Goal: Task Accomplishment & Management: Manage account settings

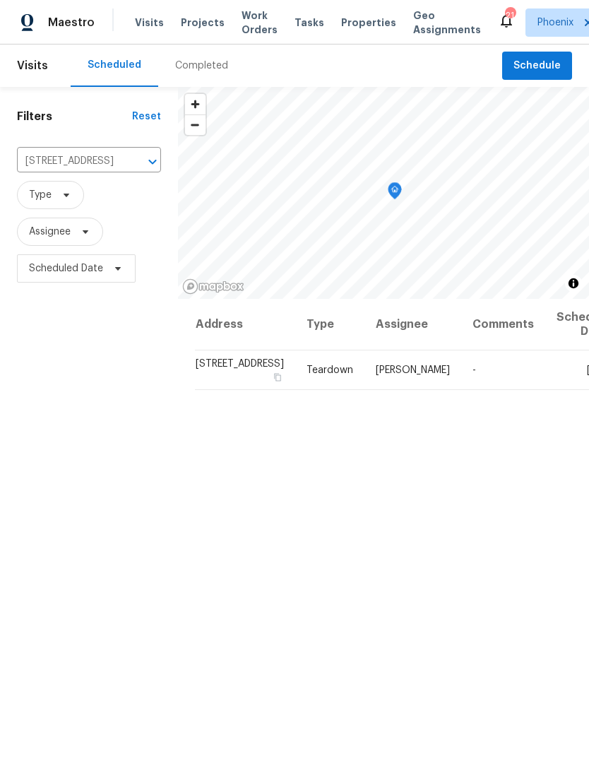
click at [127, 169] on icon "Clear" at bounding box center [134, 162] width 14 height 14
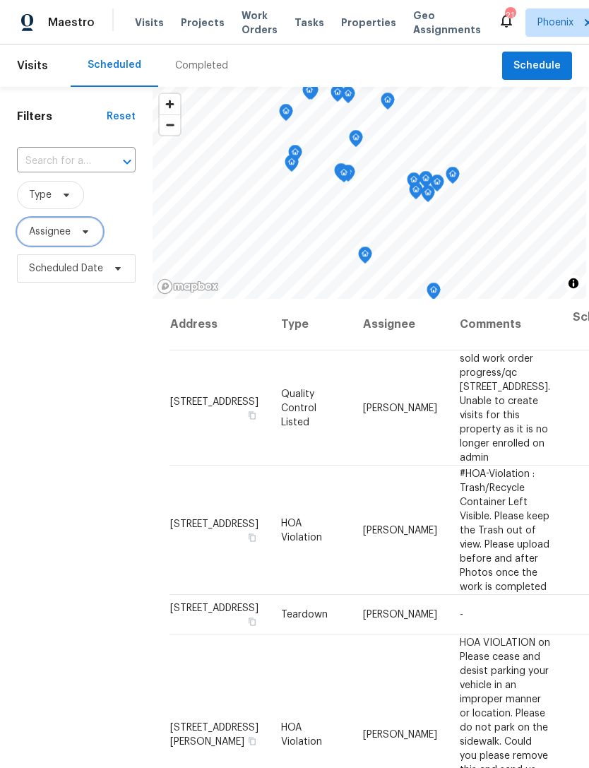
click at [83, 246] on span "Assignee" at bounding box center [60, 232] width 86 height 28
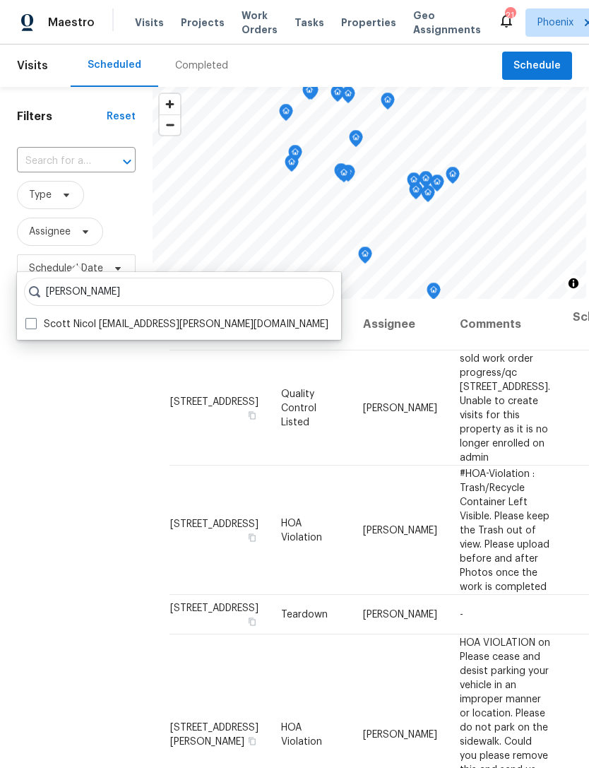
type input "Scott nicol"
click at [170, 329] on label "Scott Nicol scott.nicol@opendoor.com" at bounding box center [176, 324] width 303 height 14
click at [35, 326] on input "Scott Nicol scott.nicol@opendoor.com" at bounding box center [29, 321] width 9 height 9
checkbox input "true"
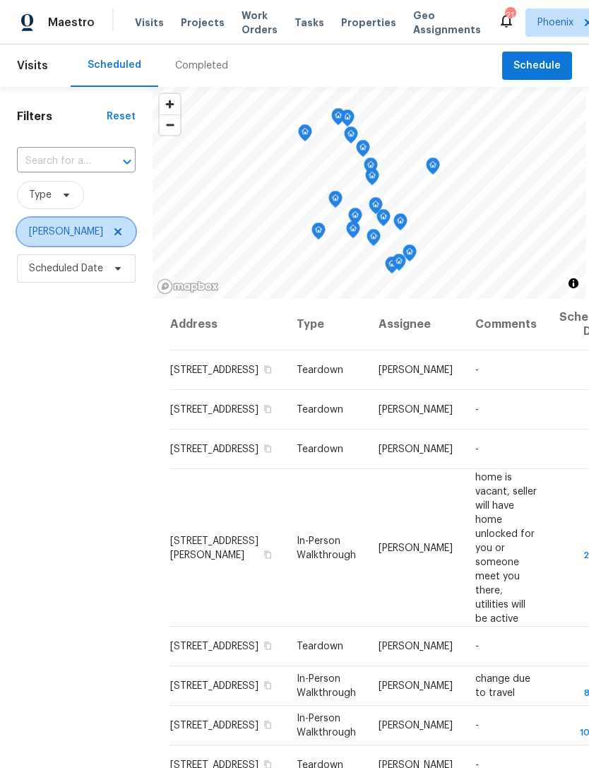
click at [112, 237] on icon at bounding box center [117, 231] width 11 height 11
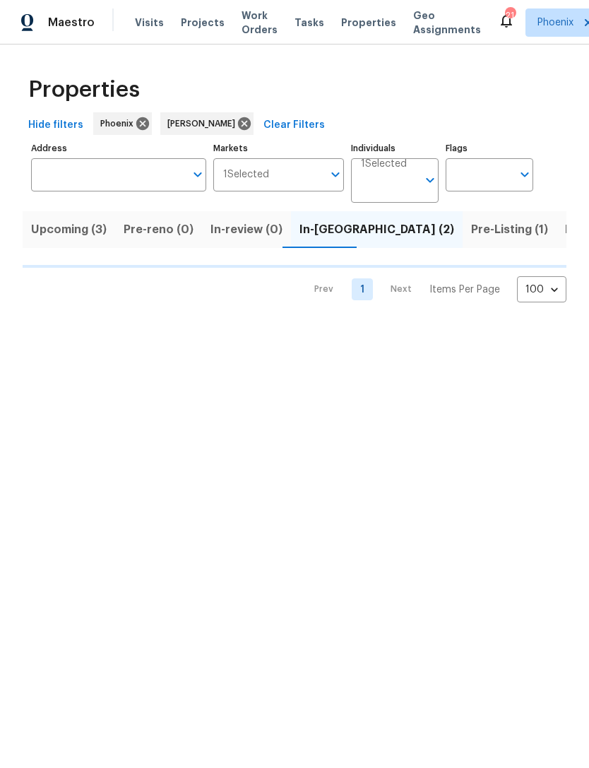
scroll to position [0, 23]
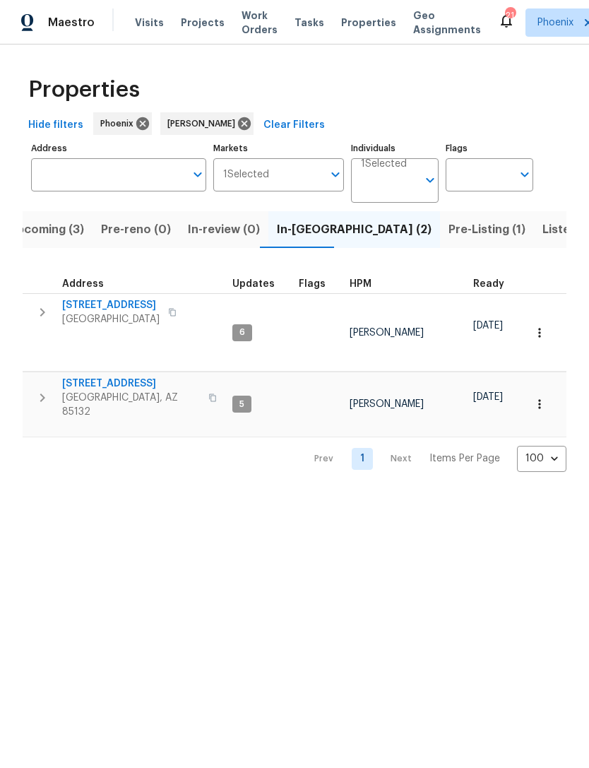
click at [59, 240] on span "Upcoming (3)" at bounding box center [46, 230] width 76 height 20
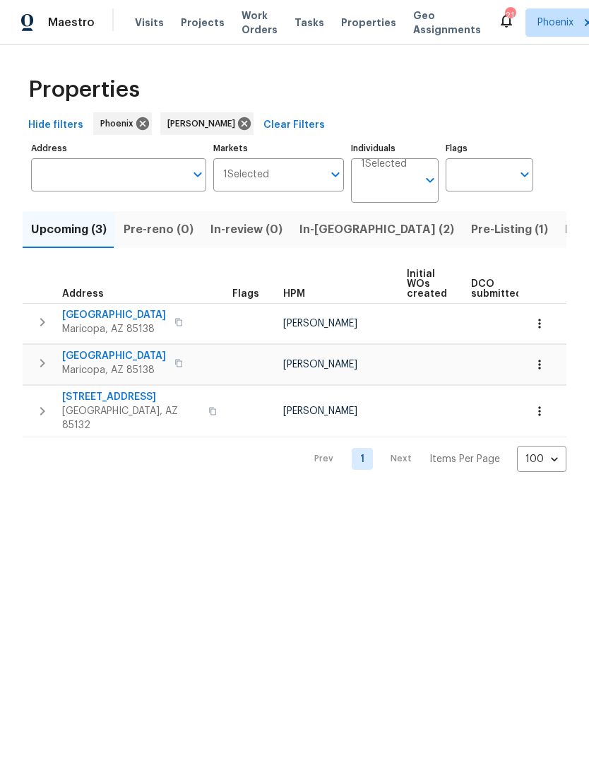
click at [319, 240] on span "In-reno (2)" at bounding box center [377, 230] width 155 height 20
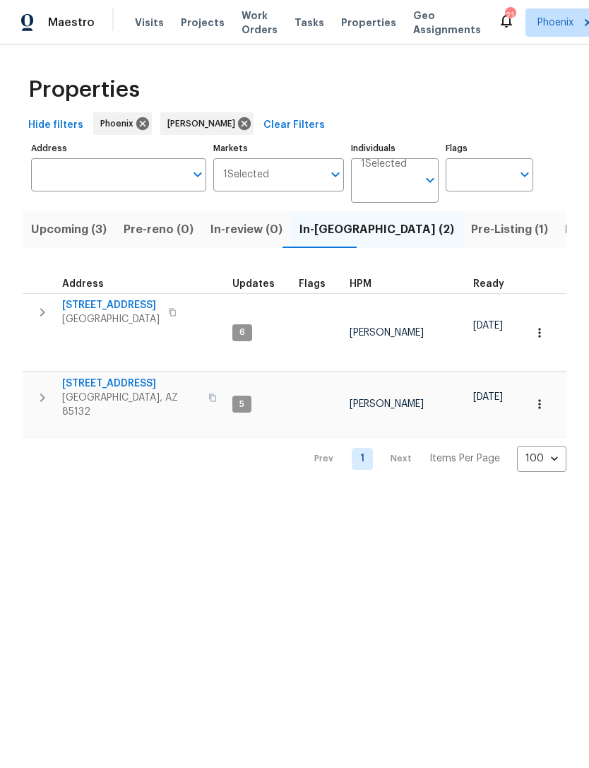
click at [100, 377] on span "2514 N Palo Verde Dr" at bounding box center [131, 384] width 138 height 14
click at [112, 312] on span "[STREET_ADDRESS]" at bounding box center [111, 305] width 98 height 14
click at [565, 240] on span "Listed (17)" at bounding box center [594, 230] width 58 height 20
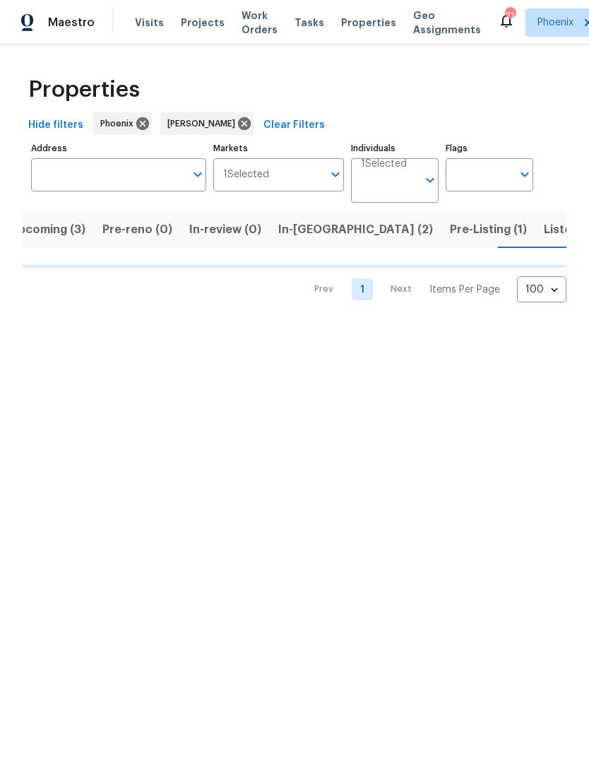
scroll to position [0, 23]
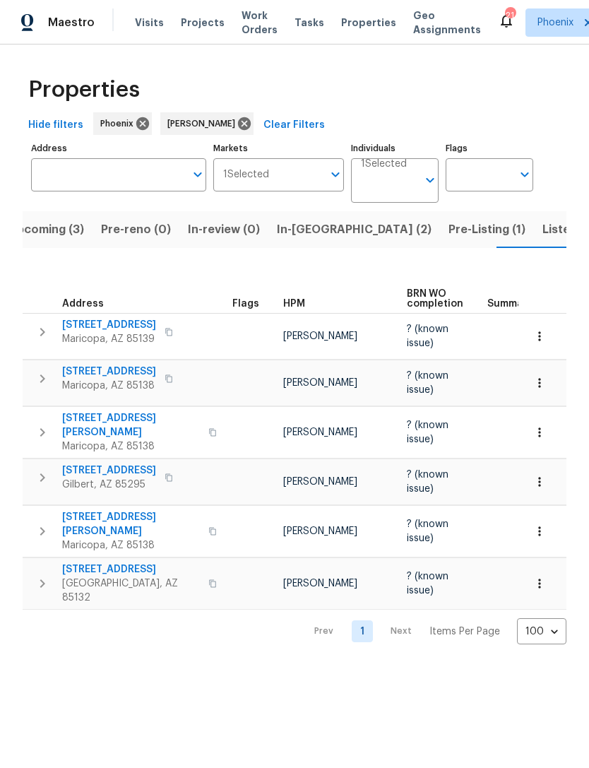
click at [543, 240] on span "Listed (17)" at bounding box center [572, 230] width 58 height 20
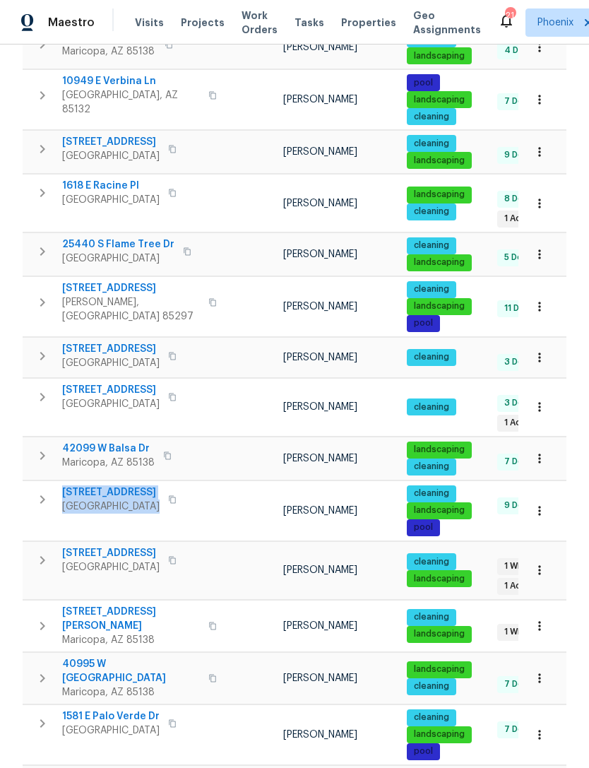
scroll to position [322, 0]
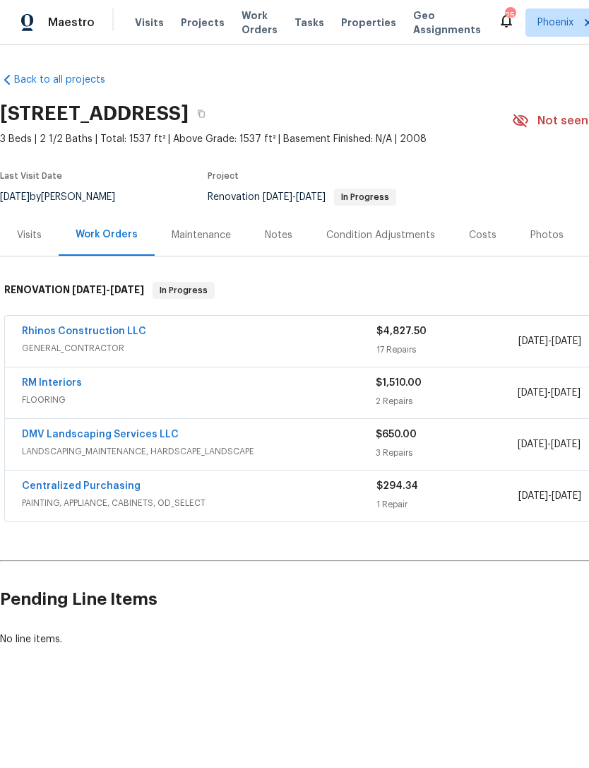
click at [42, 388] on link "RM Interiors" at bounding box center [52, 383] width 60 height 10
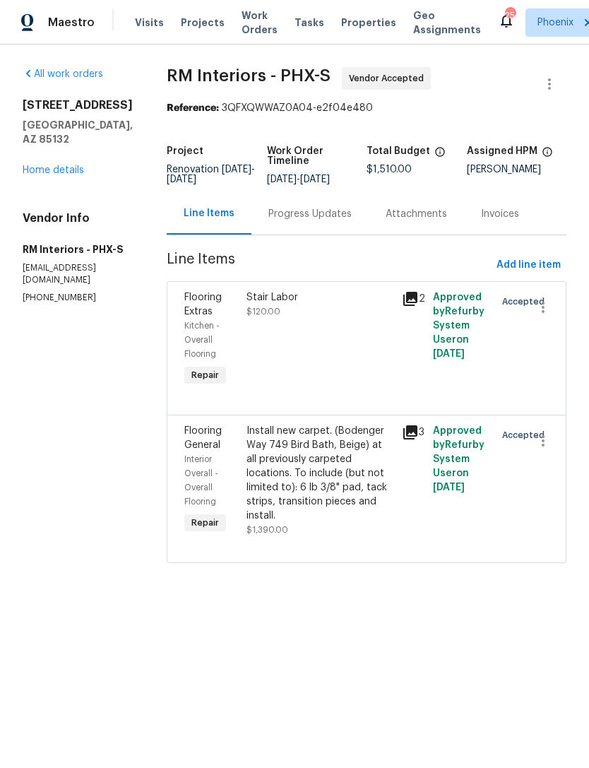
click at [314, 221] on div "Progress Updates" at bounding box center [310, 214] width 83 height 14
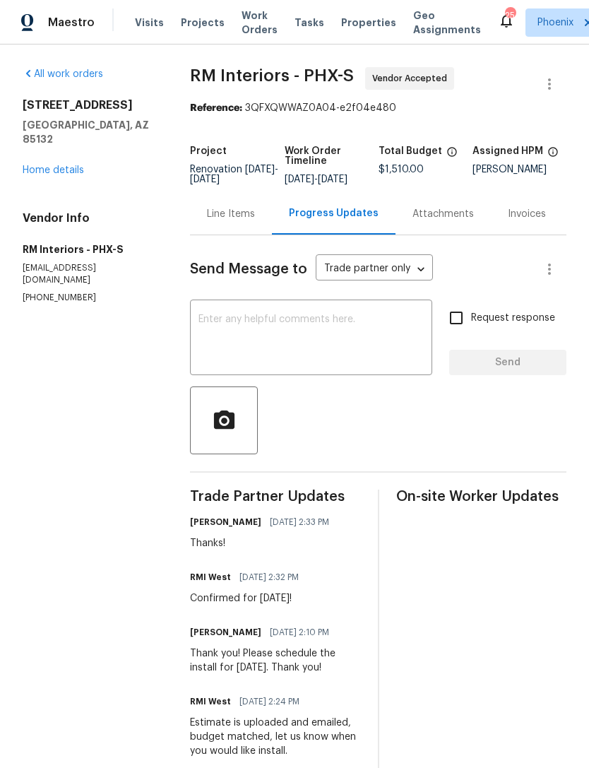
click at [316, 344] on textarea at bounding box center [311, 338] width 225 height 49
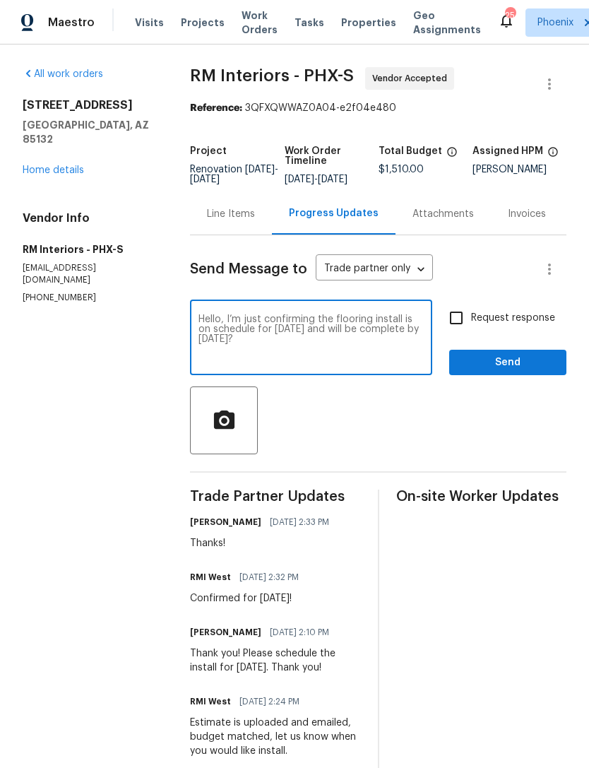
type textarea "Hello, I’m just confirming the flooring install is on schedule for today and wi…"
click at [539, 372] on span "Send" at bounding box center [508, 363] width 95 height 18
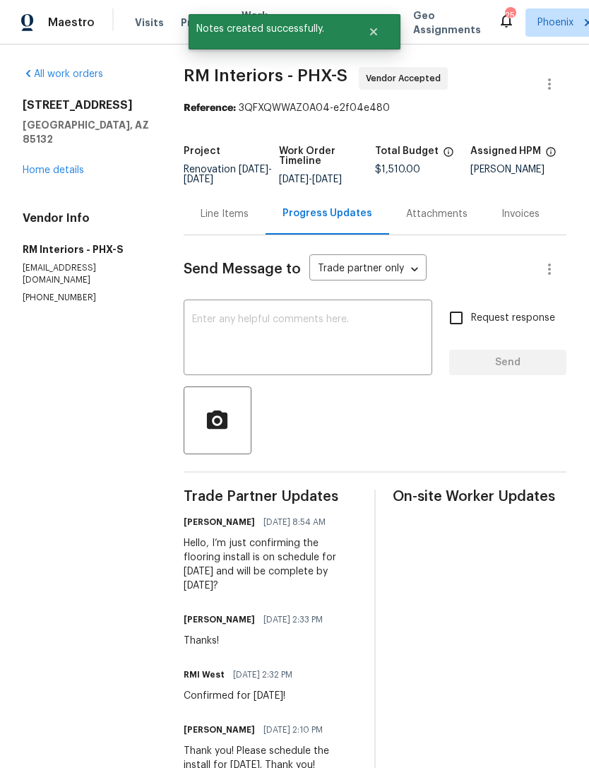
click at [60, 172] on link "Home details" at bounding box center [53, 170] width 61 height 10
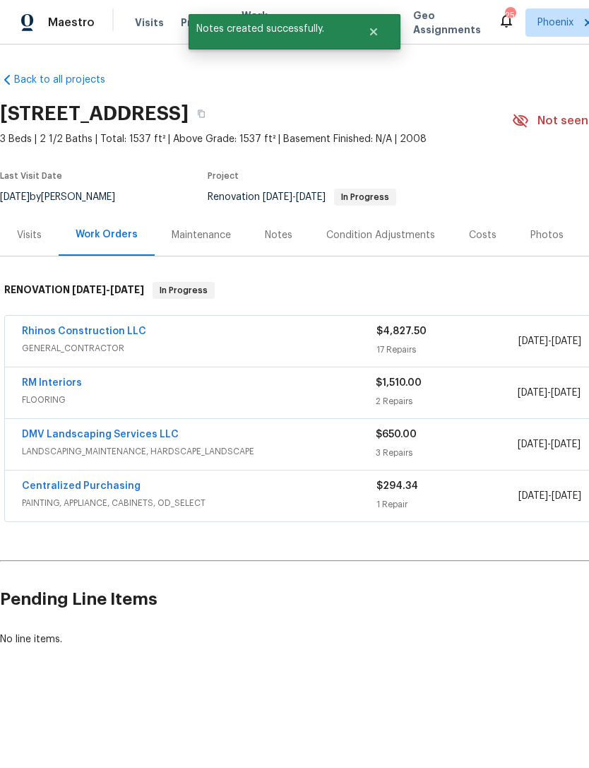
click at [283, 242] on div "Notes" at bounding box center [279, 235] width 28 height 14
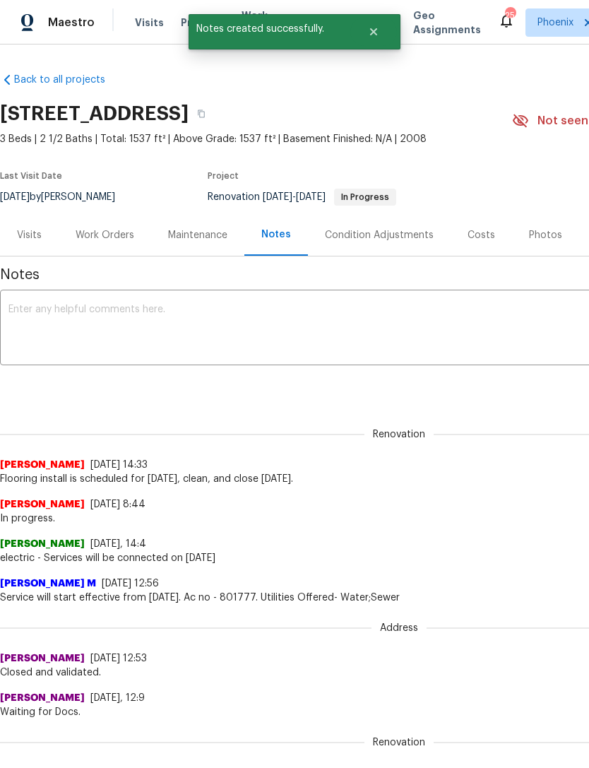
click at [301, 354] on textarea at bounding box center [399, 329] width 782 height 49
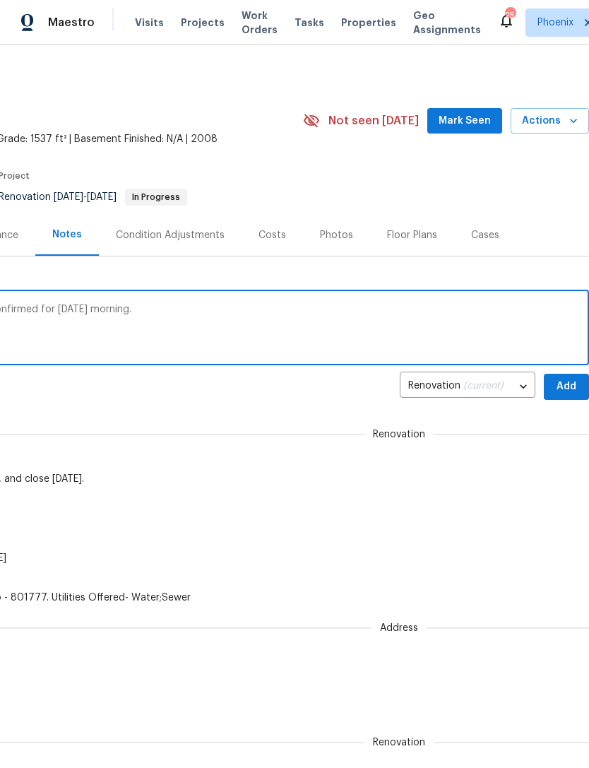
scroll to position [0, 209]
type textarea "Flooring is on schedule for today. Clean confirmed for Monday morning."
click at [567, 396] on span "Add" at bounding box center [566, 387] width 23 height 18
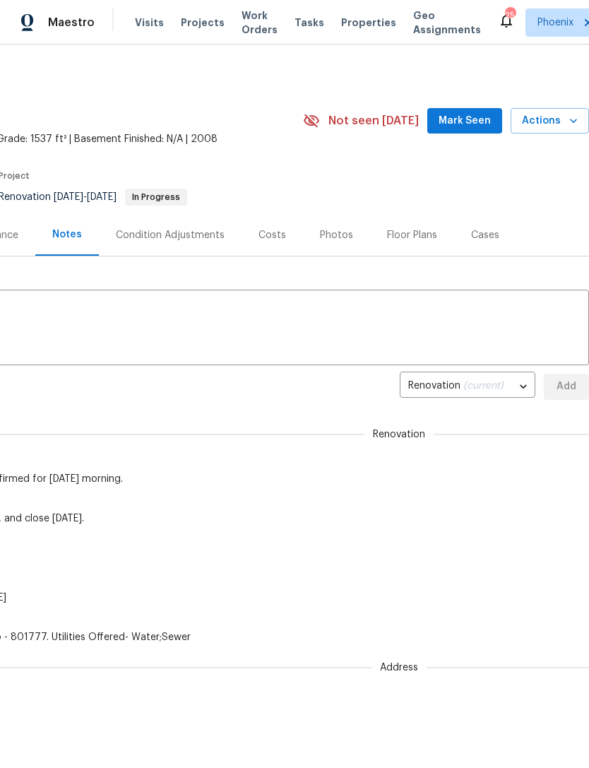
click at [483, 130] on span "Mark Seen" at bounding box center [465, 121] width 52 height 18
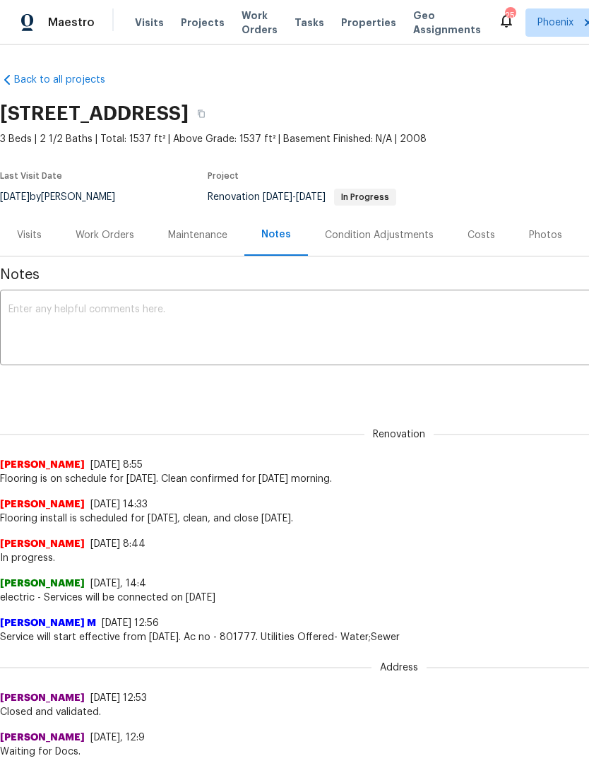
scroll to position [0, 0]
click at [107, 242] on div "Work Orders" at bounding box center [105, 235] width 59 height 14
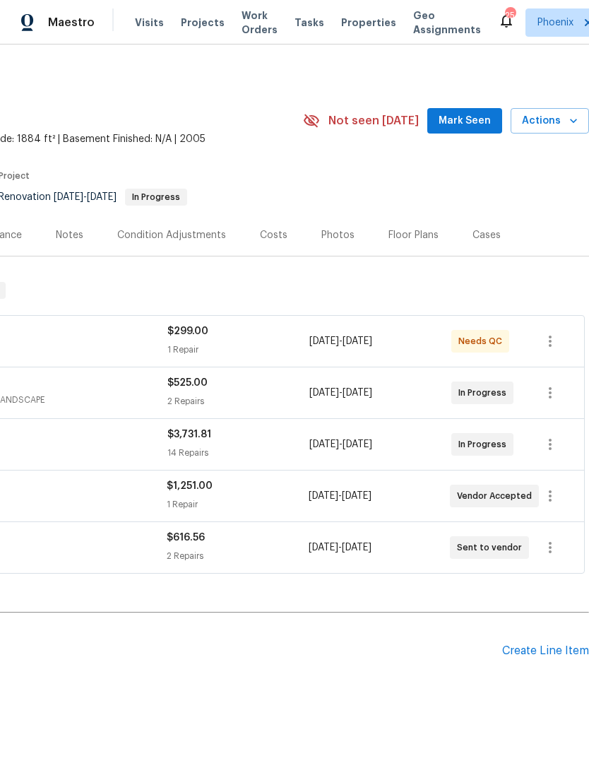
scroll to position [0, 209]
click at [473, 130] on span "Mark Seen" at bounding box center [465, 121] width 52 height 18
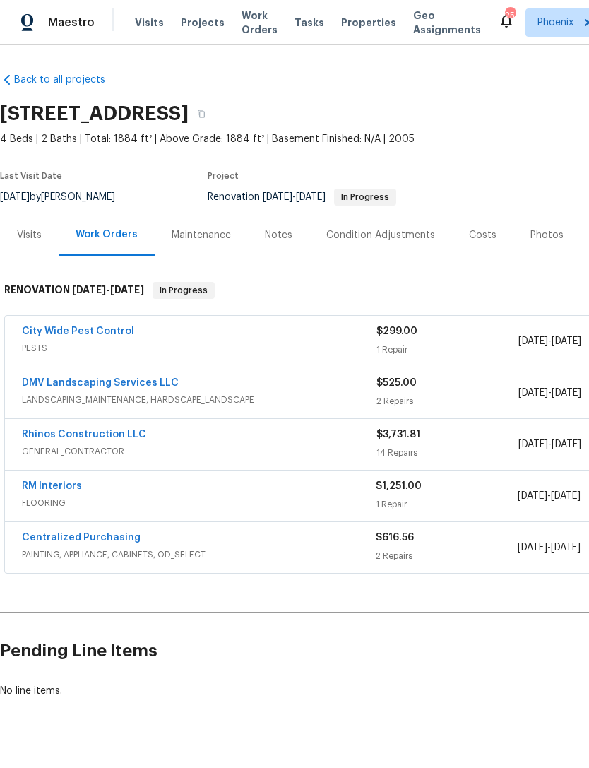
scroll to position [0, 0]
click at [47, 491] on link "RM Interiors" at bounding box center [52, 486] width 60 height 10
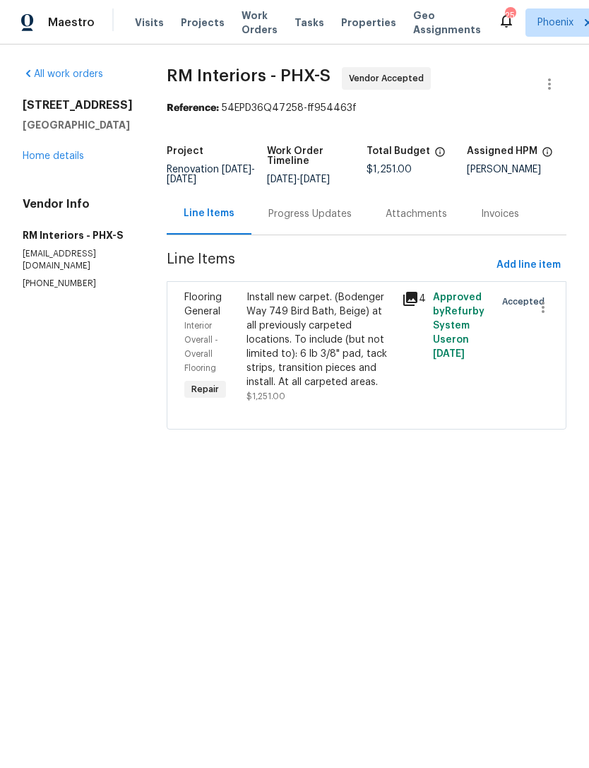
click at [312, 221] on div "Progress Updates" at bounding box center [310, 214] width 83 height 14
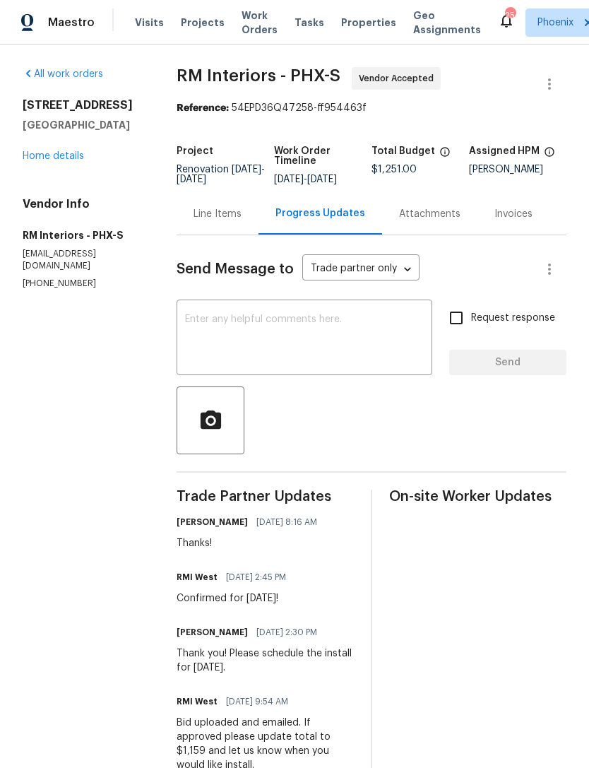
click at [62, 161] on link "Home details" at bounding box center [53, 156] width 61 height 10
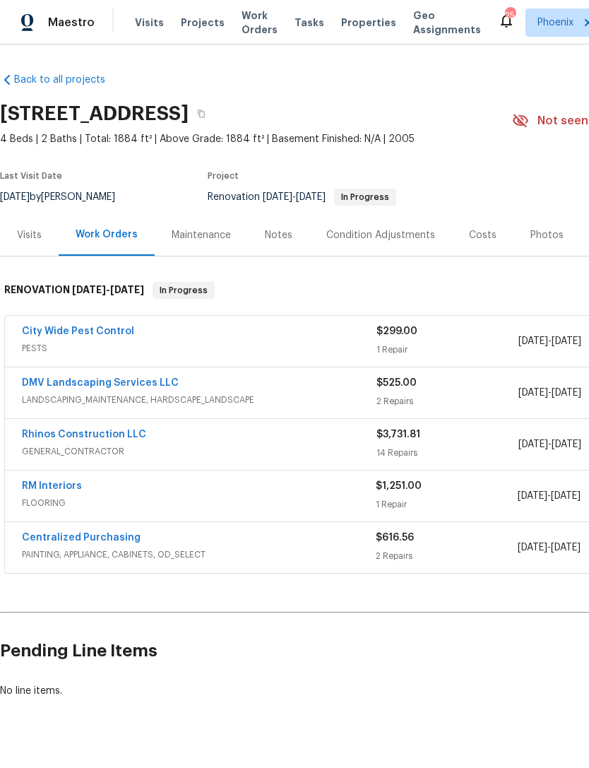
click at [286, 256] on div "Notes" at bounding box center [278, 235] width 61 height 42
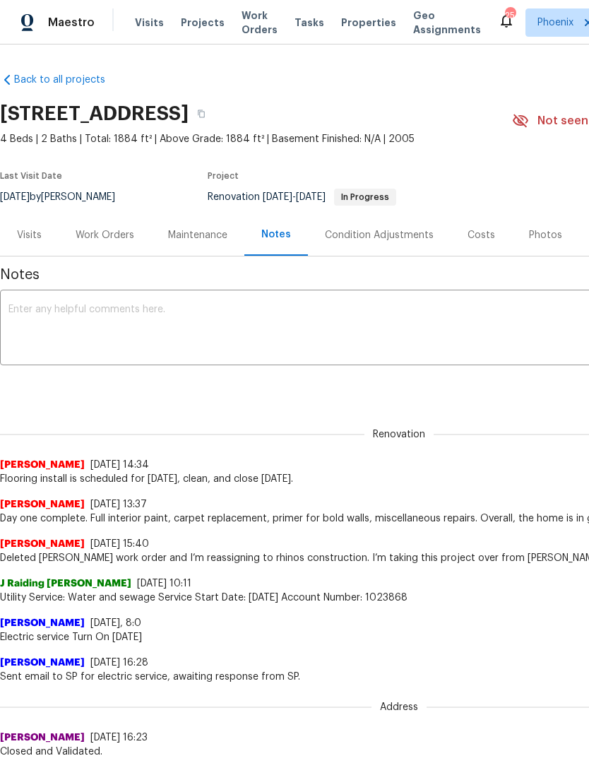
click at [66, 343] on textarea at bounding box center [399, 329] width 782 height 49
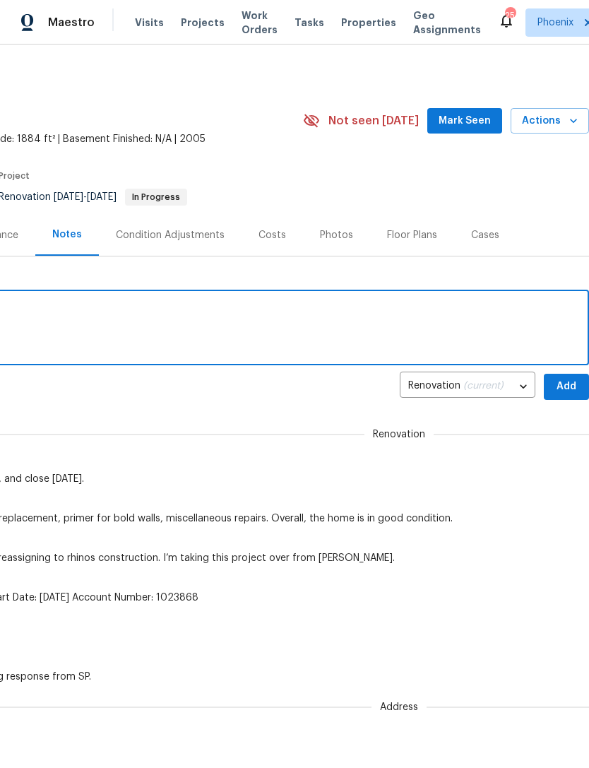
scroll to position [0, 209]
type textarea "On schedule."
click at [563, 400] on button "Add" at bounding box center [566, 387] width 45 height 26
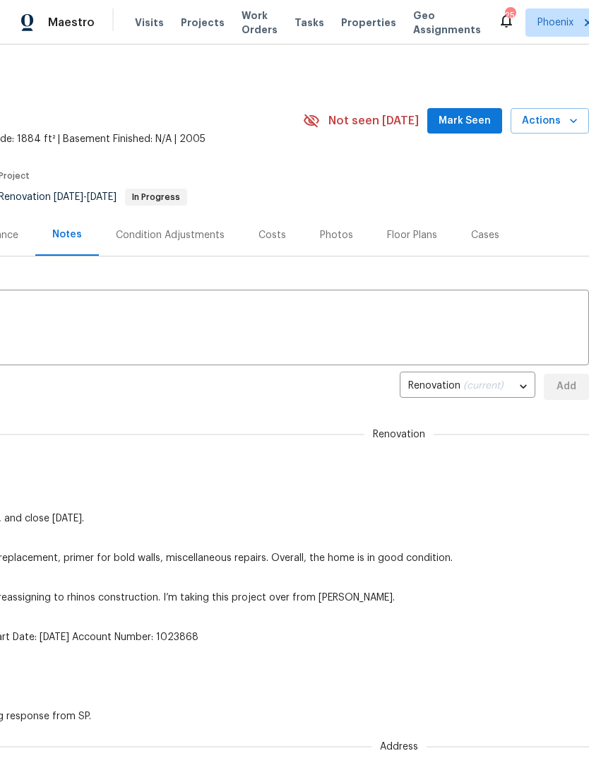
click at [481, 130] on span "Mark Seen" at bounding box center [465, 121] width 52 height 18
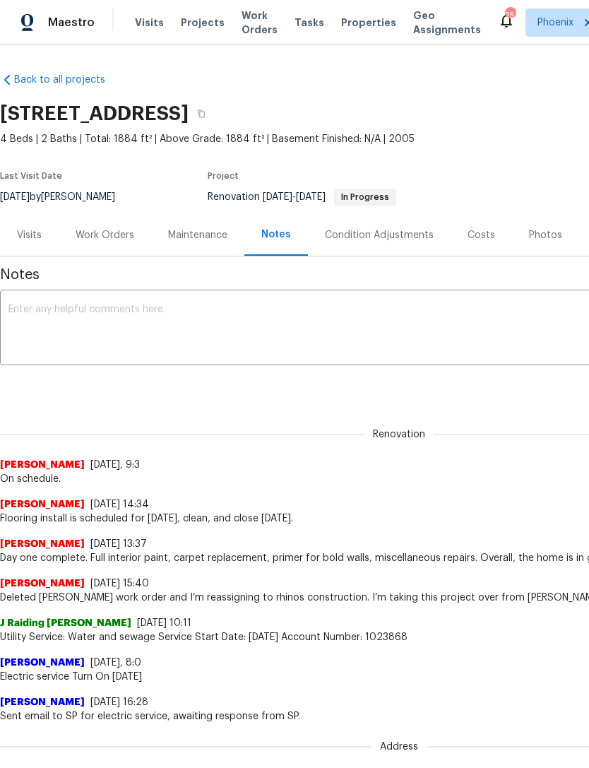
scroll to position [0, 0]
click at [109, 256] on div "Work Orders" at bounding box center [105, 235] width 93 height 42
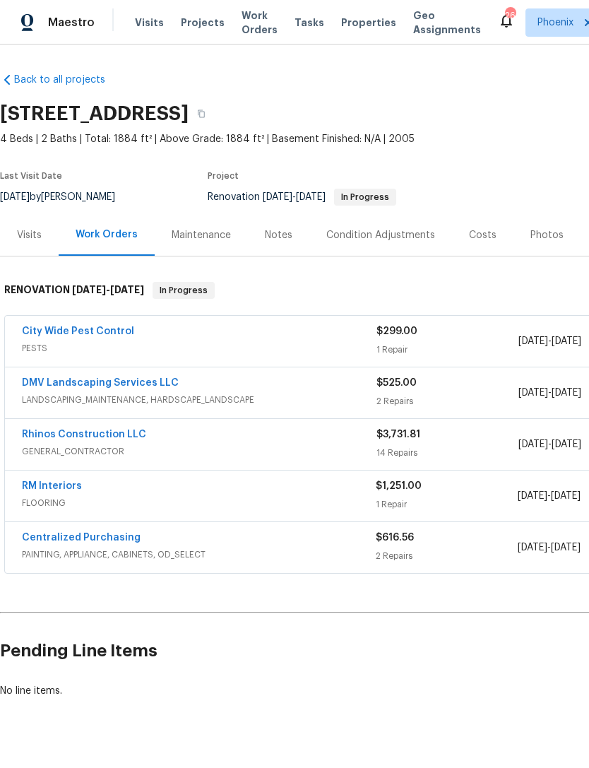
click at [110, 336] on link "City Wide Pest Control" at bounding box center [78, 331] width 112 height 10
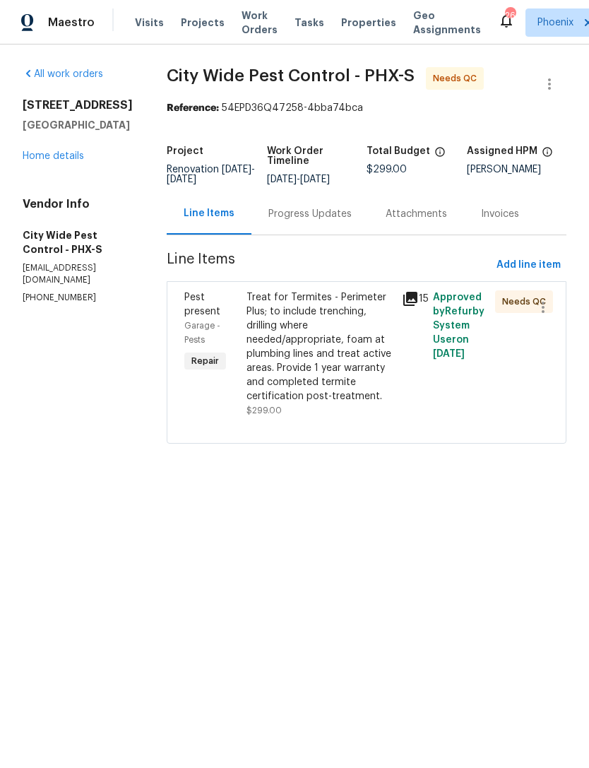
click at [208, 444] on div "Pest present Garage - Pests Repair Treat for Termites - Perimeter Plus; to incl…" at bounding box center [367, 362] width 400 height 163
click at [359, 383] on div "Treat for Termites - Perimeter Plus; to include trenching, drilling where neede…" at bounding box center [320, 346] width 147 height 113
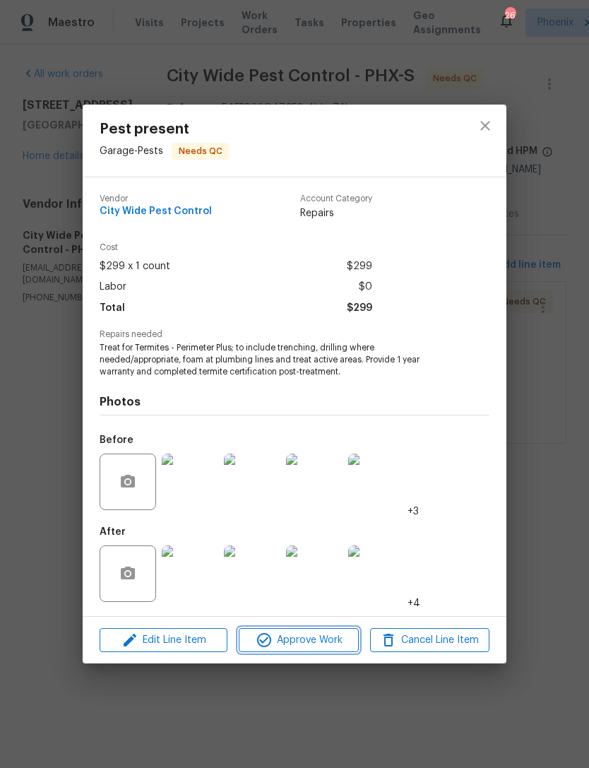
click at [308, 642] on span "Approve Work" at bounding box center [298, 641] width 111 height 18
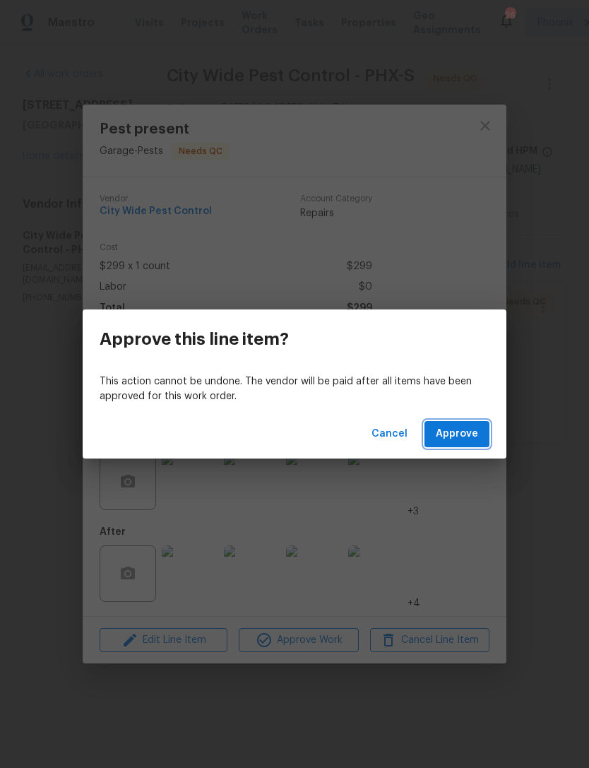
click at [471, 441] on span "Approve" at bounding box center [457, 434] width 42 height 18
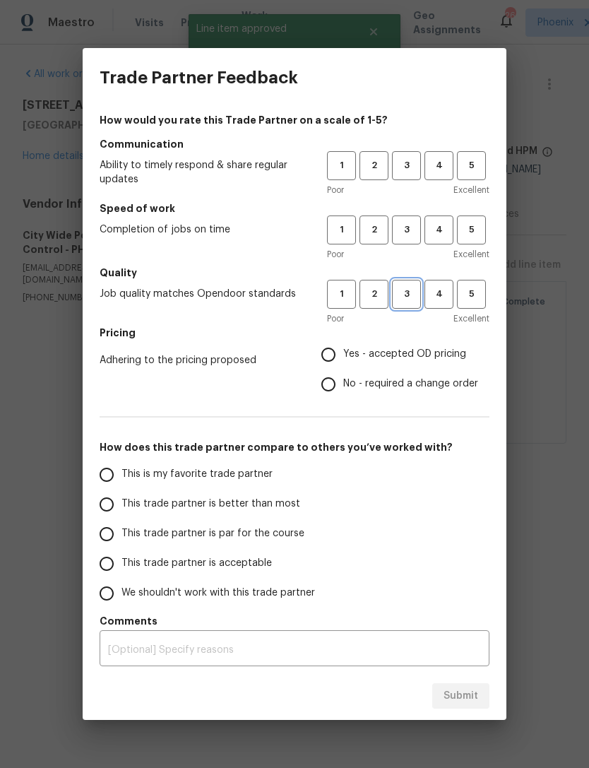
click at [400, 298] on span "3" at bounding box center [407, 294] width 26 height 16
click at [405, 241] on button "3" at bounding box center [406, 230] width 29 height 29
click at [418, 166] on span "3" at bounding box center [407, 166] width 26 height 16
click at [326, 343] on input "Yes - accepted OD pricing" at bounding box center [329, 355] width 30 height 30
radio input "true"
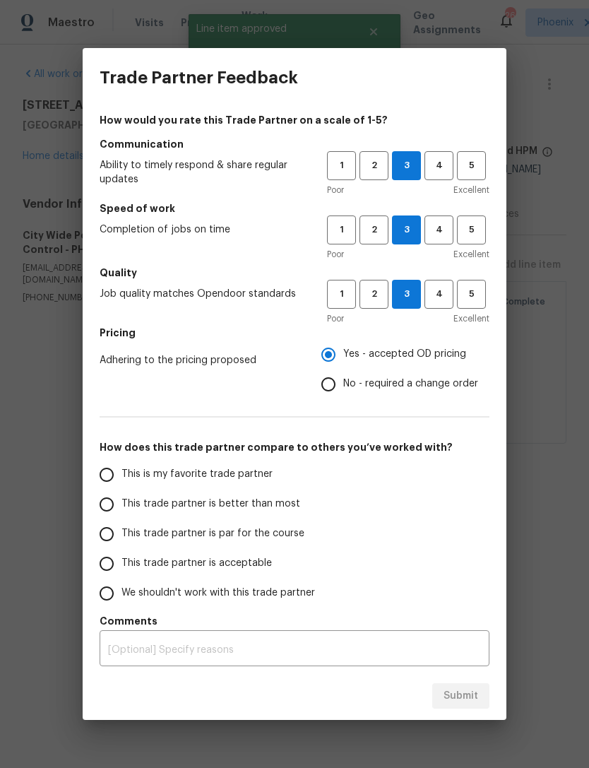
click at [98, 474] on input "This is my favorite trade partner" at bounding box center [107, 475] width 30 height 30
click at [476, 695] on span "Submit" at bounding box center [461, 697] width 35 height 18
radio input "true"
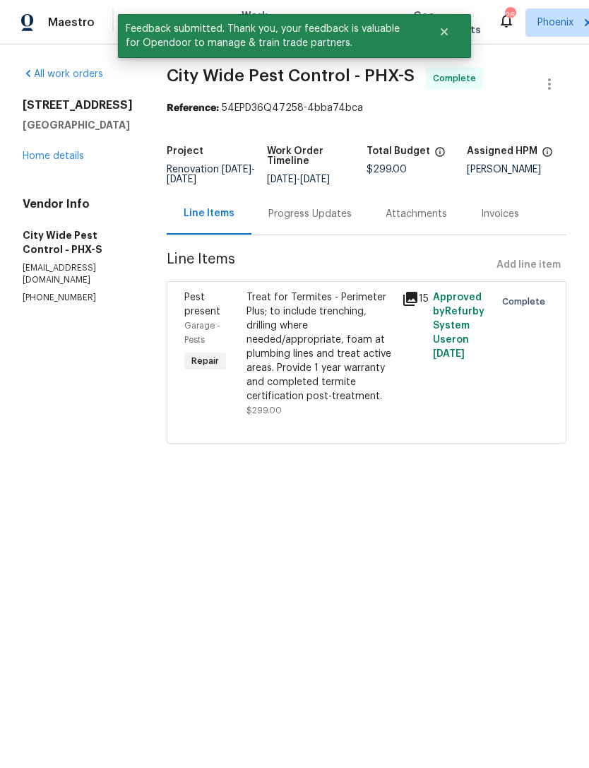
click at [71, 161] on link "Home details" at bounding box center [53, 156] width 61 height 10
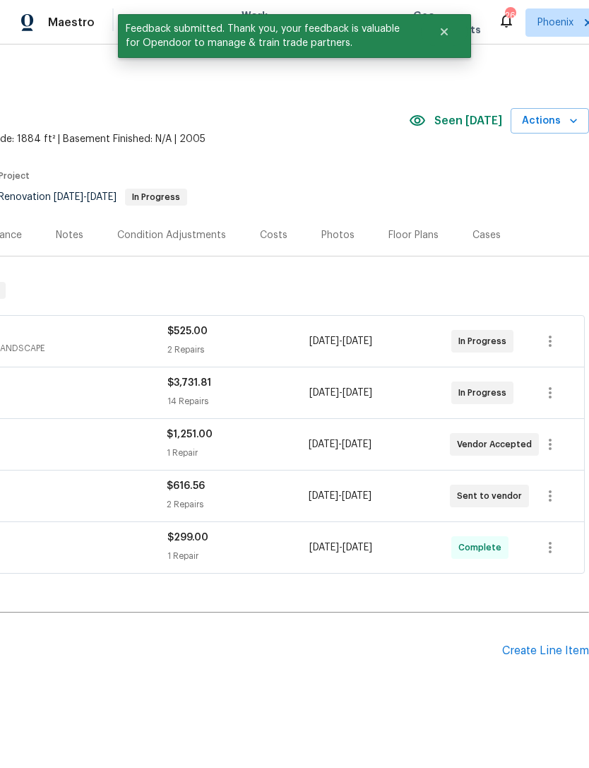
scroll to position [0, 209]
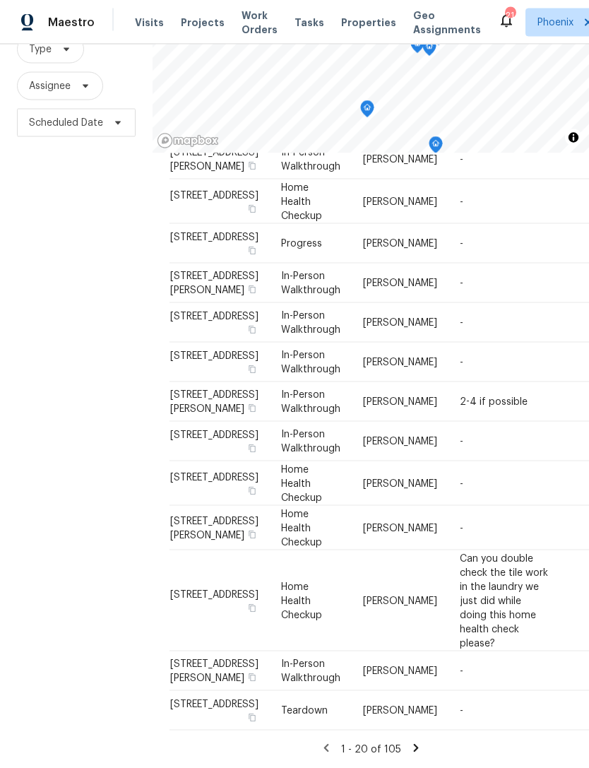
scroll to position [45, 0]
click at [416, 754] on icon at bounding box center [416, 748] width 13 height 13
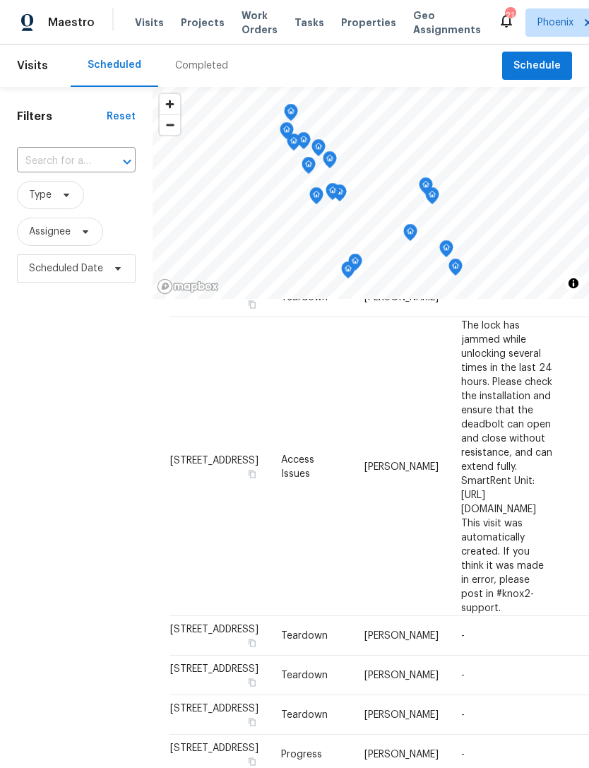
scroll to position [69, 0]
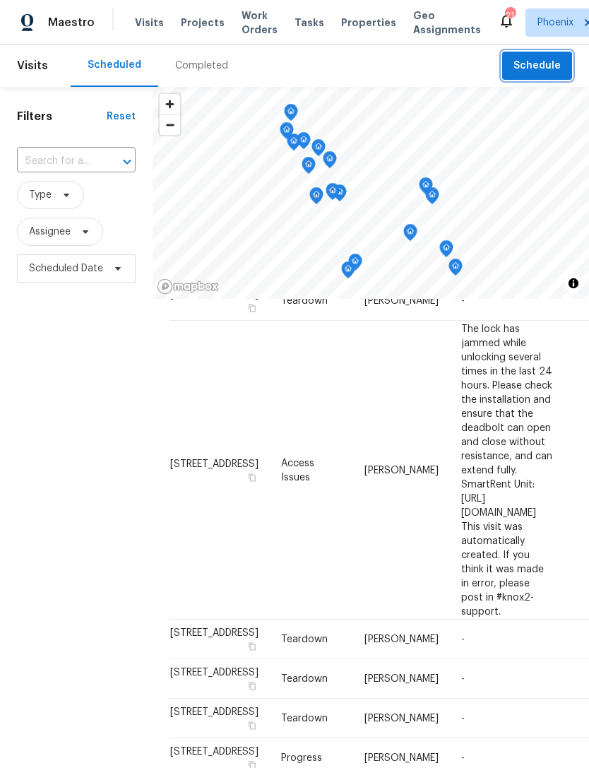
click at [555, 75] on span "Schedule" at bounding box center [537, 66] width 47 height 18
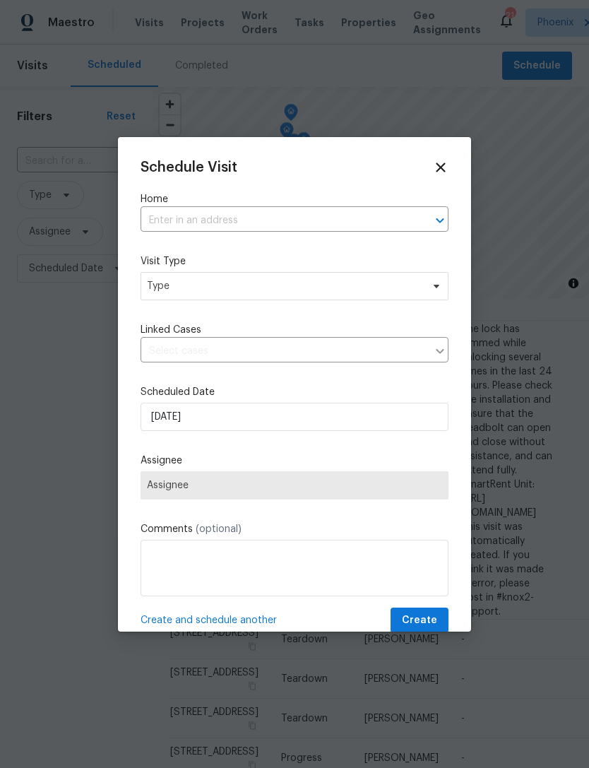
click at [278, 216] on input "text" at bounding box center [275, 221] width 269 height 22
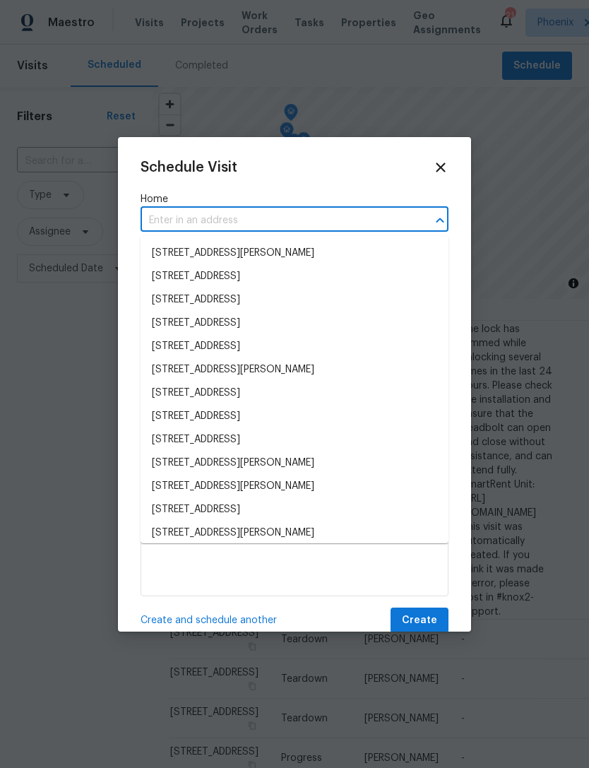
click at [179, 222] on input "text" at bounding box center [275, 221] width 269 height 22
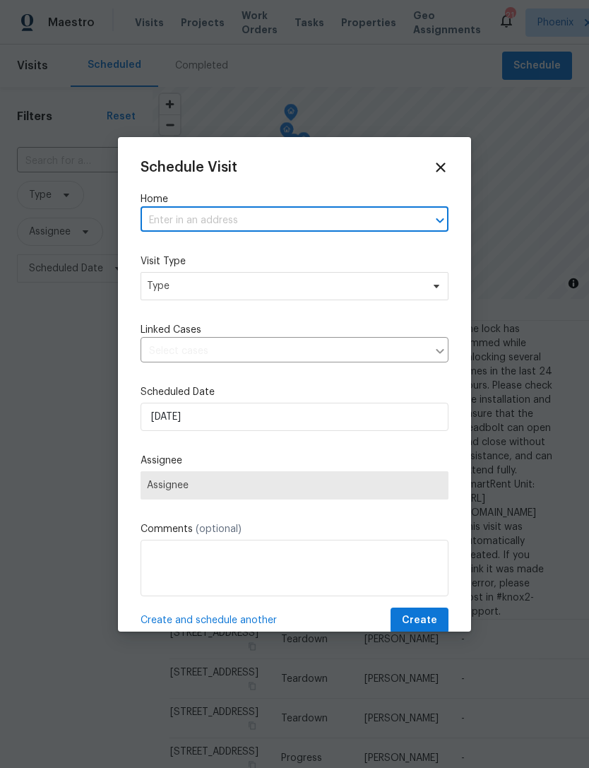
paste input "[STREET_ADDRESS]"
type input "[STREET_ADDRESS]"
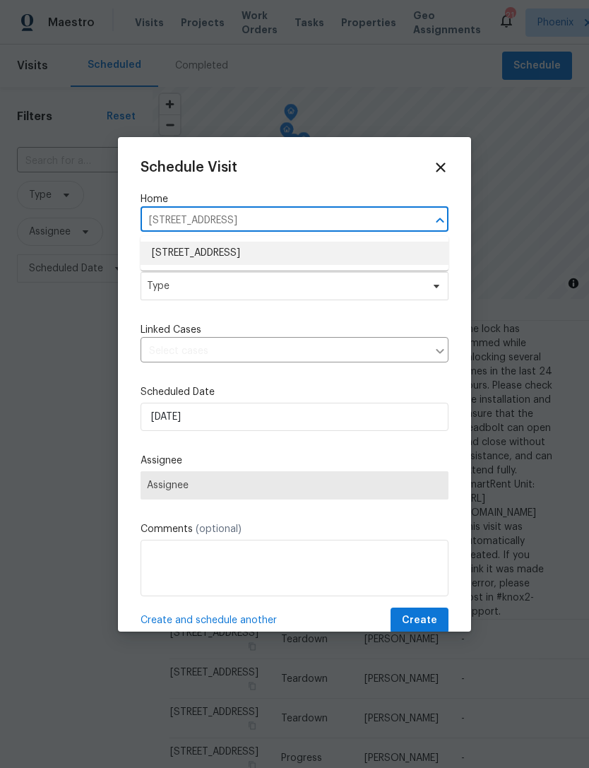
click at [245, 248] on li "[STREET_ADDRESS]" at bounding box center [295, 253] width 308 height 23
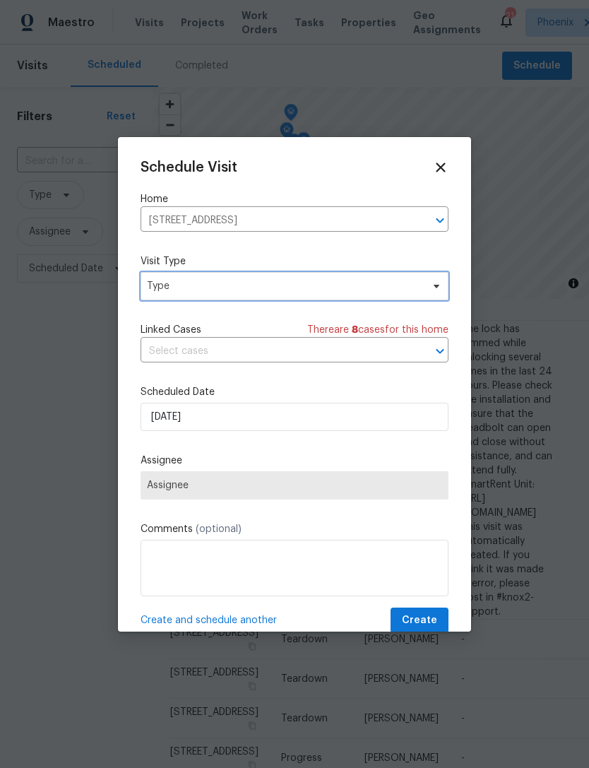
click at [273, 284] on span "Type" at bounding box center [284, 286] width 275 height 14
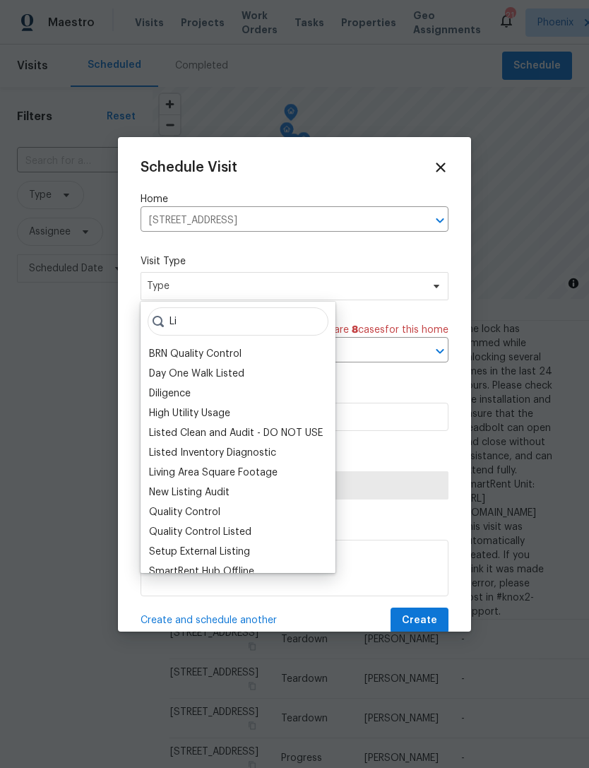
type input "L"
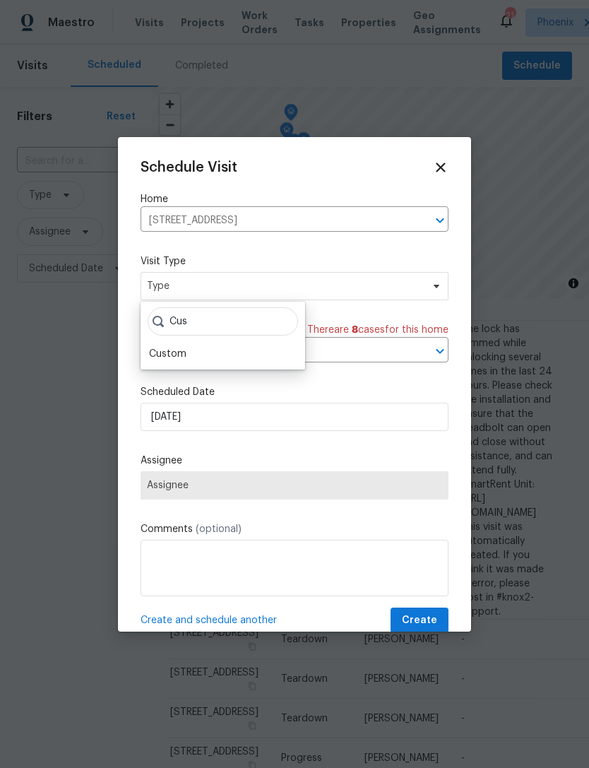
type input "Cus"
click at [171, 359] on div "Custom" at bounding box center [167, 354] width 37 height 14
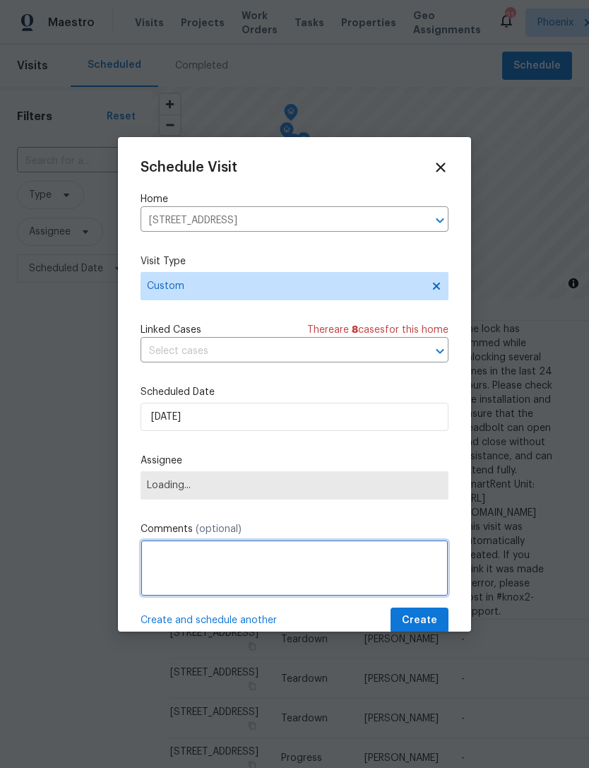
click at [226, 571] on textarea at bounding box center [295, 568] width 308 height 57
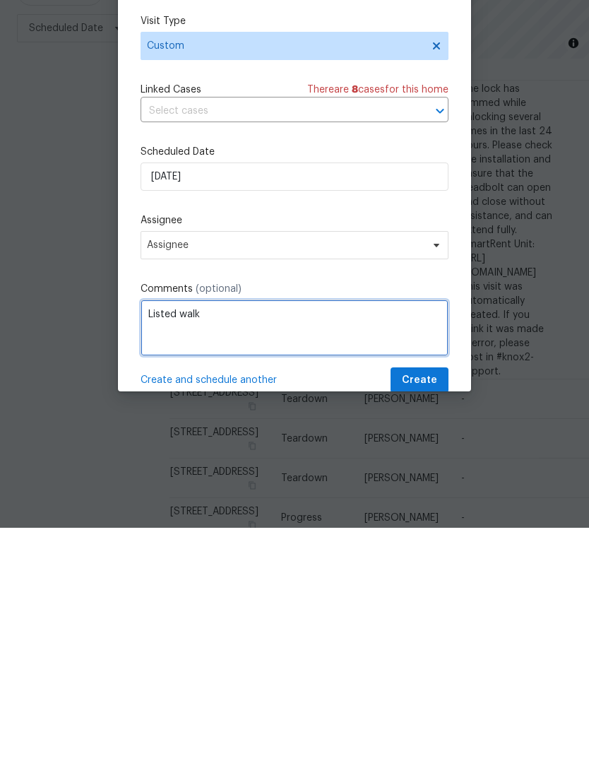
type textarea "Listed walk"
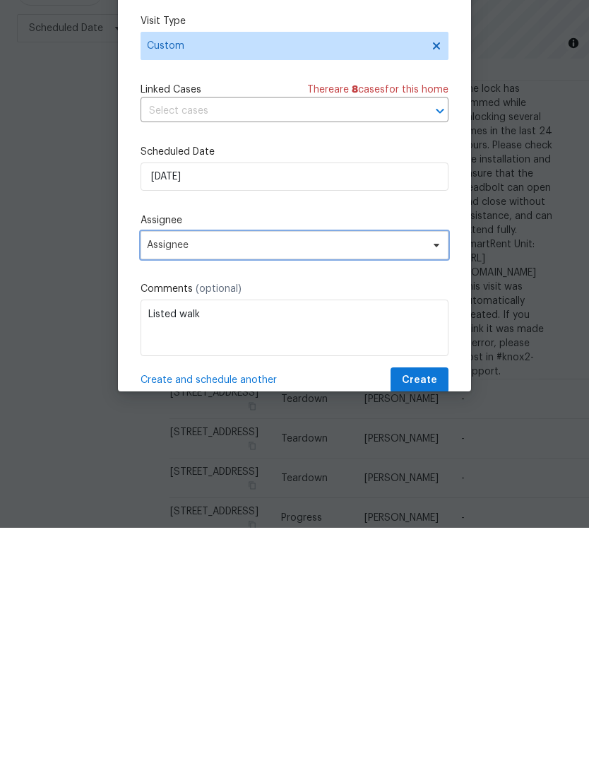
click at [366, 480] on span "Assignee" at bounding box center [285, 485] width 277 height 11
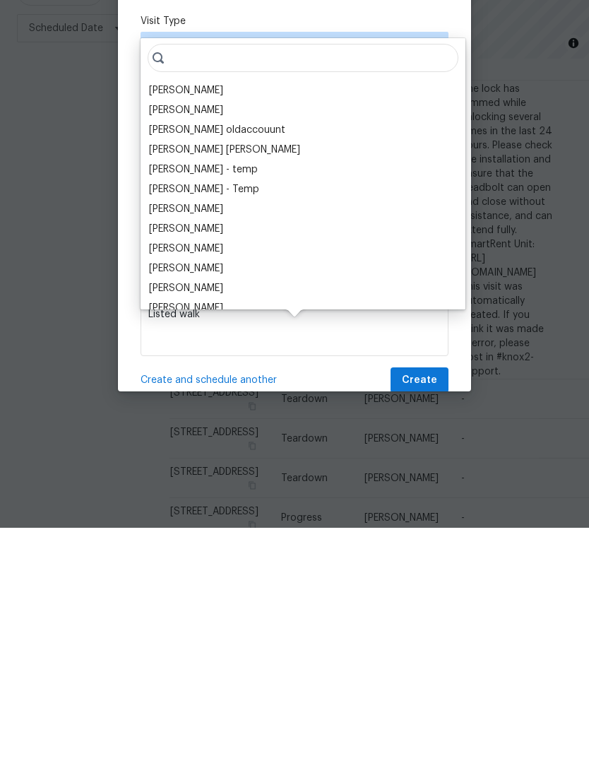
click at [223, 324] on div "[PERSON_NAME]" at bounding box center [186, 331] width 74 height 14
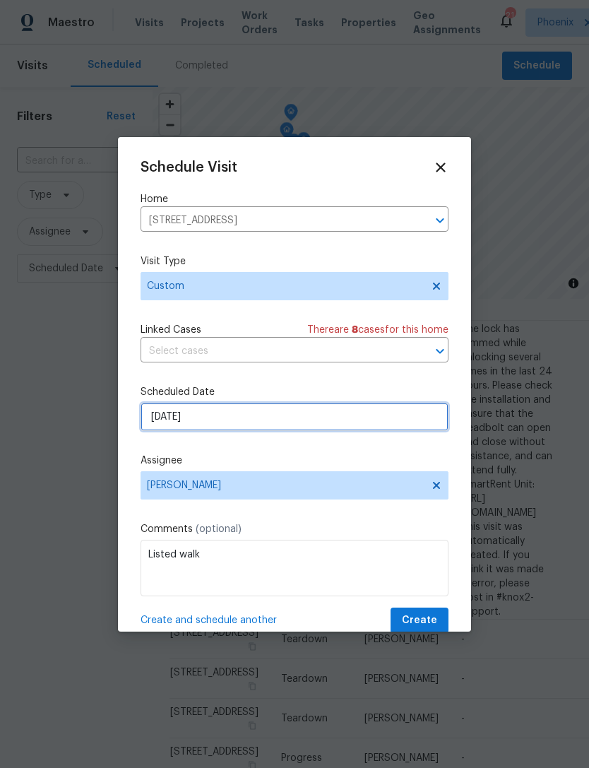
click at [285, 423] on input "[DATE]" at bounding box center [295, 417] width 308 height 28
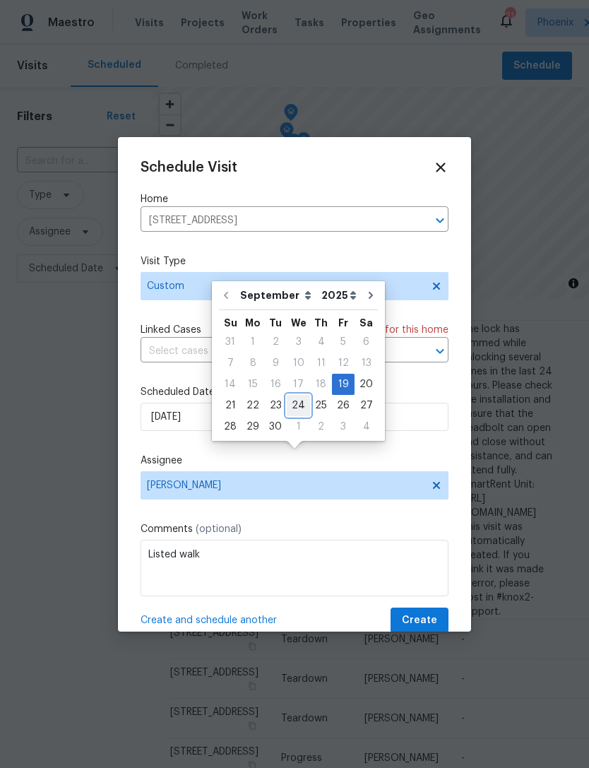
click at [294, 396] on div "24" at bounding box center [298, 406] width 23 height 20
type input "[DATE]"
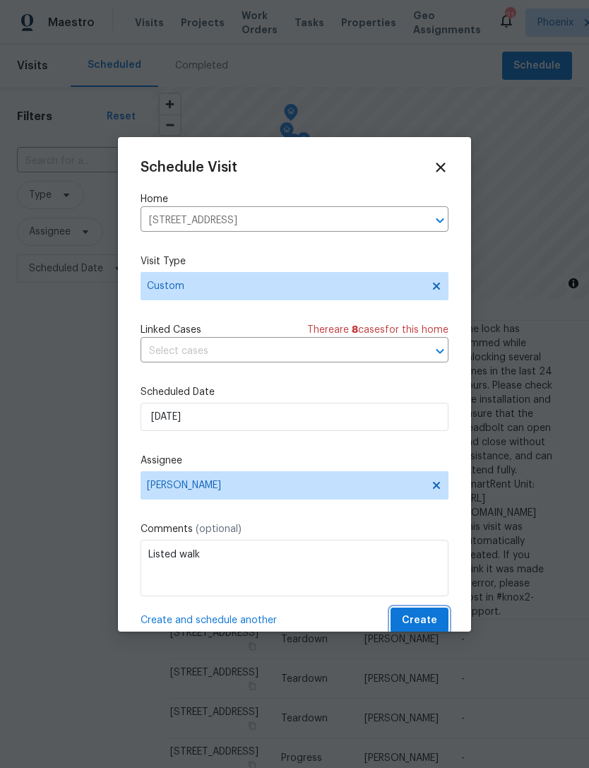
click at [430, 623] on span "Create" at bounding box center [419, 621] width 35 height 18
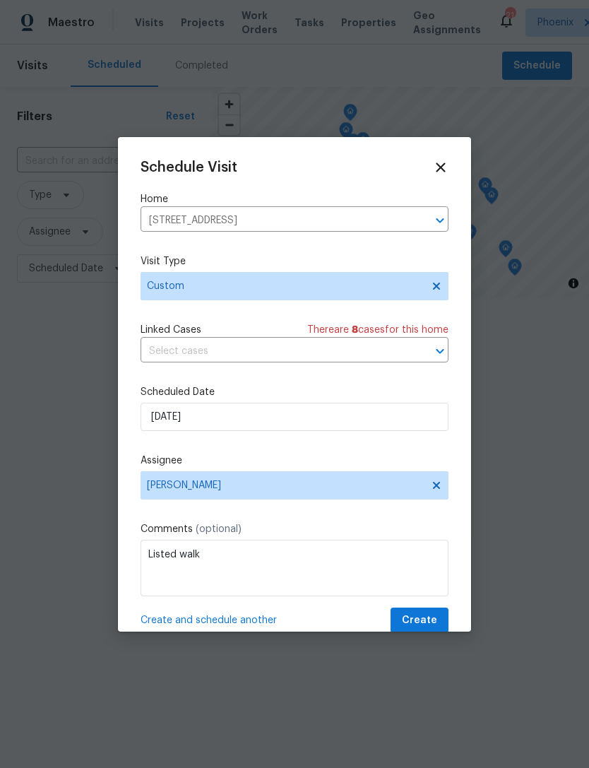
scroll to position [0, 0]
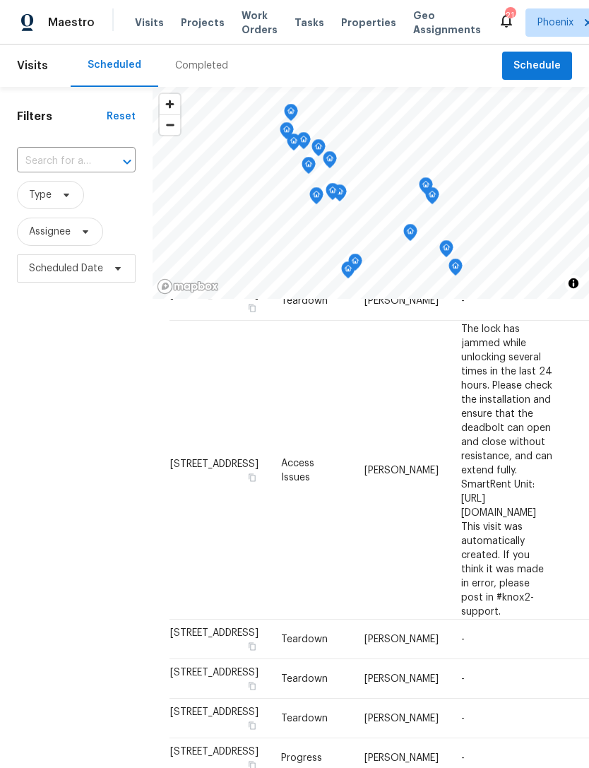
click at [207, 73] on div "Completed" at bounding box center [201, 66] width 53 height 14
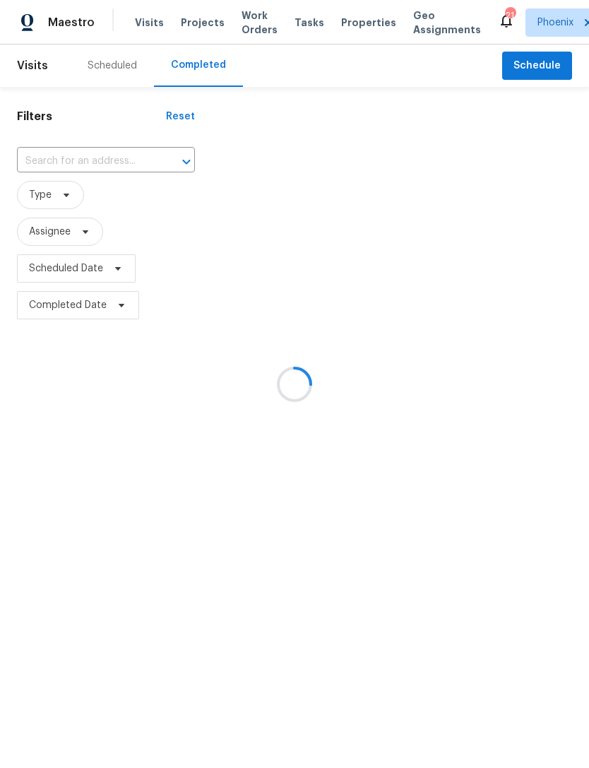
click at [109, 174] on div at bounding box center [294, 384] width 589 height 768
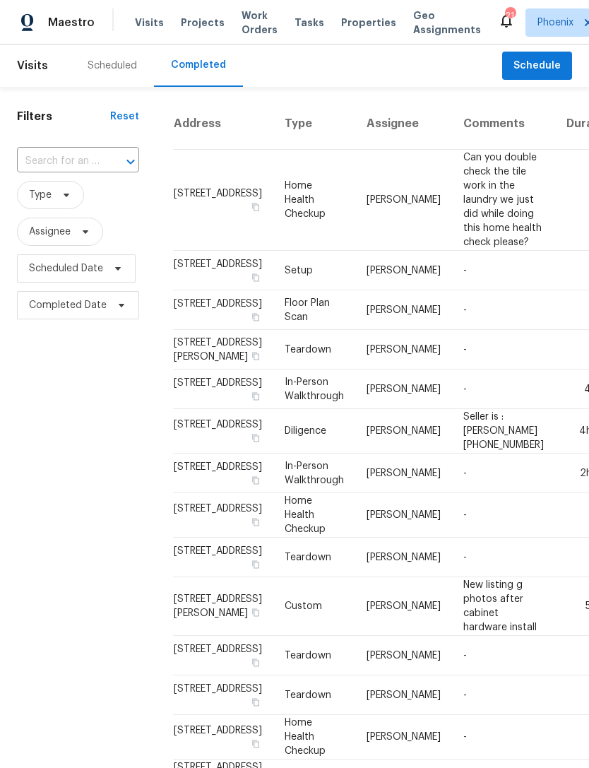
click at [88, 172] on input "text" at bounding box center [58, 162] width 83 height 22
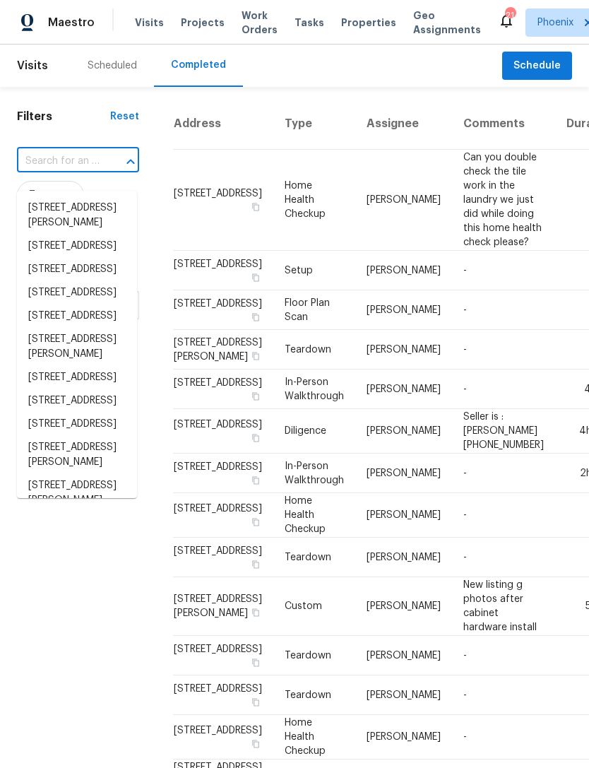
click at [66, 172] on input "text" at bounding box center [58, 162] width 83 height 22
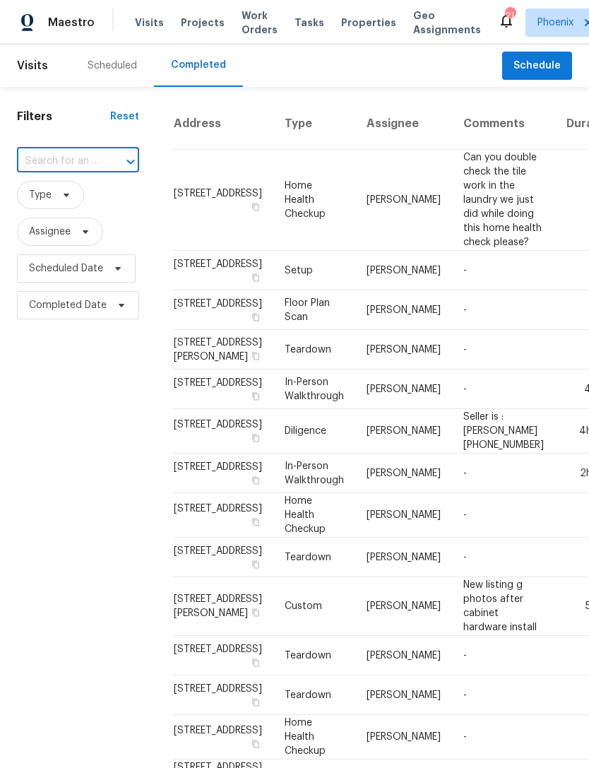
paste input "[STREET_ADDRESS][PERSON_NAME]"
type input "[STREET_ADDRESS][PERSON_NAME]"
click at [76, 212] on li "[STREET_ADDRESS]" at bounding box center [77, 207] width 120 height 23
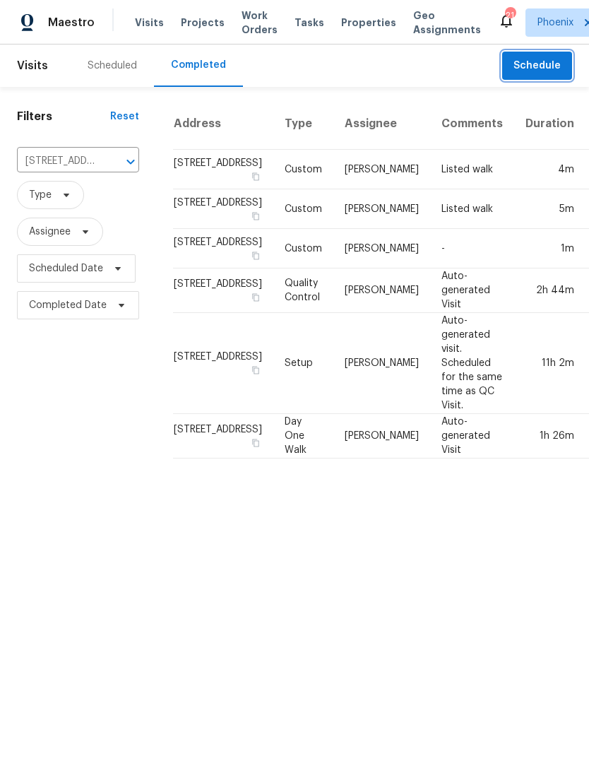
click at [551, 75] on span "Schedule" at bounding box center [537, 66] width 47 height 18
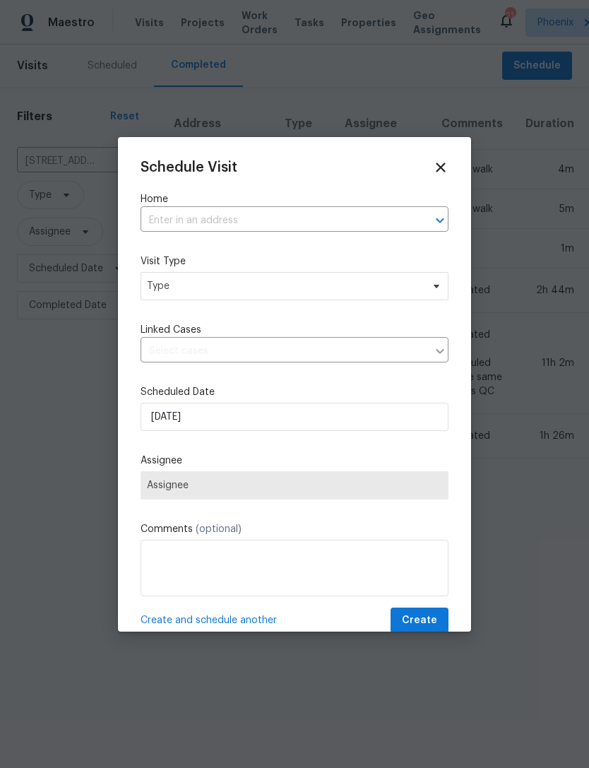
click at [269, 216] on input "text" at bounding box center [275, 221] width 269 height 22
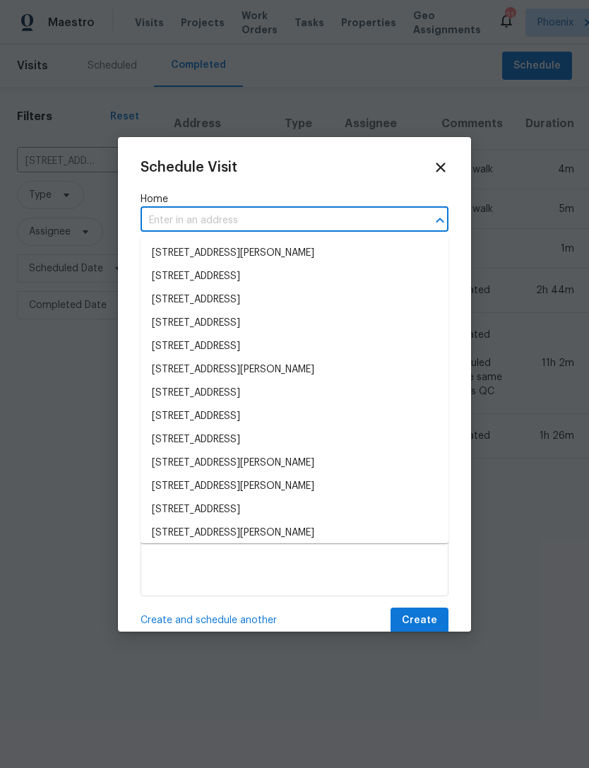
click at [193, 218] on input "text" at bounding box center [275, 221] width 269 height 22
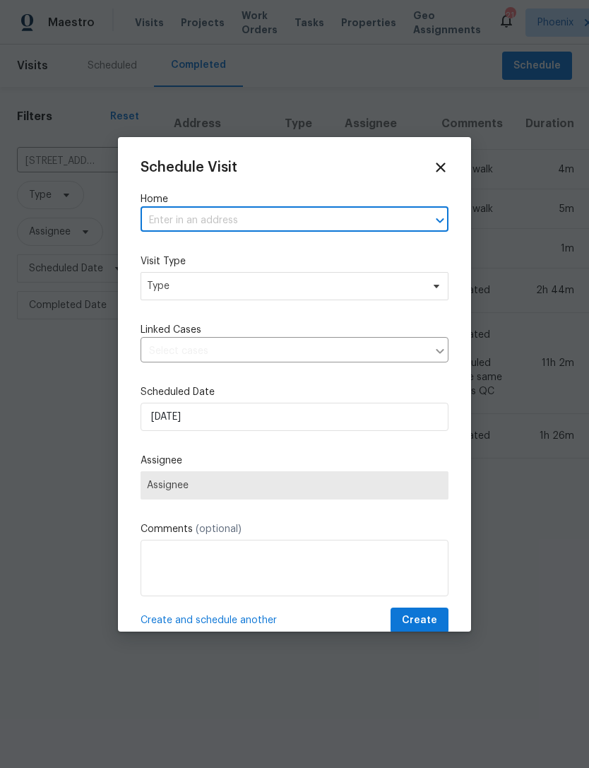
paste input "[STREET_ADDRESS][PERSON_NAME]"
type input "[STREET_ADDRESS][PERSON_NAME]"
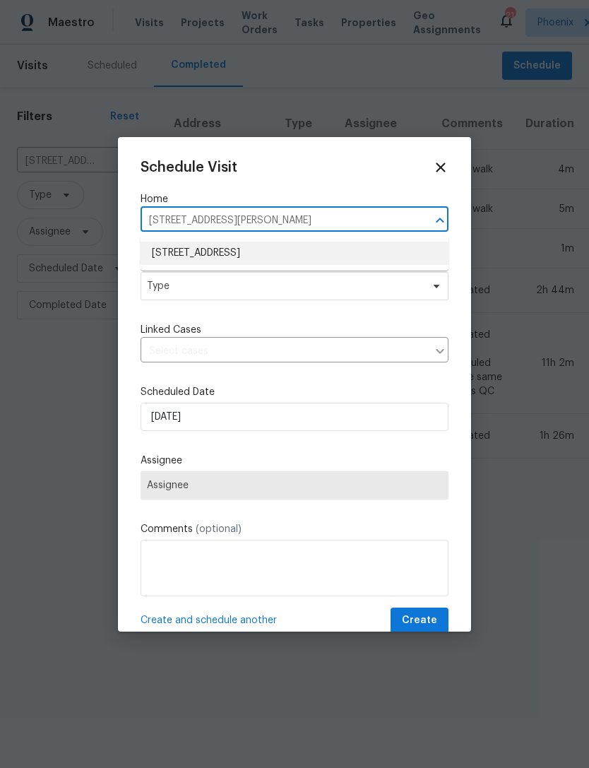
click at [273, 249] on li "[STREET_ADDRESS]" at bounding box center [295, 253] width 308 height 23
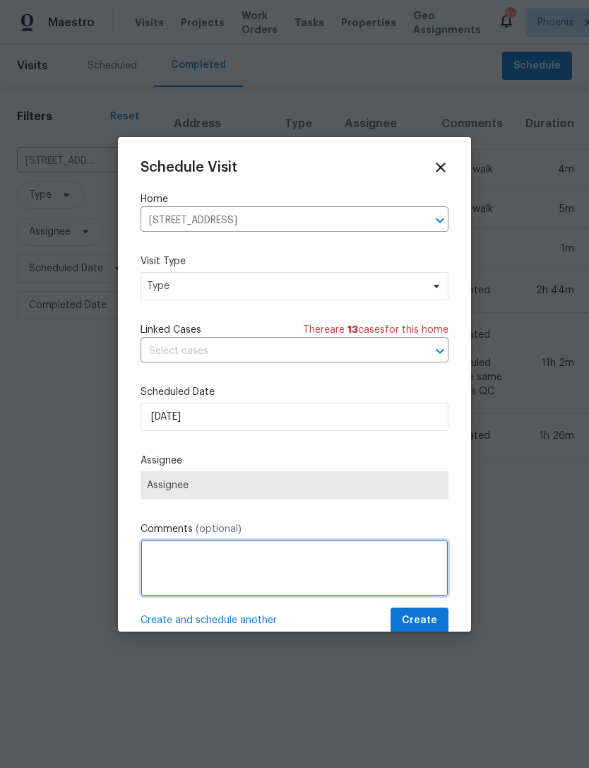
click at [227, 570] on textarea at bounding box center [295, 568] width 308 height 57
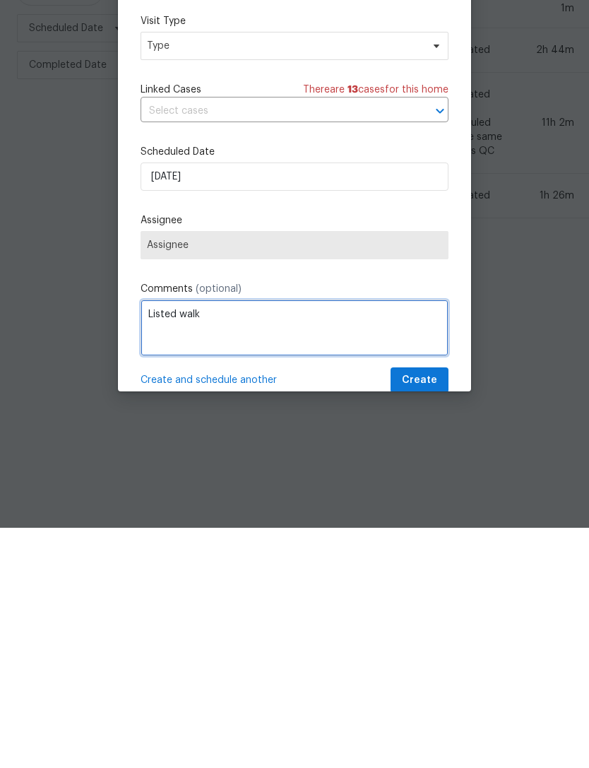
type textarea "Listed walk"
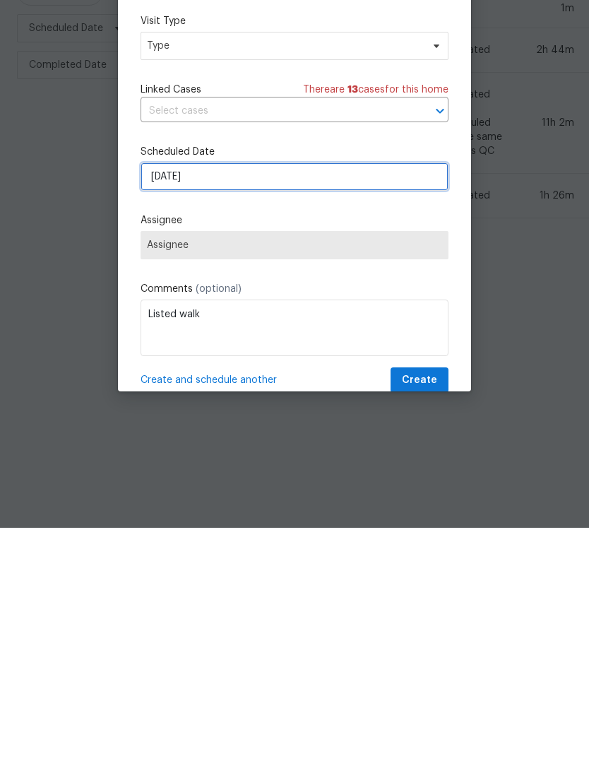
click at [317, 403] on input "[DATE]" at bounding box center [295, 417] width 308 height 28
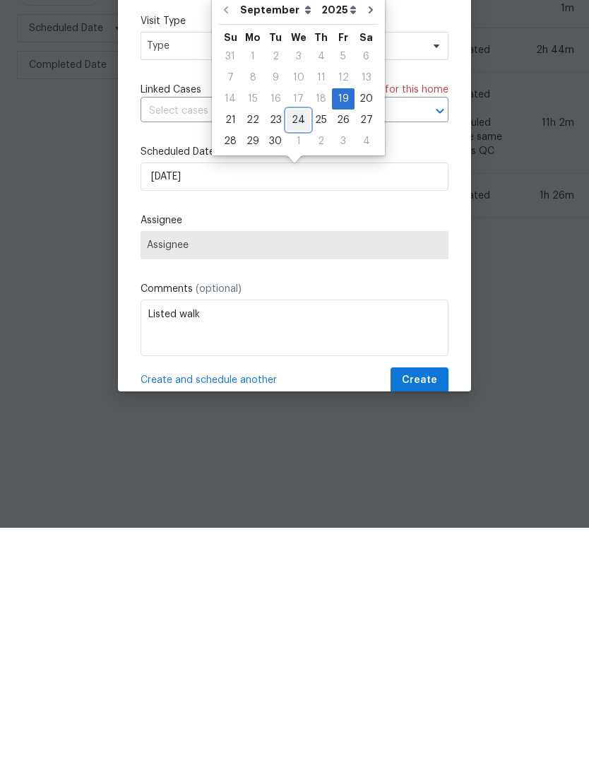
click at [293, 351] on div "24" at bounding box center [298, 361] width 23 height 20
type input "[DATE]"
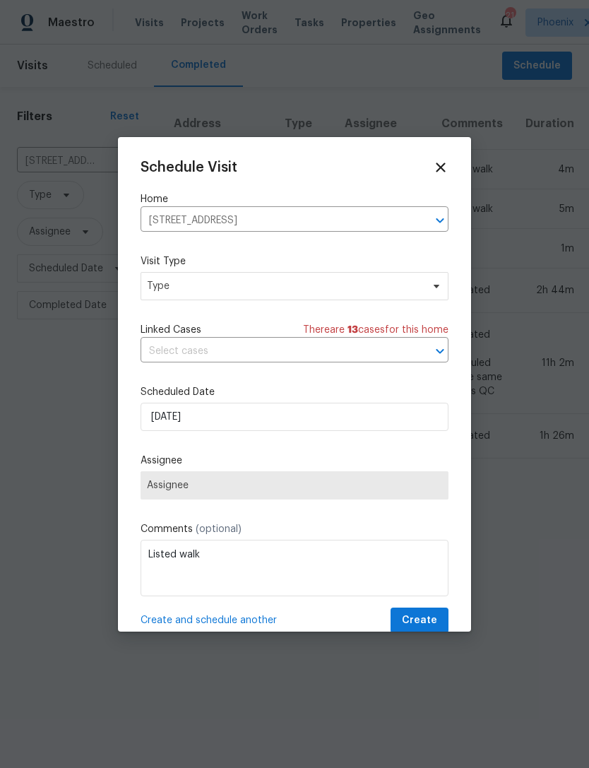
click at [413, 485] on span "Assignee" at bounding box center [294, 485] width 295 height 11
click at [277, 281] on span "Type" at bounding box center [284, 286] width 275 height 14
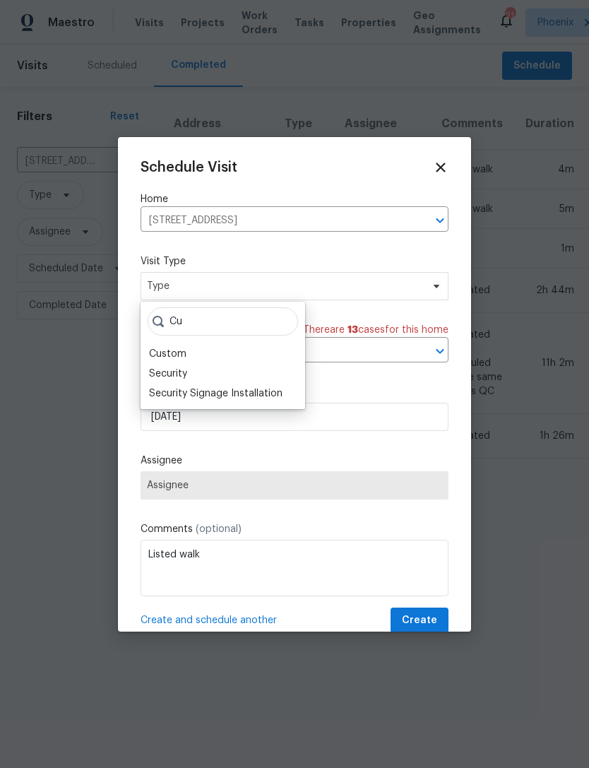
type input "Cu"
click at [173, 344] on div "Custom" at bounding box center [223, 354] width 156 height 20
click at [170, 352] on div "Custom" at bounding box center [167, 354] width 37 height 14
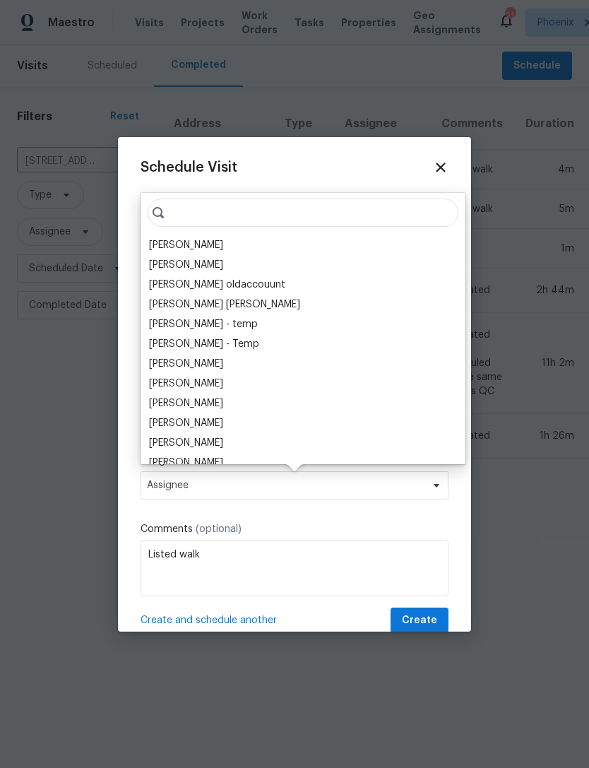
click at [223, 244] on div "[PERSON_NAME]" at bounding box center [186, 245] width 74 height 14
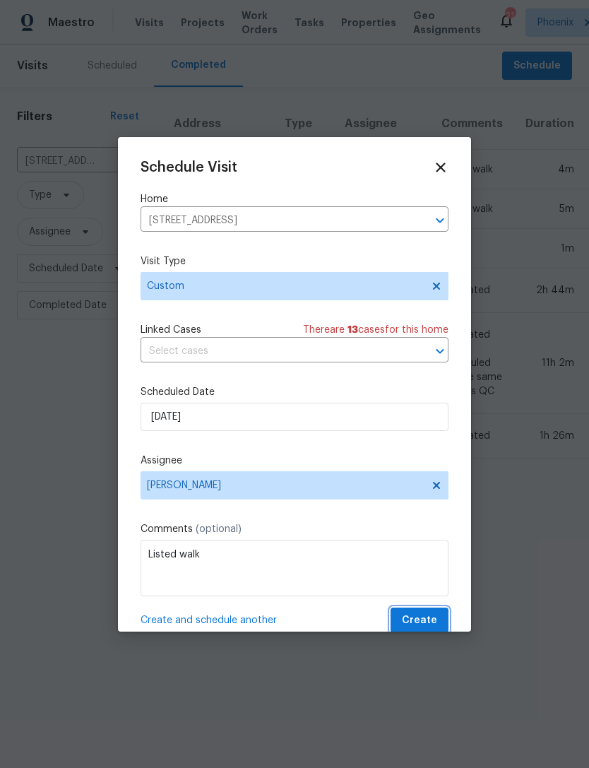
click at [429, 625] on span "Create" at bounding box center [419, 621] width 35 height 18
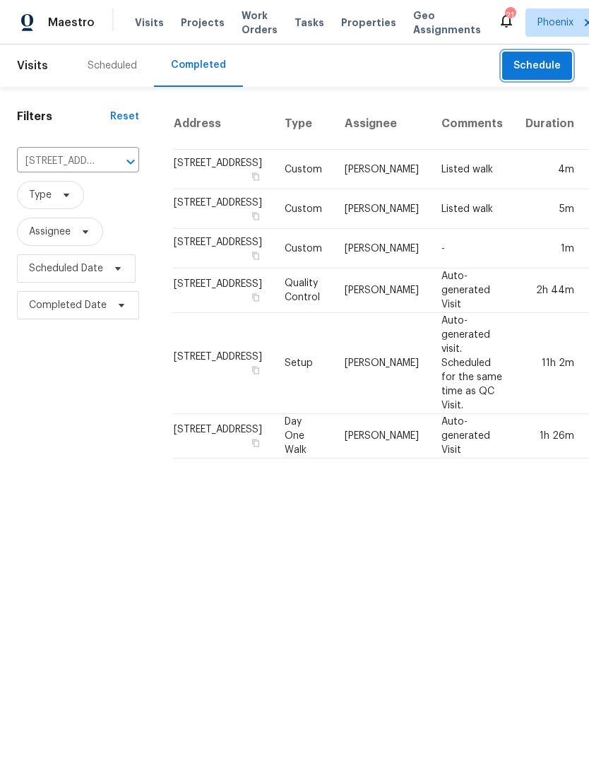
click at [105, 169] on icon "Clear" at bounding box center [112, 162] width 14 height 14
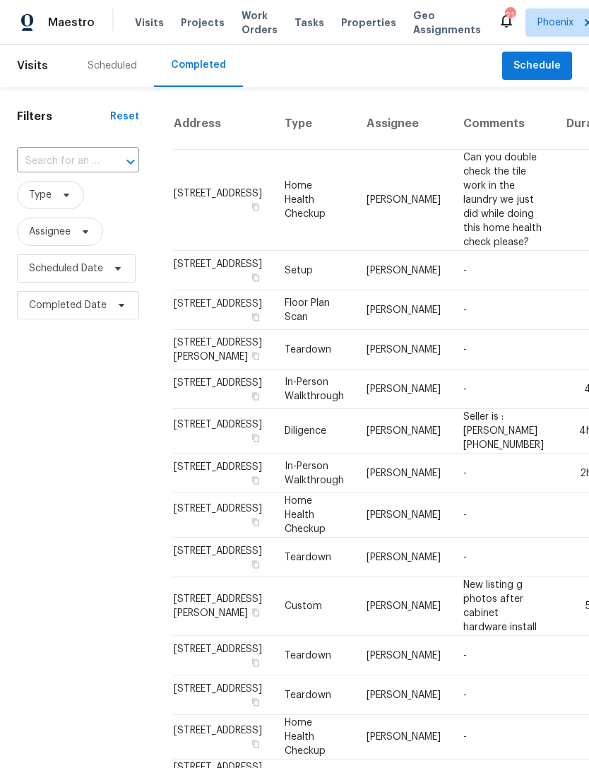
click at [66, 170] on input "text" at bounding box center [58, 162] width 83 height 22
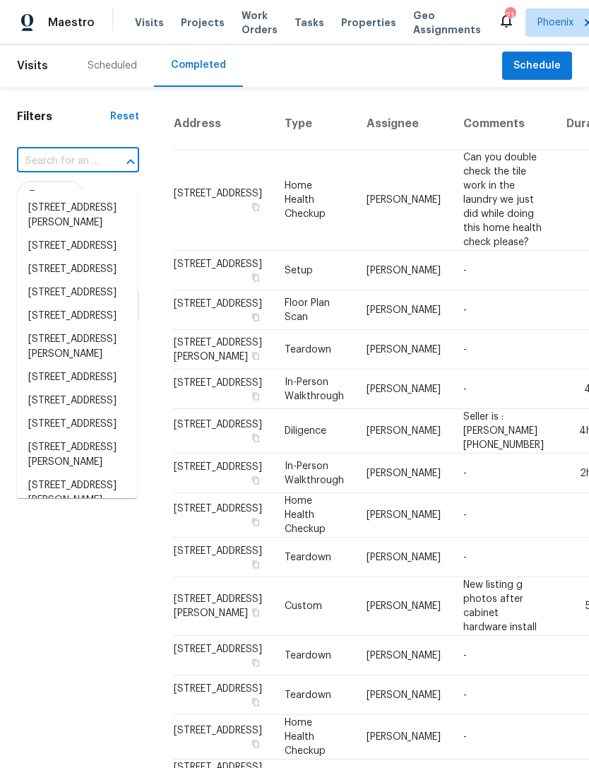
click at [56, 170] on input "text" at bounding box center [58, 162] width 83 height 22
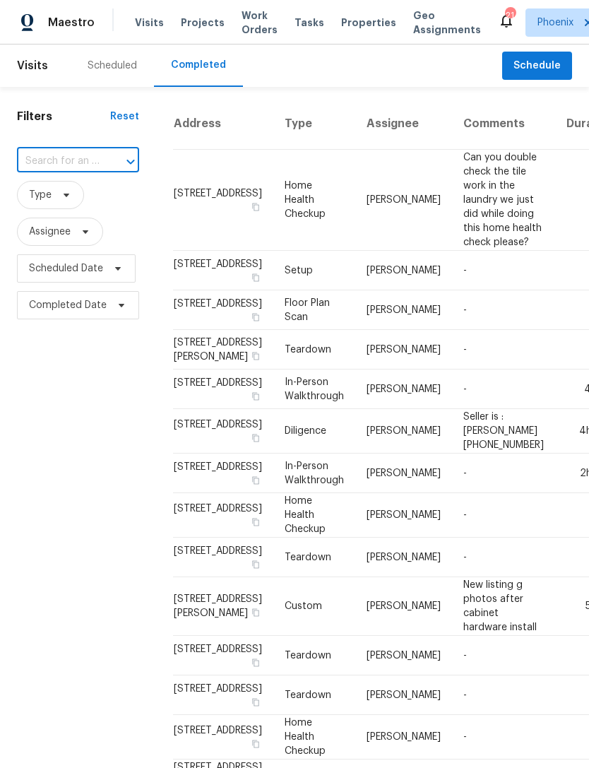
paste input "[STREET_ADDRESS][PERSON_NAME]"
type input "[STREET_ADDRESS][PERSON_NAME]"
click at [52, 216] on li "[STREET_ADDRESS][PERSON_NAME]" at bounding box center [77, 215] width 120 height 38
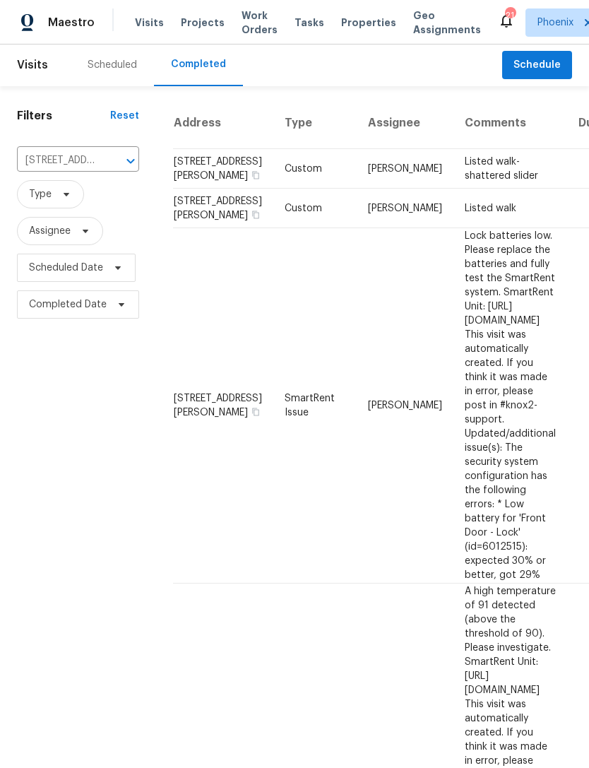
scroll to position [1, 0]
click at [107, 171] on button "Clear" at bounding box center [112, 161] width 20 height 20
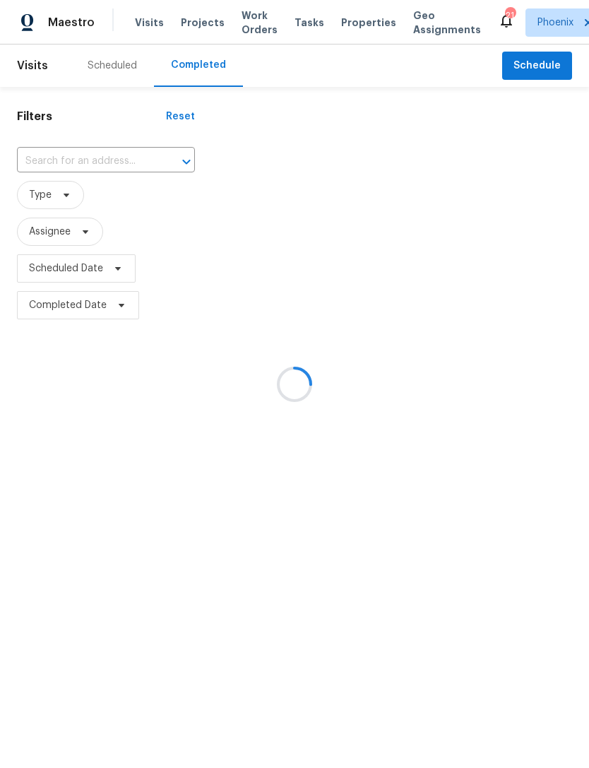
click at [70, 176] on div at bounding box center [294, 384] width 589 height 768
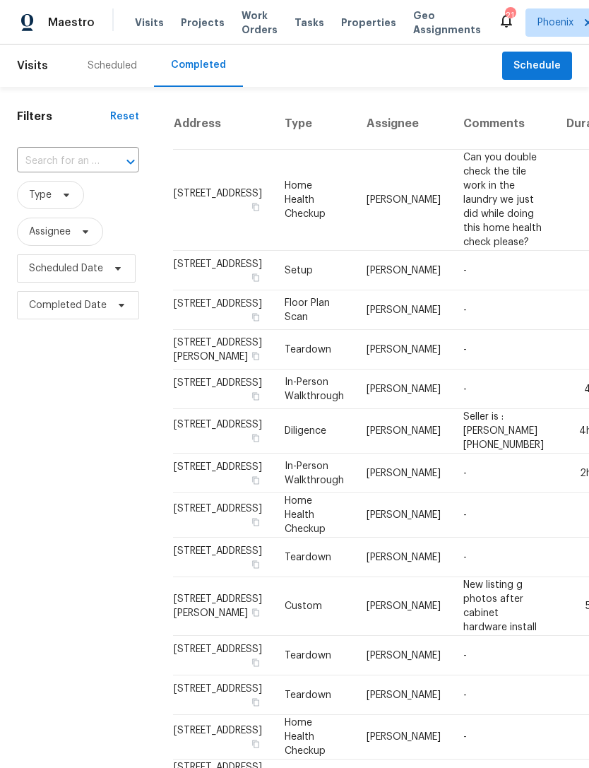
click at [68, 172] on input "text" at bounding box center [58, 162] width 83 height 22
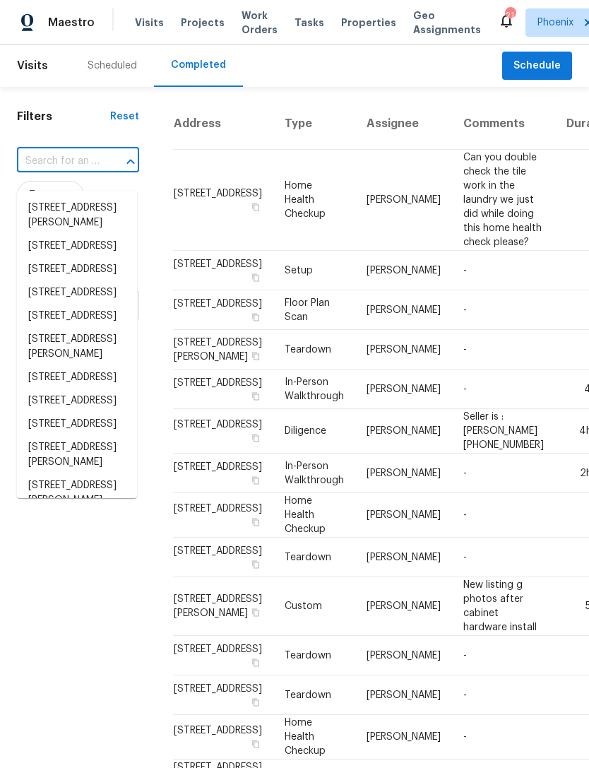
click at [59, 172] on input "text" at bounding box center [58, 162] width 83 height 22
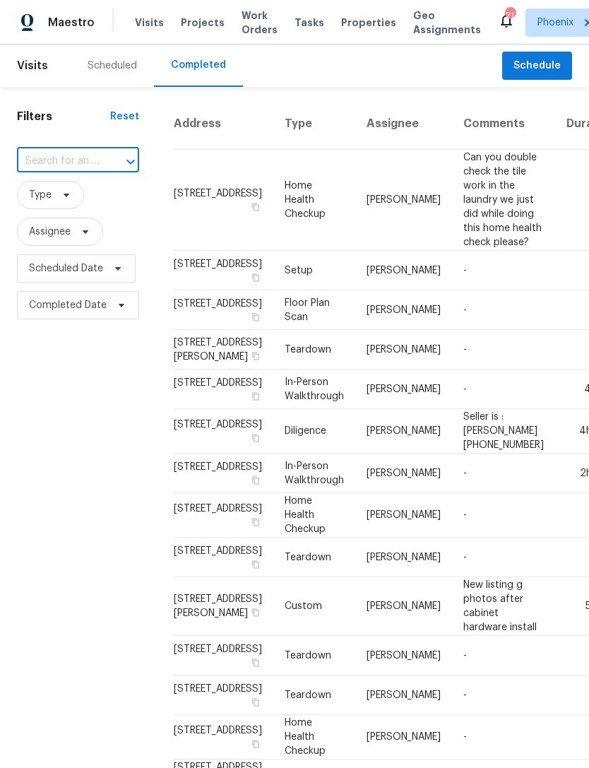
paste input "[STREET_ADDRESS]"
type input "[STREET_ADDRESS]"
click at [57, 220] on li "[STREET_ADDRESS]" at bounding box center [77, 207] width 120 height 23
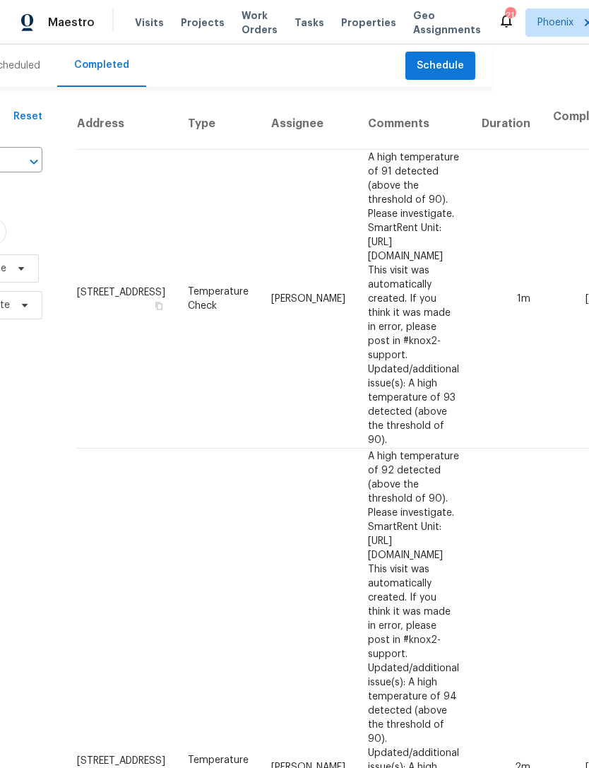
scroll to position [0, 98]
click at [451, 74] on span "Schedule" at bounding box center [439, 66] width 47 height 18
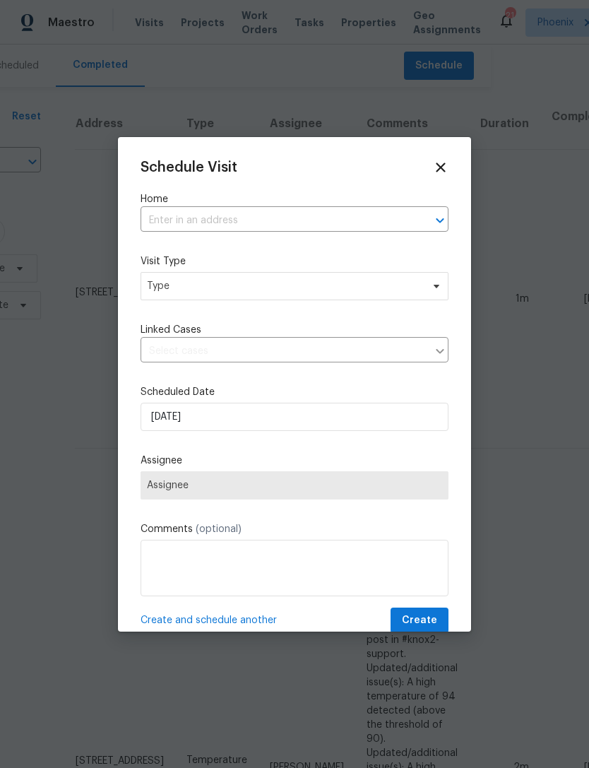
click at [242, 219] on input "text" at bounding box center [275, 221] width 269 height 22
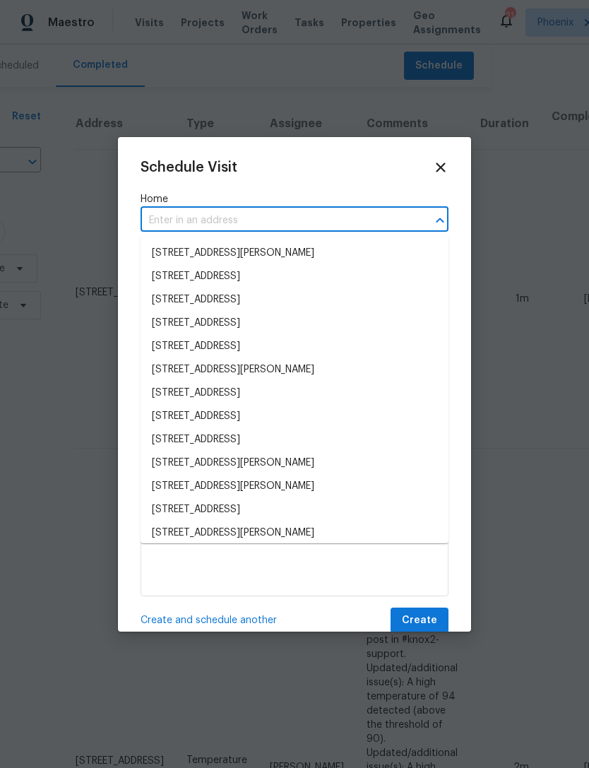
click at [194, 222] on input "text" at bounding box center [275, 221] width 269 height 22
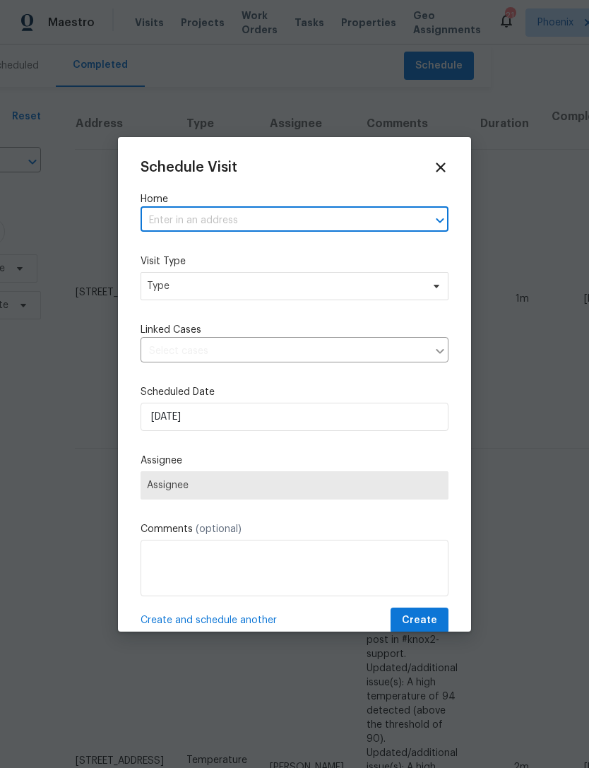
paste input "[STREET_ADDRESS]"
type input "[STREET_ADDRESS]"
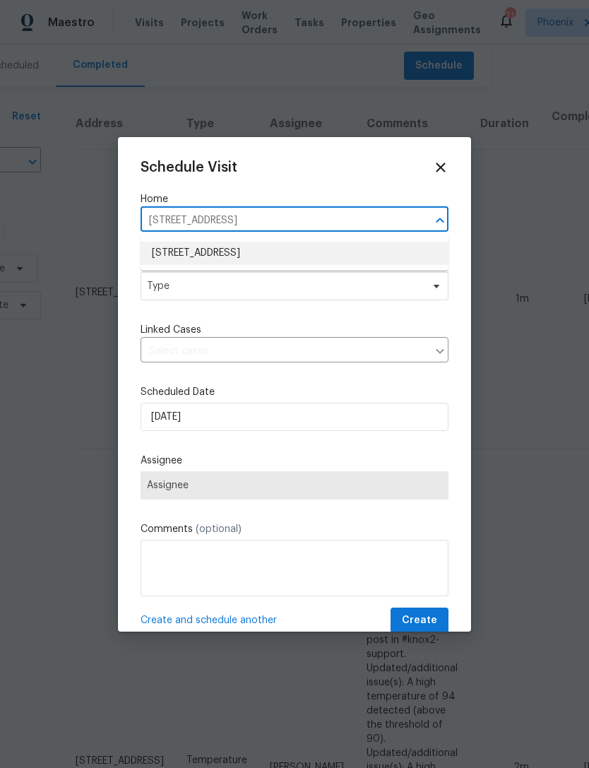
click at [321, 257] on li "[STREET_ADDRESS]" at bounding box center [295, 253] width 308 height 23
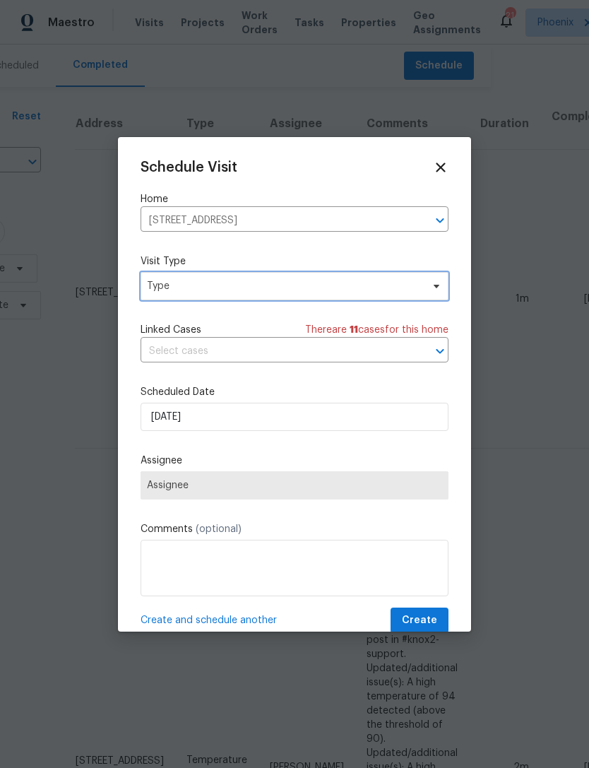
click at [312, 293] on span "Type" at bounding box center [284, 286] width 275 height 14
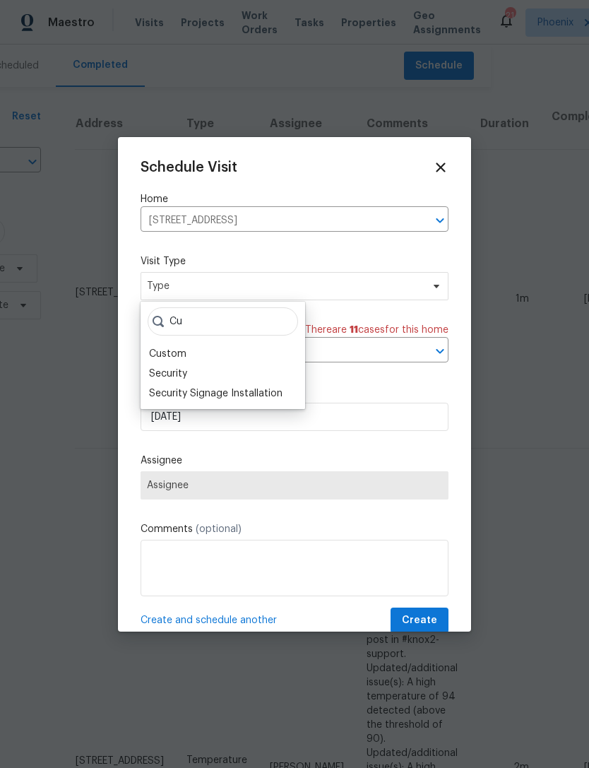
type input "Cu"
click at [172, 355] on div "Custom" at bounding box center [167, 354] width 37 height 14
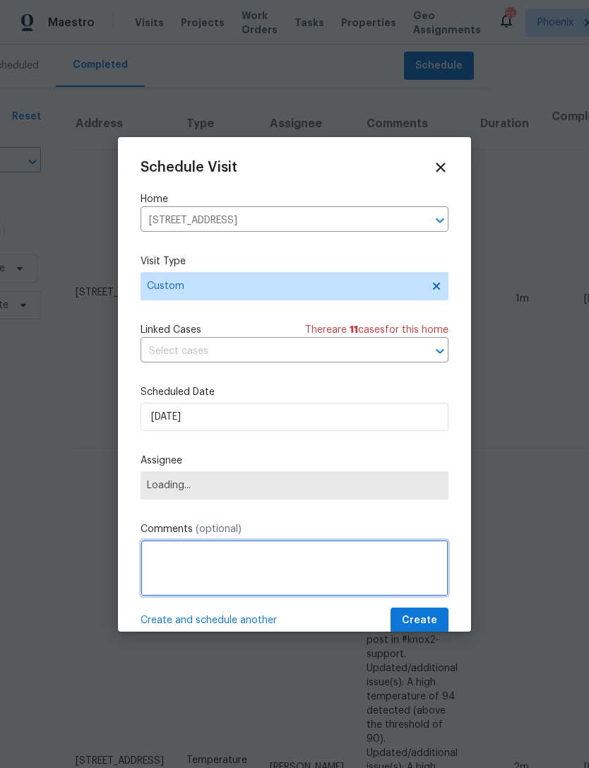
click at [194, 581] on textarea at bounding box center [295, 568] width 308 height 57
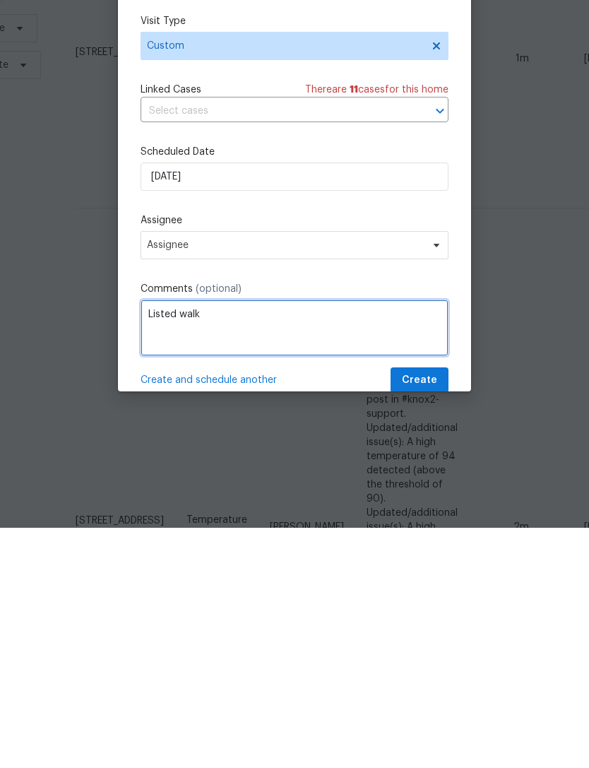
type textarea "Listed walk"
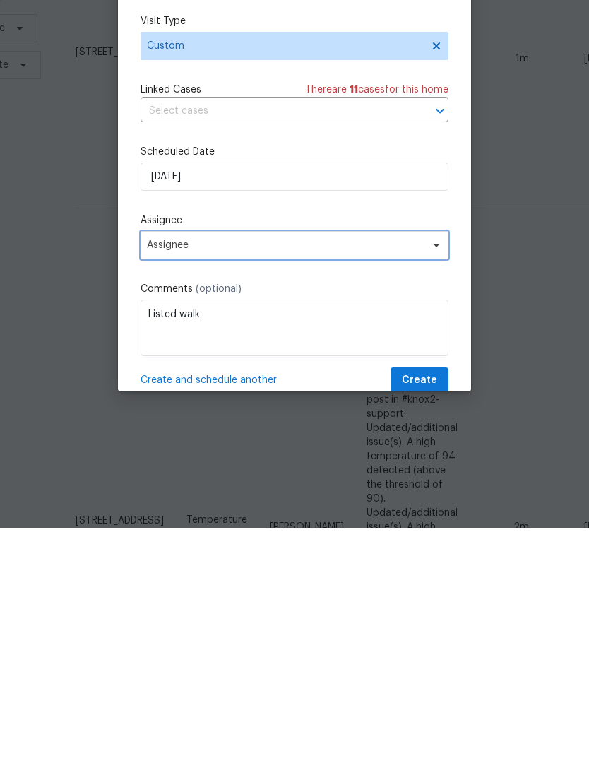
click at [328, 480] on span "Assignee" at bounding box center [285, 485] width 277 height 11
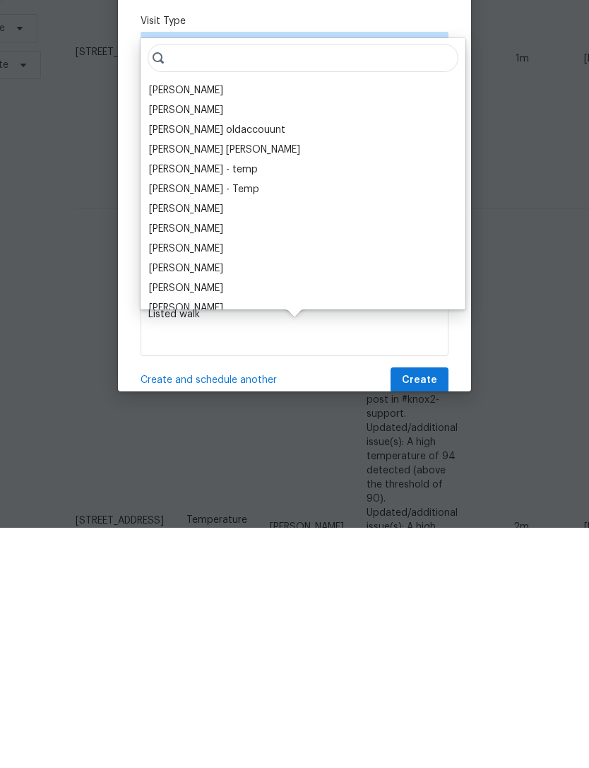
click at [223, 324] on div "[PERSON_NAME]" at bounding box center [186, 331] width 74 height 14
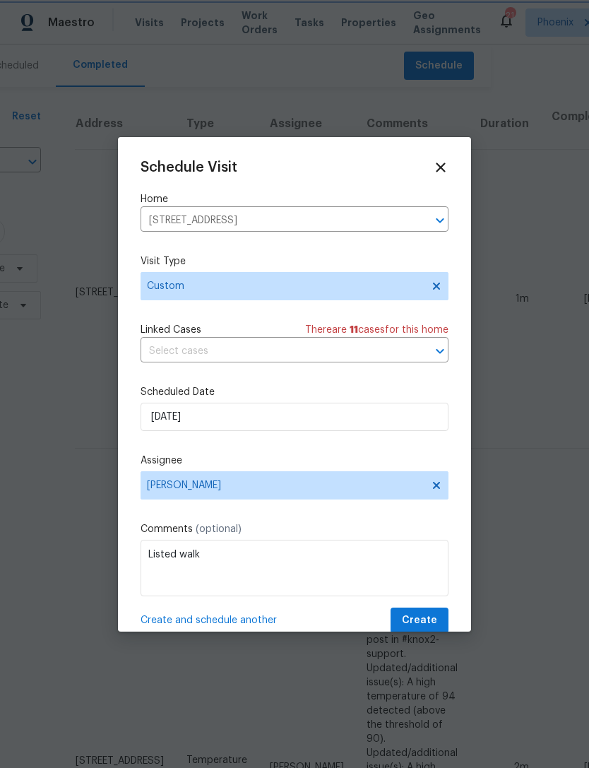
scroll to position [0, 0]
click at [260, 560] on textarea "Listed walk" at bounding box center [295, 568] width 308 height 57
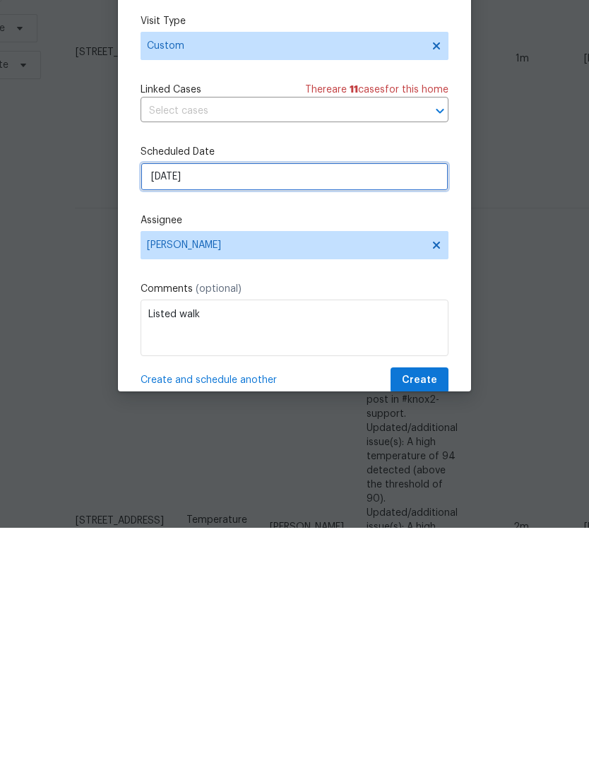
click at [299, 403] on input "[DATE]" at bounding box center [295, 417] width 308 height 28
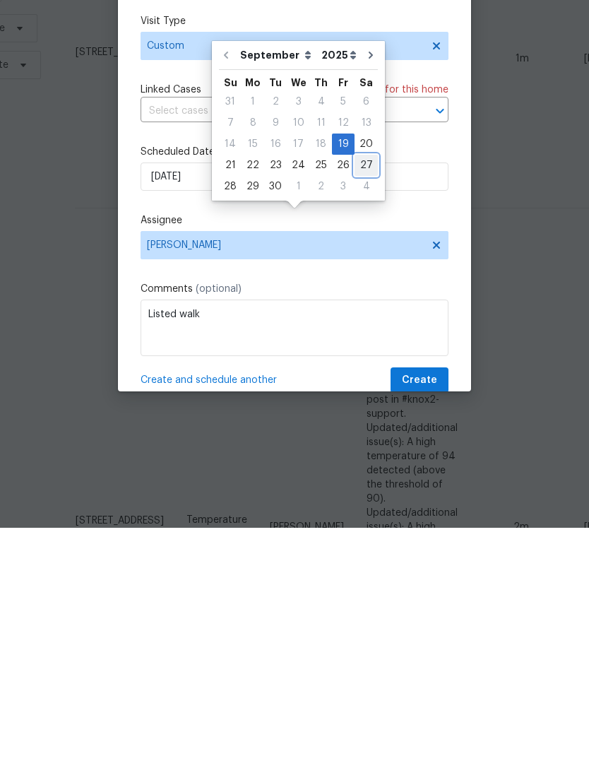
click at [355, 396] on div "27" at bounding box center [366, 406] width 23 height 20
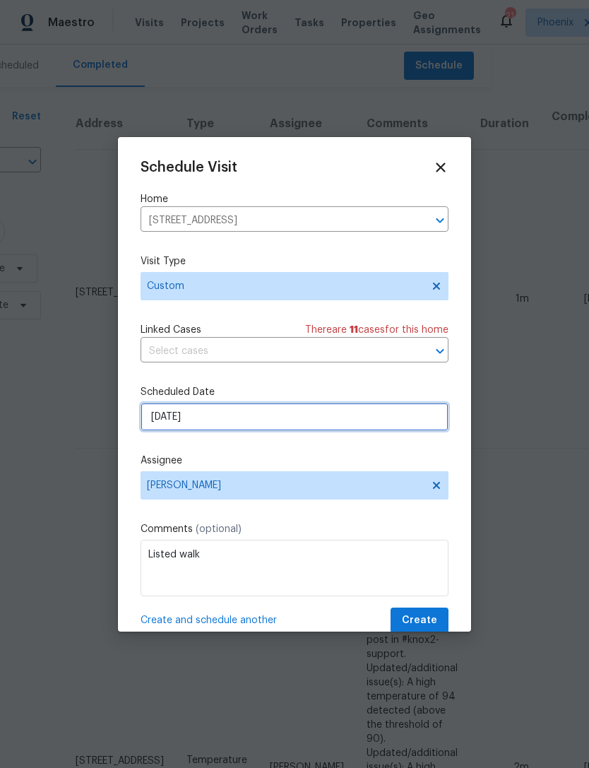
click at [283, 418] on input "[DATE]" at bounding box center [295, 417] width 308 height 28
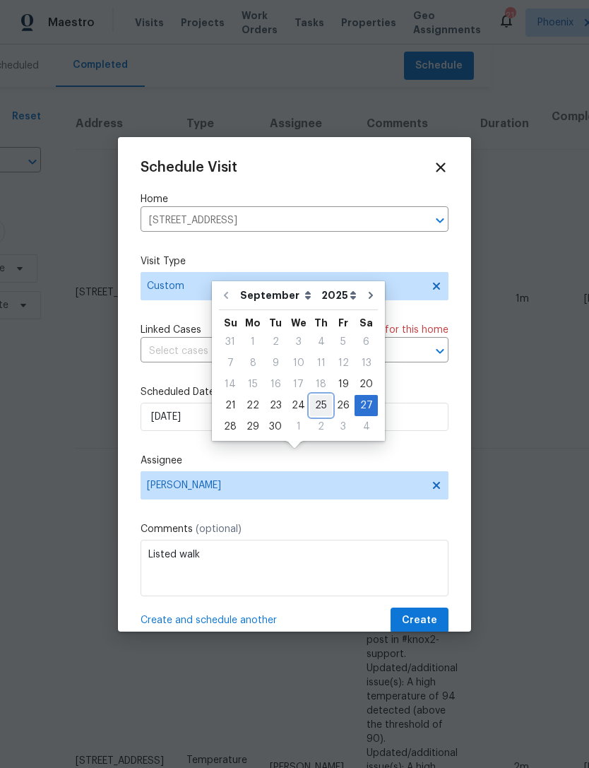
click at [314, 396] on div "25" at bounding box center [321, 406] width 22 height 20
type input "[DATE]"
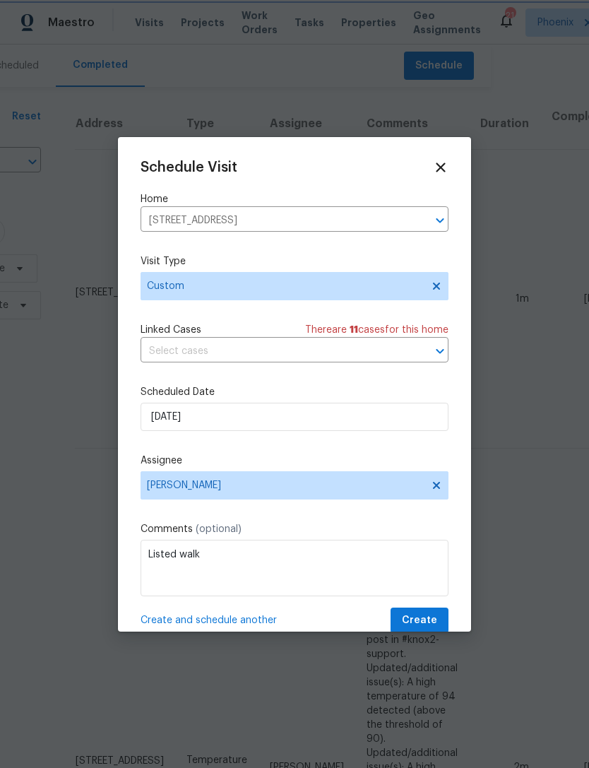
scroll to position [0, 0]
click at [430, 618] on span "Create" at bounding box center [419, 621] width 35 height 18
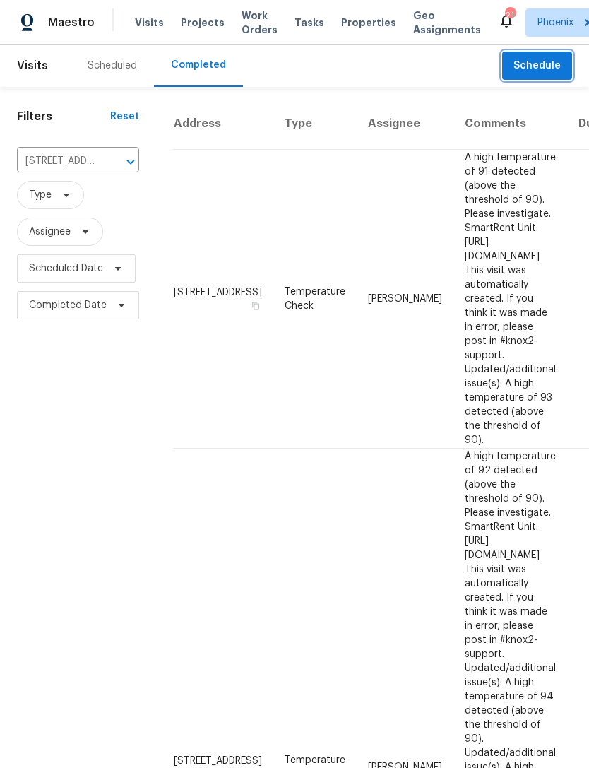
click at [110, 166] on icon "Clear" at bounding box center [112, 162] width 8 height 8
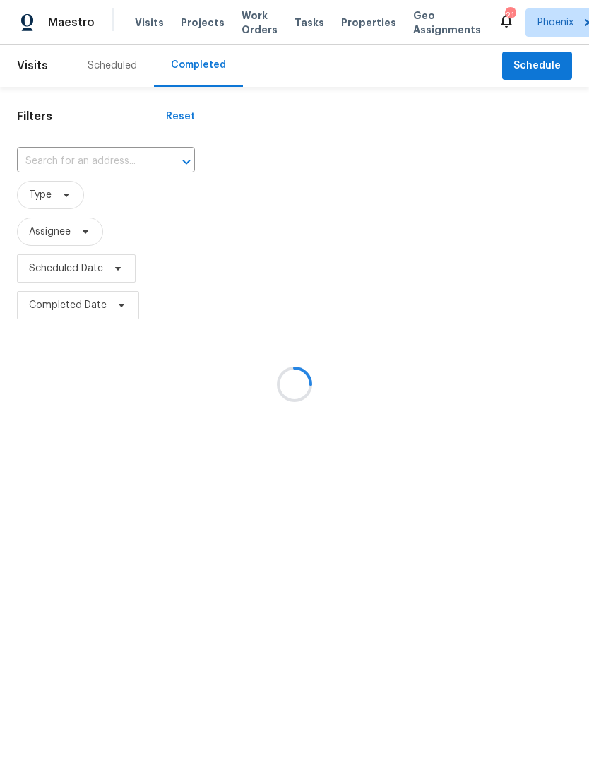
click at [73, 170] on input "text" at bounding box center [86, 162] width 139 height 22
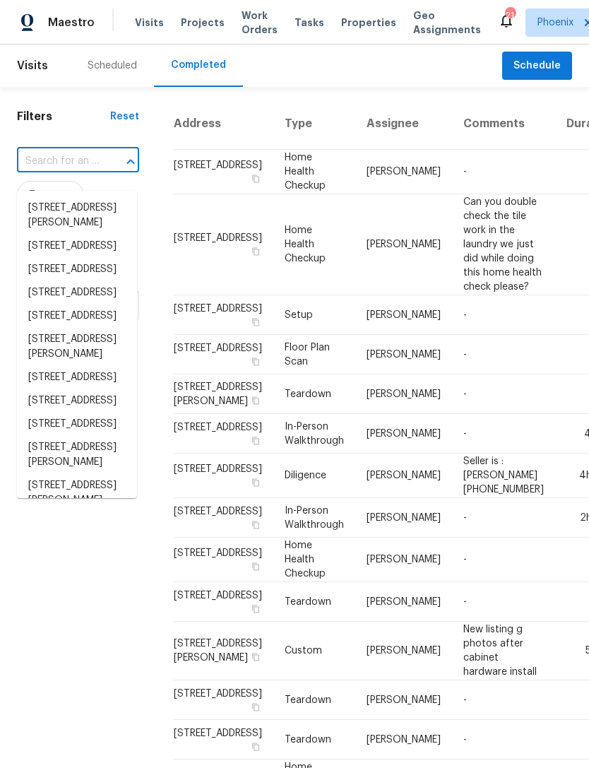
click at [66, 172] on input "text" at bounding box center [58, 162] width 83 height 22
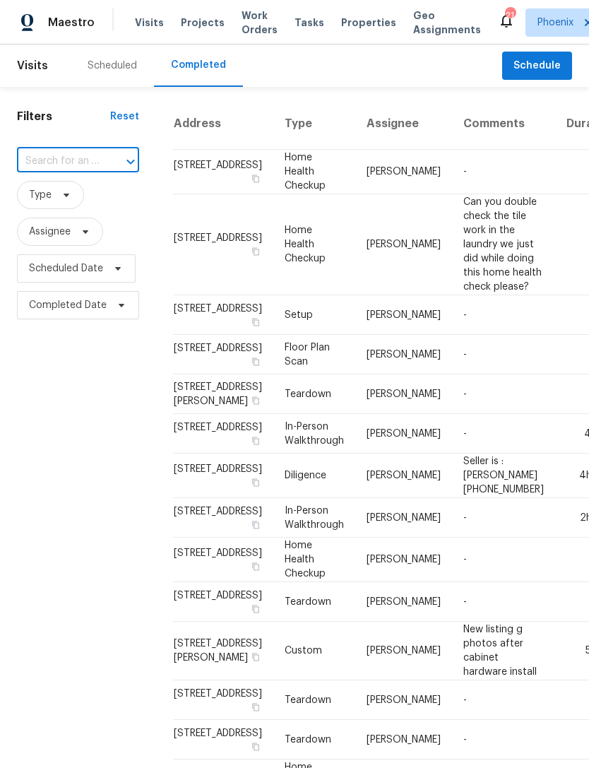
paste input "[STREET_ADDRESS]"
type input "[STREET_ADDRESS]"
click at [71, 217] on li "[STREET_ADDRESS]" at bounding box center [77, 207] width 120 height 23
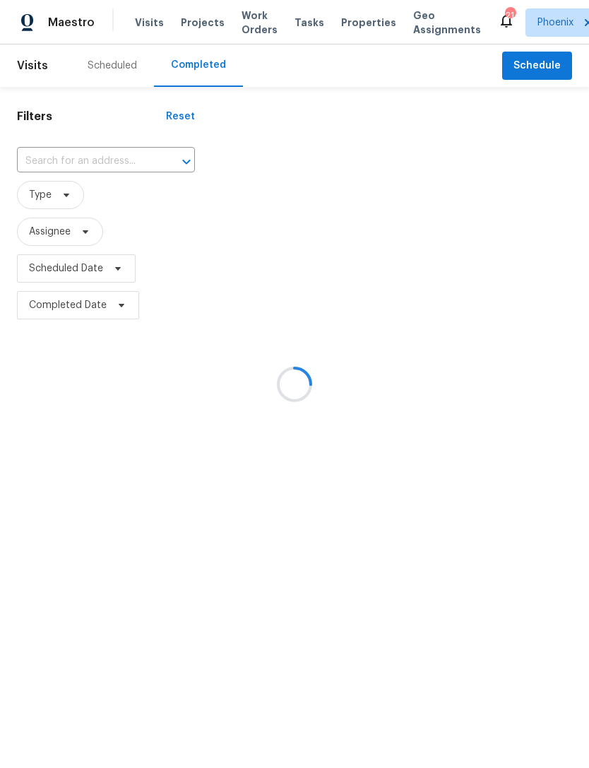
type input "[STREET_ADDRESS]"
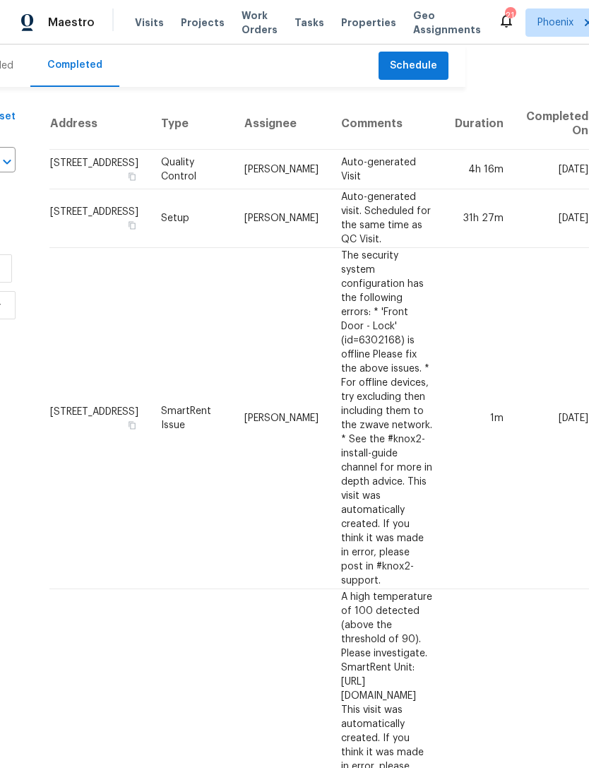
scroll to position [0, 254]
click at [390, 75] on span "Schedule" at bounding box center [413, 66] width 47 height 18
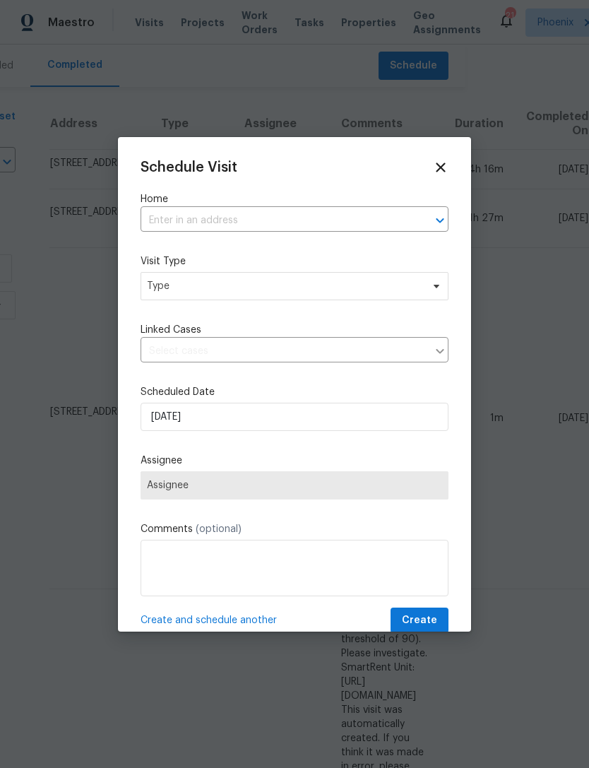
click at [206, 219] on input "text" at bounding box center [275, 221] width 269 height 22
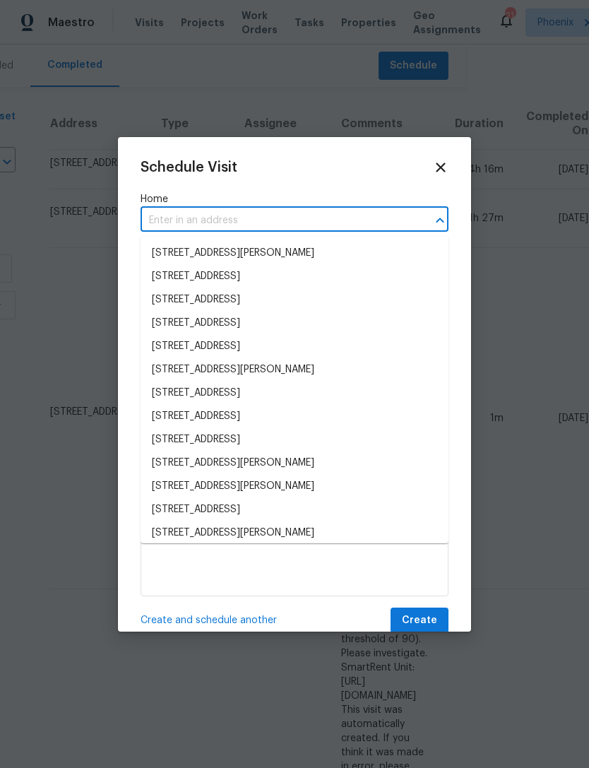
click at [189, 216] on input "text" at bounding box center [275, 221] width 269 height 22
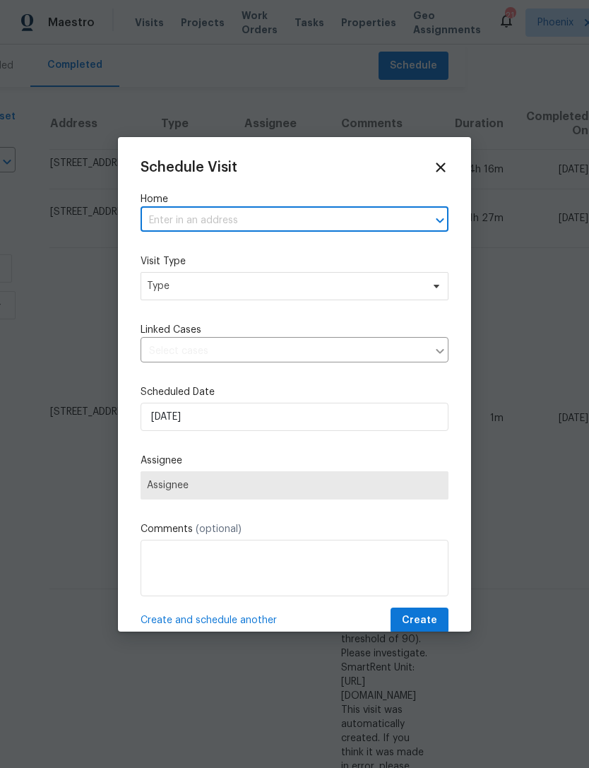
paste input "[STREET_ADDRESS]"
type input "[STREET_ADDRESS]"
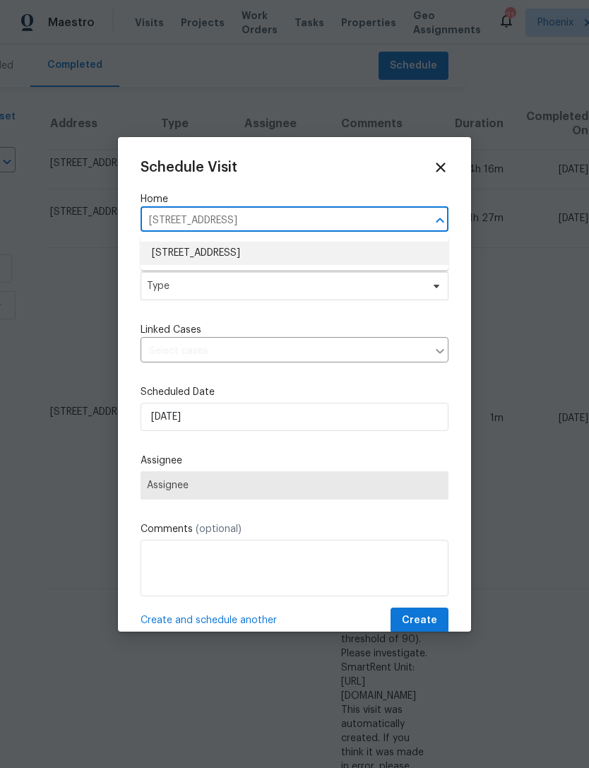
click at [284, 246] on li "[STREET_ADDRESS]" at bounding box center [295, 253] width 308 height 23
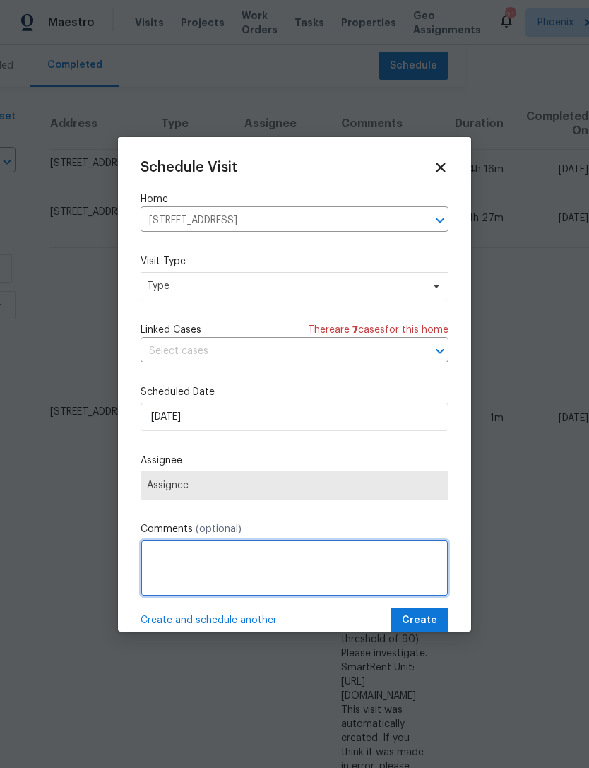
click at [240, 553] on textarea at bounding box center [295, 568] width 308 height 57
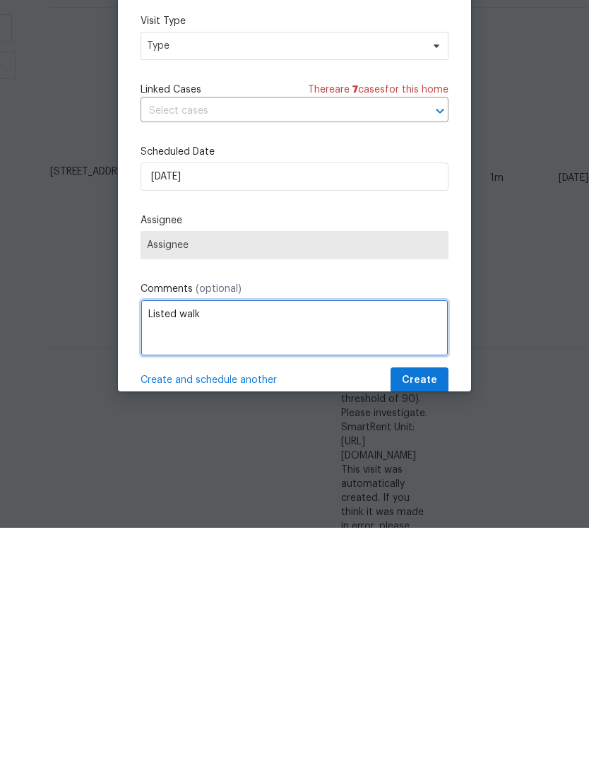
type textarea "Listed walk"
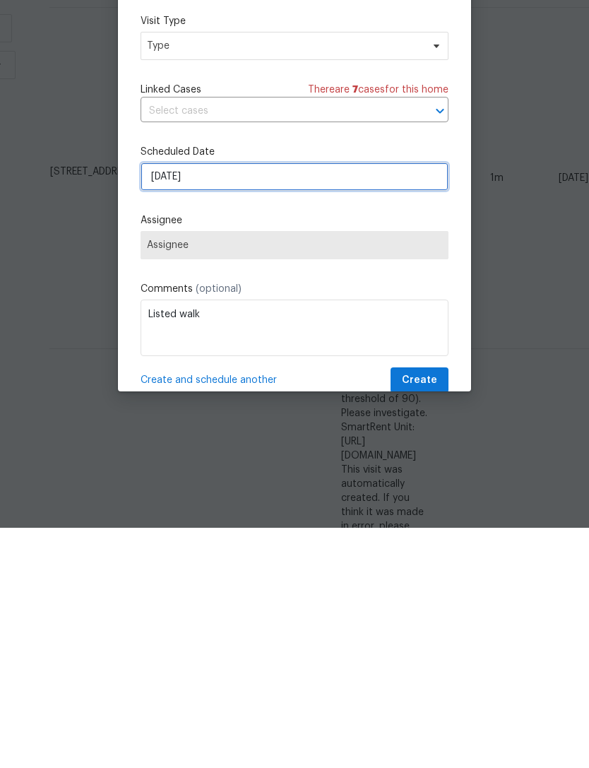
click at [283, 403] on input "[DATE]" at bounding box center [295, 417] width 308 height 28
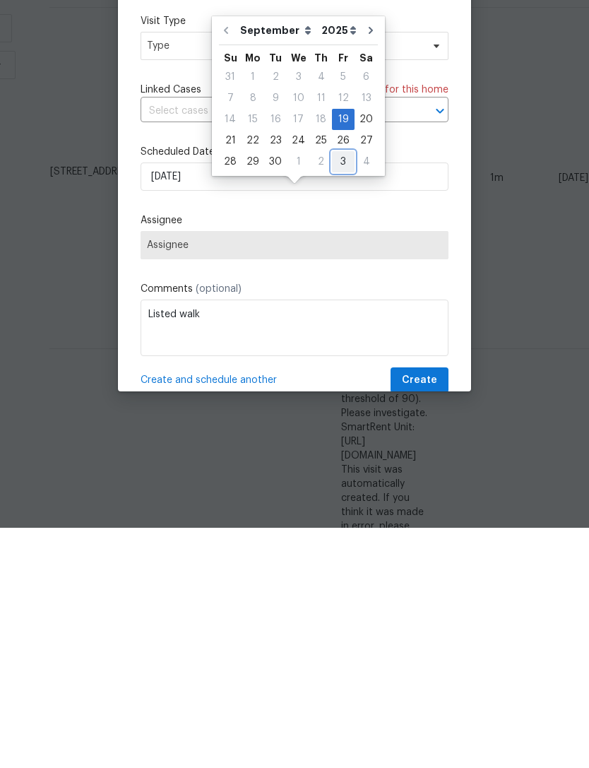
click at [336, 392] on div "3" at bounding box center [343, 402] width 23 height 20
type input "[DATE]"
select select "9"
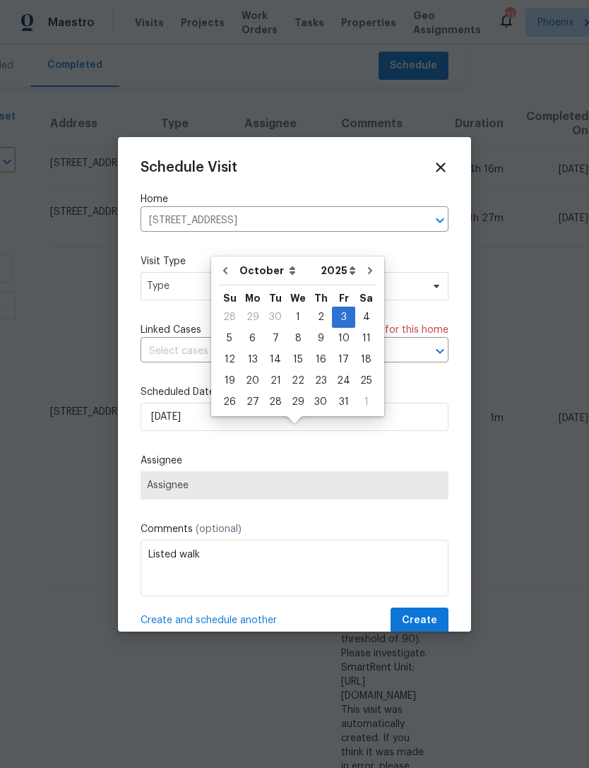
click at [397, 443] on div "Schedule Visit Home [STREET_ADDRESS] ​ Visit Type Type Linked Cases There are 7…" at bounding box center [295, 397] width 308 height 474
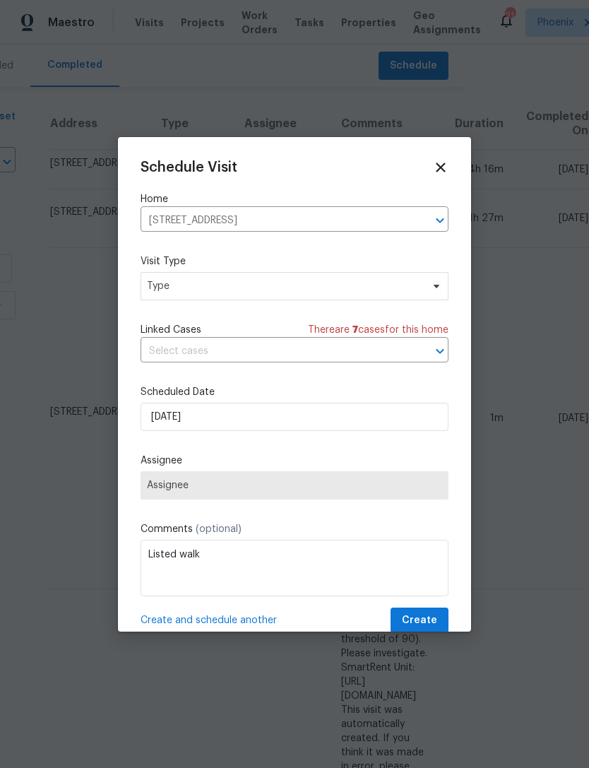
click at [425, 491] on span "Assignee" at bounding box center [294, 485] width 295 height 11
click at [300, 288] on span "Type" at bounding box center [284, 286] width 275 height 14
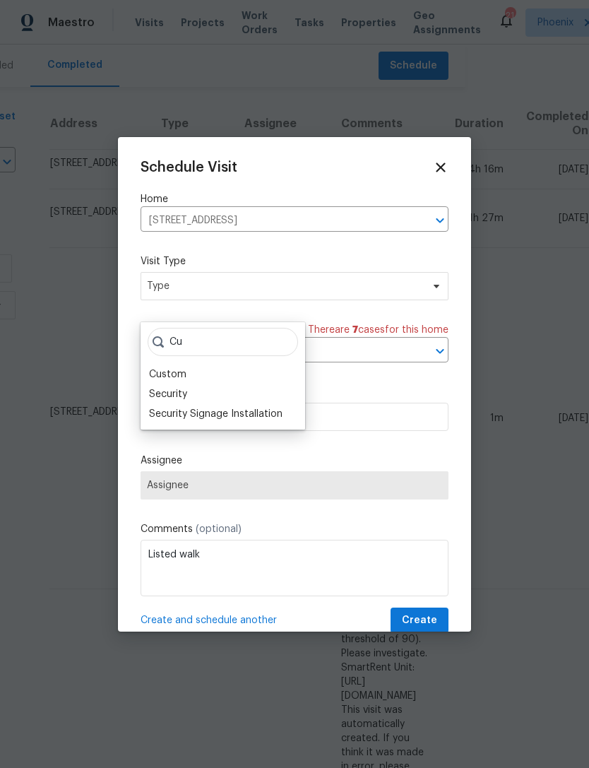
type input "Cu"
click at [177, 367] on div "Custom" at bounding box center [167, 374] width 37 height 14
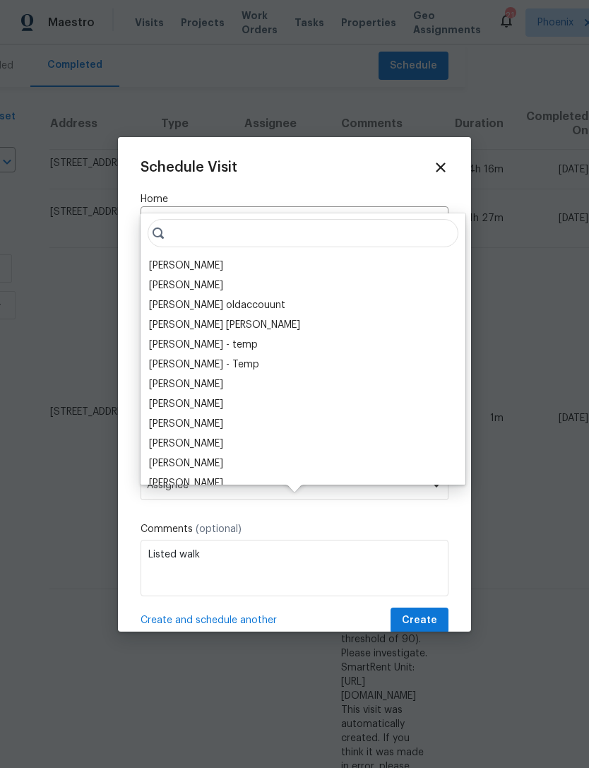
click at [223, 259] on div "[PERSON_NAME]" at bounding box center [186, 266] width 74 height 14
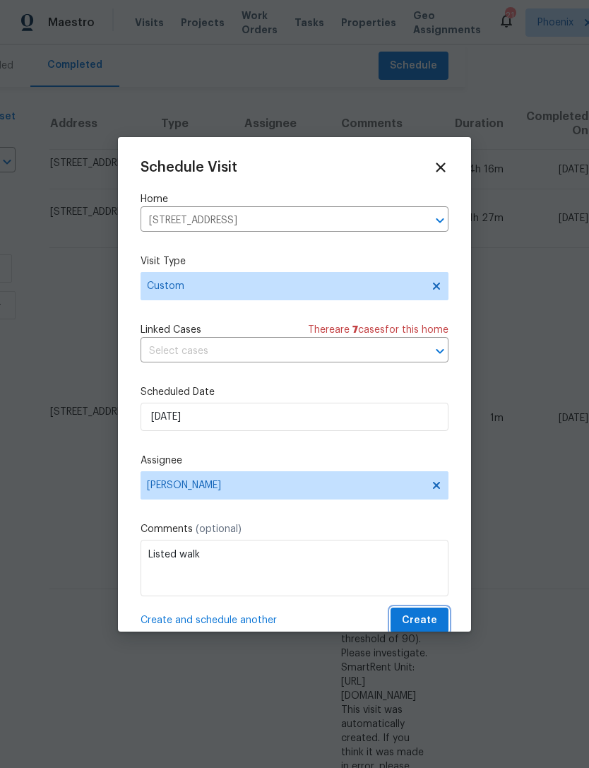
click at [423, 629] on span "Create" at bounding box center [419, 621] width 35 height 18
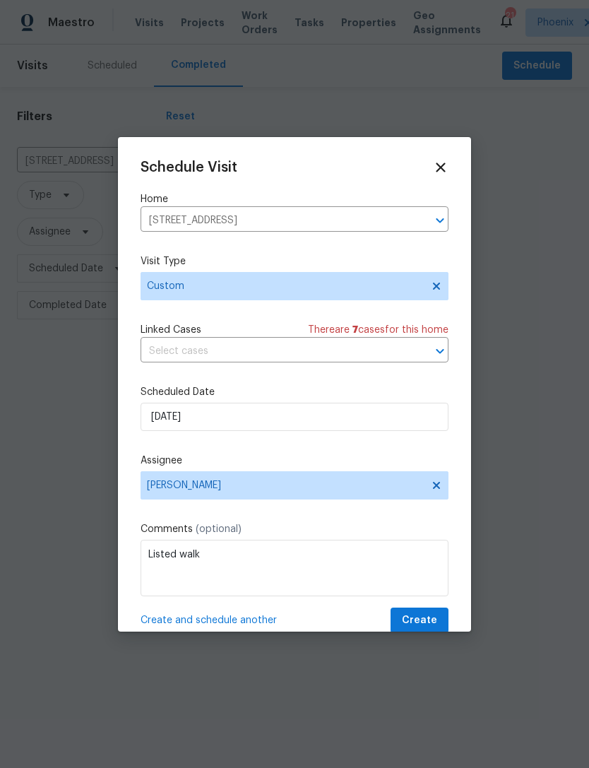
scroll to position [0, 0]
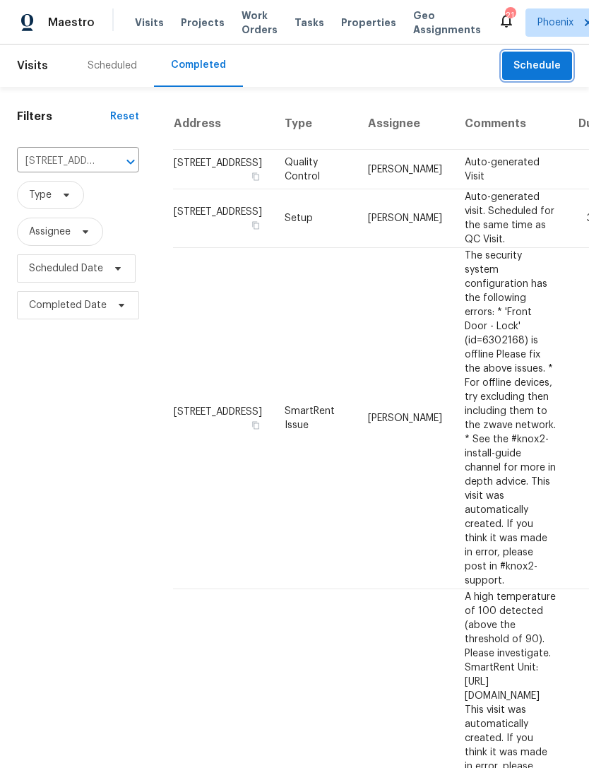
click at [114, 169] on icon "Clear" at bounding box center [112, 162] width 14 height 14
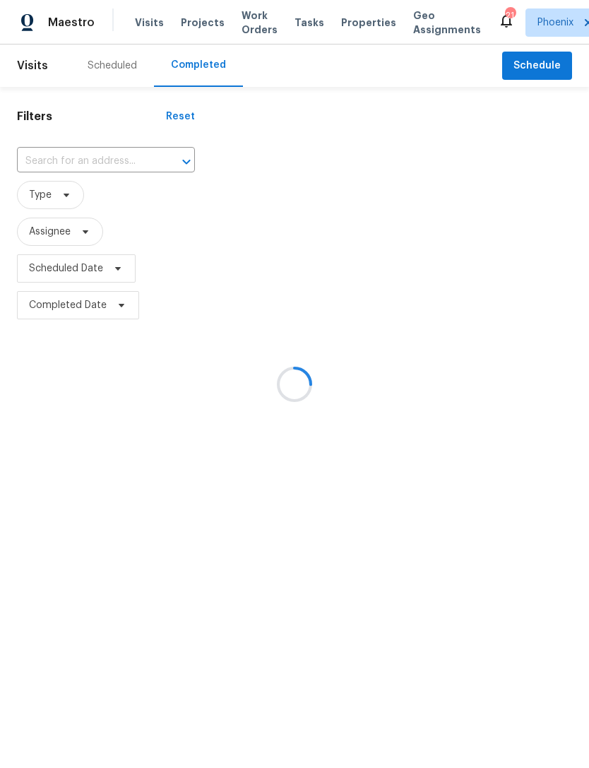
click at [72, 170] on input "text" at bounding box center [86, 162] width 139 height 22
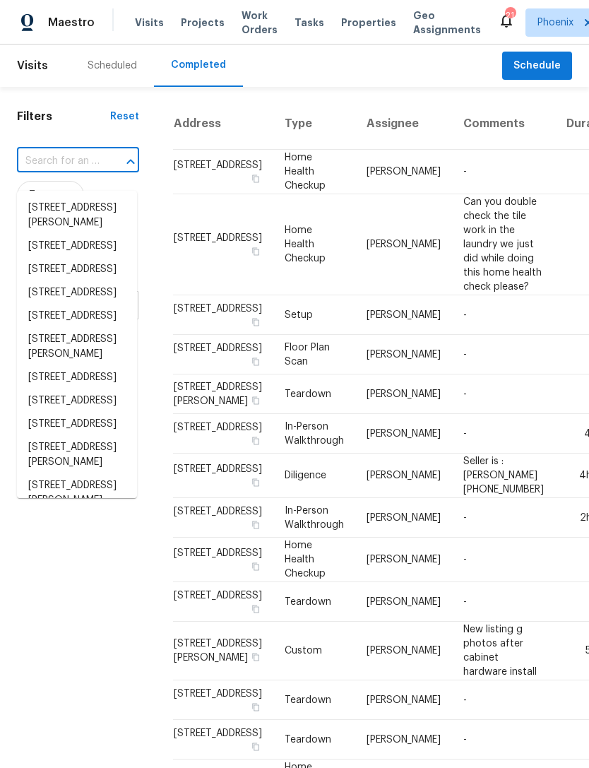
click at [59, 172] on input "text" at bounding box center [58, 162] width 83 height 22
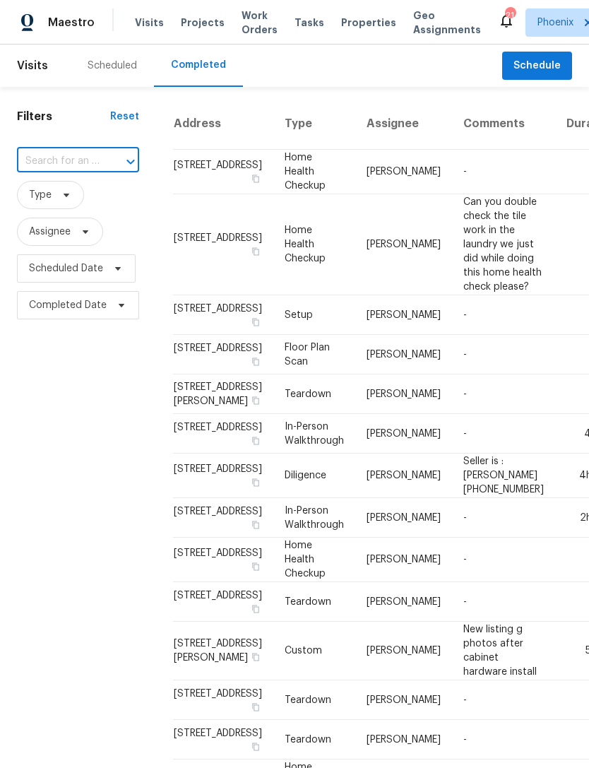
paste input "[STREET_ADDRESS]"
type input "[STREET_ADDRESS]"
click at [64, 220] on li "[STREET_ADDRESS]" at bounding box center [77, 207] width 120 height 23
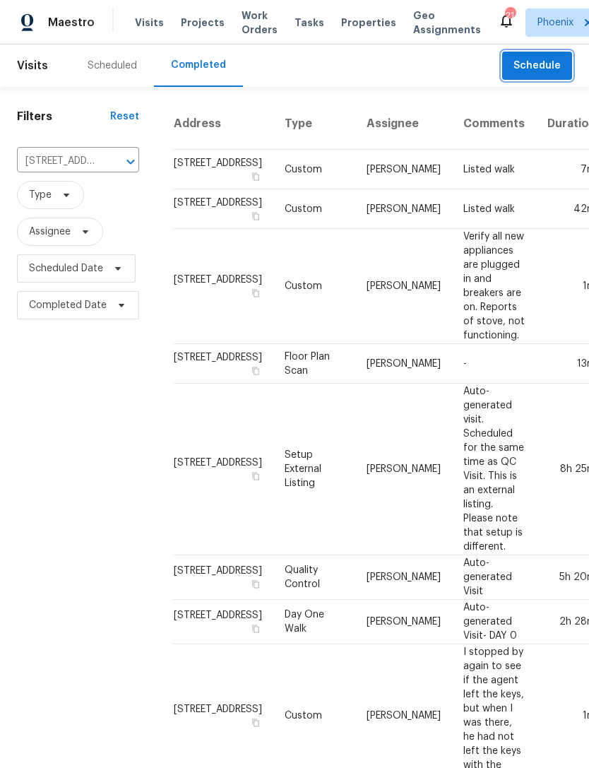
click at [556, 75] on span "Schedule" at bounding box center [537, 66] width 47 height 18
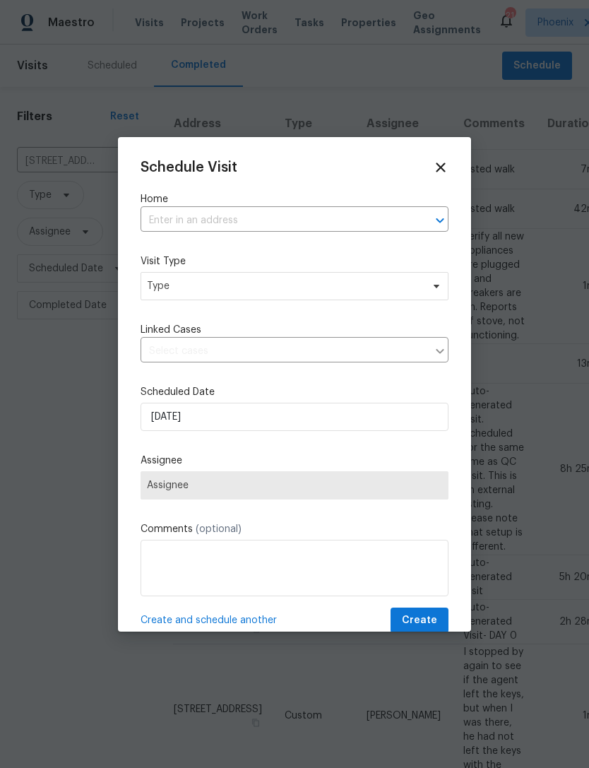
click at [285, 220] on input "text" at bounding box center [275, 221] width 269 height 22
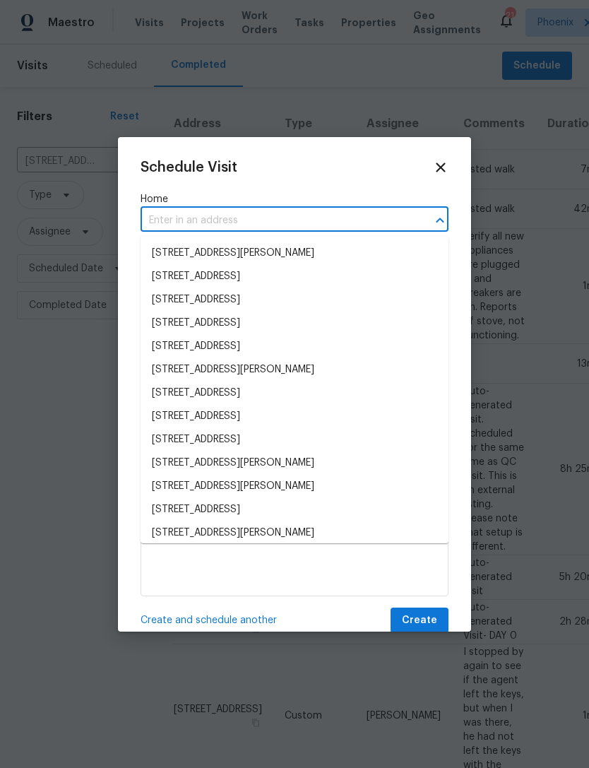
click at [211, 221] on input "text" at bounding box center [275, 221] width 269 height 22
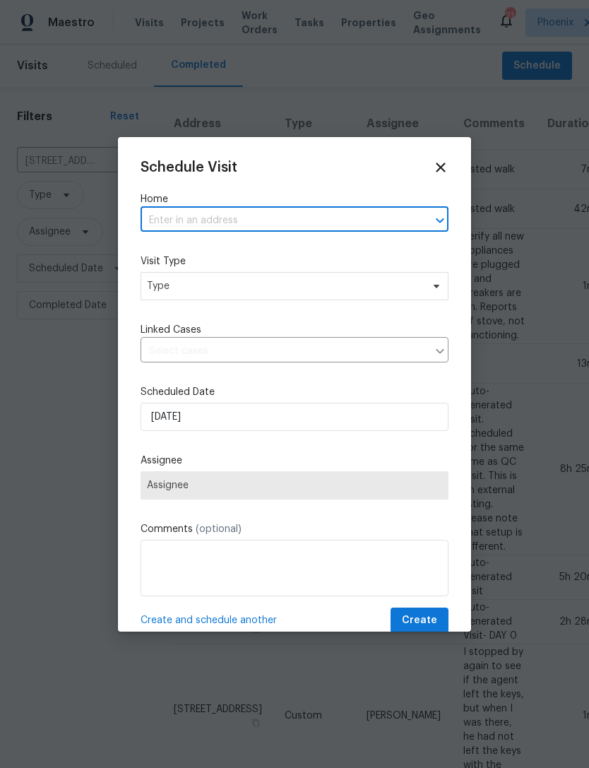
paste input "[STREET_ADDRESS]"
type input "[STREET_ADDRESS]"
click at [276, 250] on li "[STREET_ADDRESS]" at bounding box center [295, 253] width 308 height 23
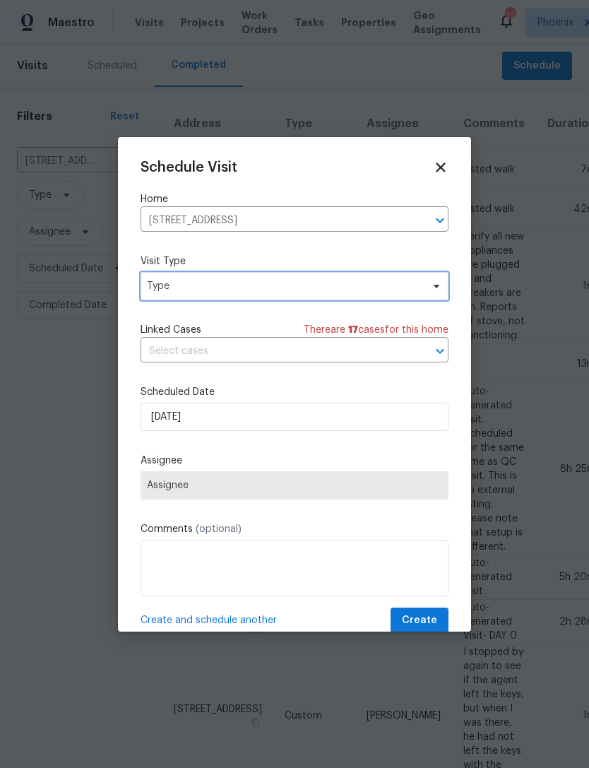
click at [297, 292] on span "Type" at bounding box center [284, 286] width 275 height 14
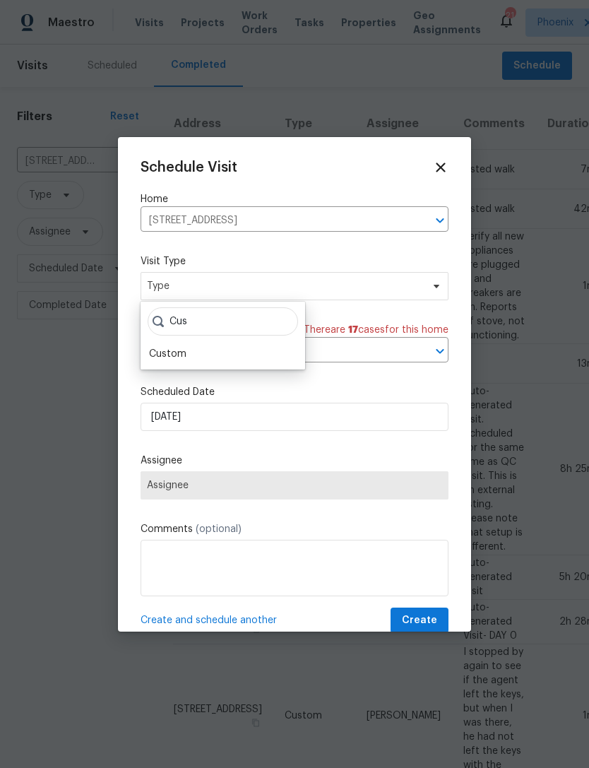
type input "Cus"
click at [174, 359] on div "Custom" at bounding box center [167, 354] width 37 height 14
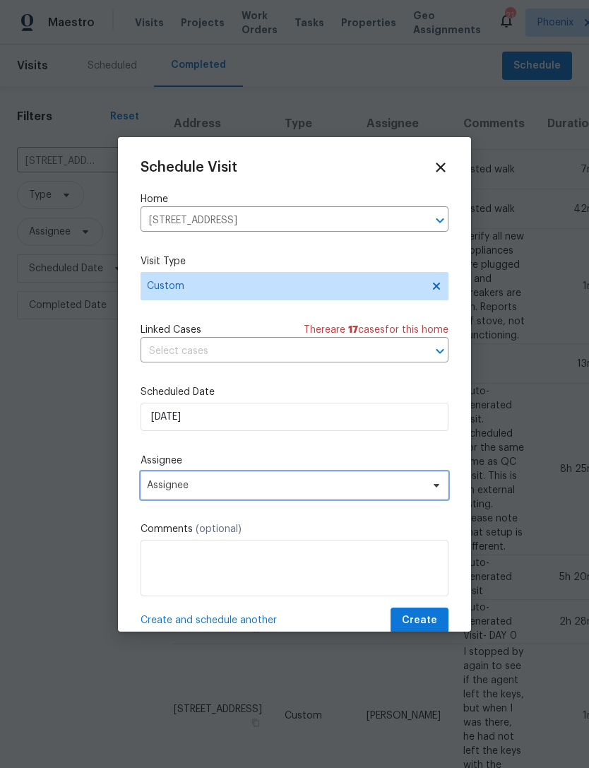
click at [425, 485] on span "Assignee" at bounding box center [295, 485] width 308 height 28
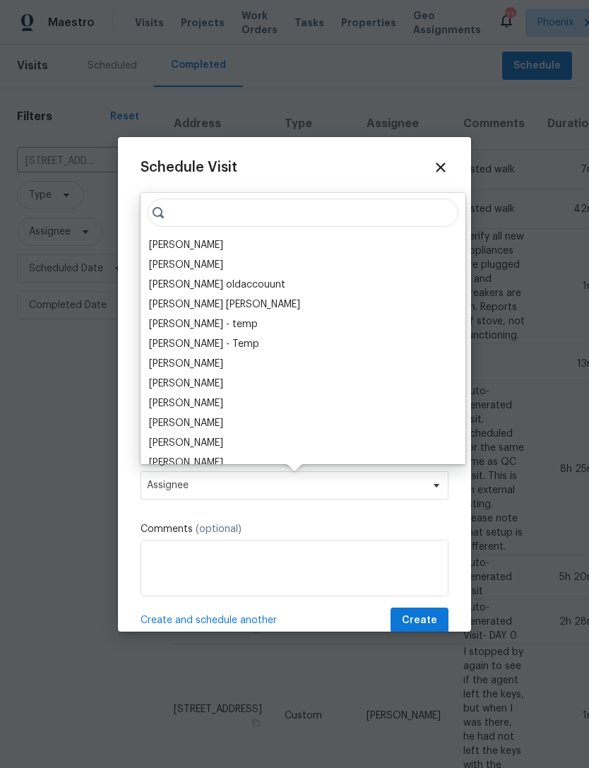
click at [223, 249] on div "[PERSON_NAME]" at bounding box center [186, 245] width 74 height 14
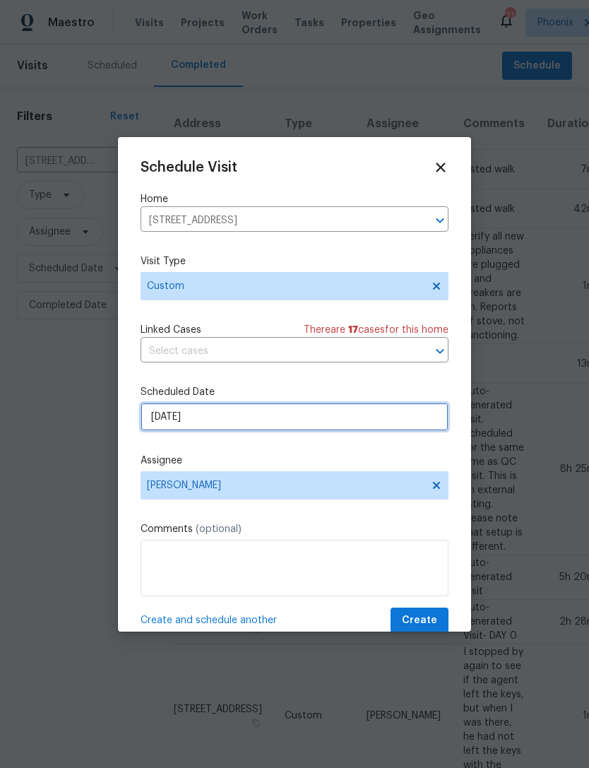
click at [387, 420] on input "[DATE]" at bounding box center [295, 417] width 308 height 28
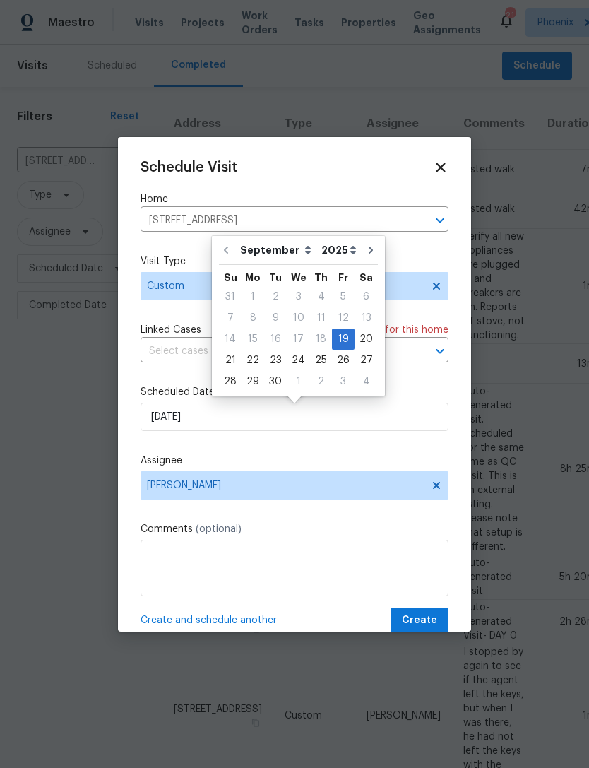
click at [469, 451] on div "Schedule Visit Home [STREET_ADDRESS] ​ Visit Type Custom Linked Cases There are…" at bounding box center [294, 384] width 353 height 495
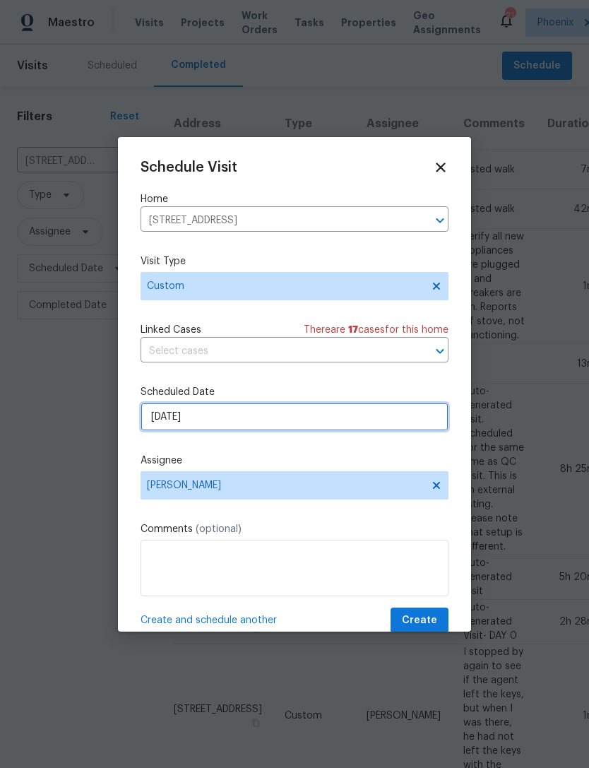
click at [403, 415] on input "[DATE]" at bounding box center [295, 417] width 308 height 28
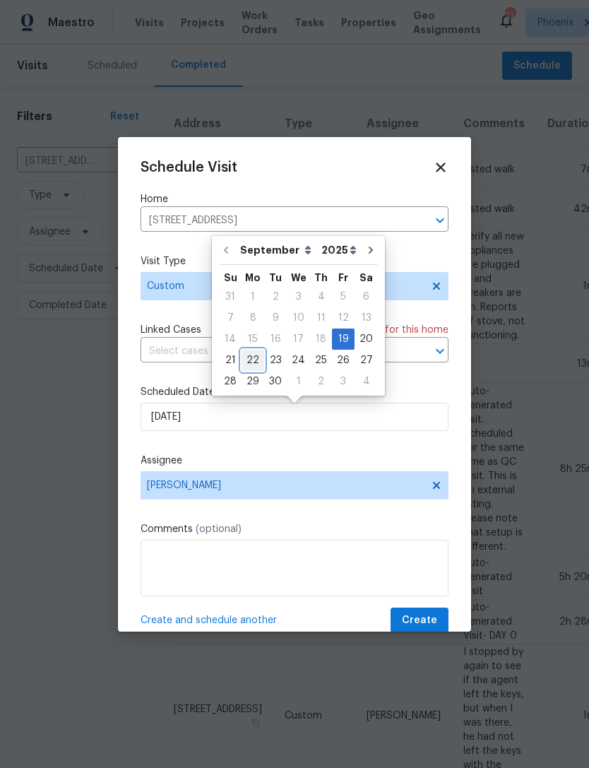
click at [252, 358] on div "22" at bounding box center [253, 361] width 23 height 20
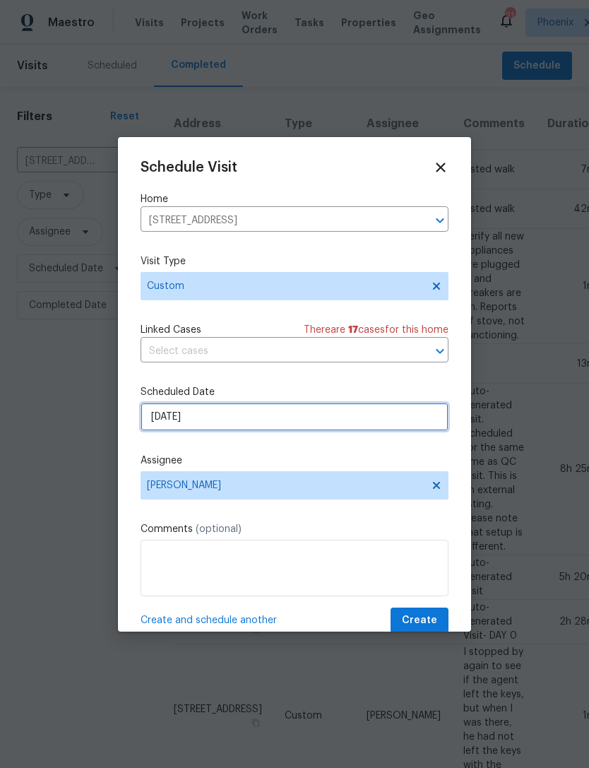
click at [229, 418] on input "[DATE]" at bounding box center [295, 417] width 308 height 28
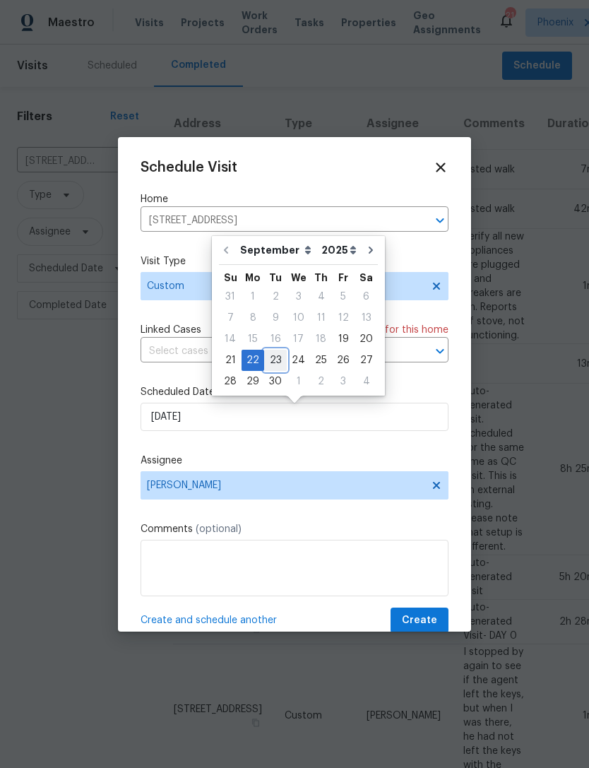
click at [272, 360] on div "23" at bounding box center [275, 361] width 23 height 20
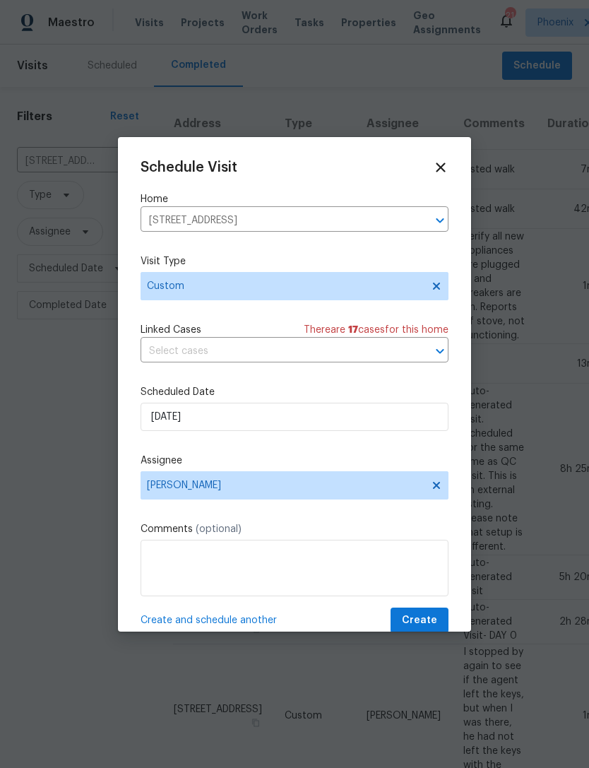
type input "[DATE]"
click at [206, 561] on textarea at bounding box center [295, 568] width 308 height 57
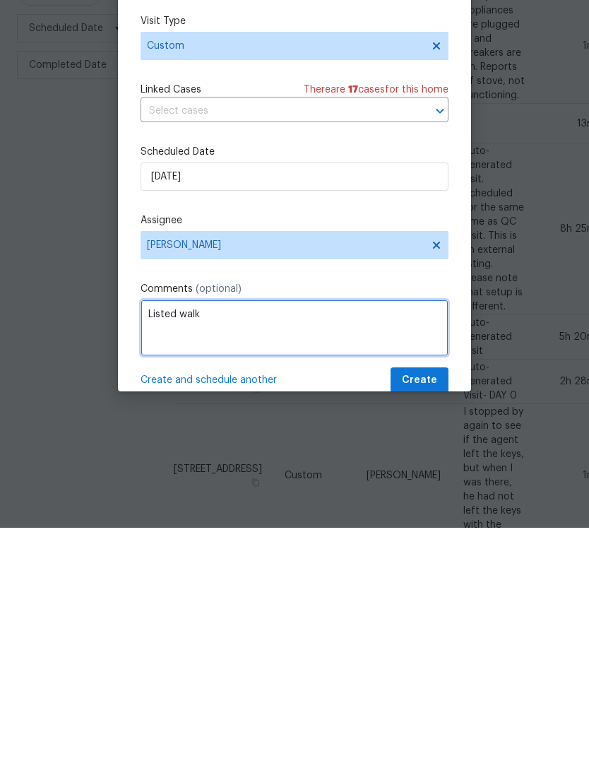
type textarea "Listed walk"
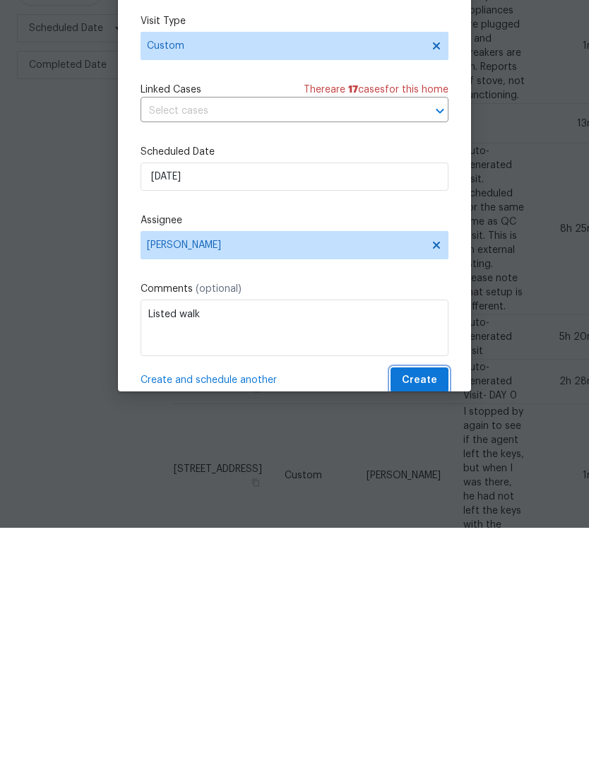
click at [428, 612] on span "Create" at bounding box center [419, 621] width 35 height 18
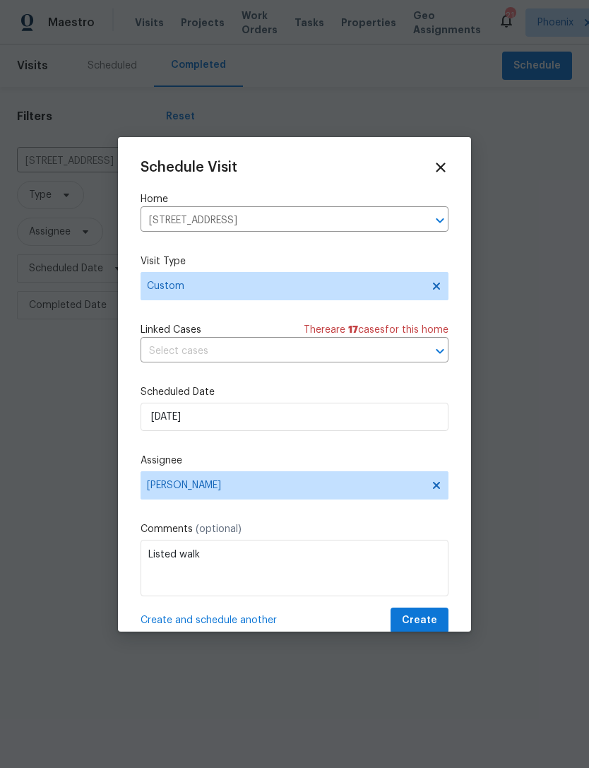
scroll to position [0, 0]
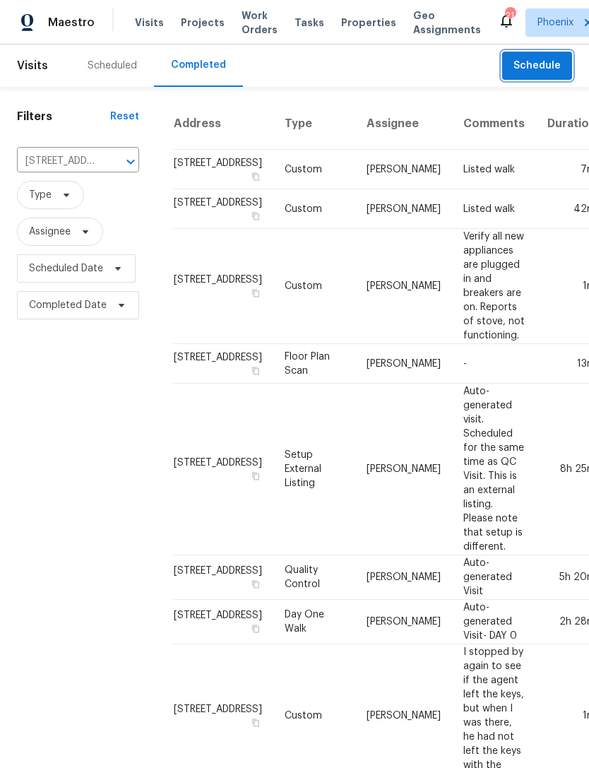
click at [116, 169] on icon "Clear" at bounding box center [112, 162] width 14 height 14
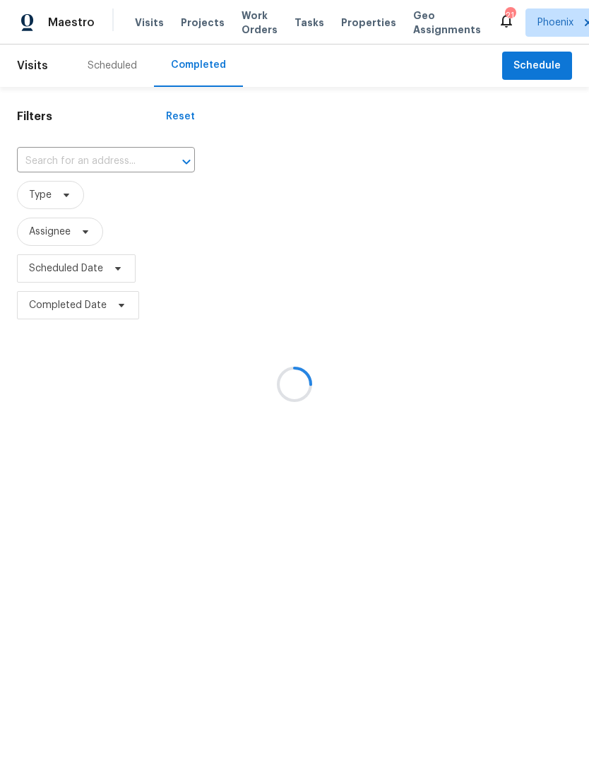
click at [75, 170] on div at bounding box center [294, 384] width 589 height 768
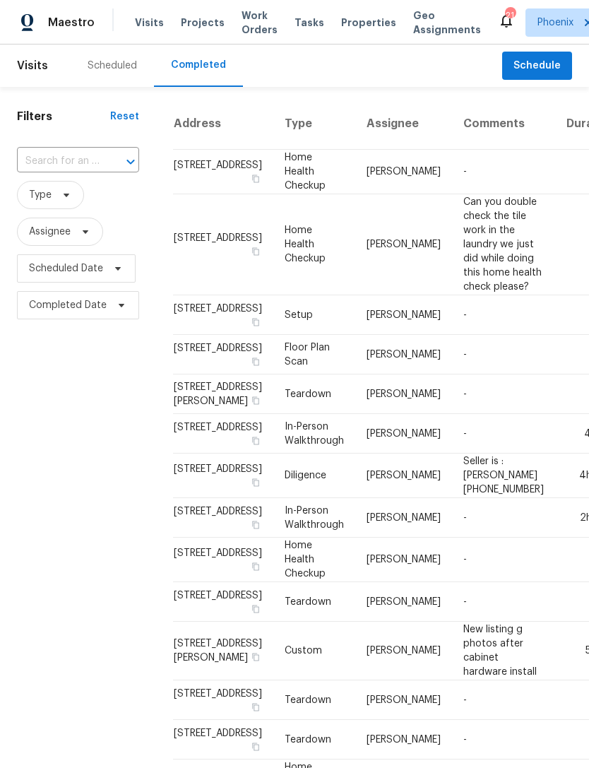
click at [55, 170] on input "text" at bounding box center [58, 162] width 83 height 22
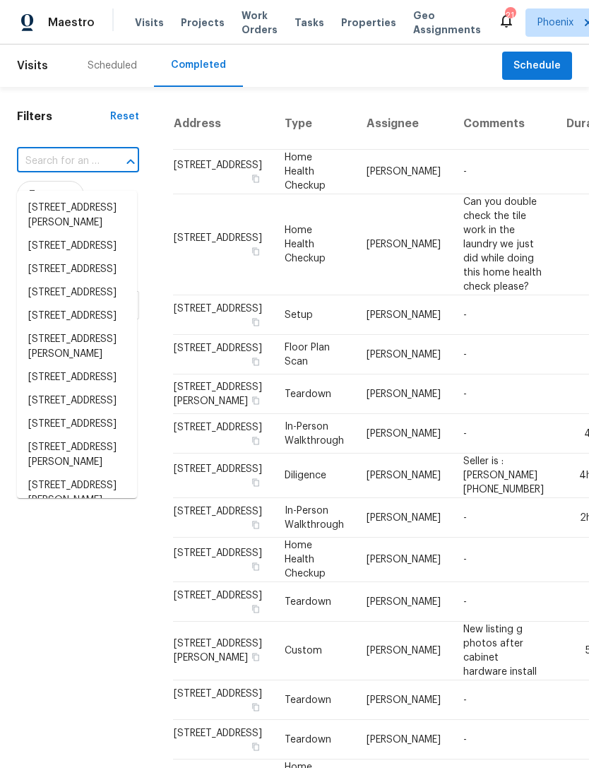
click at [53, 172] on input "text" at bounding box center [58, 162] width 83 height 22
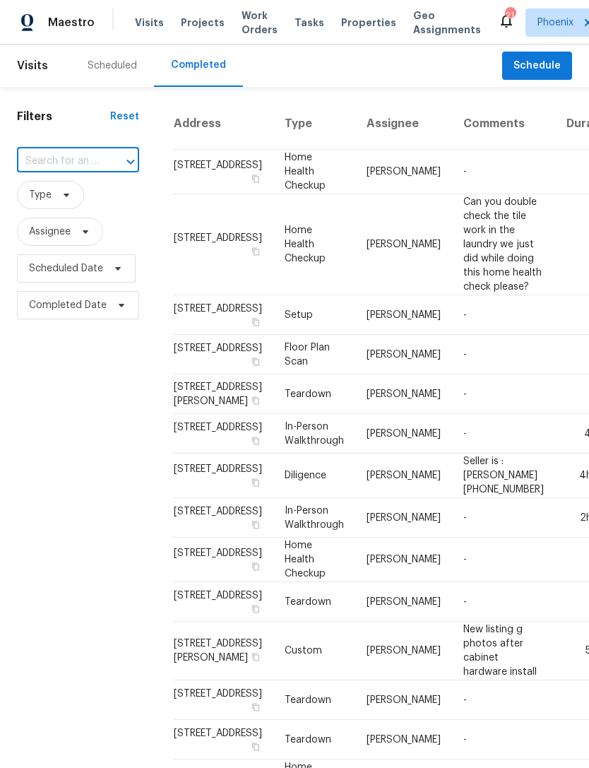
paste input "[STREET_ADDRESS][PERSON_NAME]"
type input "[STREET_ADDRESS][PERSON_NAME]"
click at [64, 220] on li "[STREET_ADDRESS]" at bounding box center [77, 207] width 120 height 23
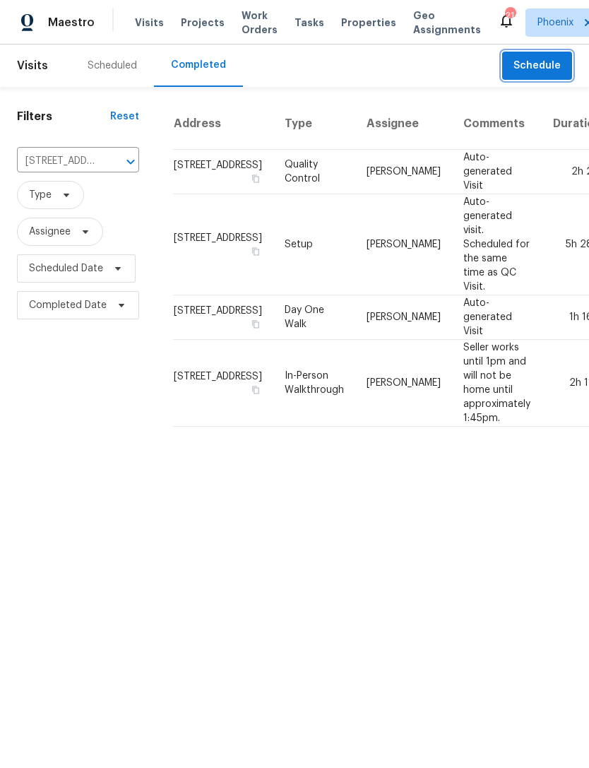
click at [554, 73] on span "Schedule" at bounding box center [537, 66] width 47 height 18
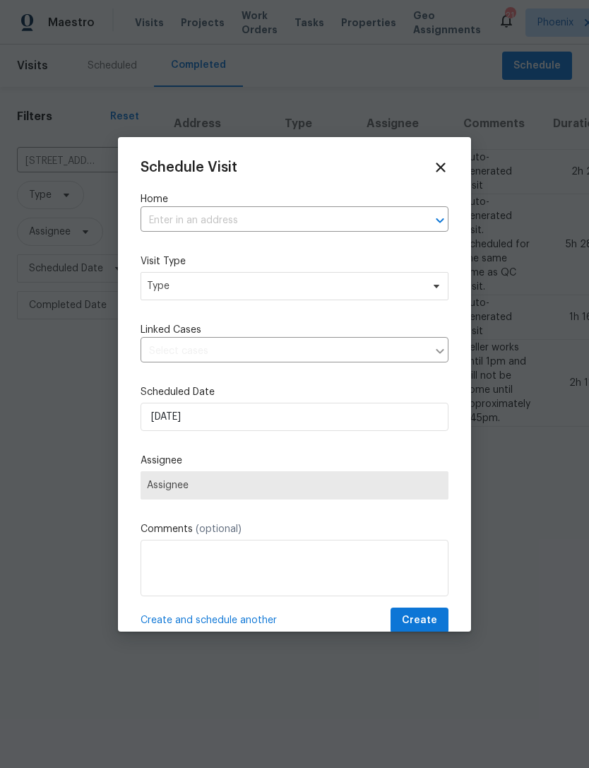
click at [276, 228] on input "text" at bounding box center [275, 221] width 269 height 22
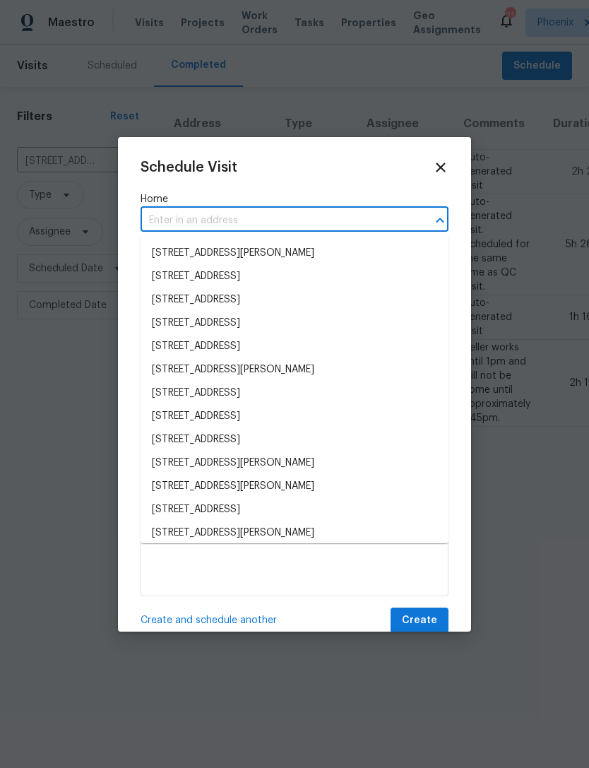
click at [218, 217] on input "text" at bounding box center [275, 221] width 269 height 22
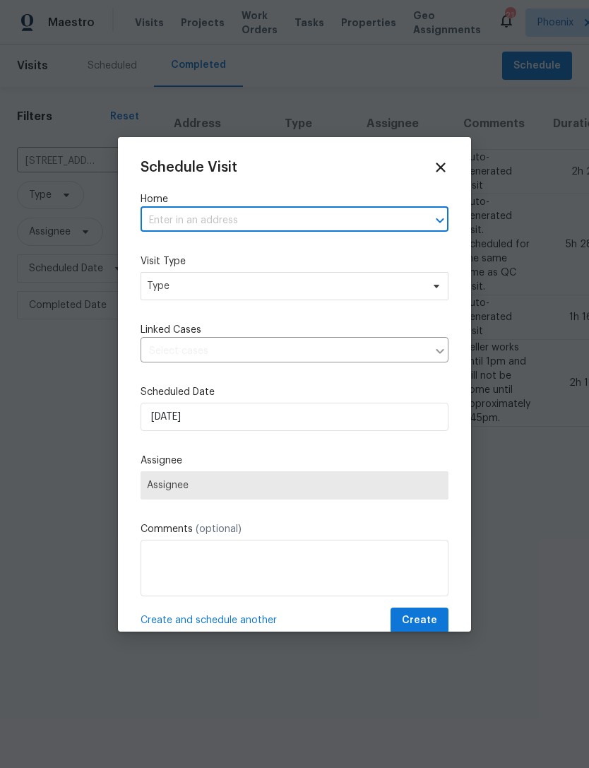
paste input "[STREET_ADDRESS][PERSON_NAME]"
type input "[STREET_ADDRESS][PERSON_NAME]"
click at [313, 261] on li "[STREET_ADDRESS]" at bounding box center [295, 253] width 308 height 23
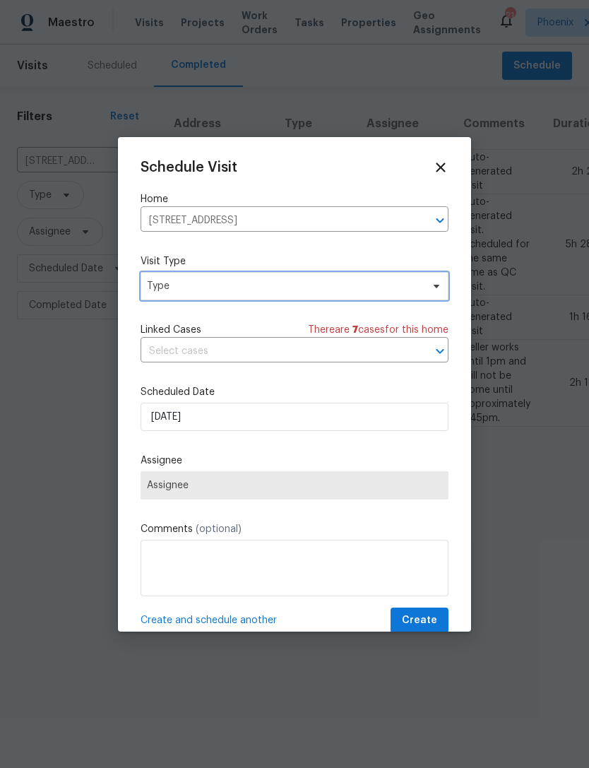
click at [285, 283] on span "Type" at bounding box center [284, 286] width 275 height 14
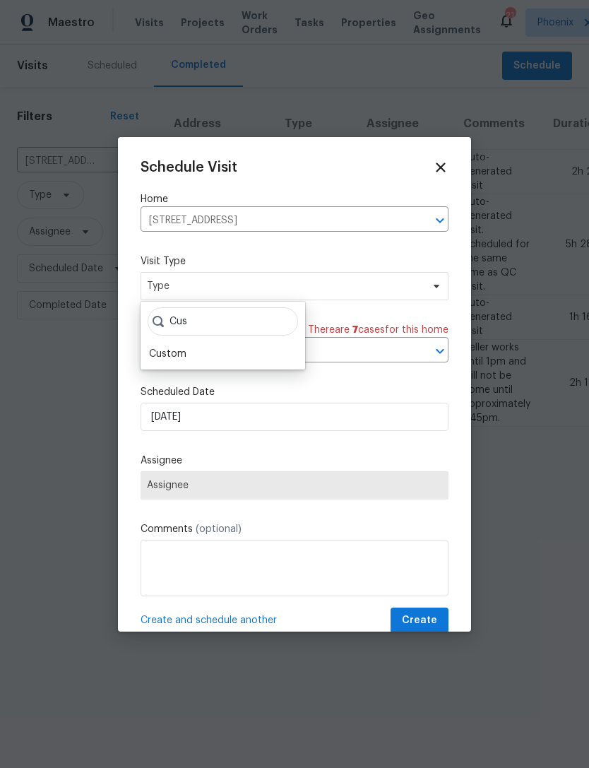
type input "Cus"
click at [169, 360] on div "Custom" at bounding box center [167, 354] width 37 height 14
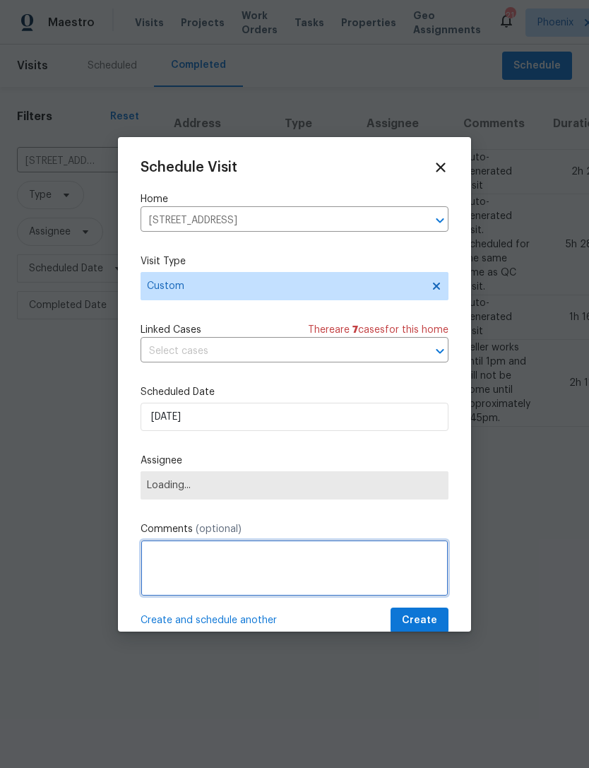
click at [241, 561] on textarea at bounding box center [295, 568] width 308 height 57
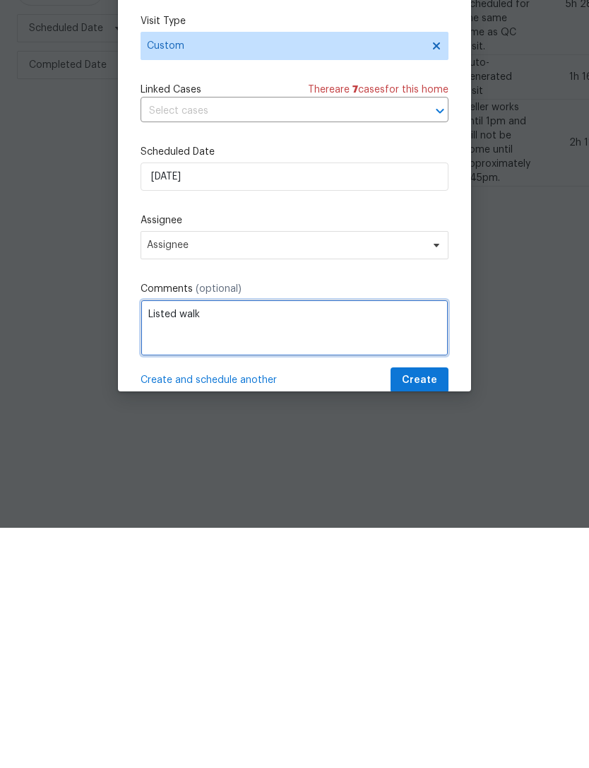
type textarea "Listed walk"
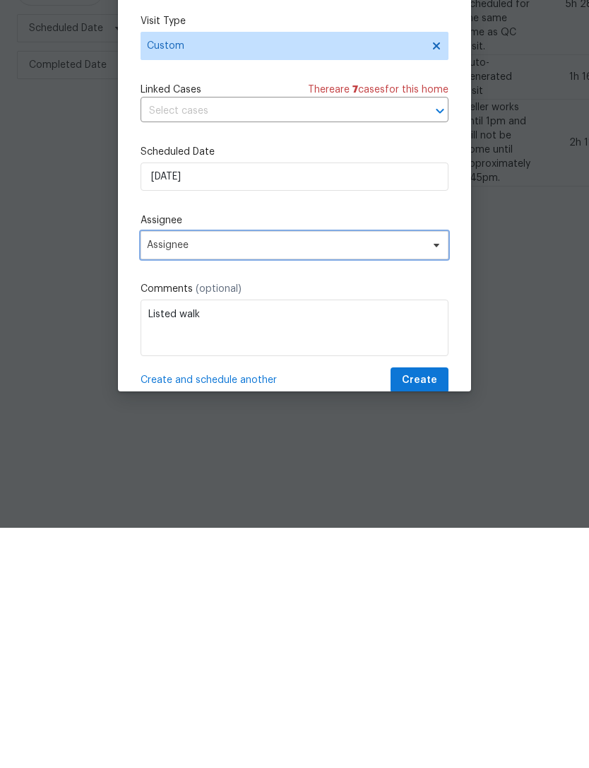
click at [360, 480] on span "Assignee" at bounding box center [285, 485] width 277 height 11
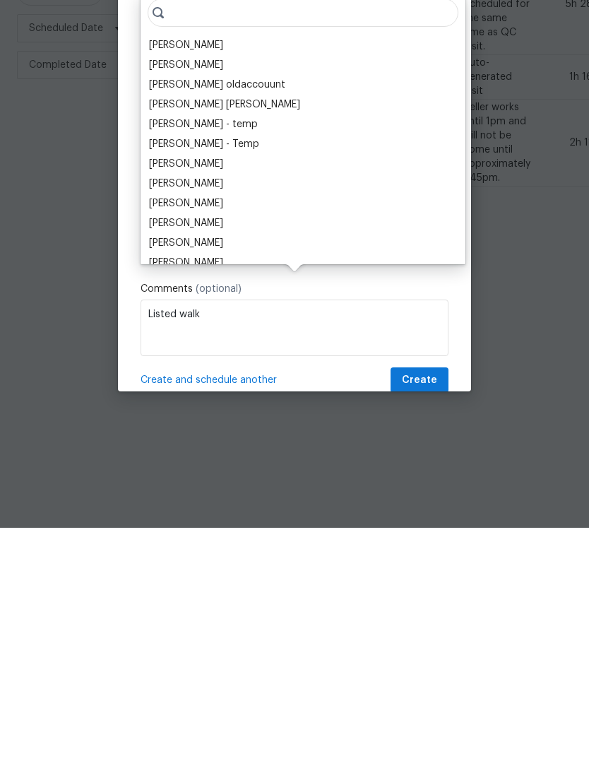
click at [223, 278] on div "[PERSON_NAME]" at bounding box center [186, 285] width 74 height 14
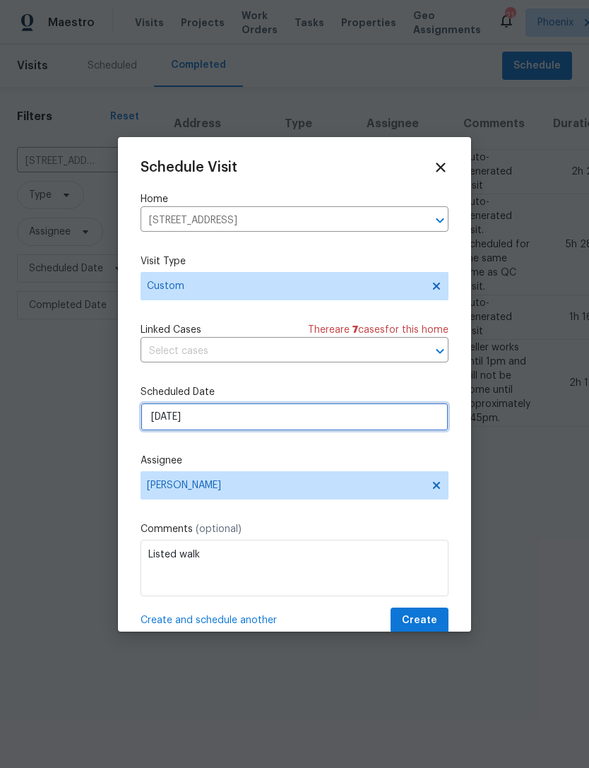
click at [305, 425] on input "[DATE]" at bounding box center [295, 417] width 308 height 28
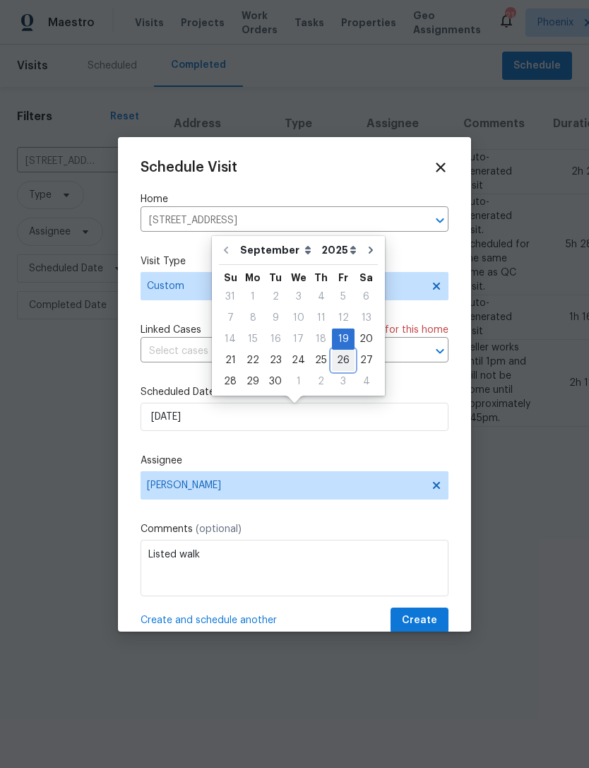
click at [340, 358] on div "26" at bounding box center [343, 361] width 23 height 20
type input "[DATE]"
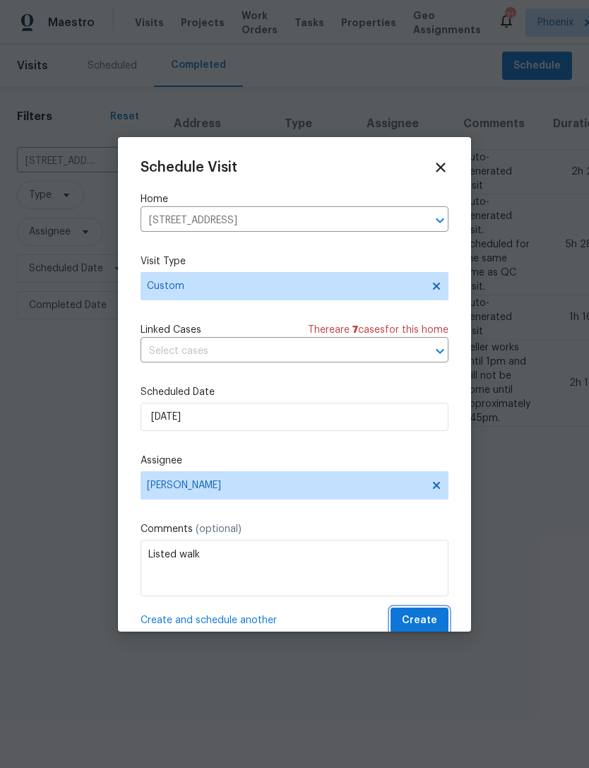
click at [426, 625] on span "Create" at bounding box center [419, 621] width 35 height 18
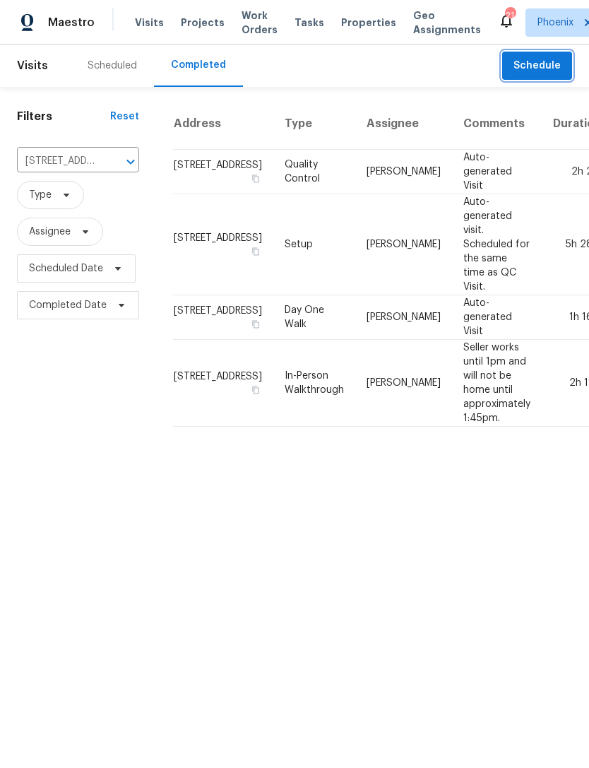
click at [112, 166] on icon "Clear" at bounding box center [112, 162] width 8 height 8
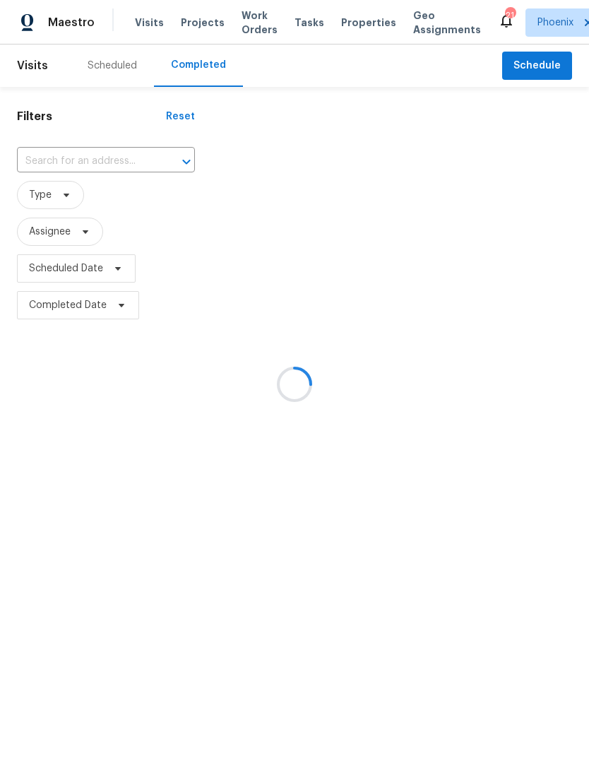
click at [72, 178] on div at bounding box center [294, 384] width 589 height 768
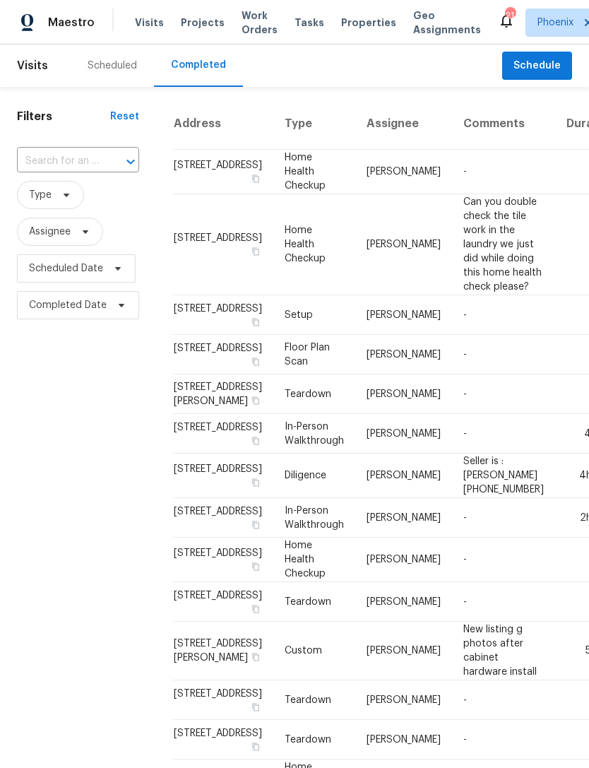
click at [66, 172] on input "text" at bounding box center [58, 162] width 83 height 22
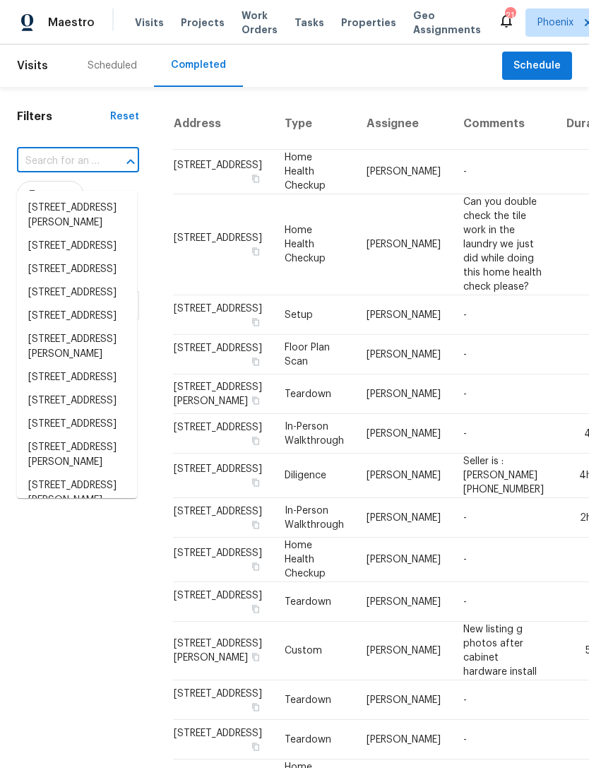
click at [57, 170] on input "text" at bounding box center [58, 162] width 83 height 22
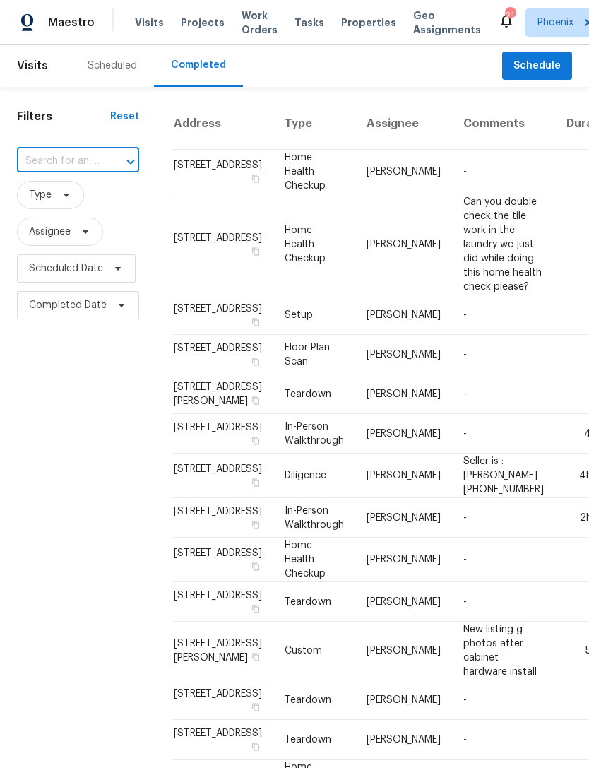
paste input "[STREET_ADDRESS][PERSON_NAME]"
type input "[STREET_ADDRESS][PERSON_NAME]"
click at [47, 214] on li "[STREET_ADDRESS]" at bounding box center [77, 207] width 120 height 23
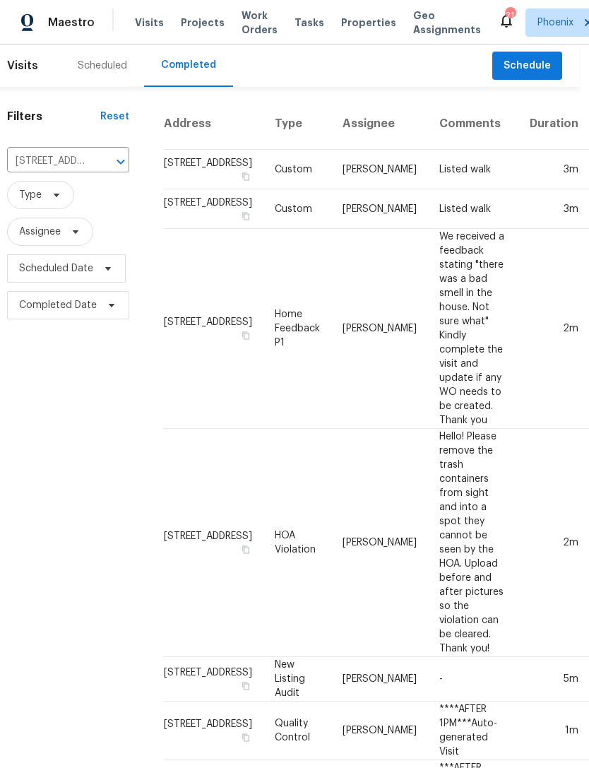
scroll to position [0, 9]
click at [534, 75] on span "Schedule" at bounding box center [528, 66] width 47 height 18
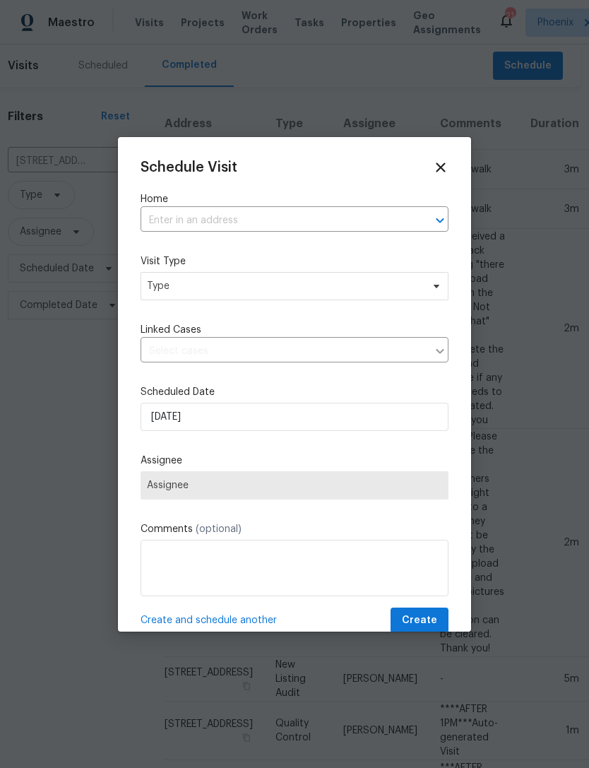
click at [228, 217] on input "text" at bounding box center [275, 221] width 269 height 22
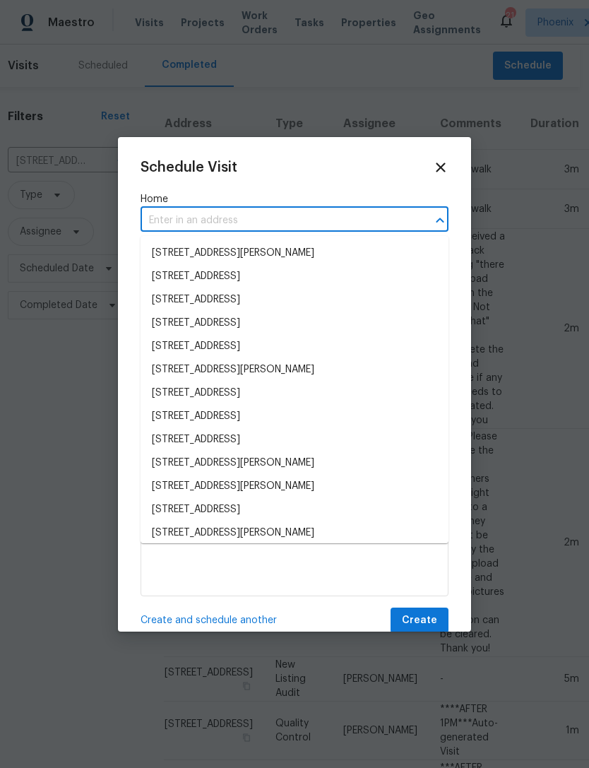
click at [195, 218] on input "text" at bounding box center [275, 221] width 269 height 22
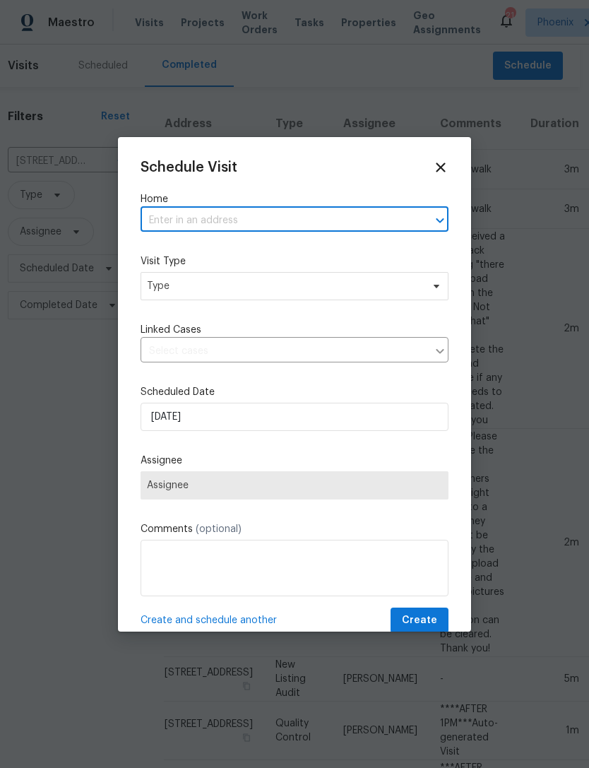
paste input "[STREET_ADDRESS][PERSON_NAME]"
type input "[STREET_ADDRESS][PERSON_NAME]"
click at [305, 250] on li "[STREET_ADDRESS]" at bounding box center [295, 253] width 308 height 23
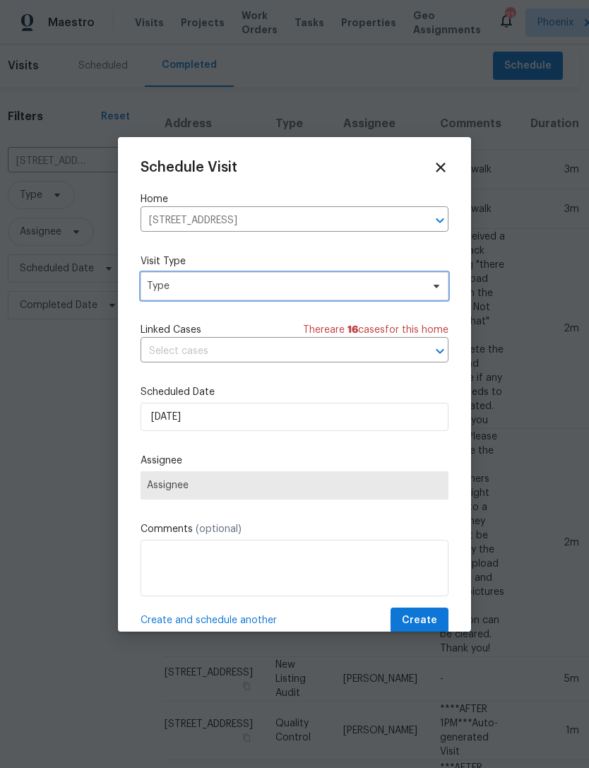
click at [260, 291] on span "Type" at bounding box center [284, 286] width 275 height 14
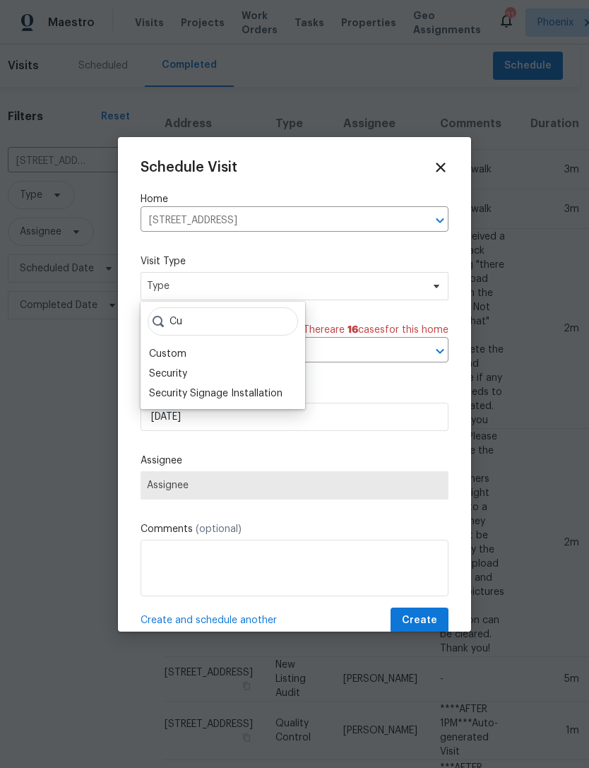
type input "Cu"
click at [170, 349] on div "Custom" at bounding box center [167, 354] width 37 height 14
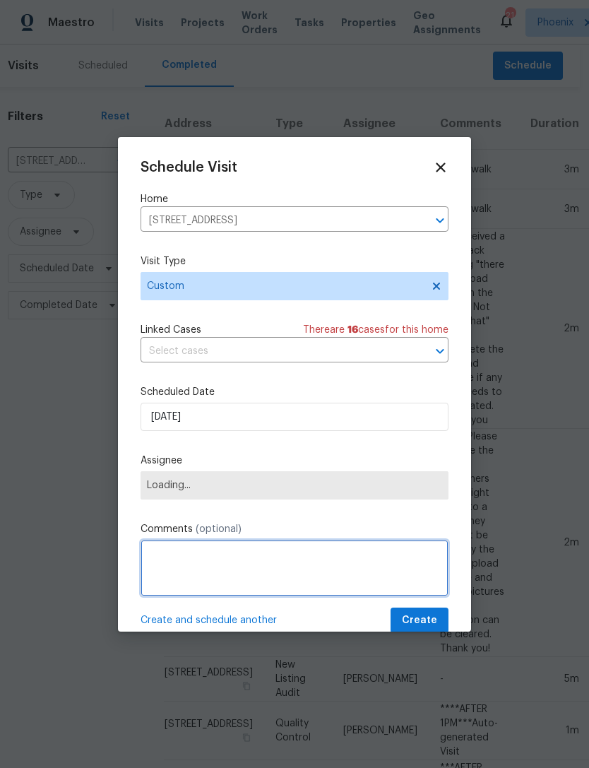
click at [220, 572] on textarea at bounding box center [295, 568] width 308 height 57
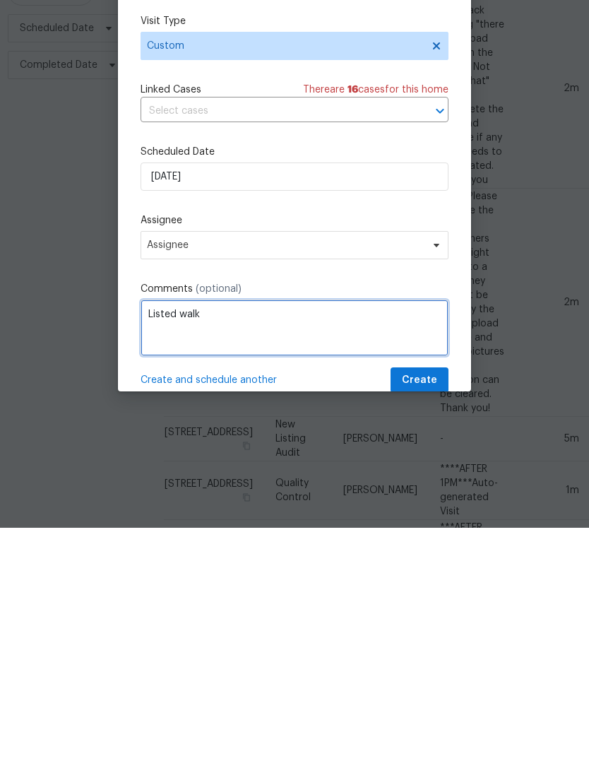
type textarea "Listed walk"
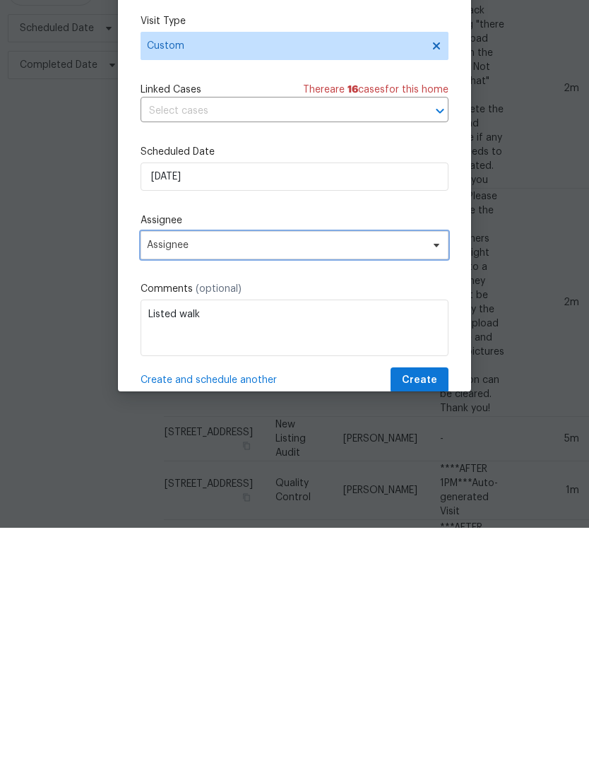
click at [377, 480] on span "Assignee" at bounding box center [285, 485] width 277 height 11
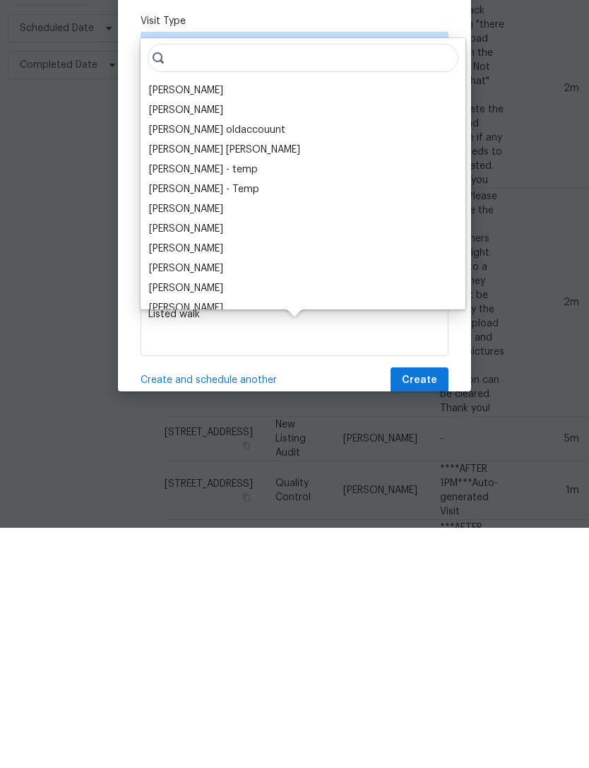
click at [223, 324] on div "[PERSON_NAME]" at bounding box center [186, 331] width 74 height 14
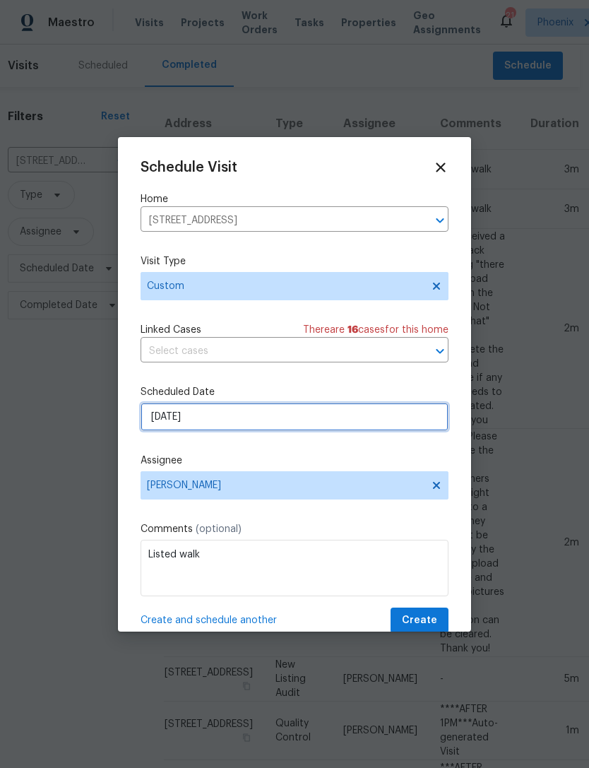
click at [257, 417] on input "[DATE]" at bounding box center [295, 417] width 308 height 28
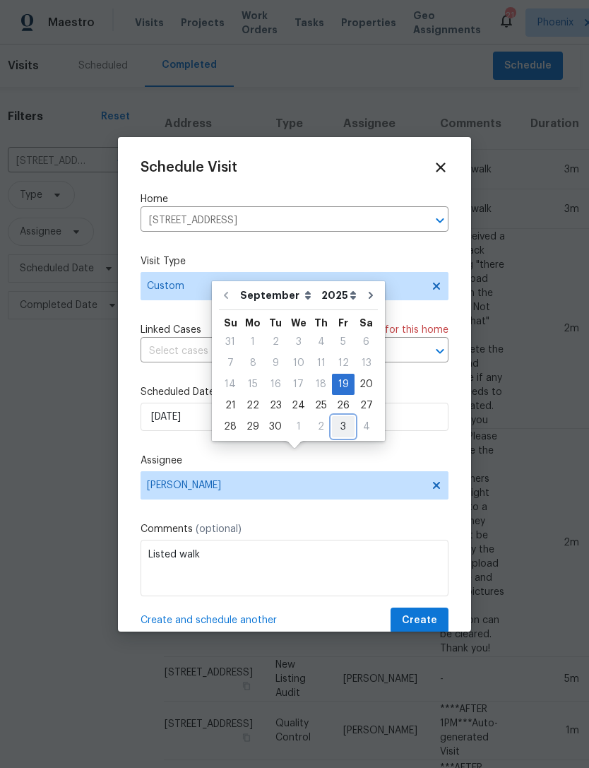
click at [338, 417] on div "3" at bounding box center [343, 427] width 23 height 20
type input "[DATE]"
select select "9"
click at [432, 624] on span "Create" at bounding box center [419, 621] width 35 height 18
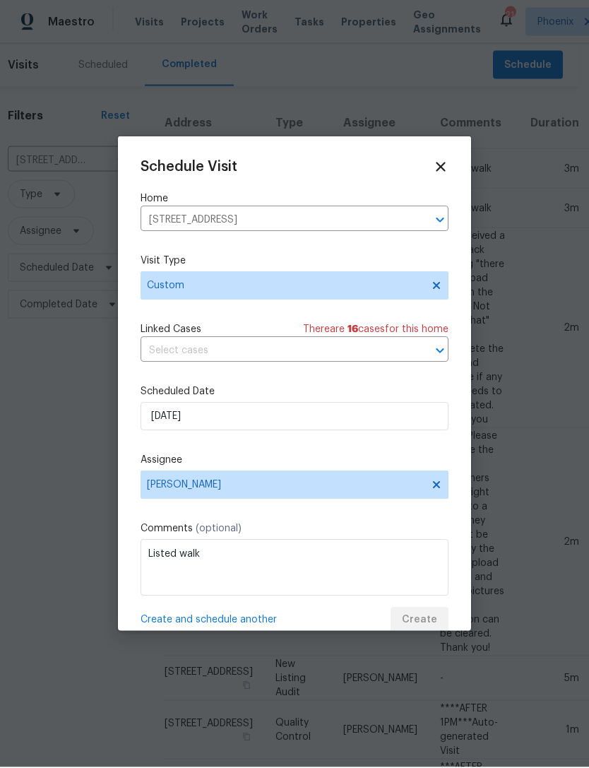
scroll to position [0, 0]
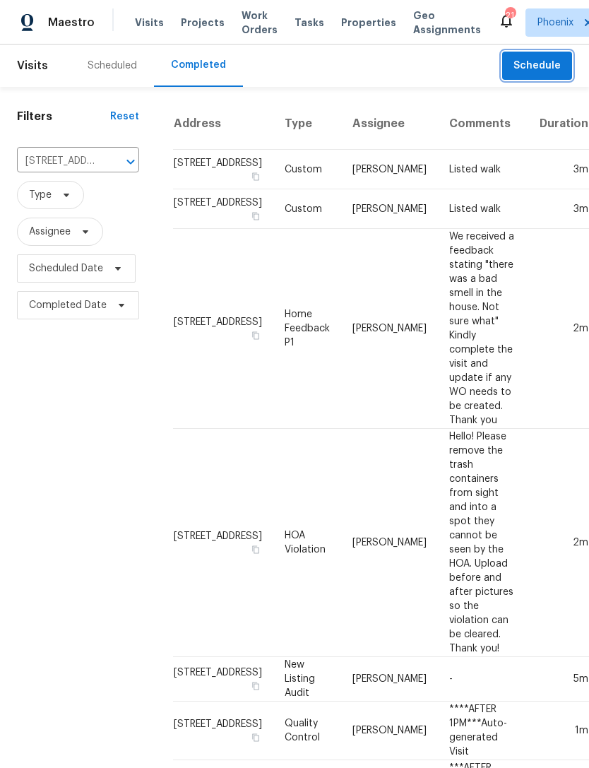
click at [555, 75] on span "Schedule" at bounding box center [537, 66] width 47 height 18
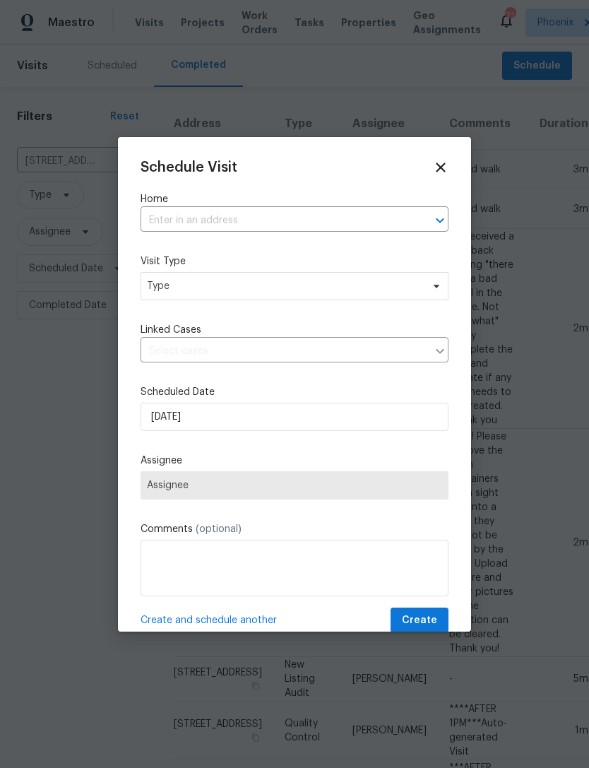
click at [256, 218] on input "text" at bounding box center [275, 221] width 269 height 22
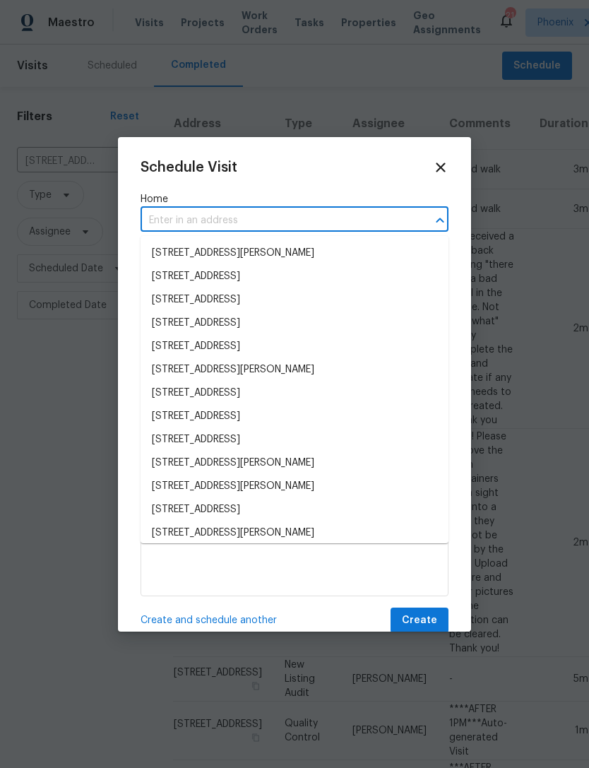
click at [208, 217] on input "text" at bounding box center [275, 221] width 269 height 22
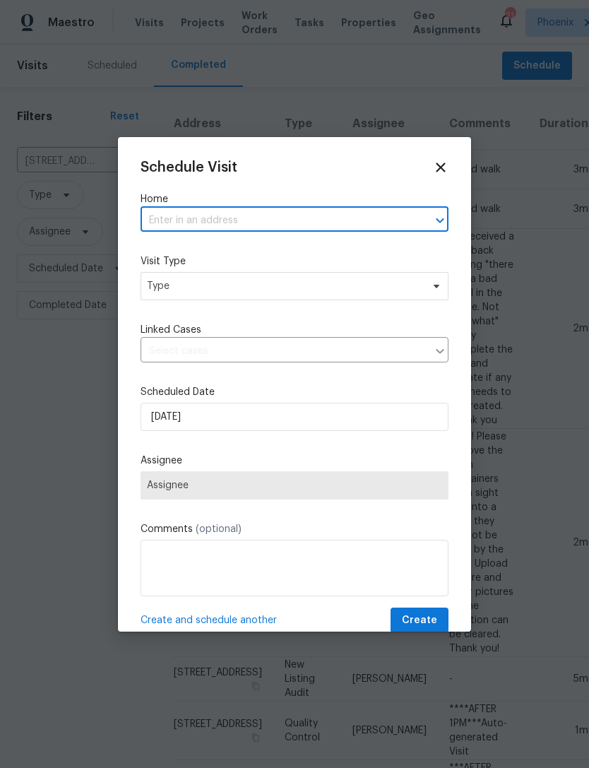
paste input "[STREET_ADDRESS]"
type input "[STREET_ADDRESS]"
click at [243, 257] on li "[STREET_ADDRESS]" at bounding box center [295, 253] width 308 height 23
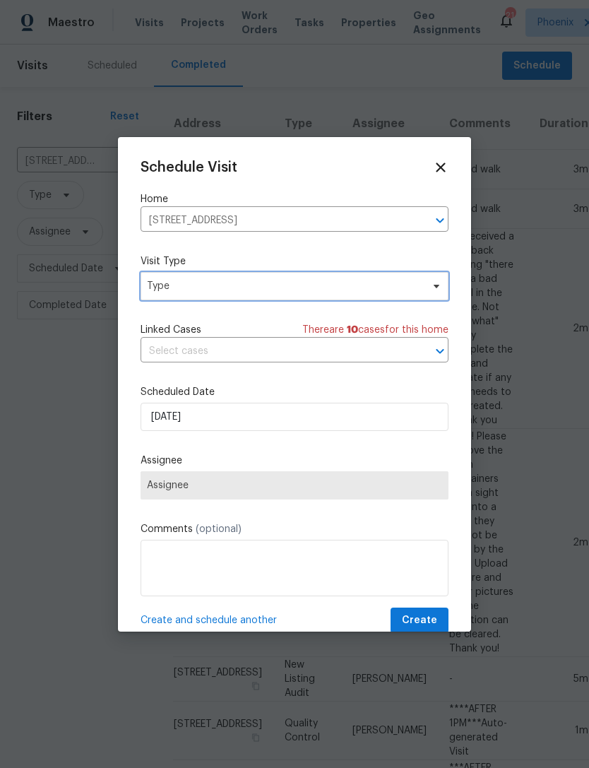
click at [269, 287] on span "Type" at bounding box center [284, 286] width 275 height 14
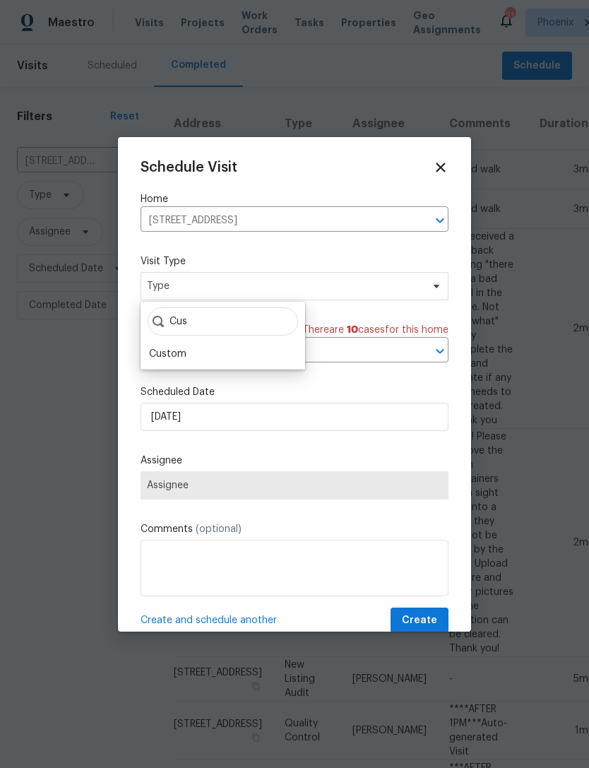
type input "Cus"
click at [170, 357] on div "Custom" at bounding box center [167, 354] width 37 height 14
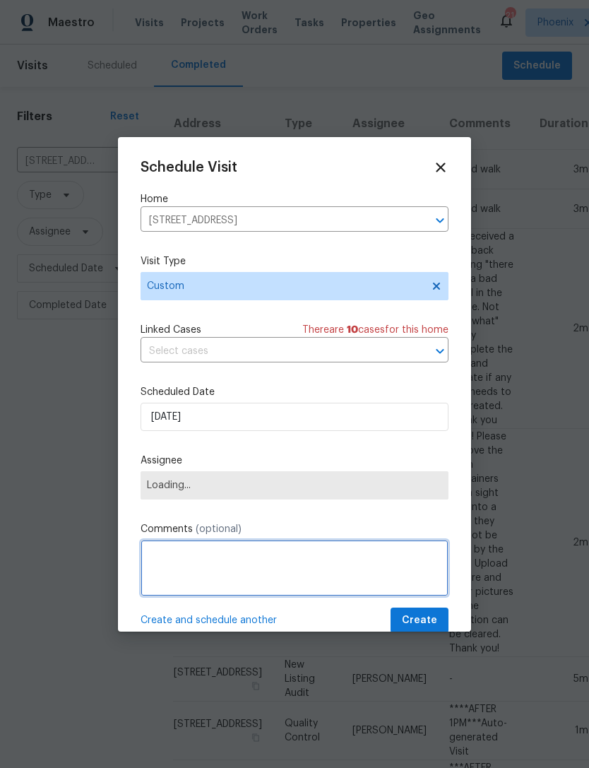
click at [211, 575] on textarea at bounding box center [295, 568] width 308 height 57
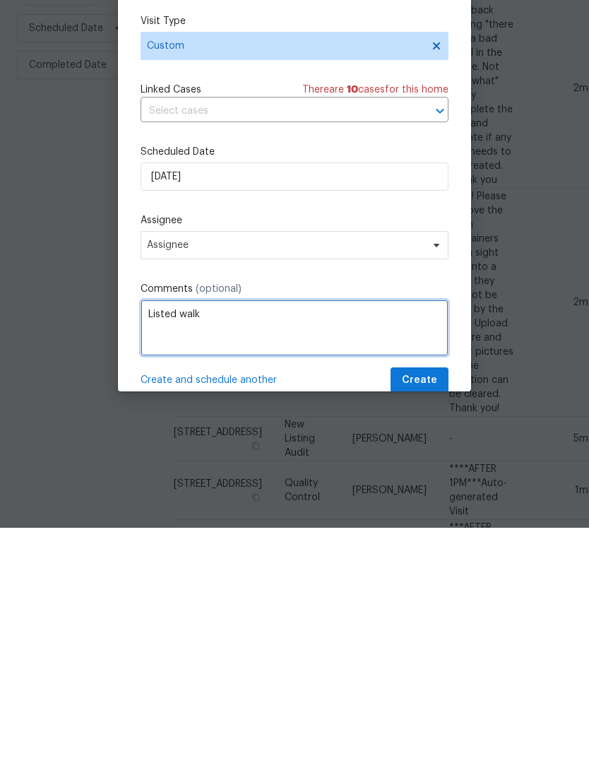
type textarea "Listed walk"
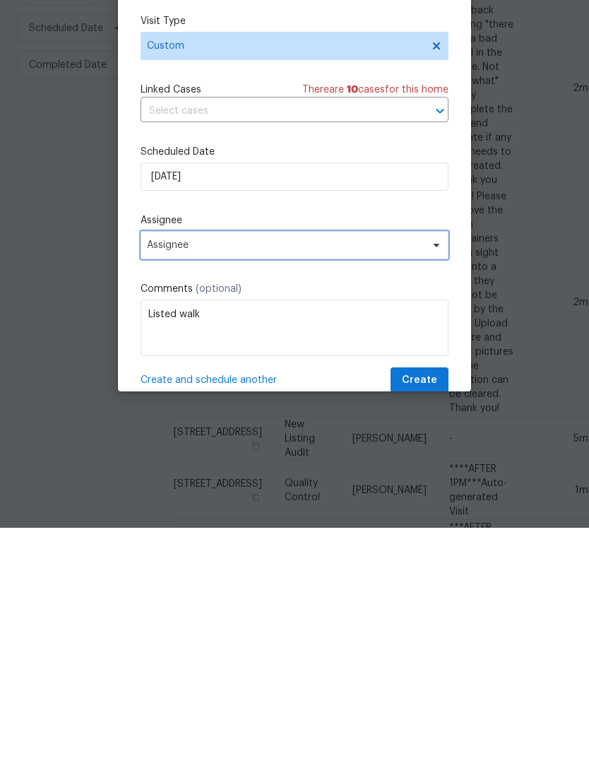
click at [288, 480] on span "Assignee" at bounding box center [285, 485] width 277 height 11
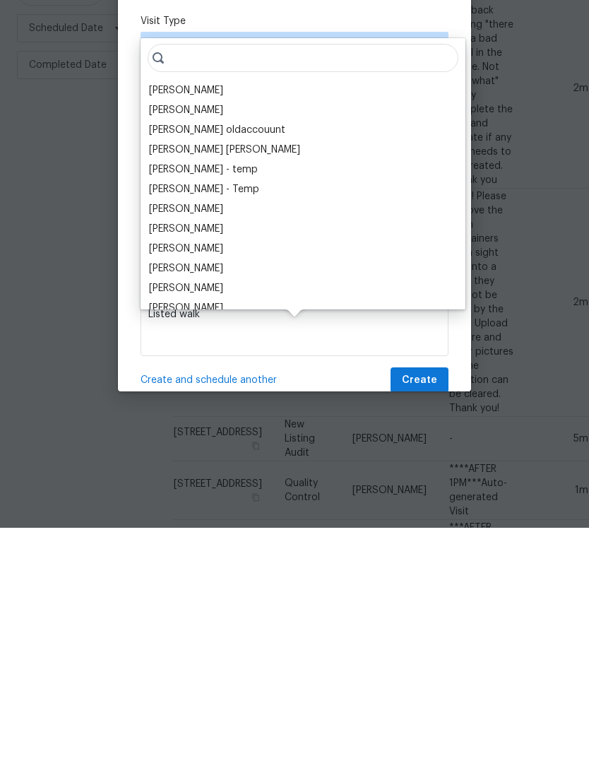
click at [223, 324] on div "[PERSON_NAME]" at bounding box center [186, 331] width 74 height 14
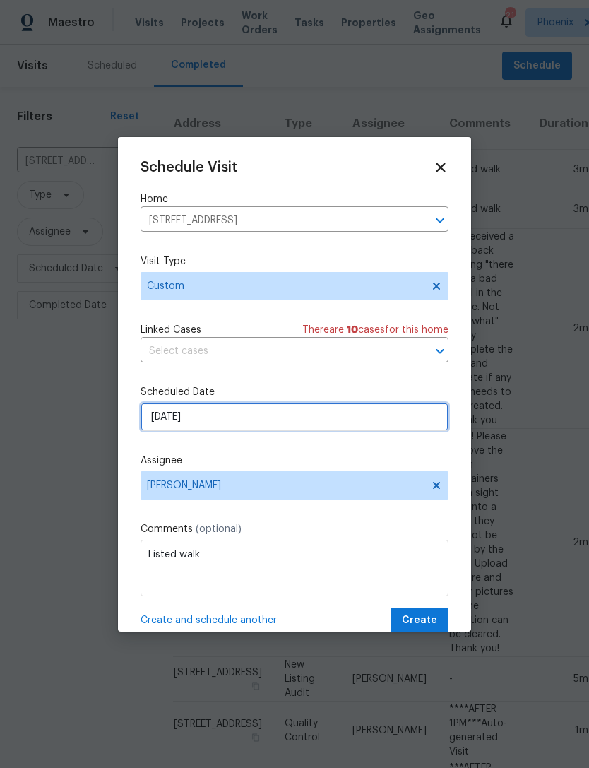
click at [341, 418] on input "[DATE]" at bounding box center [295, 417] width 308 height 28
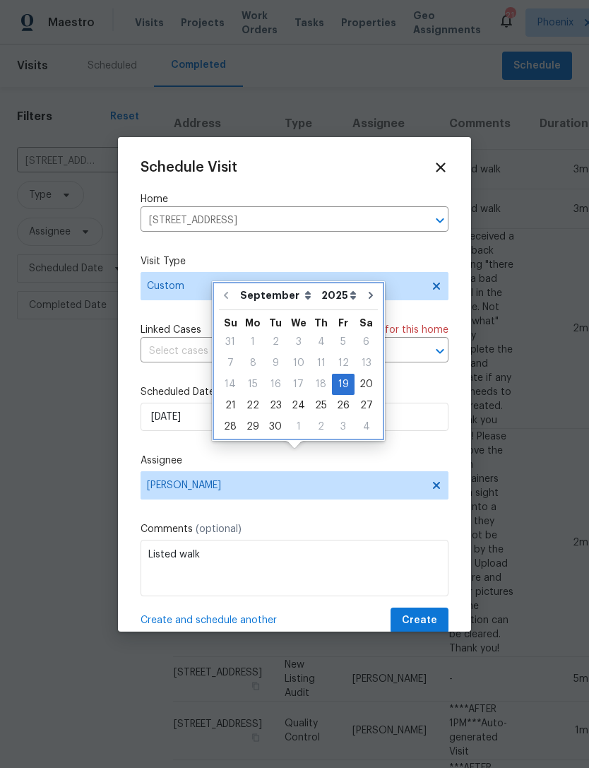
click at [365, 290] on icon "Go to next month" at bounding box center [370, 295] width 11 height 11
type input "[DATE]"
select select "9"
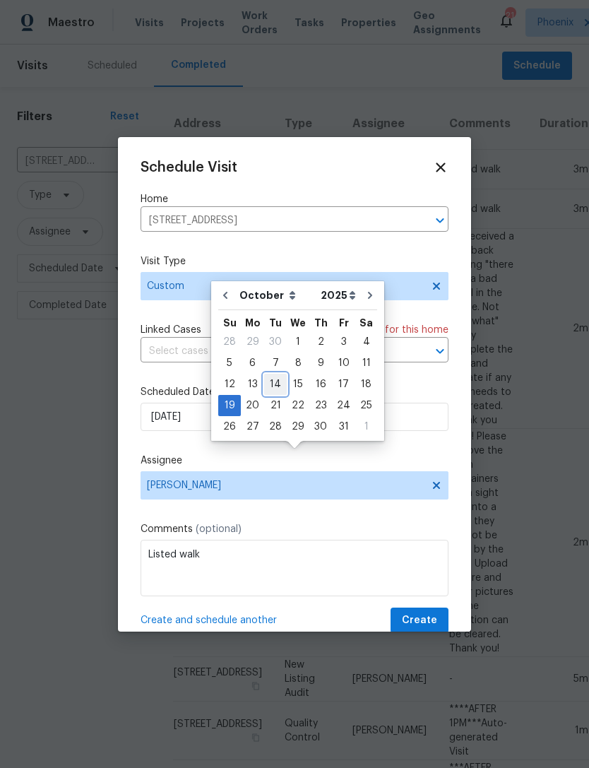
click at [274, 375] on div "14" at bounding box center [275, 385] width 23 height 20
type input "[DATE]"
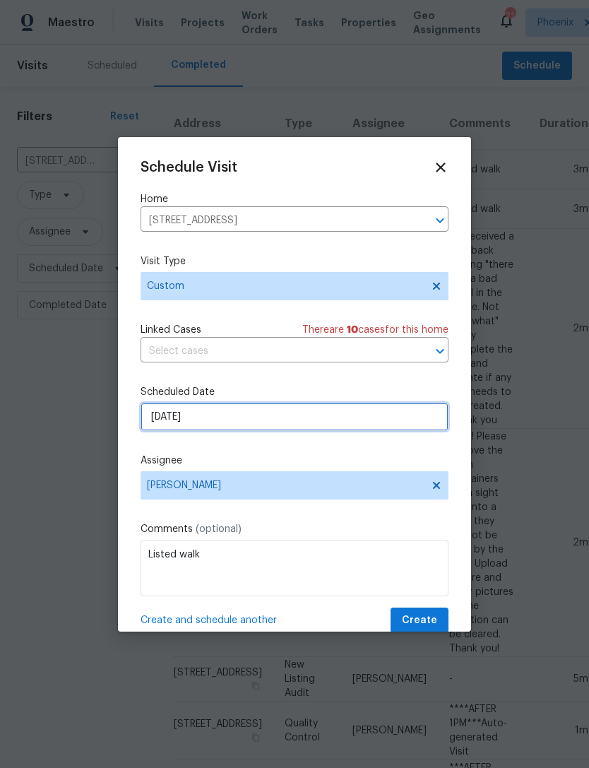
click at [330, 420] on input "[DATE]" at bounding box center [295, 417] width 308 height 28
select select "9"
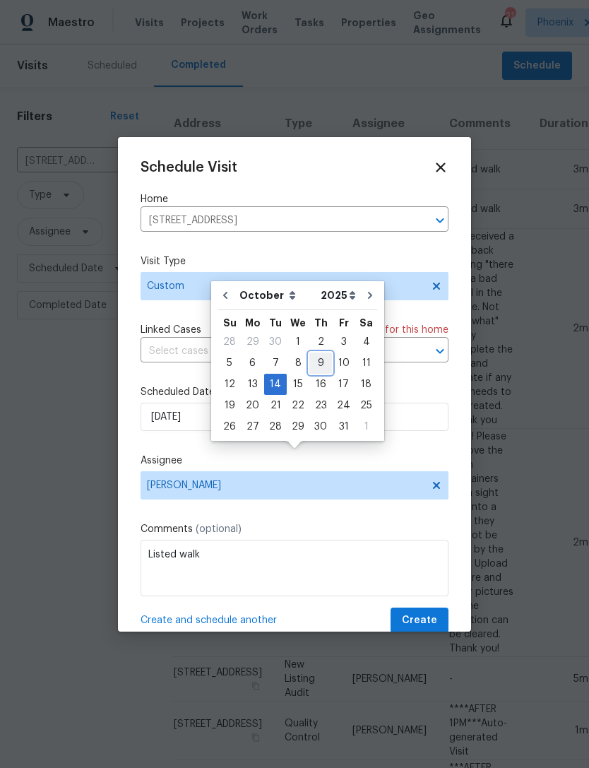
click at [314, 353] on div "9" at bounding box center [321, 363] width 23 height 20
type input "[DATE]"
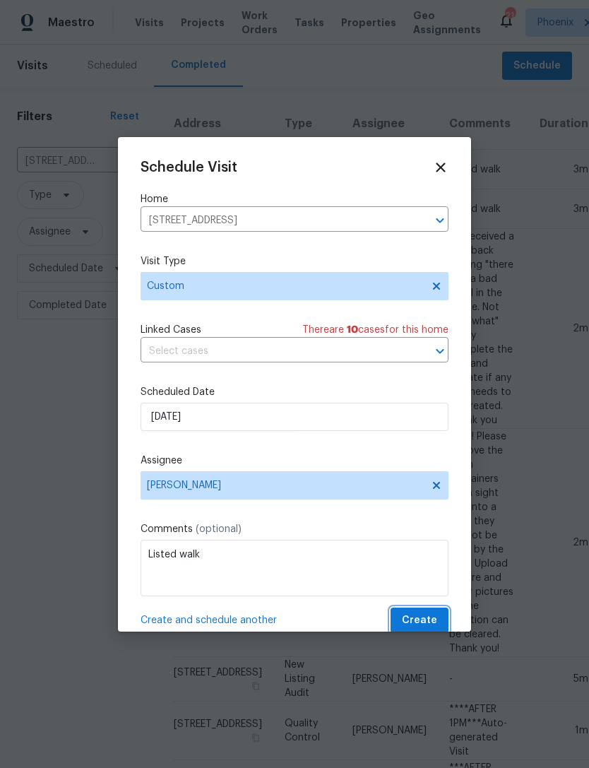
click at [423, 625] on span "Create" at bounding box center [419, 621] width 35 height 18
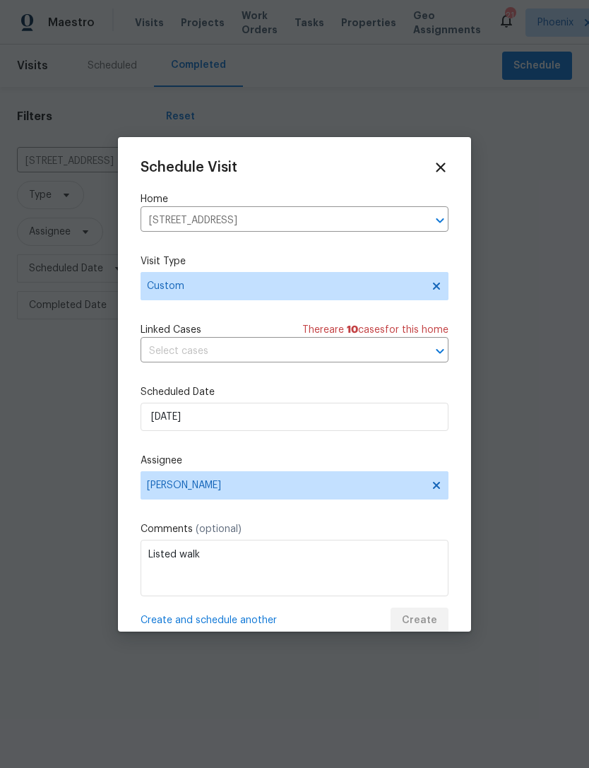
scroll to position [0, 0]
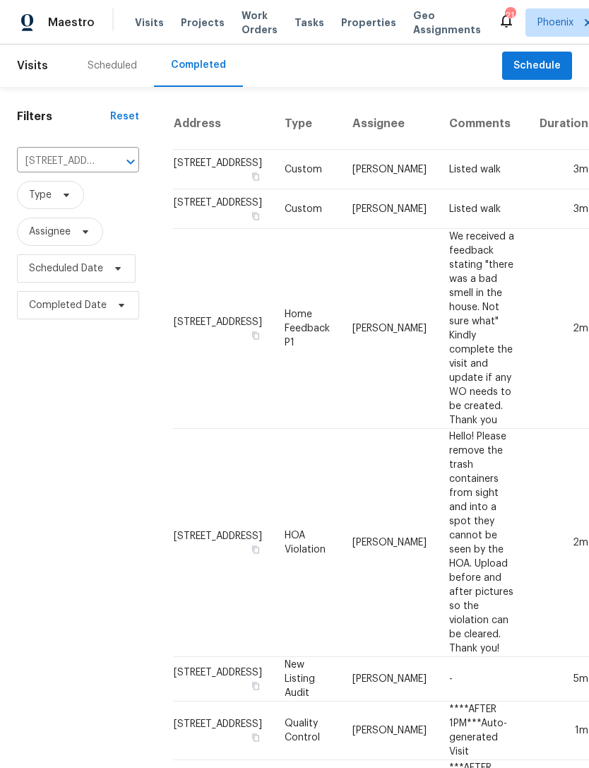
click at [121, 73] on div "Scheduled" at bounding box center [112, 66] width 49 height 14
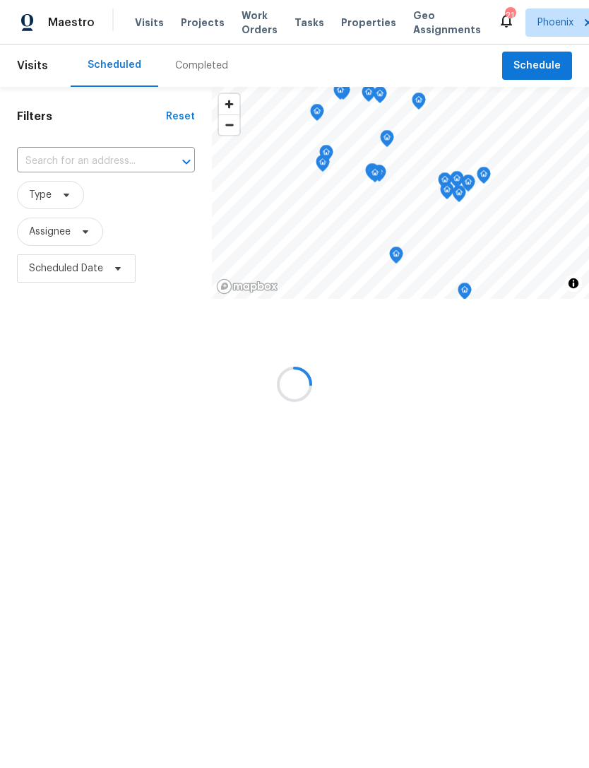
click at [71, 176] on div at bounding box center [294, 384] width 589 height 768
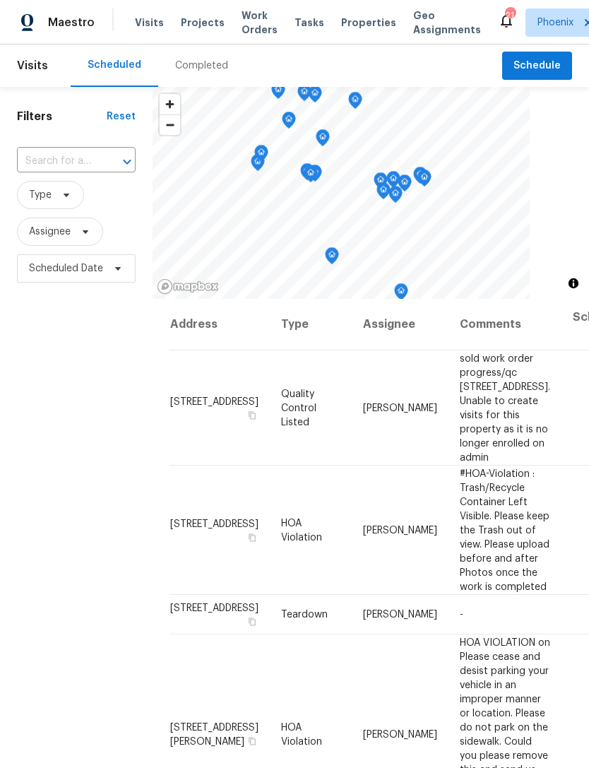
click at [69, 172] on input "text" at bounding box center [56, 162] width 79 height 22
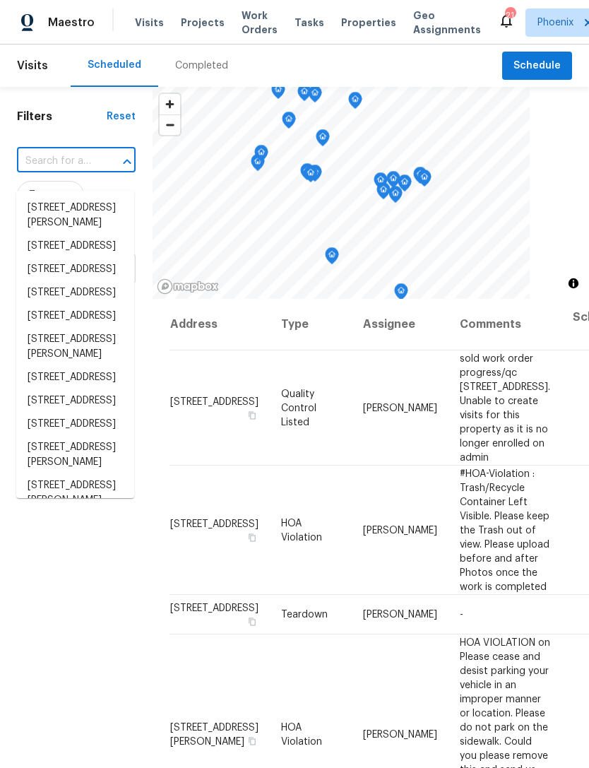
click at [55, 171] on input "text" at bounding box center [56, 162] width 79 height 22
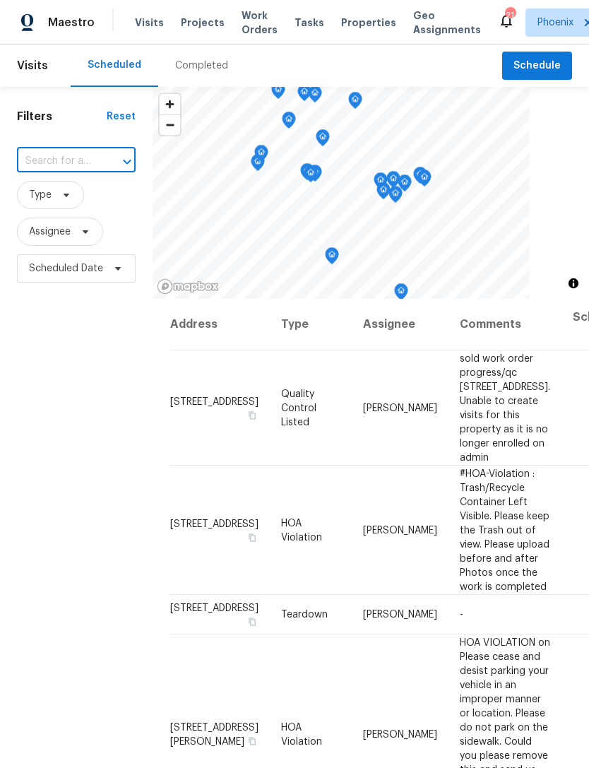
paste input "[STREET_ADDRESS]"
type input "[STREET_ADDRESS]"
click at [73, 216] on li "[STREET_ADDRESS]" at bounding box center [75, 207] width 118 height 23
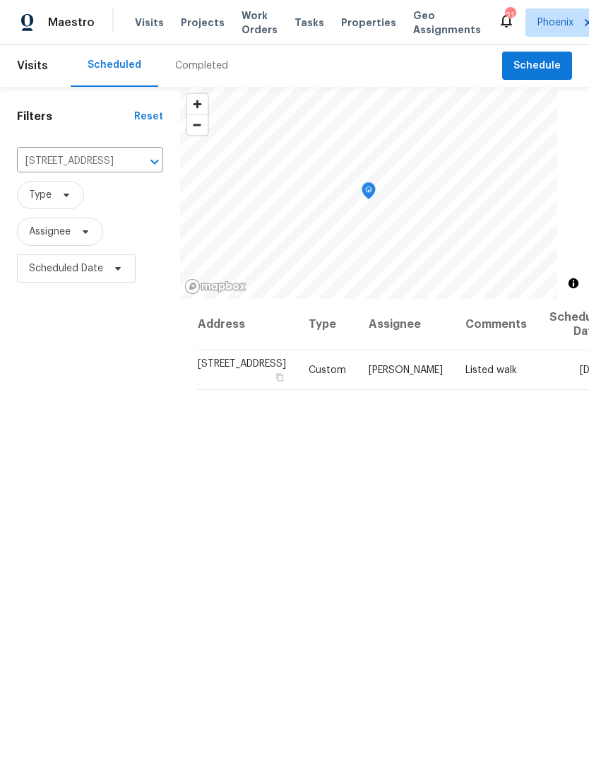
click at [129, 169] on icon "Clear" at bounding box center [136, 162] width 14 height 14
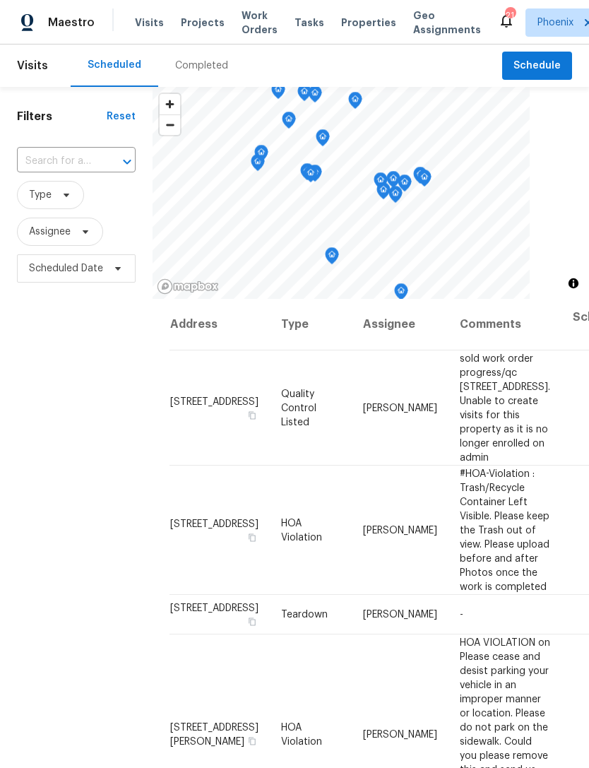
click at [69, 172] on input "text" at bounding box center [56, 162] width 79 height 22
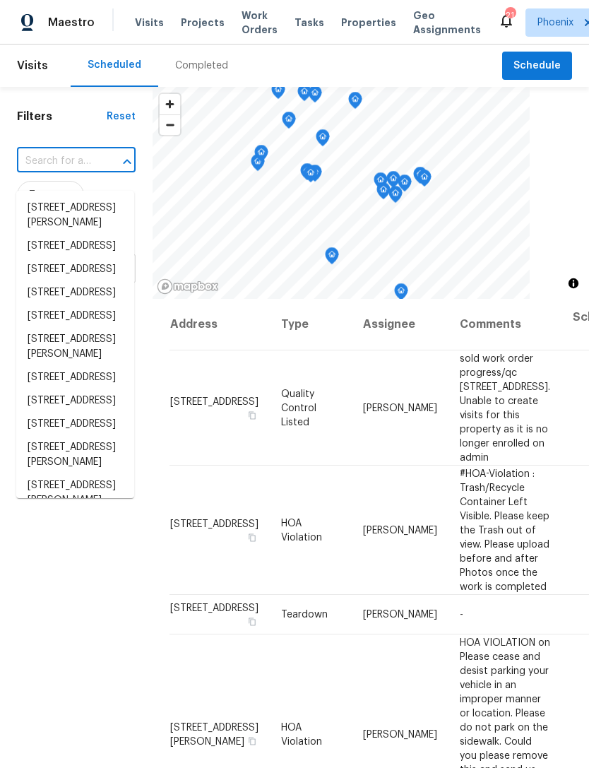
click at [62, 167] on input "text" at bounding box center [56, 162] width 79 height 22
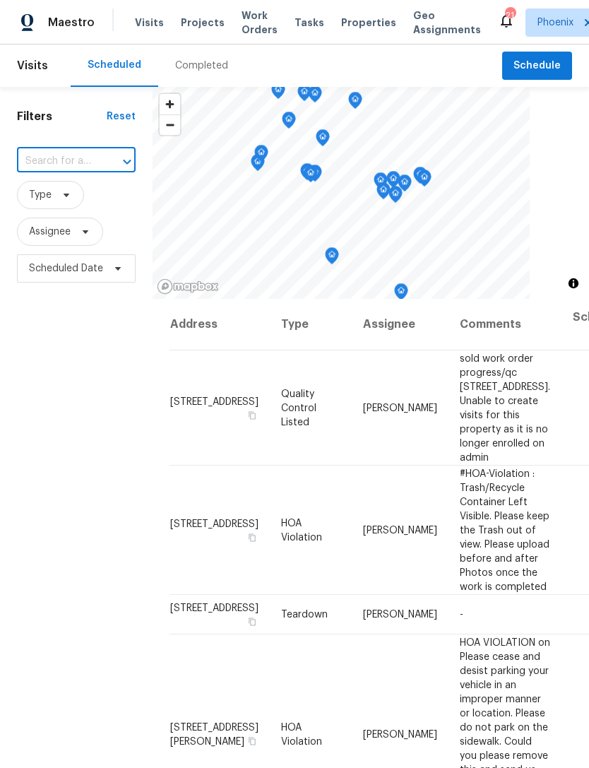
paste input "[STREET_ADDRESS]"
type input "[STREET_ADDRESS]"
click at [78, 220] on li "[STREET_ADDRESS]" at bounding box center [75, 207] width 118 height 23
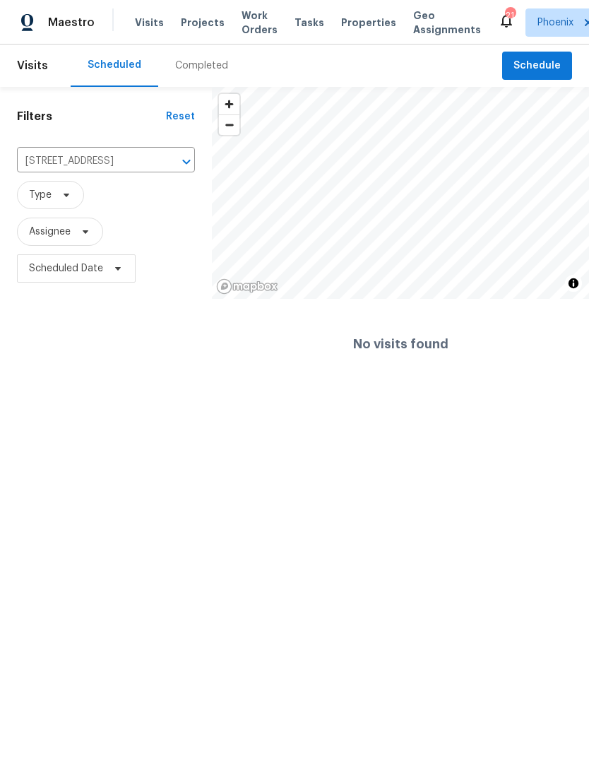
click at [205, 73] on div "Completed" at bounding box center [201, 66] width 53 height 14
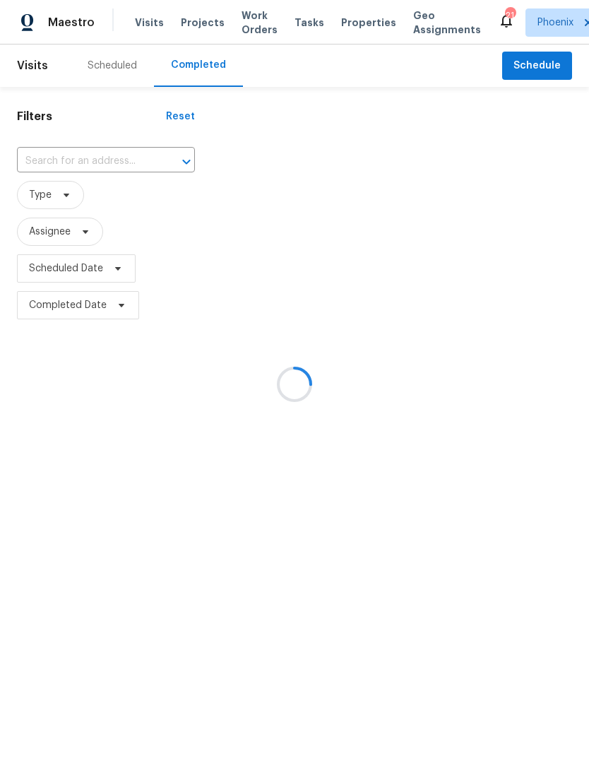
click at [71, 179] on div at bounding box center [294, 384] width 589 height 768
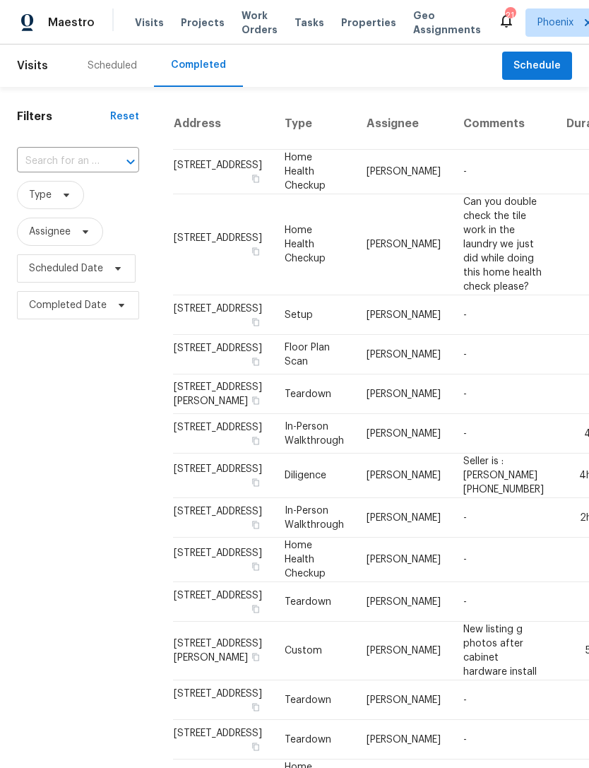
click at [46, 172] on input "text" at bounding box center [58, 162] width 83 height 22
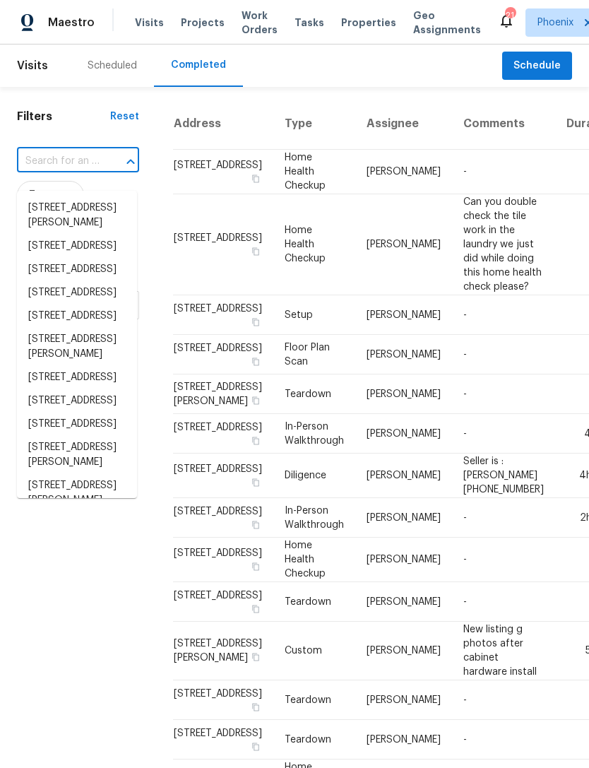
click at [49, 172] on input "text" at bounding box center [58, 162] width 83 height 22
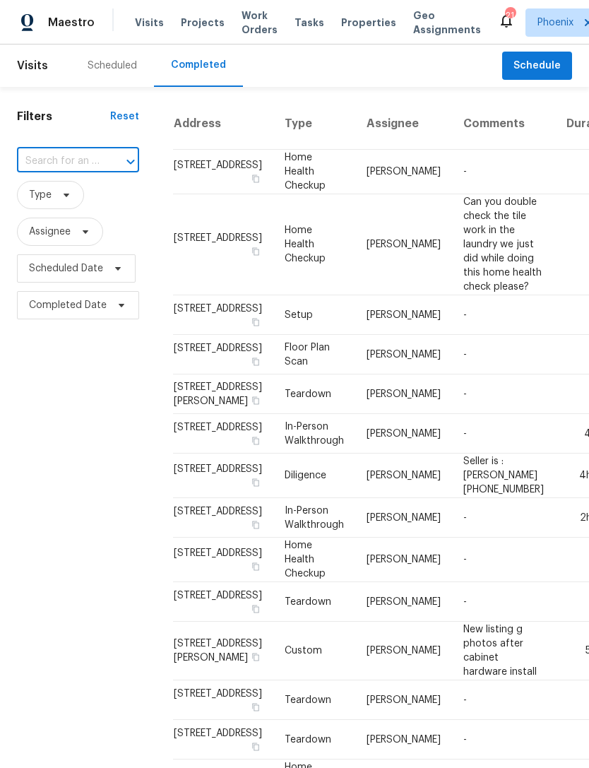
paste input "[STREET_ADDRESS]"
type input "[STREET_ADDRESS]"
click at [88, 220] on li "[STREET_ADDRESS]" at bounding box center [77, 207] width 120 height 23
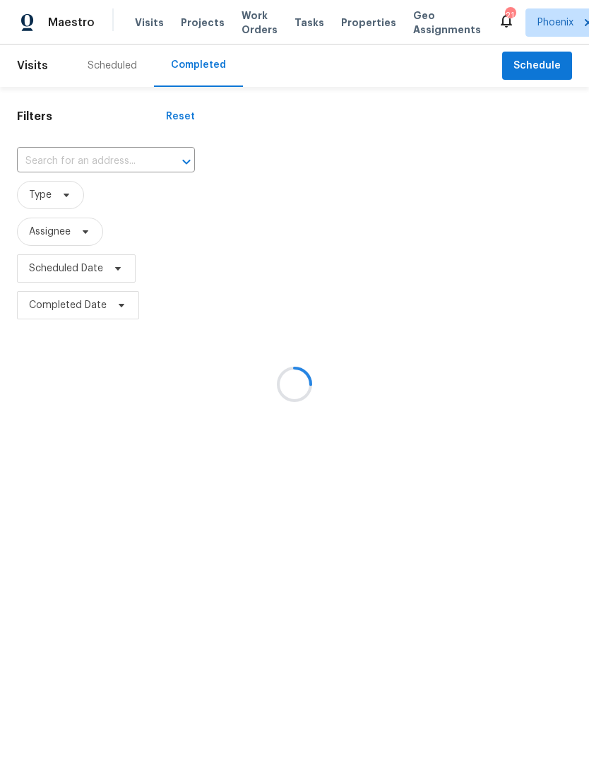
type input "[STREET_ADDRESS]"
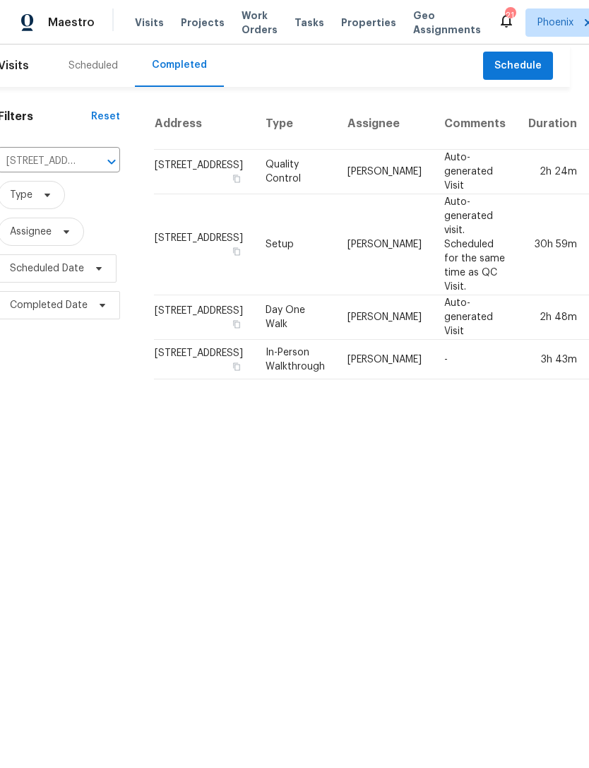
scroll to position [0, 18]
click at [534, 75] on span "Schedule" at bounding box center [518, 66] width 47 height 18
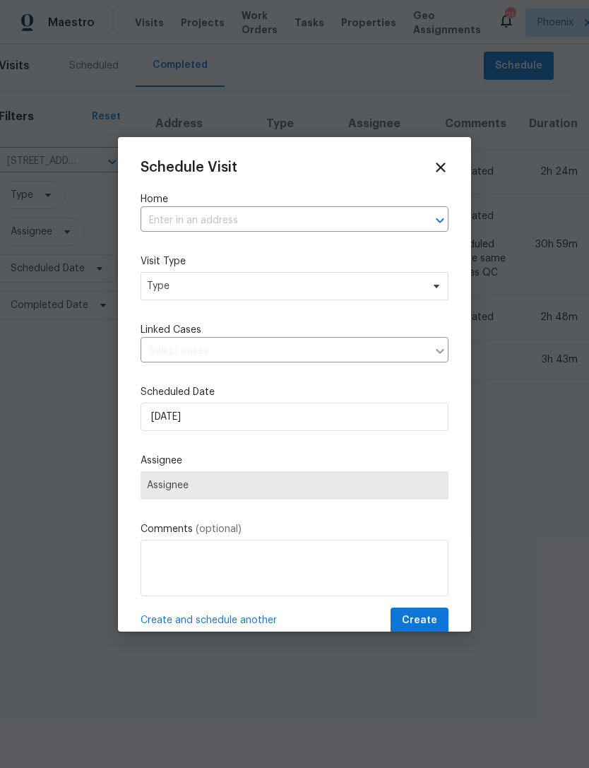
click at [249, 211] on input "text" at bounding box center [275, 221] width 269 height 22
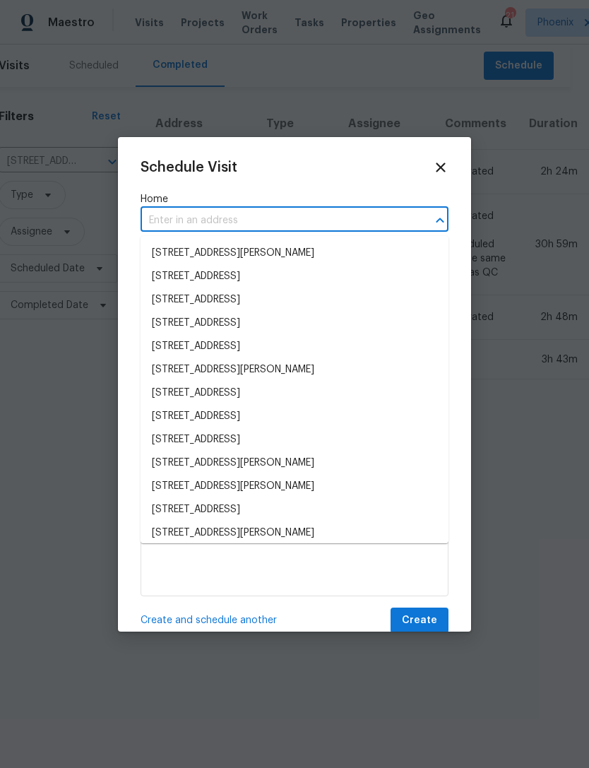
click at [192, 215] on input "text" at bounding box center [275, 221] width 269 height 22
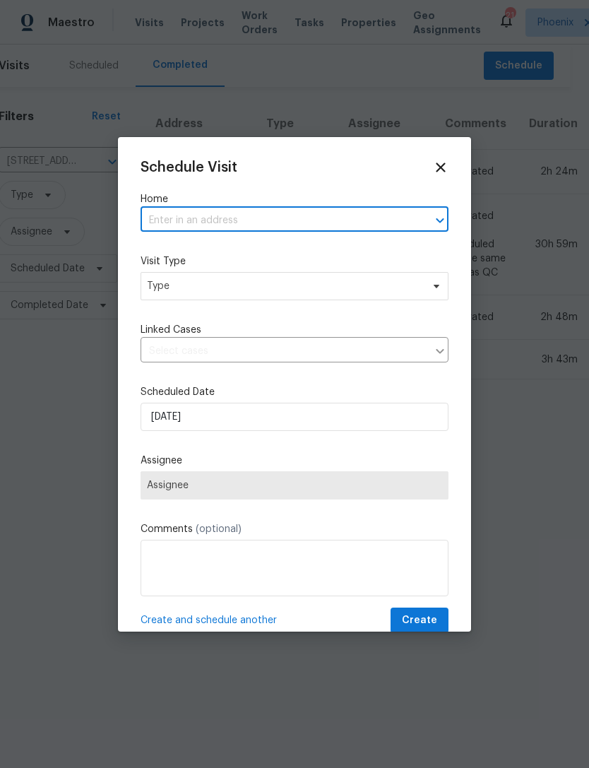
paste input "[STREET_ADDRESS]"
type input "[STREET_ADDRESS]"
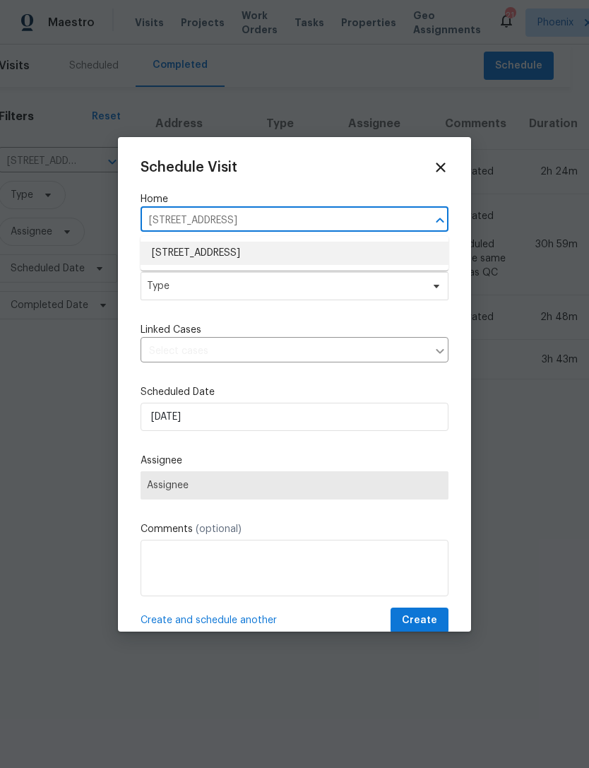
click at [319, 249] on li "[STREET_ADDRESS]" at bounding box center [295, 253] width 308 height 23
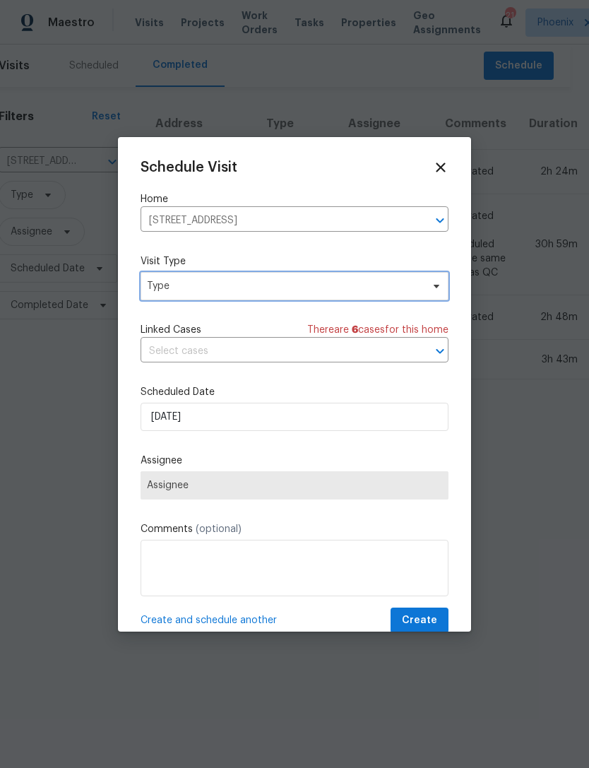
click at [282, 291] on span "Type" at bounding box center [284, 286] width 275 height 14
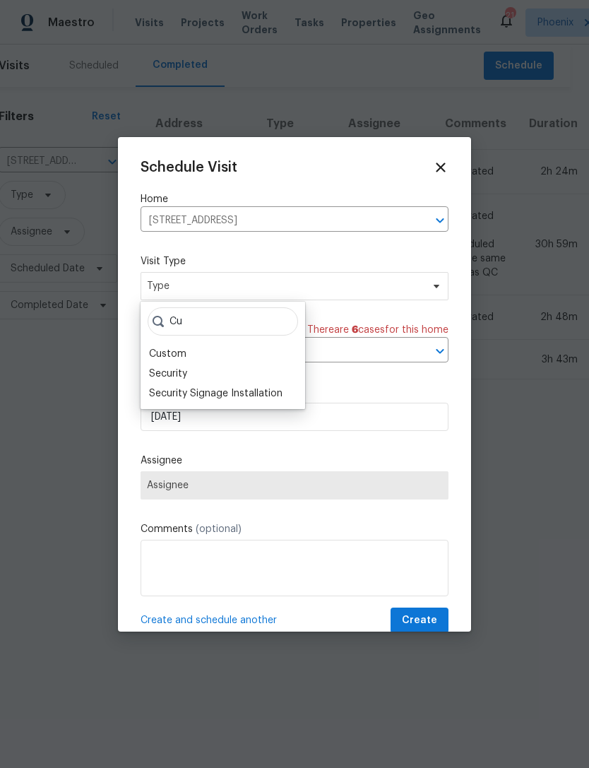
type input "Cu"
click at [173, 354] on div "Custom" at bounding box center [167, 354] width 37 height 14
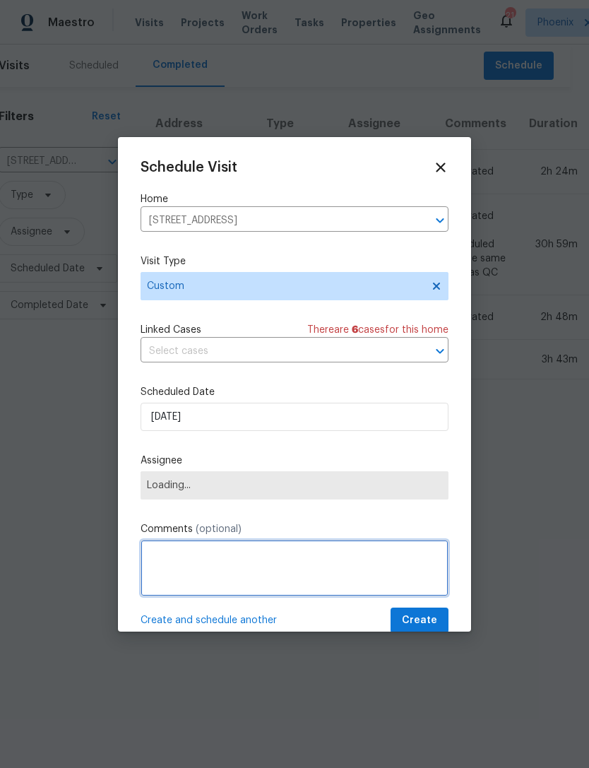
click at [233, 576] on textarea at bounding box center [295, 568] width 308 height 57
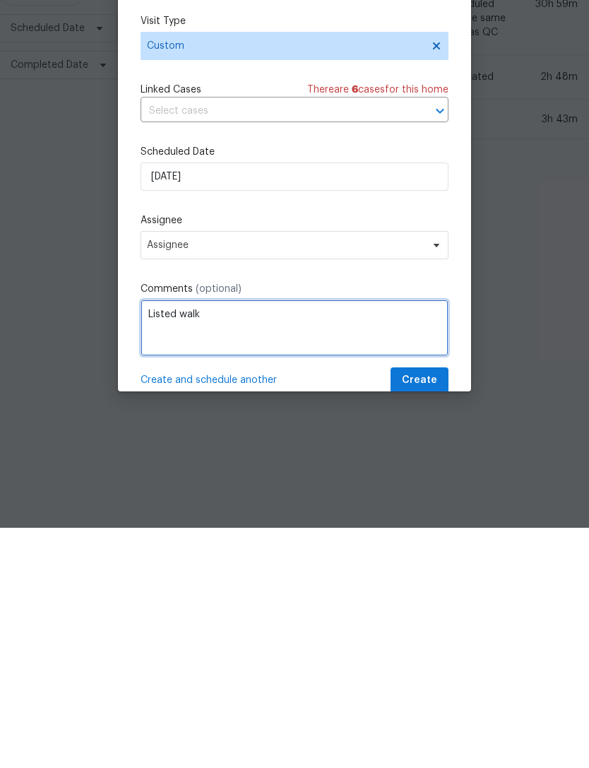
type textarea "Listed walk"
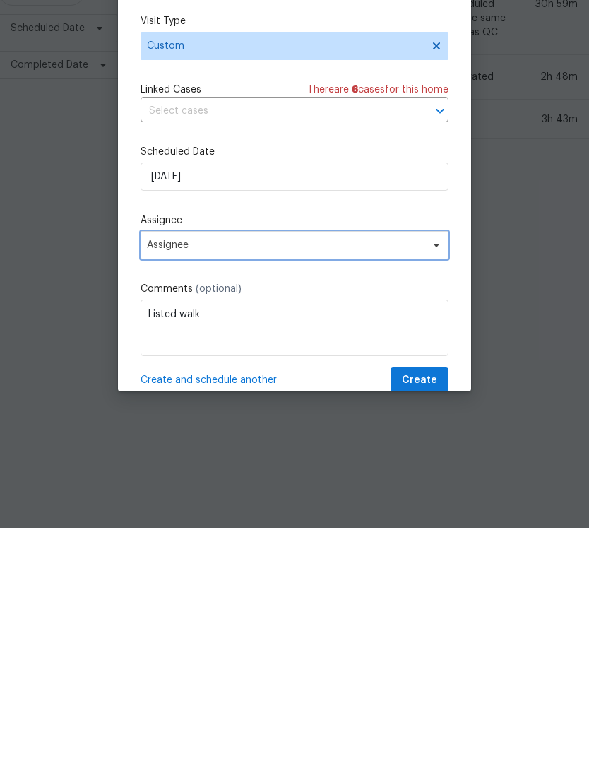
click at [389, 471] on span "Assignee" at bounding box center [295, 485] width 308 height 28
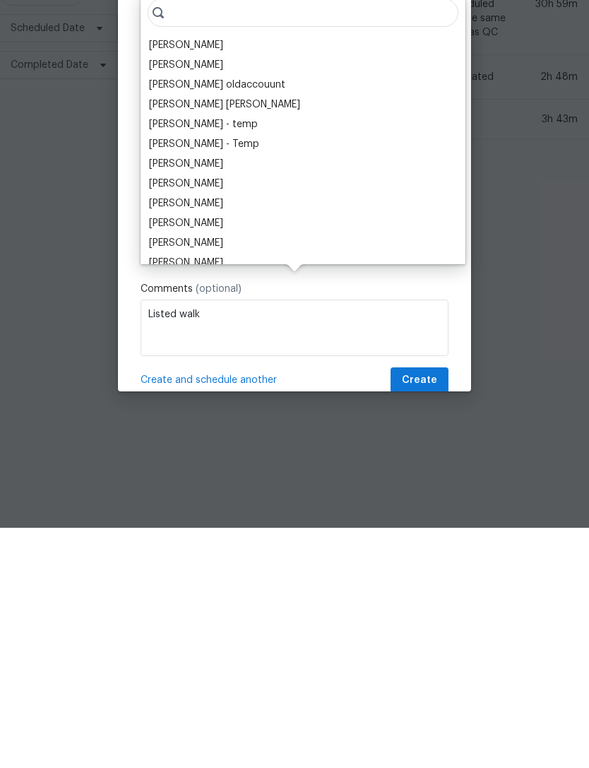
click at [223, 278] on div "[PERSON_NAME]" at bounding box center [186, 285] width 74 height 14
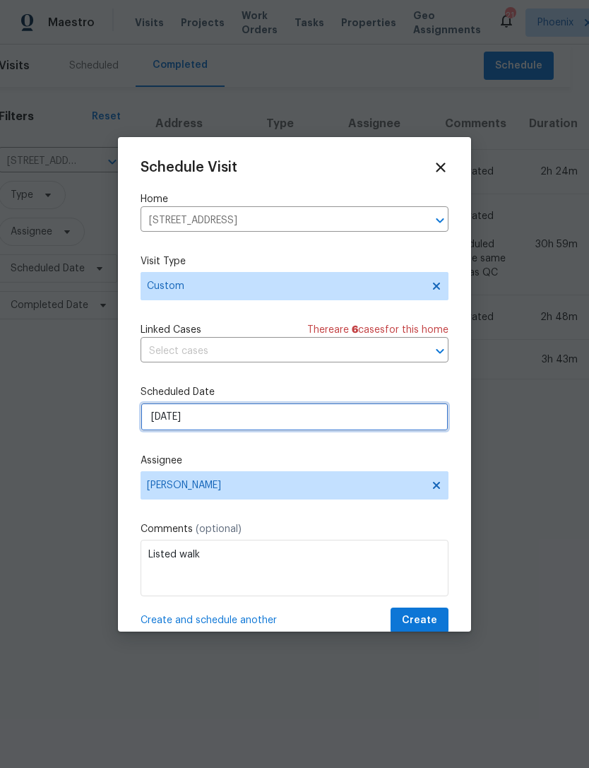
click at [299, 423] on input "[DATE]" at bounding box center [295, 417] width 308 height 28
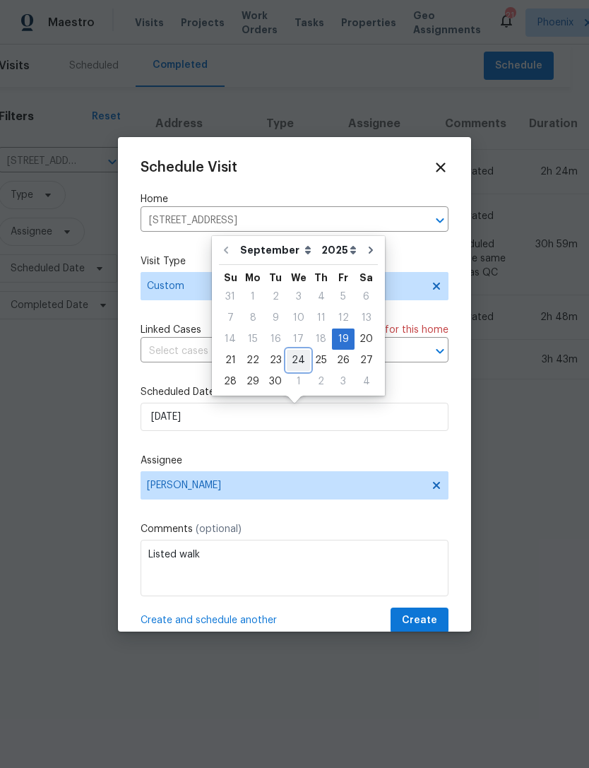
click at [301, 355] on div "24" at bounding box center [298, 361] width 23 height 20
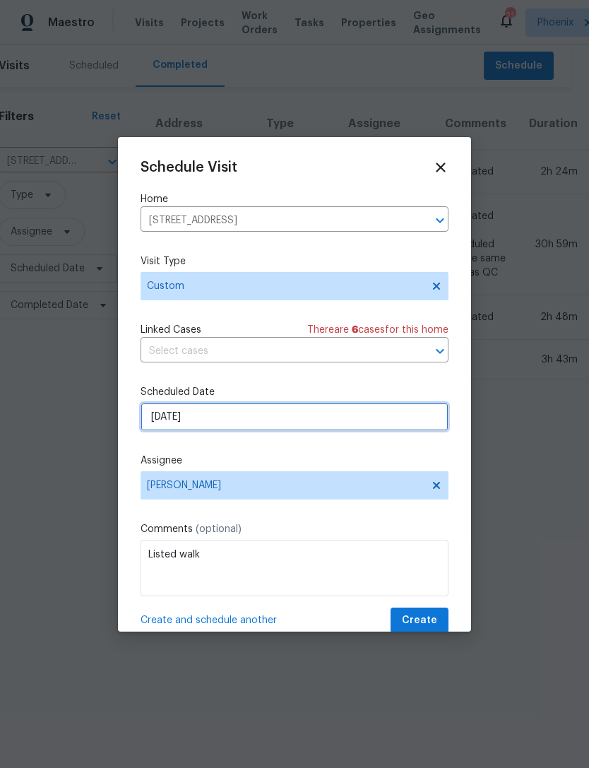
click at [254, 411] on input "[DATE]" at bounding box center [295, 417] width 308 height 28
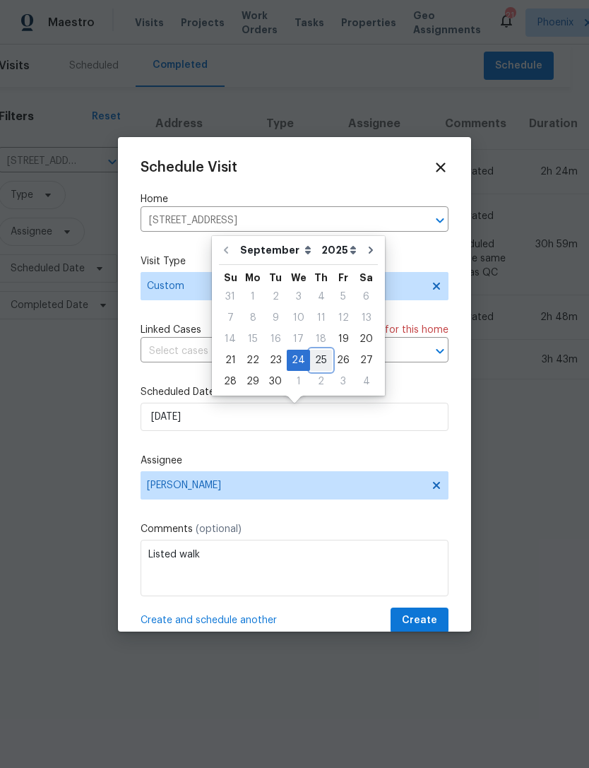
click at [317, 359] on div "25" at bounding box center [321, 361] width 22 height 20
type input "[DATE]"
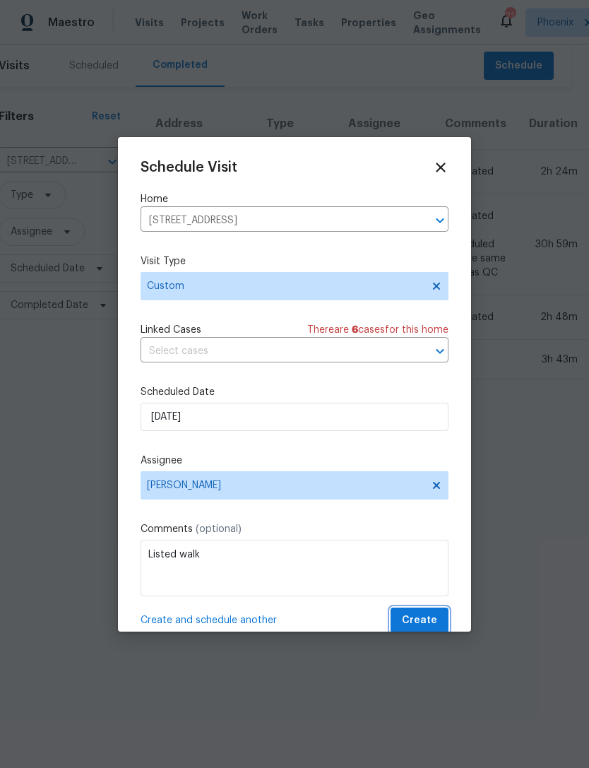
click at [421, 625] on span "Create" at bounding box center [419, 621] width 35 height 18
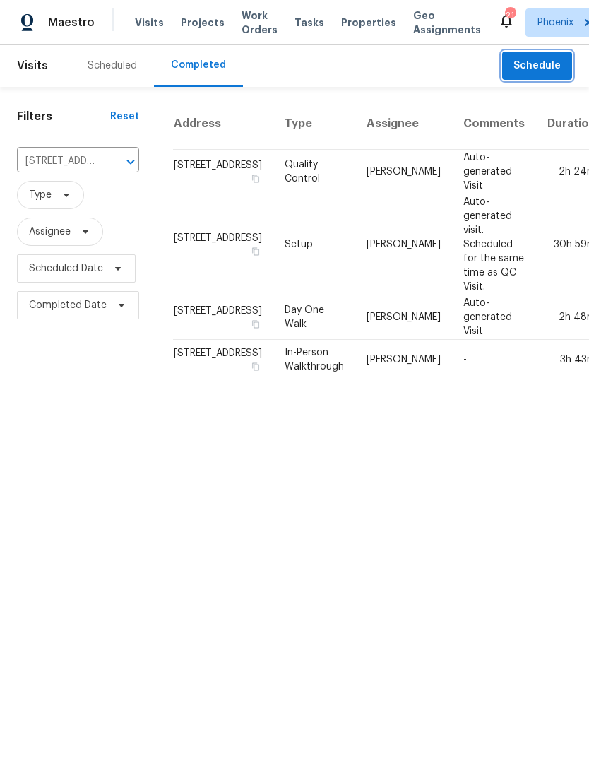
click at [555, 75] on span "Schedule" at bounding box center [537, 66] width 47 height 18
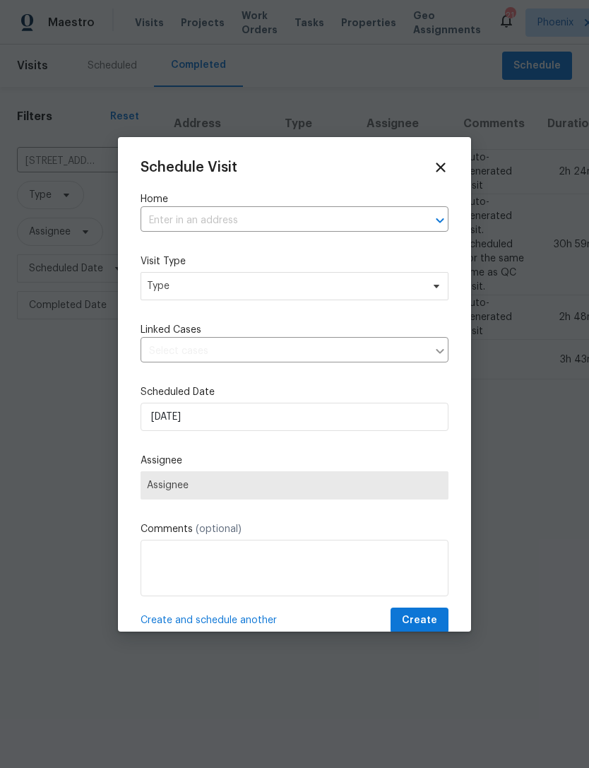
click at [225, 212] on input "text" at bounding box center [275, 221] width 269 height 22
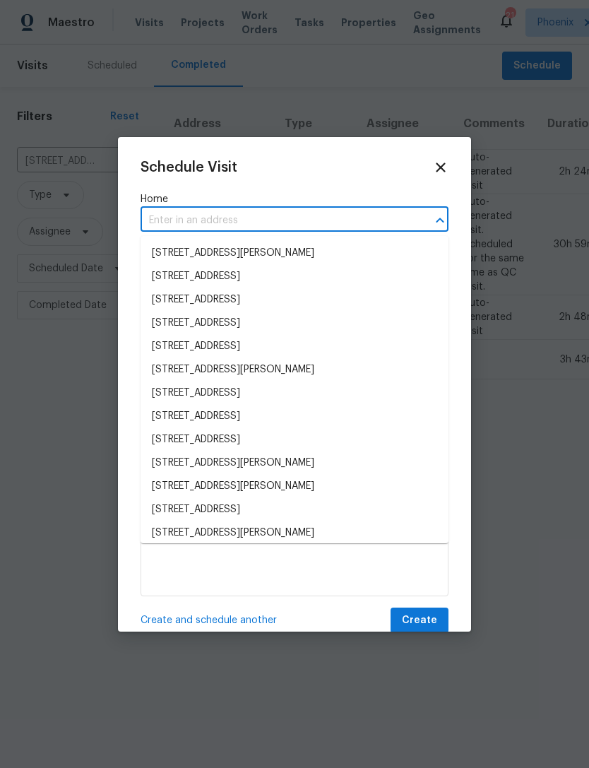
click at [199, 216] on input "text" at bounding box center [275, 221] width 269 height 22
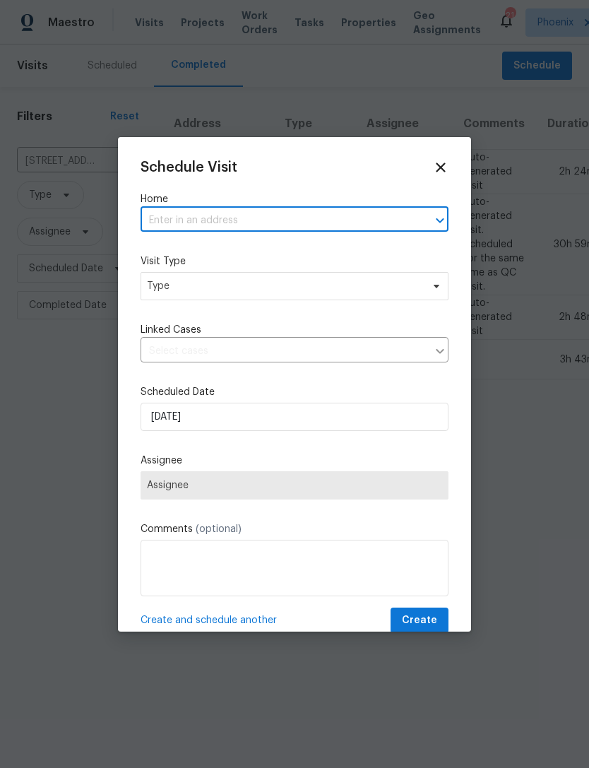
paste input "[STREET_ADDRESS][PERSON_NAME]"
type input "[STREET_ADDRESS][PERSON_NAME]"
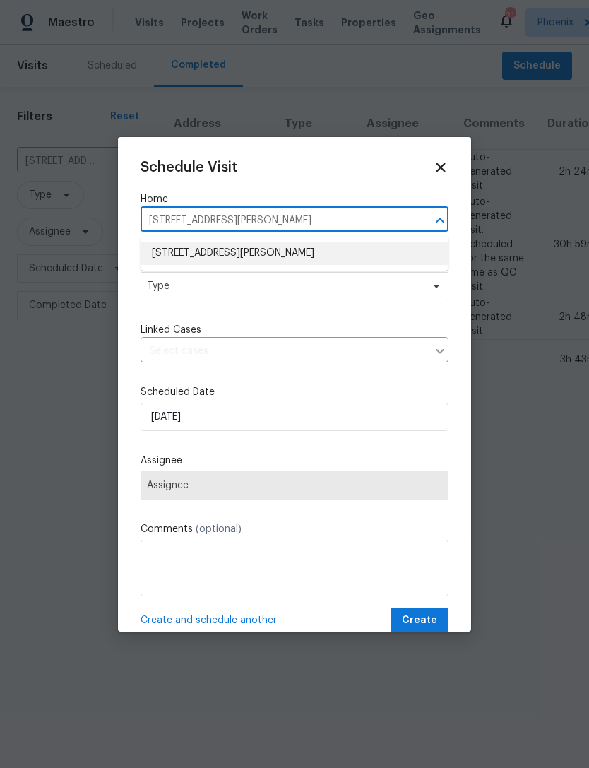
click at [292, 256] on li "[STREET_ADDRESS][PERSON_NAME]" at bounding box center [295, 253] width 308 height 23
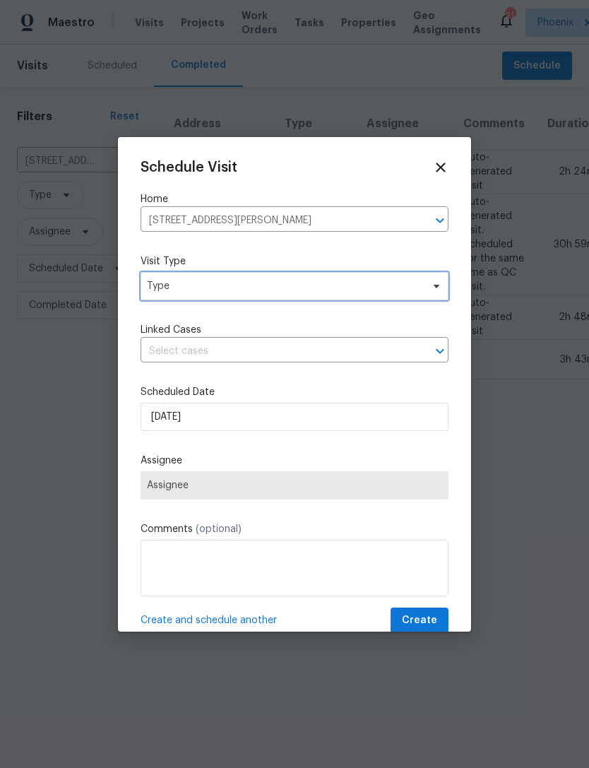
click at [276, 288] on span "Type" at bounding box center [284, 286] width 275 height 14
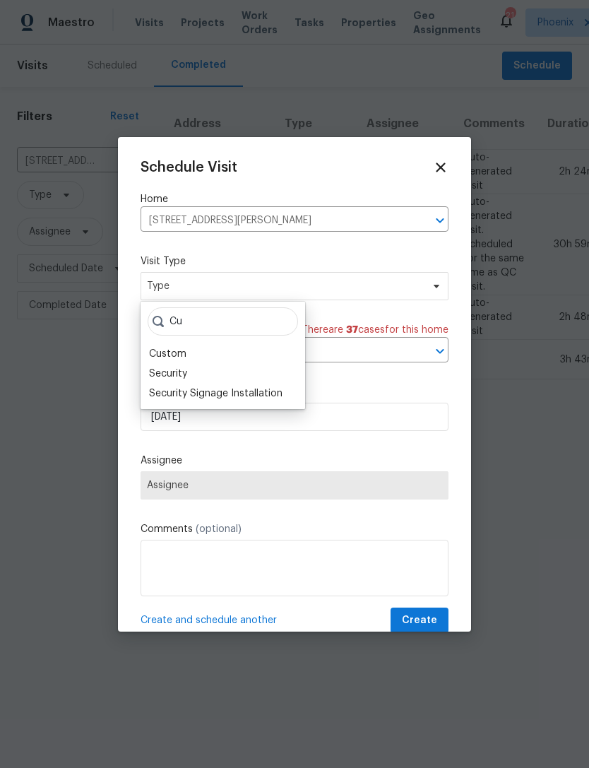
type input "Cu"
click at [175, 349] on div "Custom" at bounding box center [167, 354] width 37 height 14
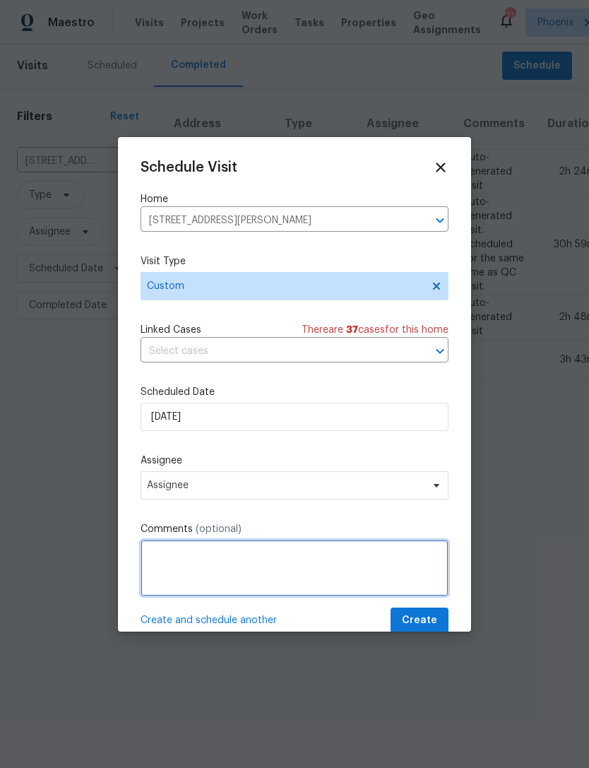
click at [209, 563] on textarea at bounding box center [295, 568] width 308 height 57
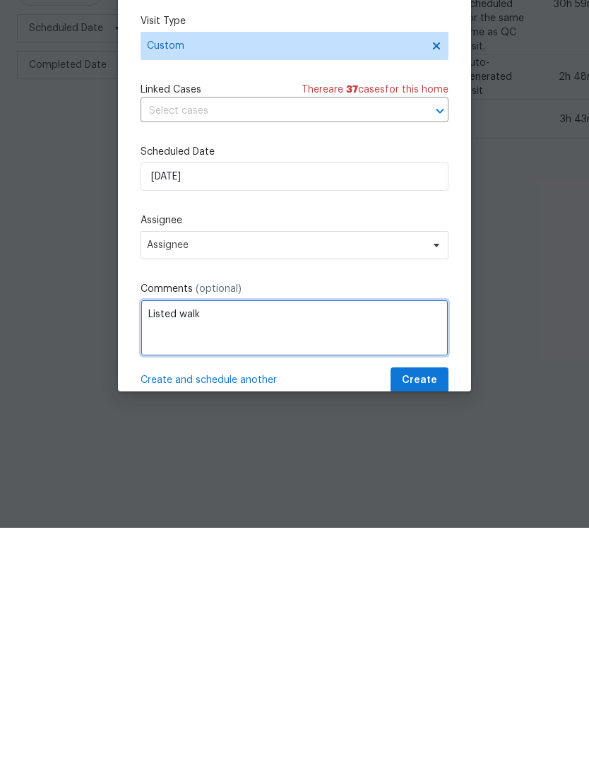
type textarea "Listed walk"
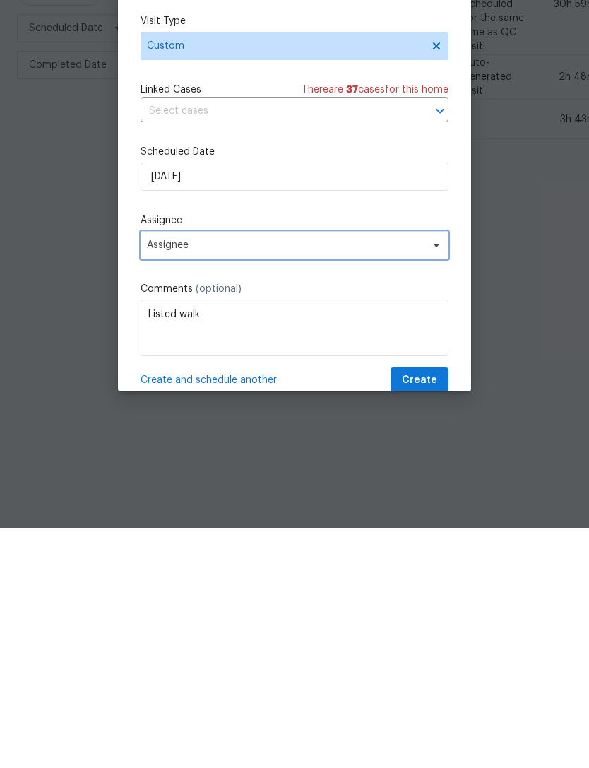
click at [360, 480] on span "Assignee" at bounding box center [285, 485] width 277 height 11
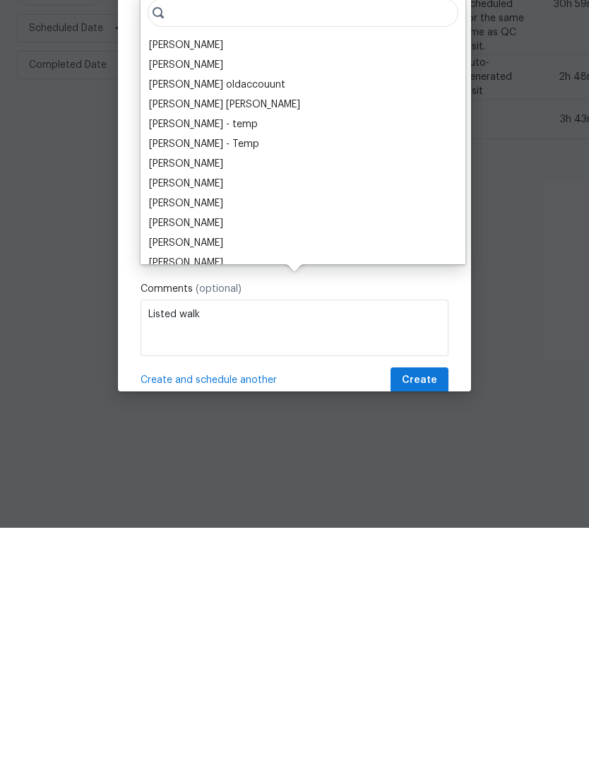
click at [223, 278] on div "[PERSON_NAME]" at bounding box center [186, 285] width 74 height 14
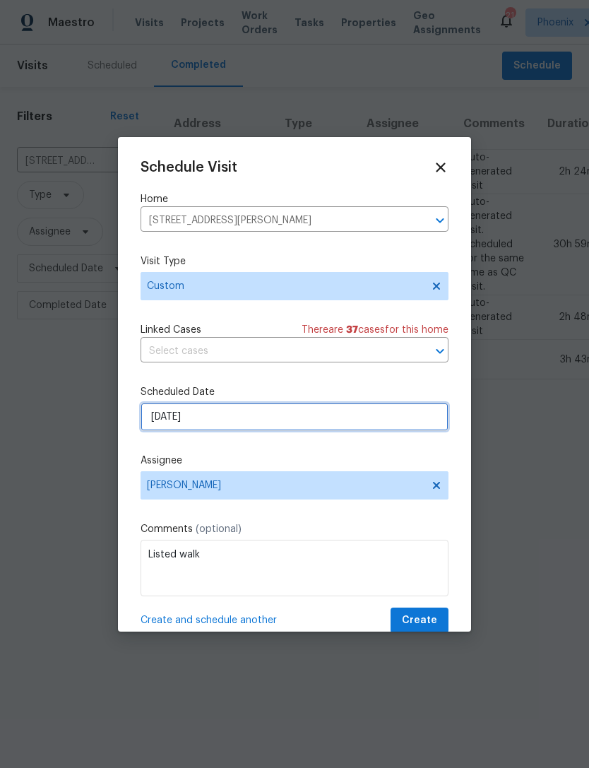
click at [264, 412] on input "[DATE]" at bounding box center [295, 417] width 308 height 28
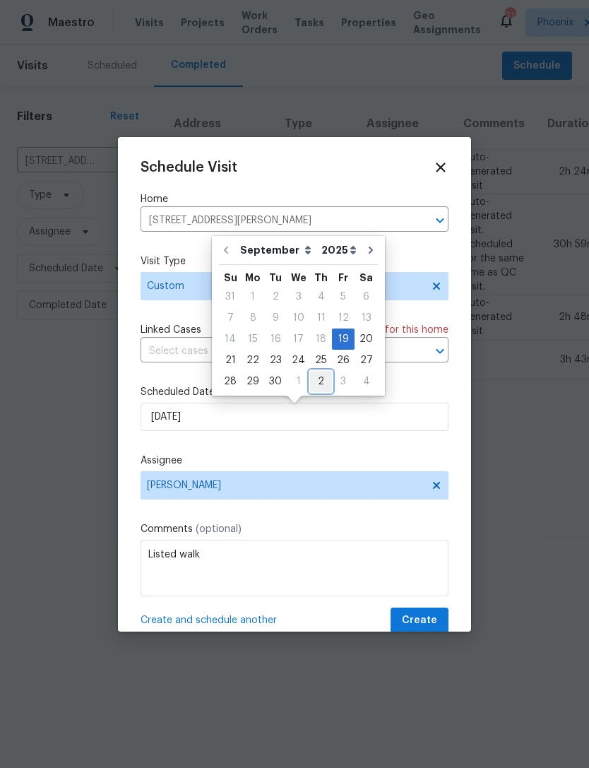
click at [314, 376] on div "2" at bounding box center [321, 382] width 22 height 20
type input "[DATE]"
select select "9"
click at [428, 620] on span "Create" at bounding box center [419, 621] width 35 height 18
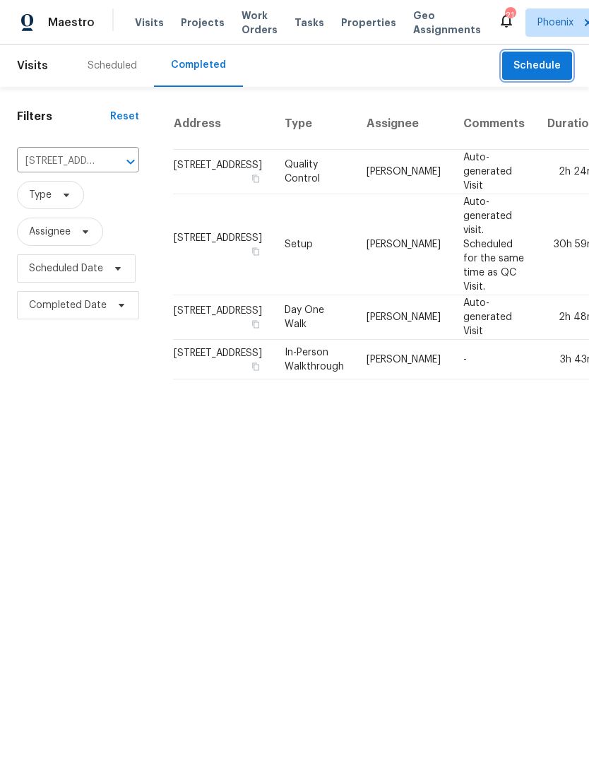
click at [113, 169] on icon "Clear" at bounding box center [112, 162] width 14 height 14
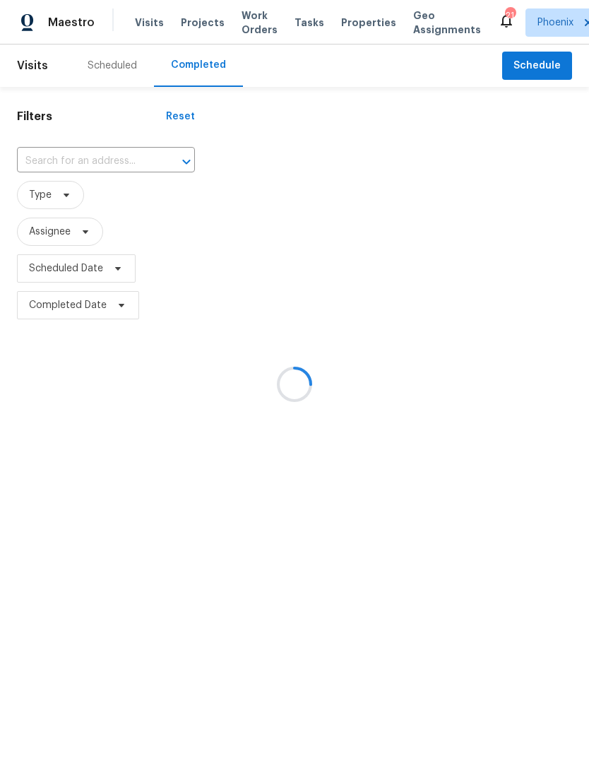
click at [71, 168] on div at bounding box center [294, 384] width 589 height 768
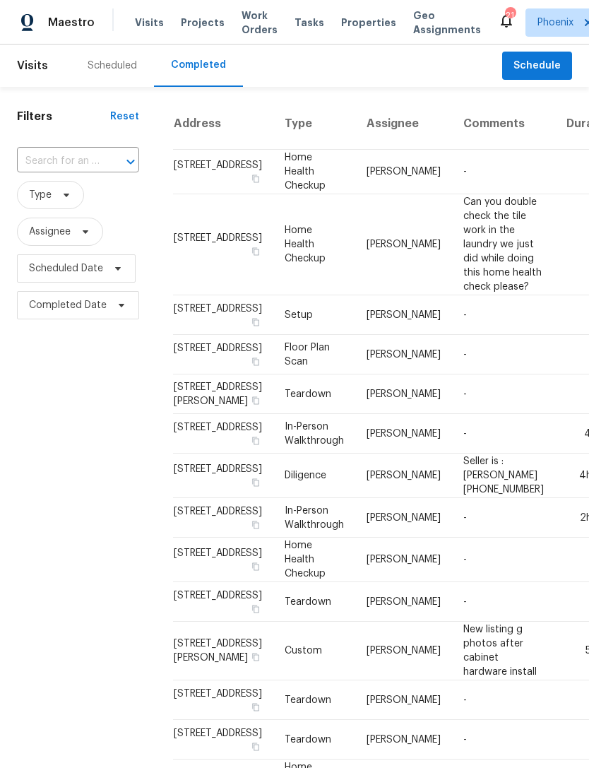
click at [52, 172] on input "text" at bounding box center [58, 162] width 83 height 22
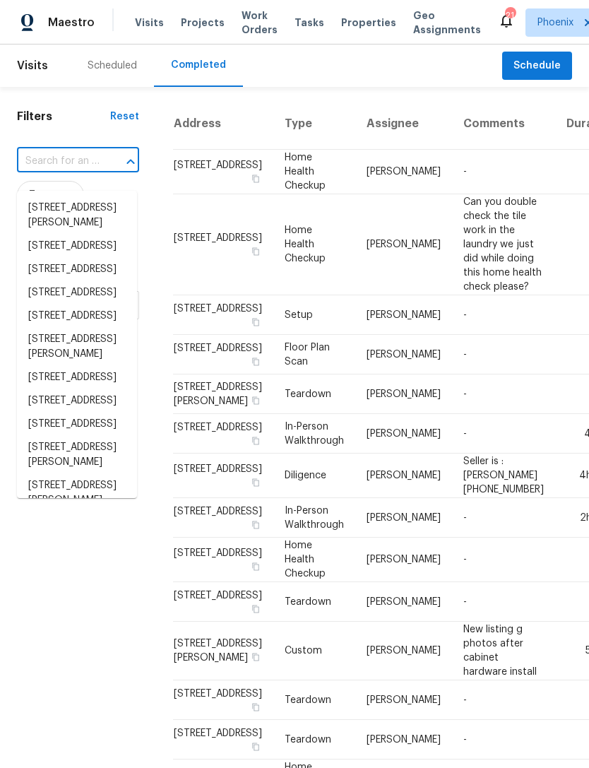
click at [49, 170] on input "text" at bounding box center [58, 162] width 83 height 22
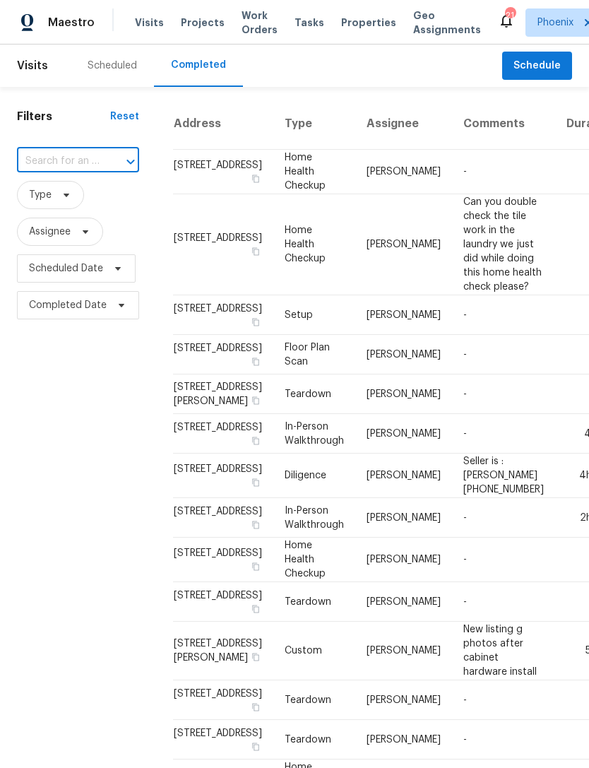
paste input "[STREET_ADDRESS][PERSON_NAME]"
type input "[STREET_ADDRESS][PERSON_NAME]"
click at [57, 216] on li "[STREET_ADDRESS]" at bounding box center [77, 207] width 120 height 23
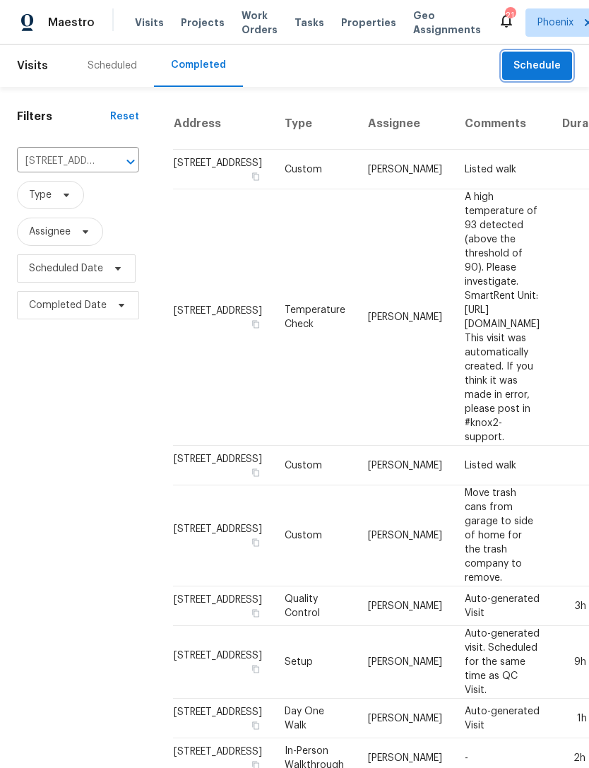
click at [555, 75] on span "Schedule" at bounding box center [537, 66] width 47 height 18
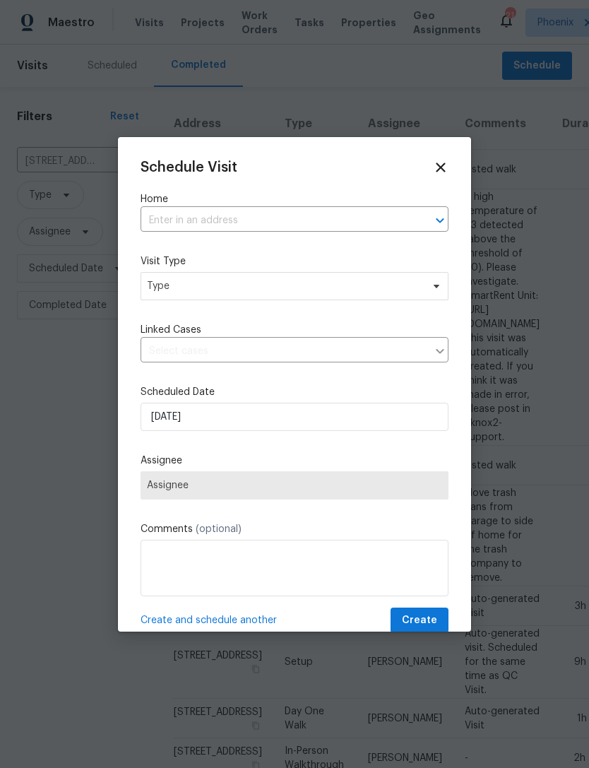
click at [293, 218] on input "text" at bounding box center [275, 221] width 269 height 22
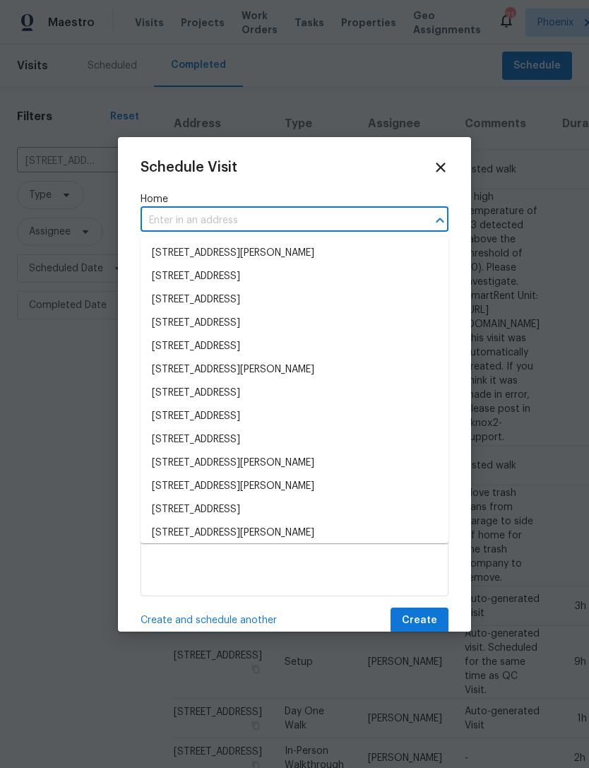
click at [211, 216] on input "text" at bounding box center [275, 221] width 269 height 22
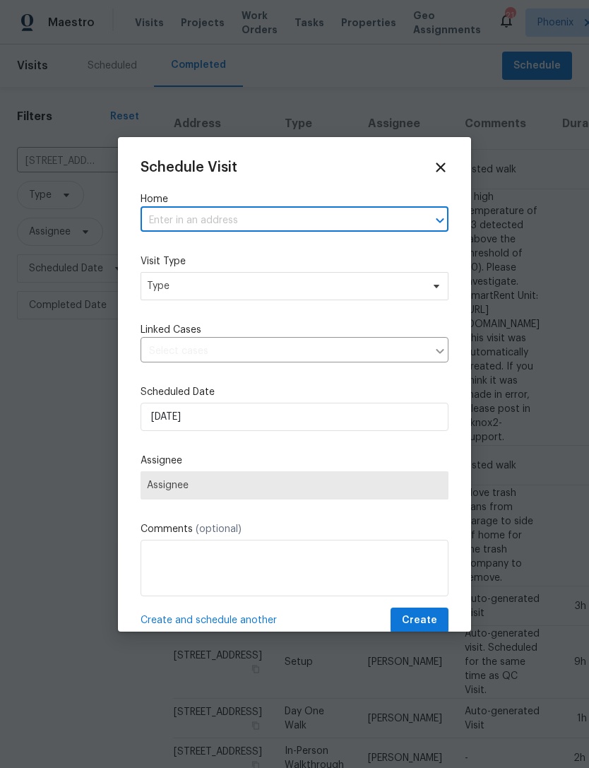
paste input "[STREET_ADDRESS][PERSON_NAME]"
type input "[STREET_ADDRESS][PERSON_NAME]"
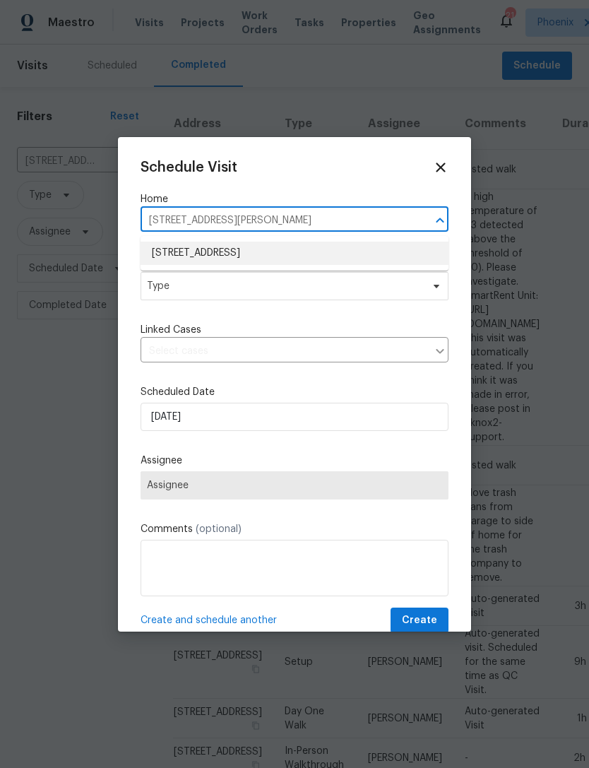
click at [307, 249] on li "[STREET_ADDRESS]" at bounding box center [295, 253] width 308 height 23
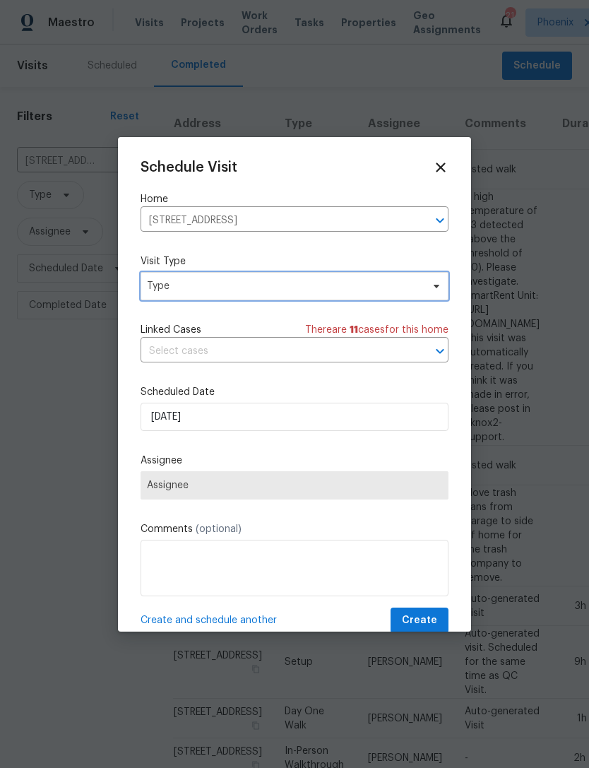
click at [319, 284] on span "Type" at bounding box center [284, 286] width 275 height 14
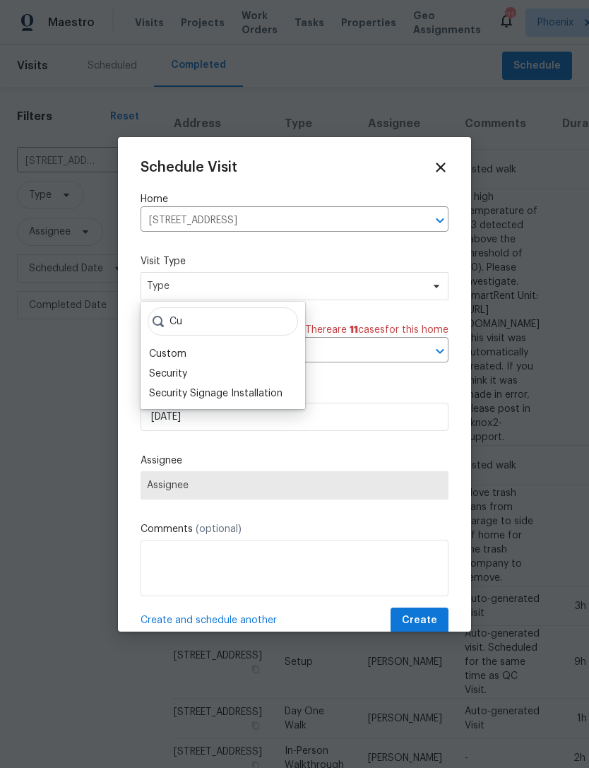
type input "Cu"
click at [168, 355] on div "Custom" at bounding box center [167, 354] width 37 height 14
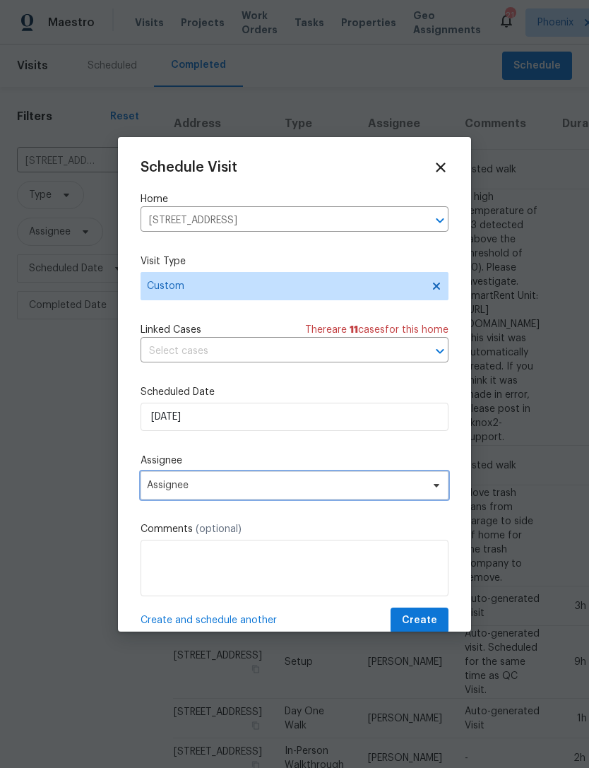
click at [248, 480] on span "Assignee" at bounding box center [295, 485] width 308 height 28
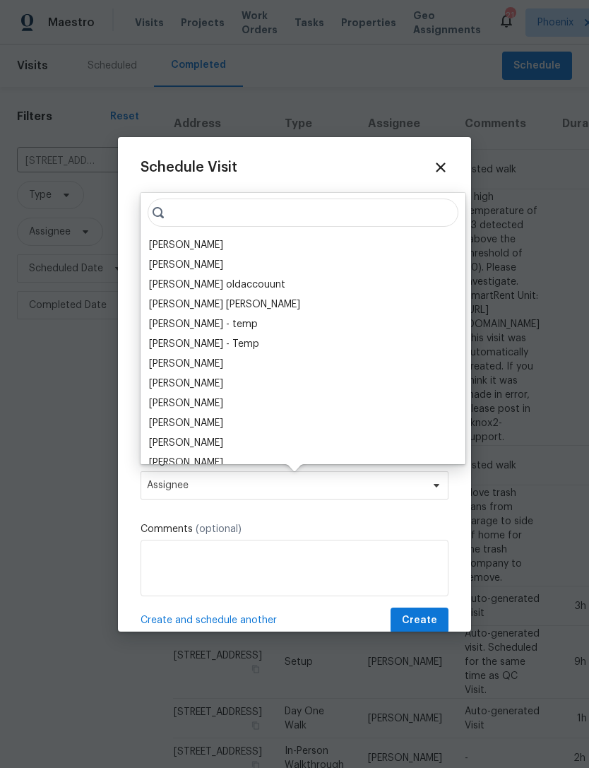
click at [223, 242] on div "[PERSON_NAME]" at bounding box center [186, 245] width 74 height 14
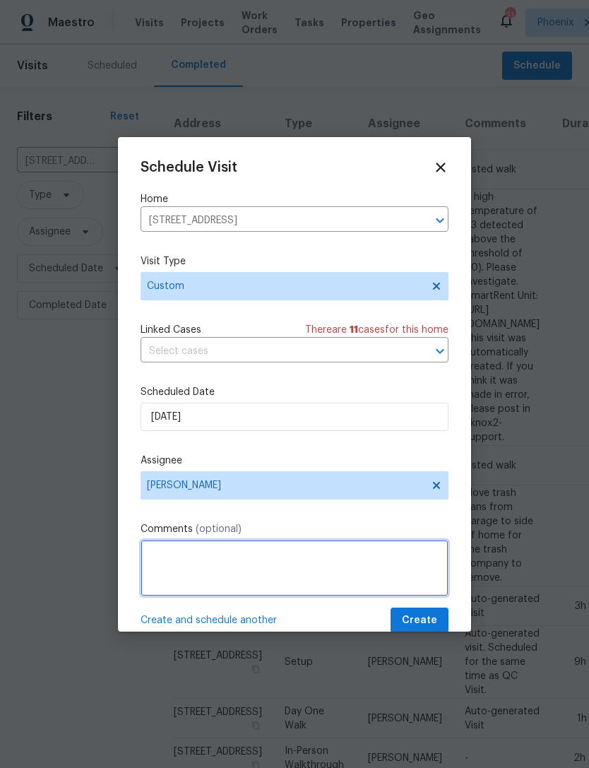
click at [199, 565] on textarea at bounding box center [295, 568] width 308 height 57
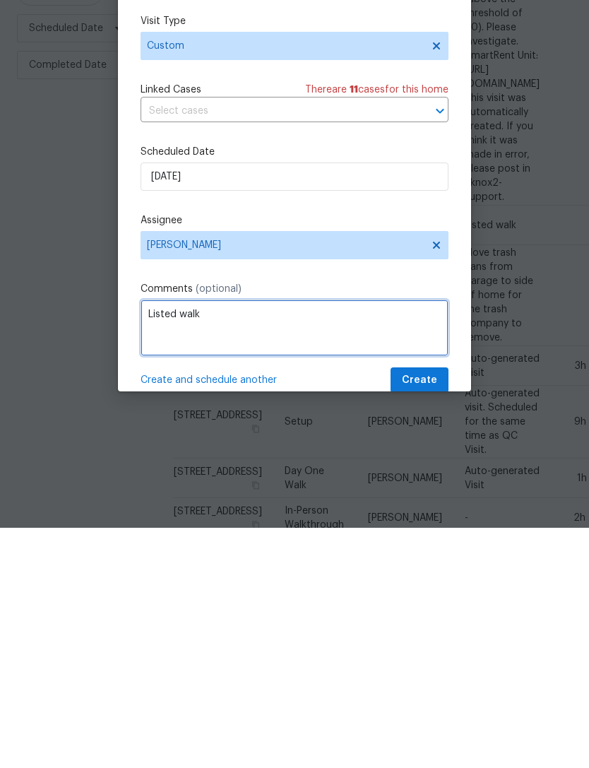
type textarea "Listed walk"
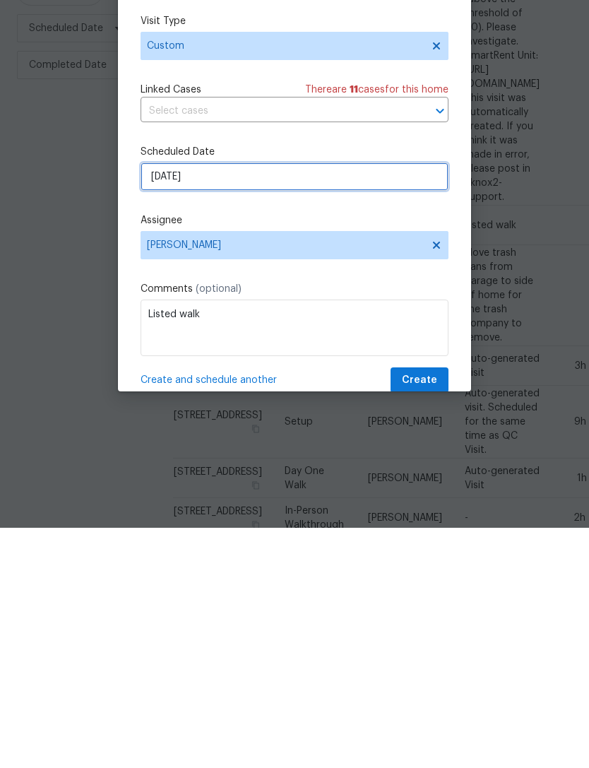
click at [344, 403] on input "[DATE]" at bounding box center [295, 417] width 308 height 28
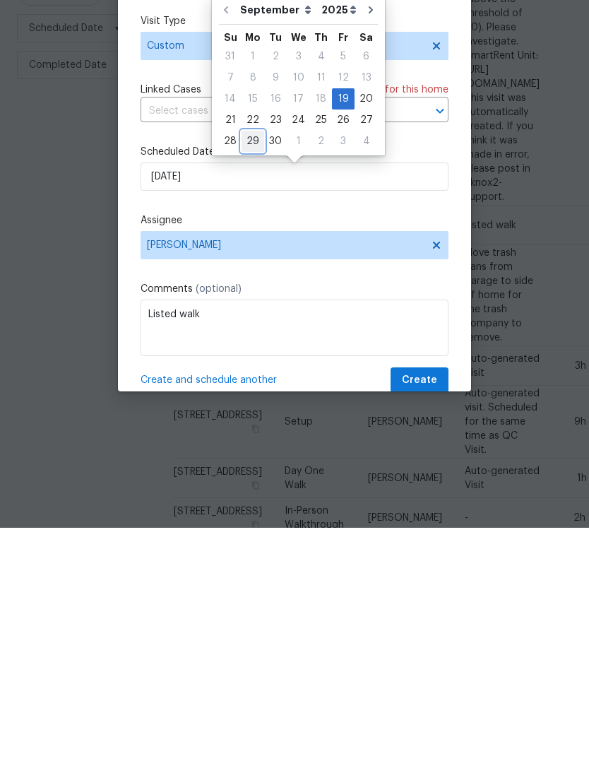
click at [250, 372] on div "29" at bounding box center [253, 382] width 23 height 20
type input "[DATE]"
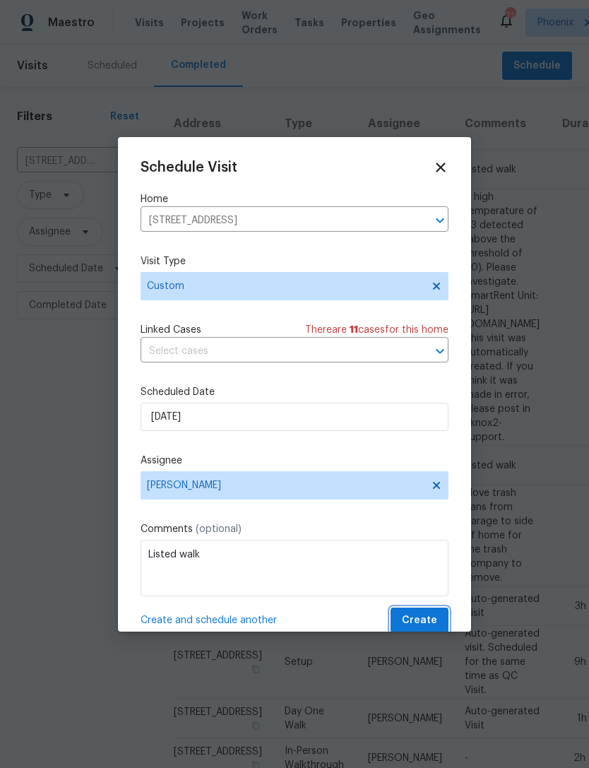
click at [434, 620] on span "Create" at bounding box center [419, 621] width 35 height 18
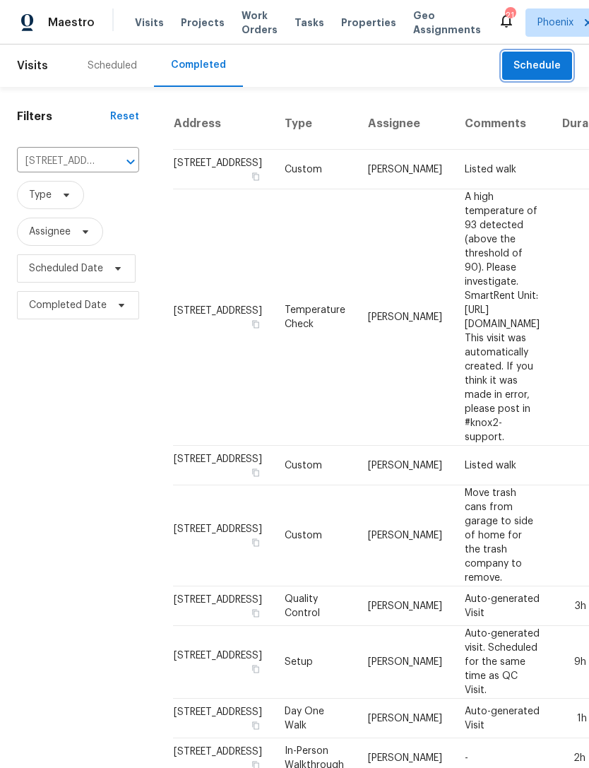
click at [551, 75] on span "Schedule" at bounding box center [537, 66] width 47 height 18
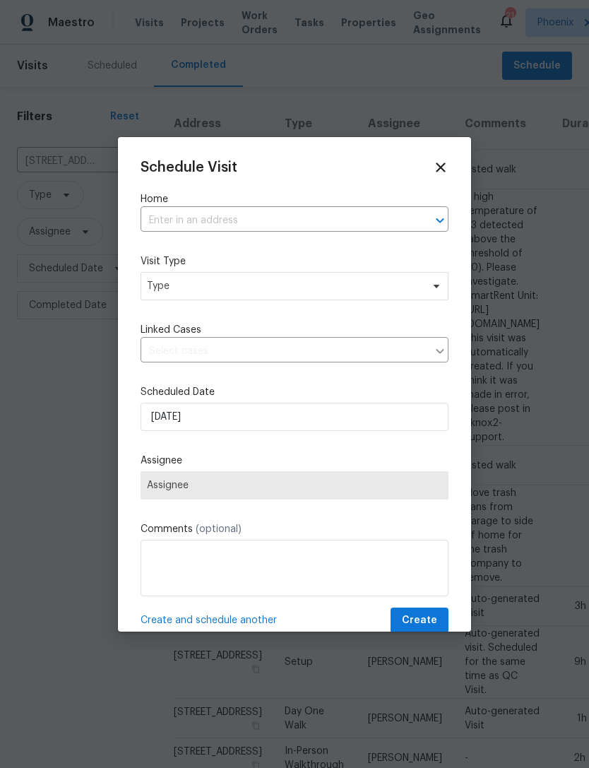
click at [242, 216] on input "text" at bounding box center [275, 221] width 269 height 22
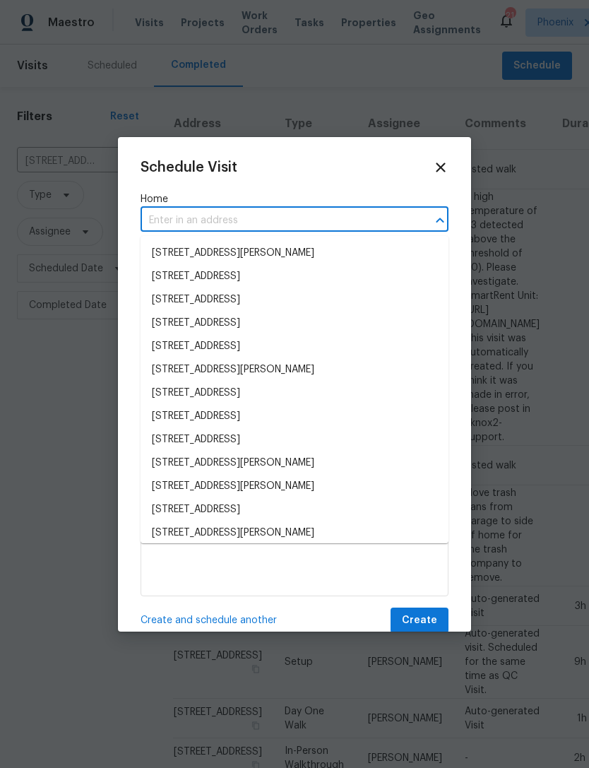
click at [214, 221] on input "text" at bounding box center [275, 221] width 269 height 22
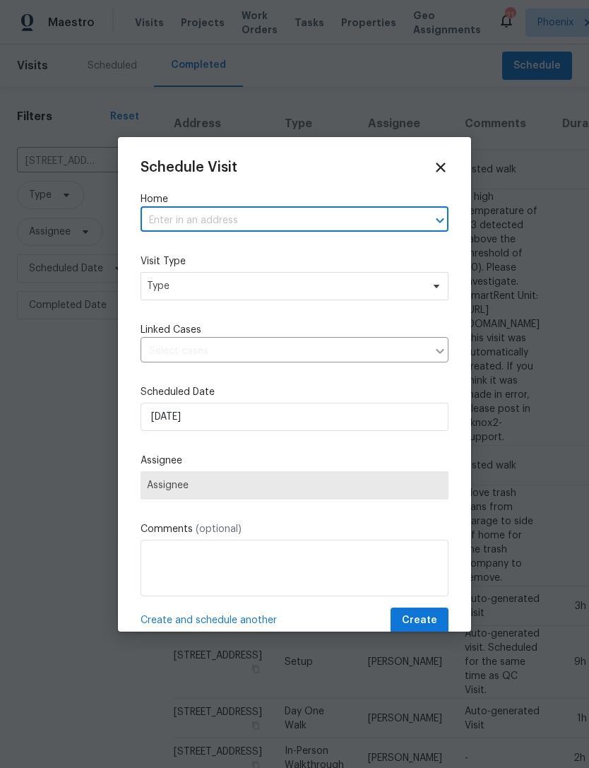
paste input "[STREET_ADDRESS]"
type input "[STREET_ADDRESS]"
click at [233, 259] on li "[STREET_ADDRESS]" at bounding box center [295, 253] width 308 height 23
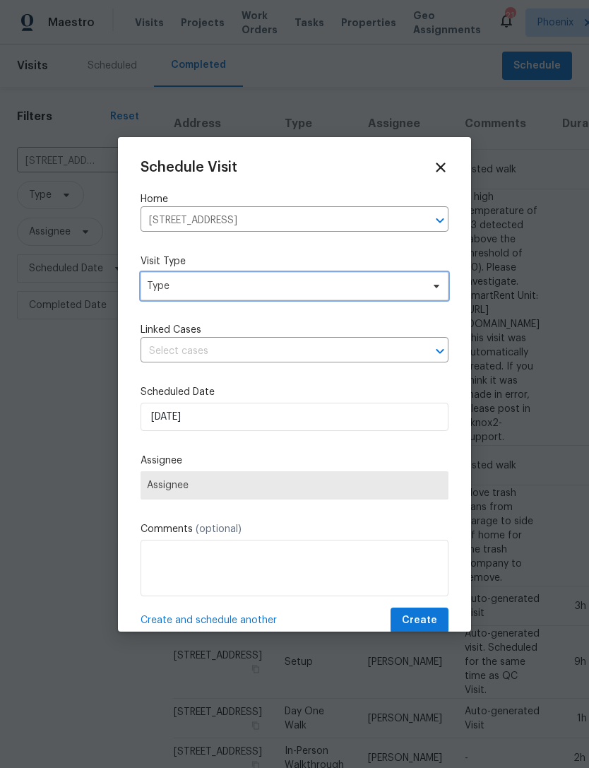
click at [273, 288] on span "Type" at bounding box center [284, 286] width 275 height 14
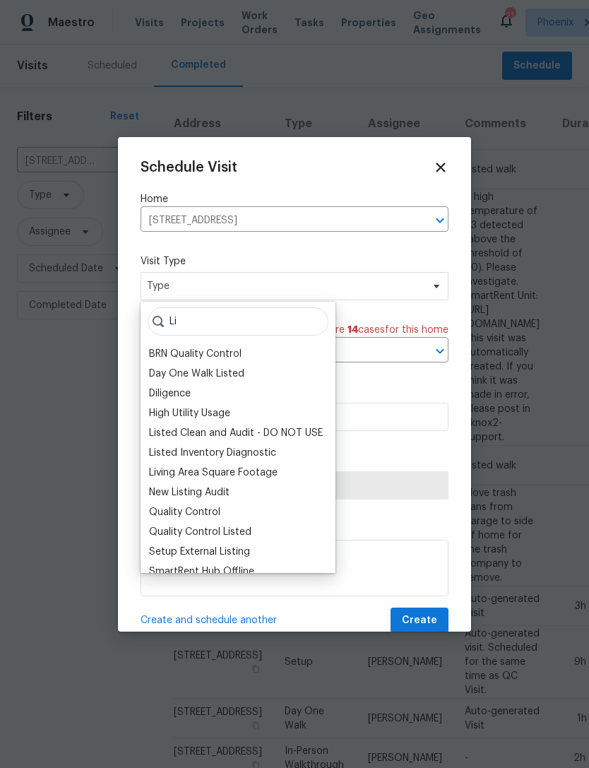
type input "L"
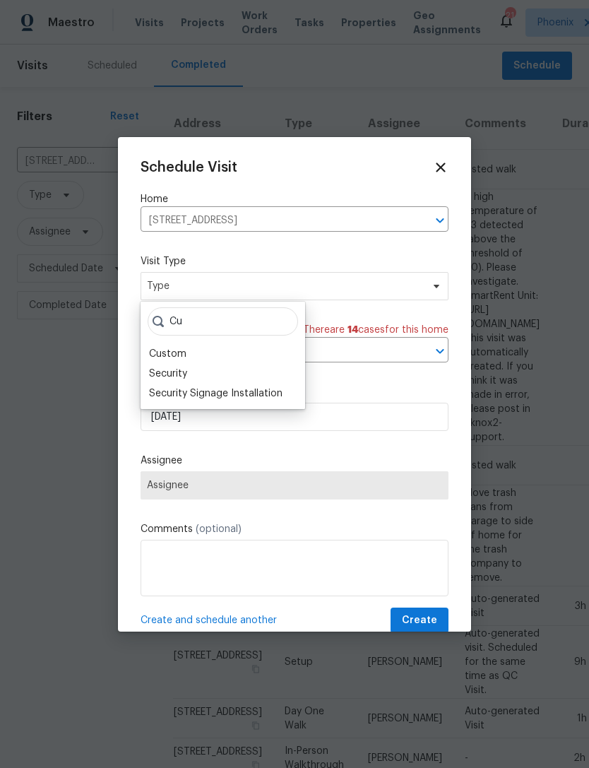
type input "Cu"
click at [169, 349] on div "Custom" at bounding box center [167, 354] width 37 height 14
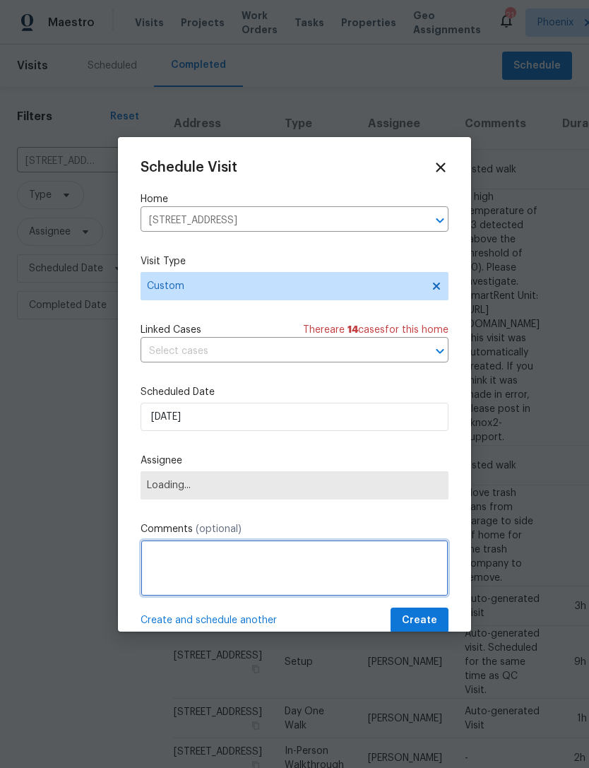
click at [211, 566] on textarea at bounding box center [295, 568] width 308 height 57
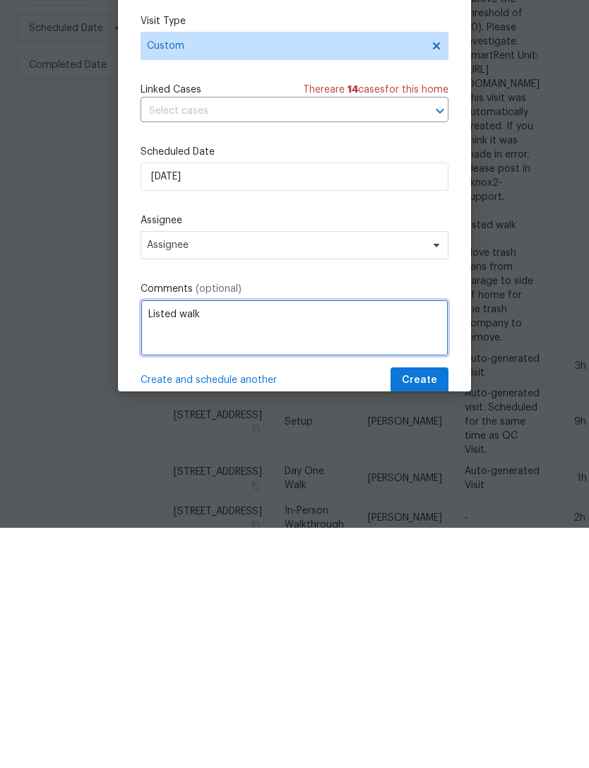
type textarea "Listed walk"
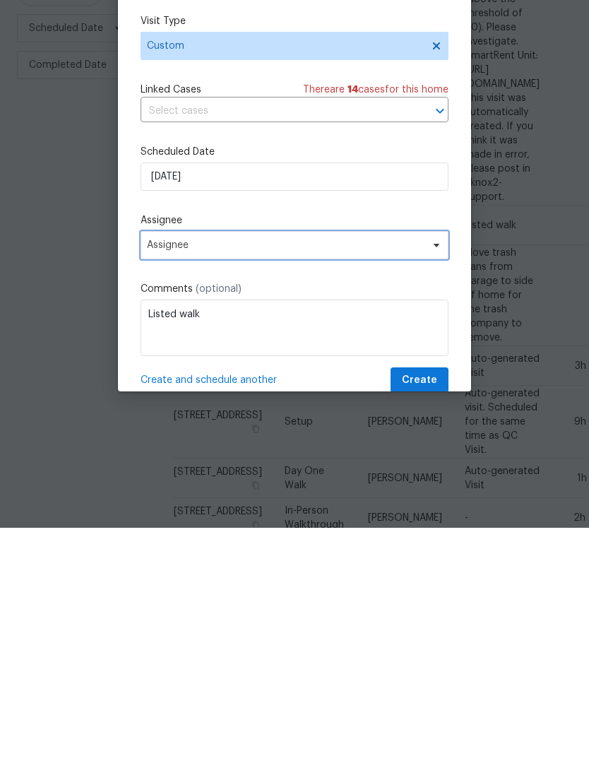
click at [408, 480] on span "Assignee" at bounding box center [285, 485] width 277 height 11
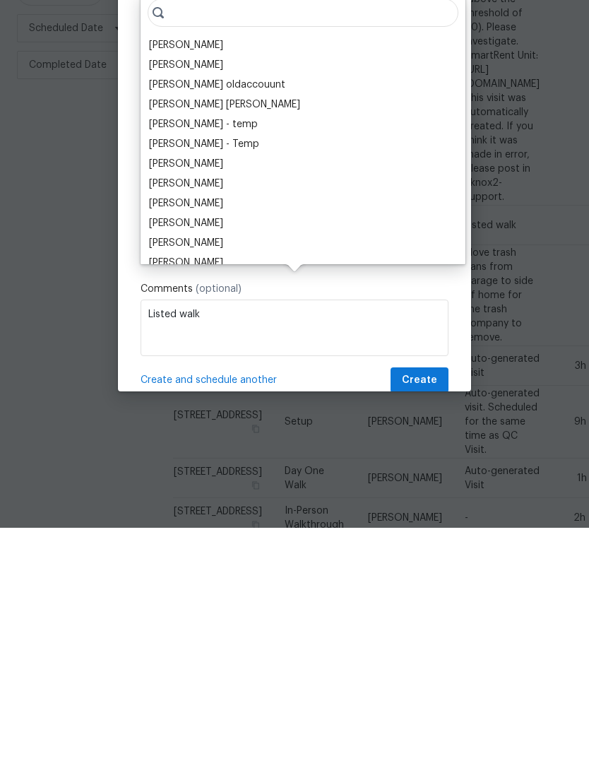
click at [223, 278] on div "[PERSON_NAME]" at bounding box center [186, 285] width 74 height 14
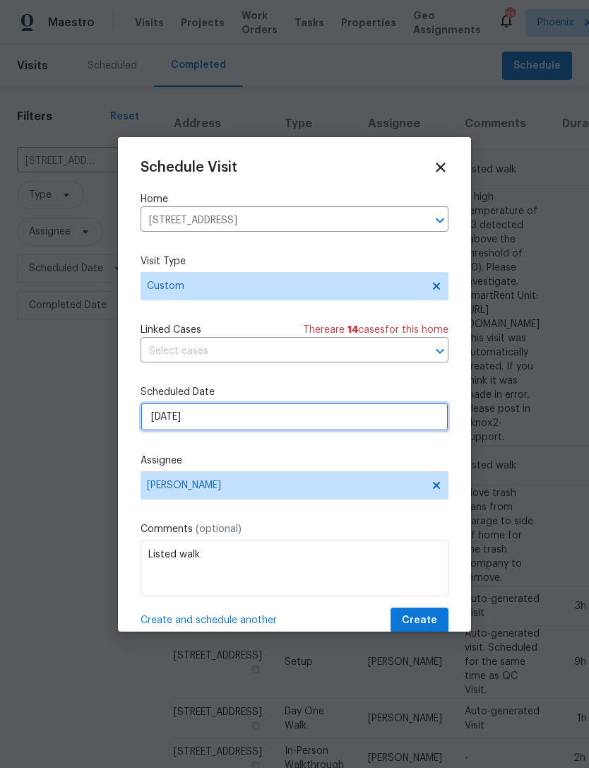
click at [287, 423] on input "[DATE]" at bounding box center [295, 417] width 308 height 28
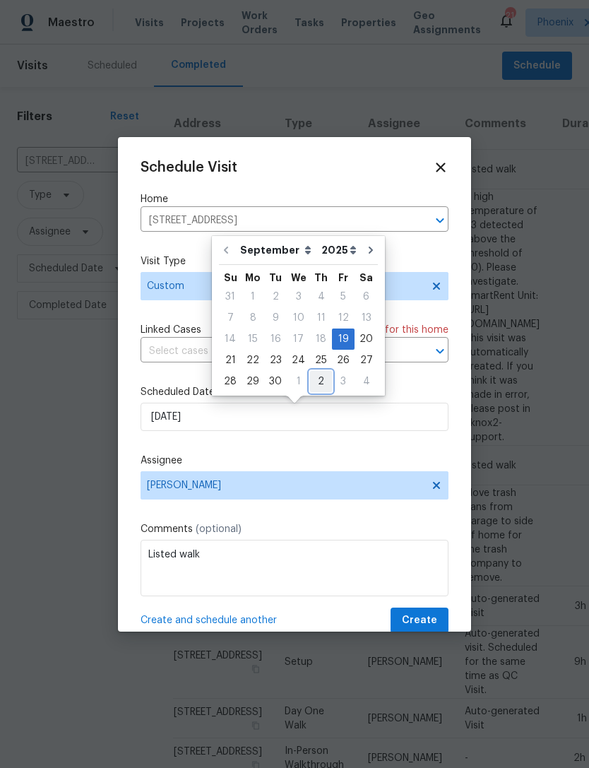
click at [319, 386] on div "2" at bounding box center [321, 382] width 22 height 20
type input "[DATE]"
click at [430, 630] on span "Create" at bounding box center [419, 621] width 35 height 18
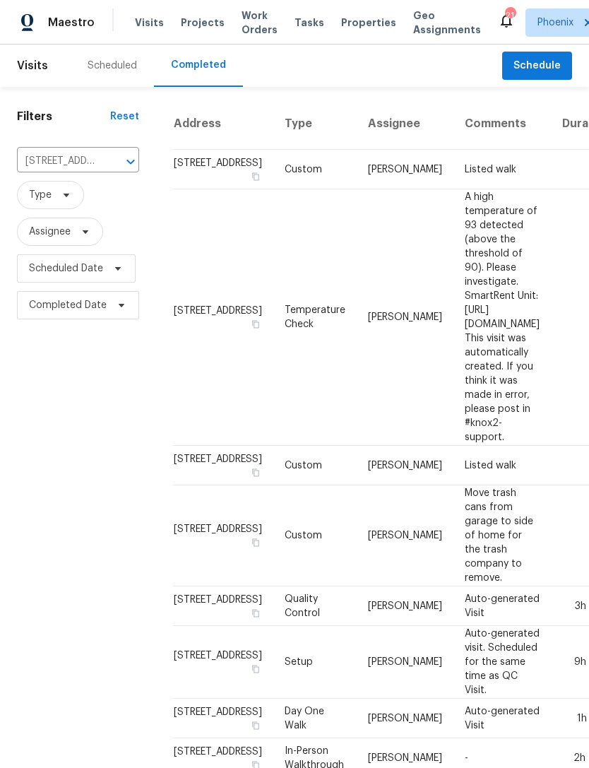
click at [109, 73] on div "Scheduled" at bounding box center [112, 66] width 49 height 14
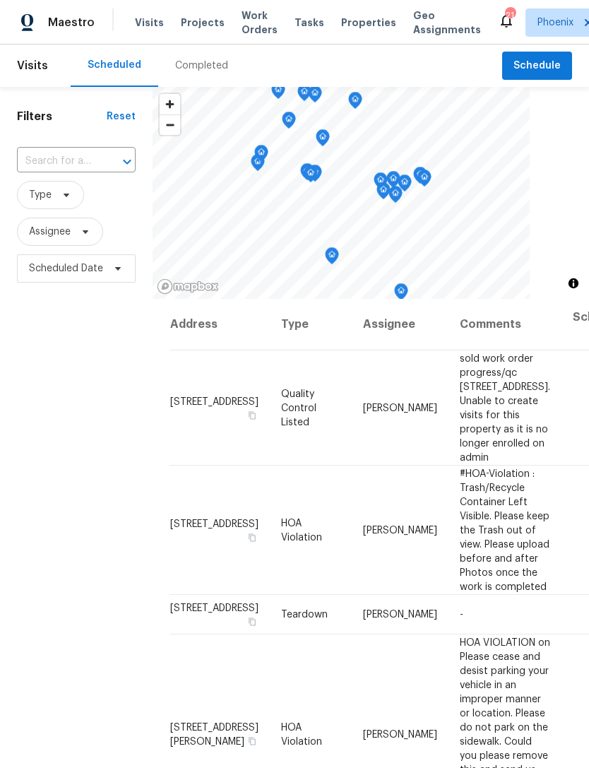
click at [53, 172] on input "text" at bounding box center [56, 162] width 79 height 22
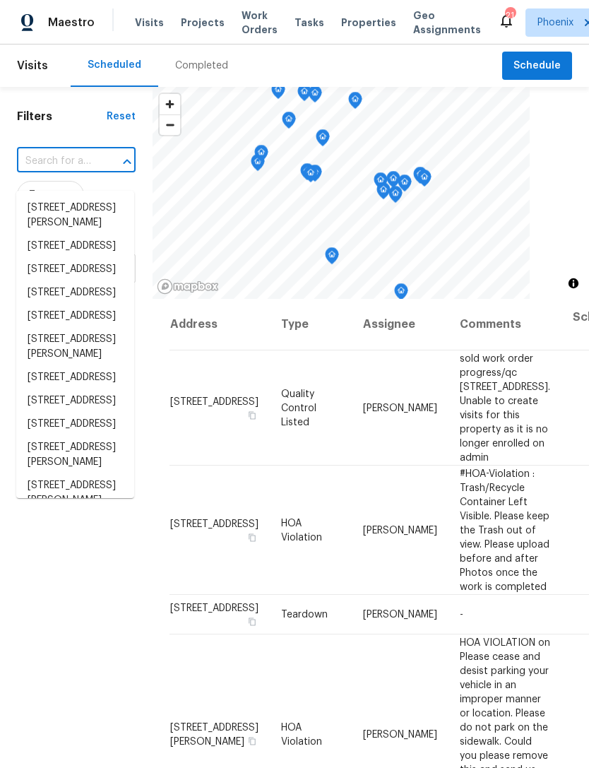
click at [51, 172] on input "text" at bounding box center [56, 162] width 79 height 22
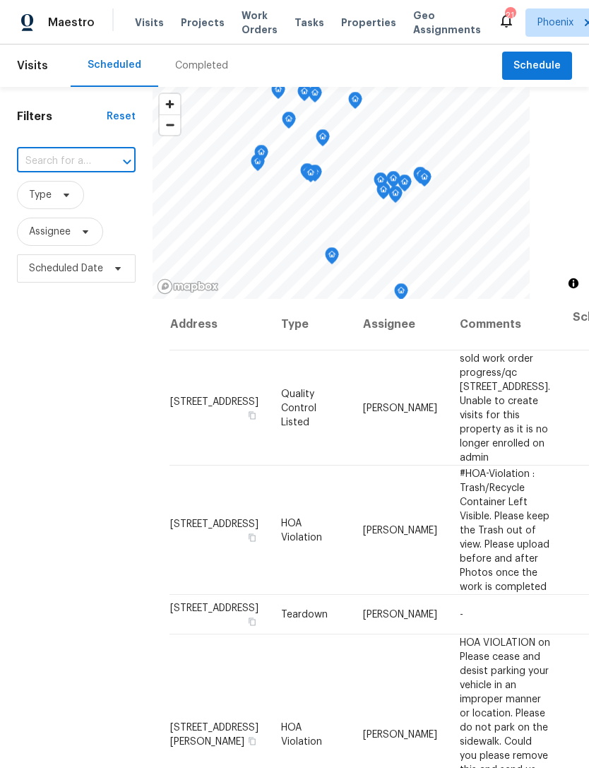
paste input "[STREET_ADDRESS]"
type input "[STREET_ADDRESS]"
click at [80, 215] on li "[STREET_ADDRESS]" at bounding box center [75, 207] width 118 height 23
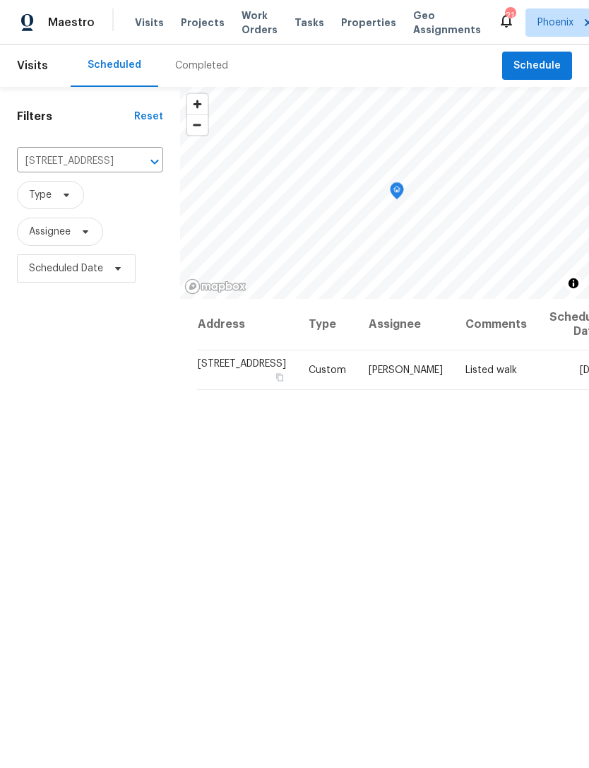
click at [129, 169] on icon "Clear" at bounding box center [136, 162] width 14 height 14
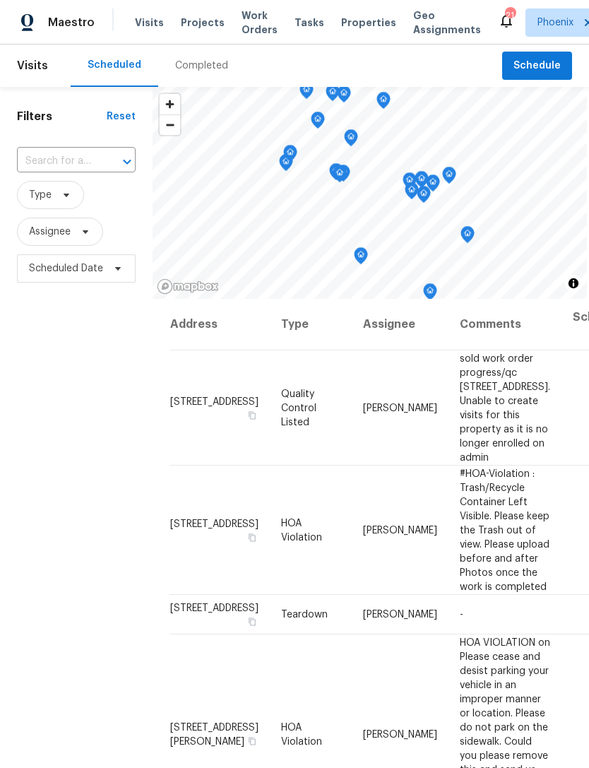
click at [81, 172] on input "text" at bounding box center [56, 162] width 79 height 22
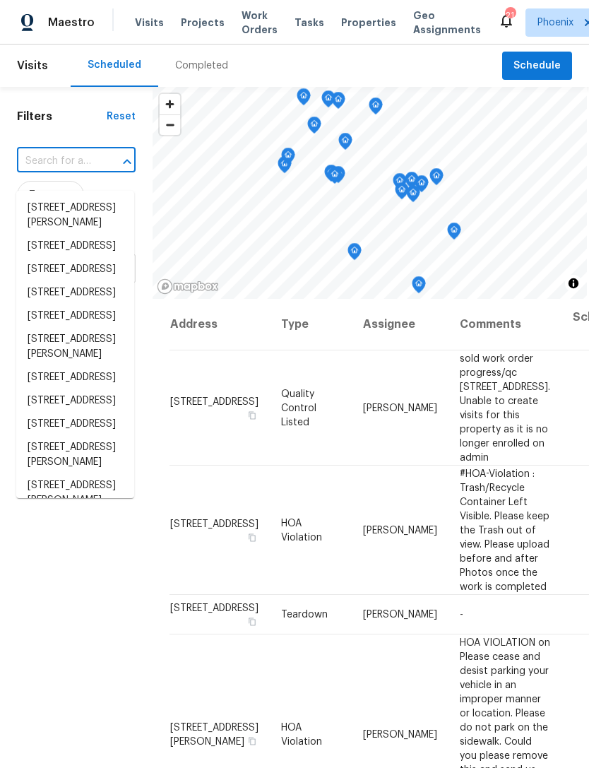
click at [65, 172] on input "text" at bounding box center [56, 162] width 79 height 22
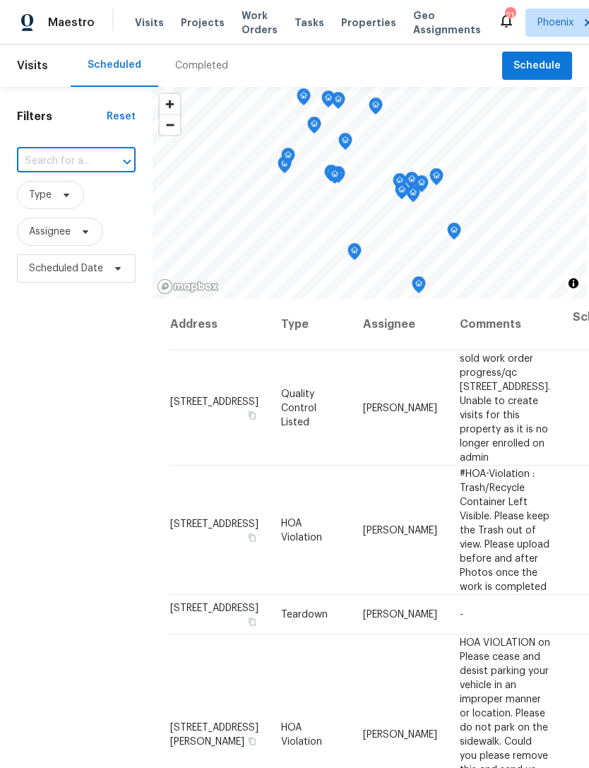
paste input "[STREET_ADDRESS][PERSON_NAME]"
type input "[STREET_ADDRESS][PERSON_NAME]"
click at [59, 220] on li "[STREET_ADDRESS][PERSON_NAME]" at bounding box center [75, 215] width 118 height 38
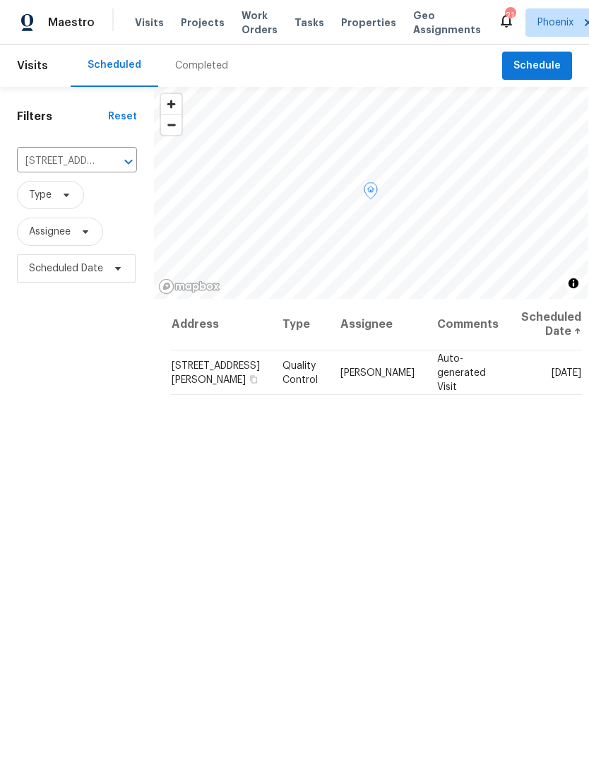
click at [0, 0] on icon at bounding box center [0, 0] width 0 height 0
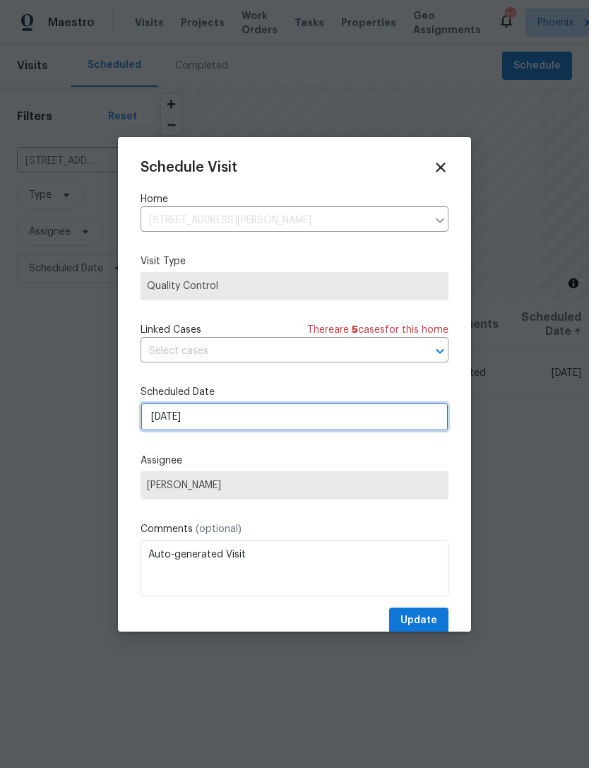
click at [317, 423] on input "[DATE]" at bounding box center [295, 417] width 308 height 28
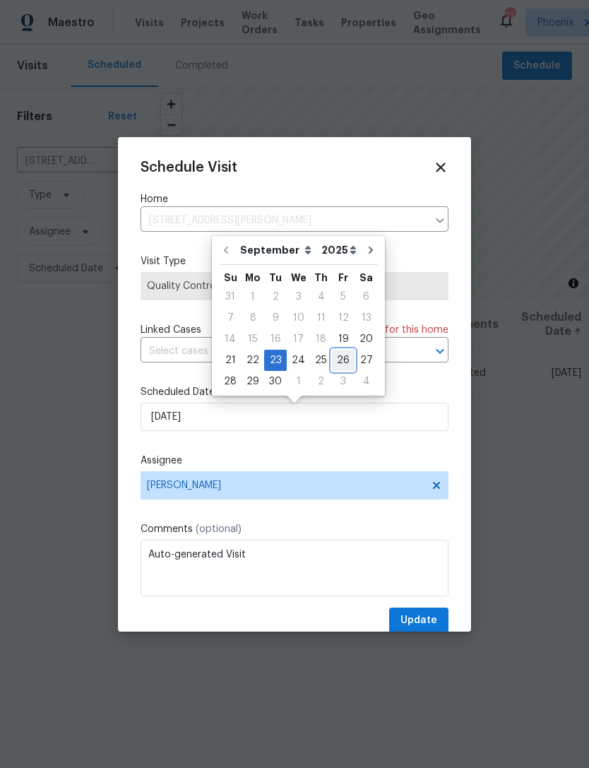
click at [342, 355] on div "26" at bounding box center [343, 361] width 23 height 20
type input "[DATE]"
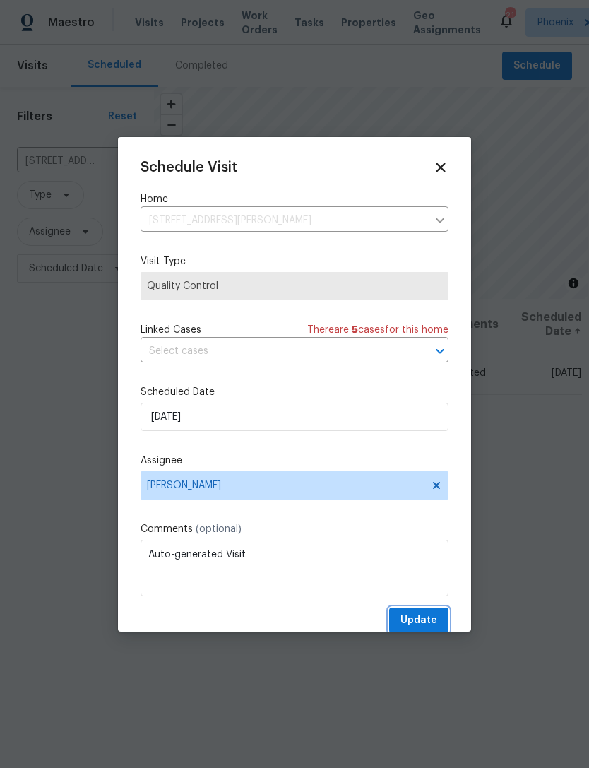
click at [421, 619] on span "Update" at bounding box center [419, 621] width 37 height 18
